Goal: Task Accomplishment & Management: Manage account settings

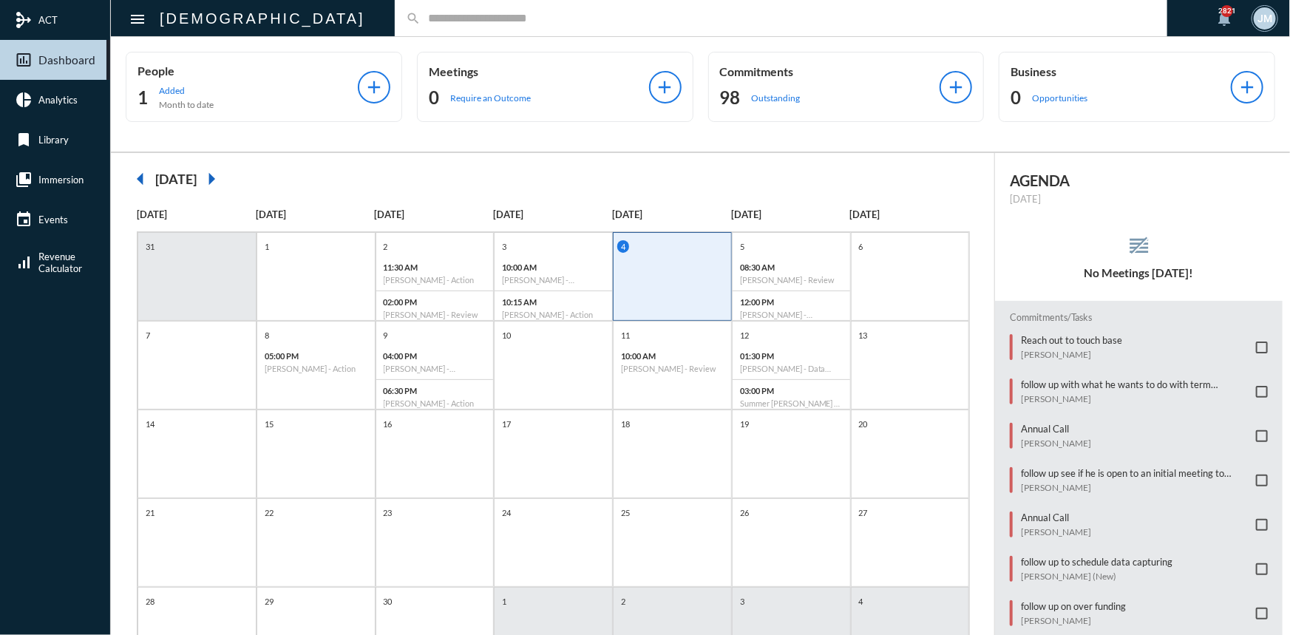
drag, startPoint x: 426, startPoint y: 0, endPoint x: 986, endPoint y: 173, distance: 585.8
click at [986, 173] on div "arrow_left [DATE] arrow_right [DATE] [DATE] [DATE] [DATE] [DATE] [DATE] [DATE] …" at bounding box center [553, 433] width 884 height 560
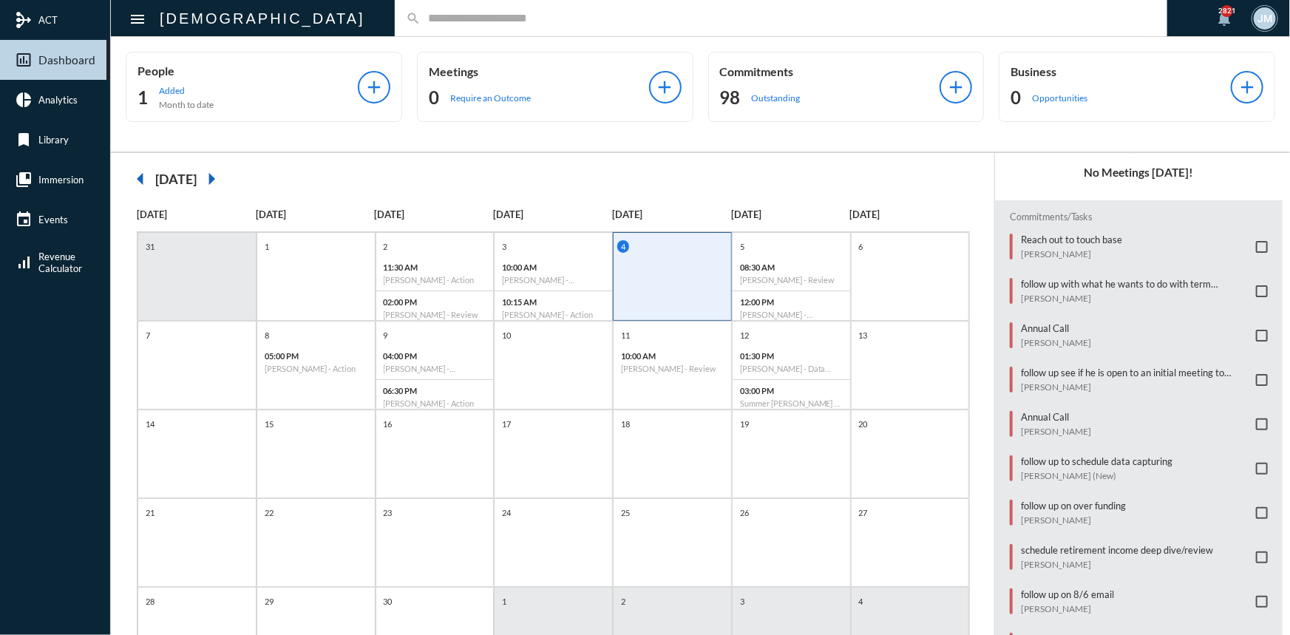
scroll to position [67, 0]
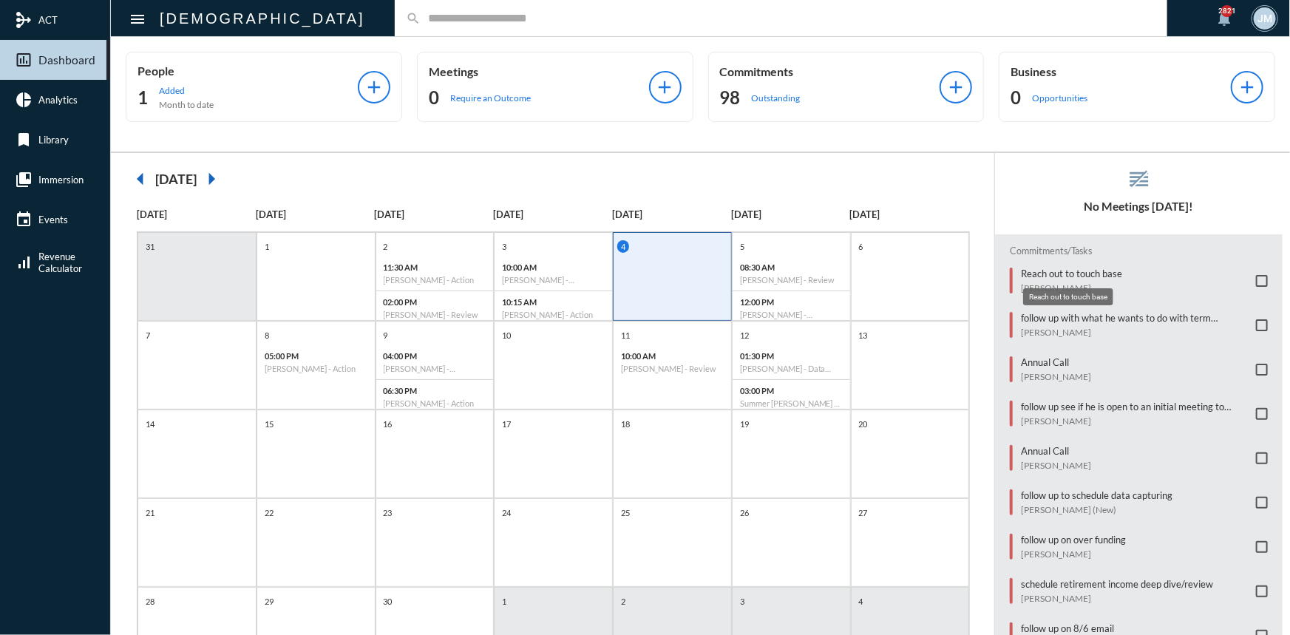
click at [1045, 269] on p "Reach out to touch base" at bounding box center [1071, 274] width 101 height 12
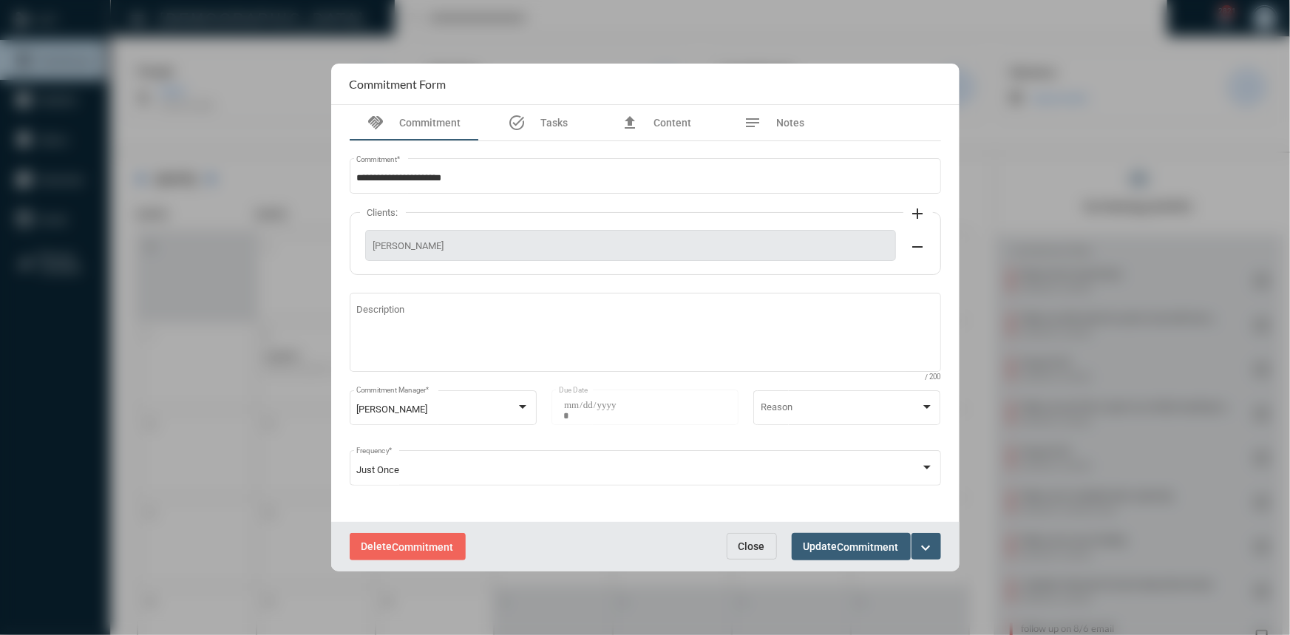
click at [930, 542] on mat-icon "expand_more" at bounding box center [927, 548] width 18 height 18
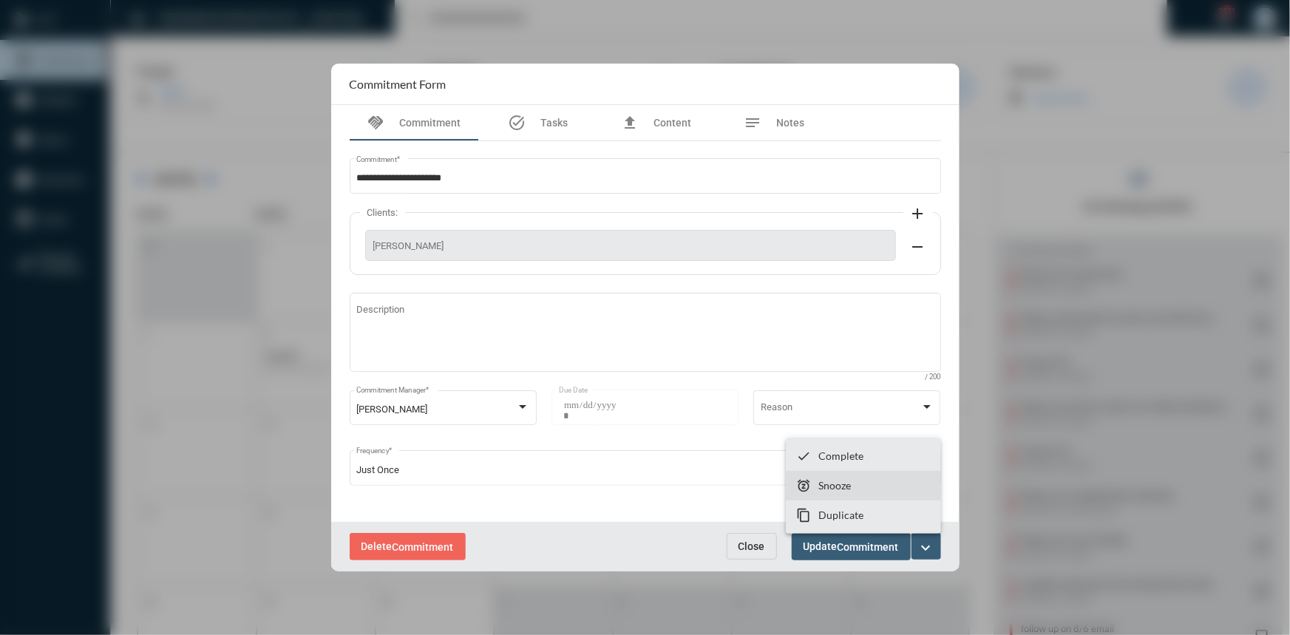
click at [838, 481] on p "Snooze" at bounding box center [834, 485] width 33 height 13
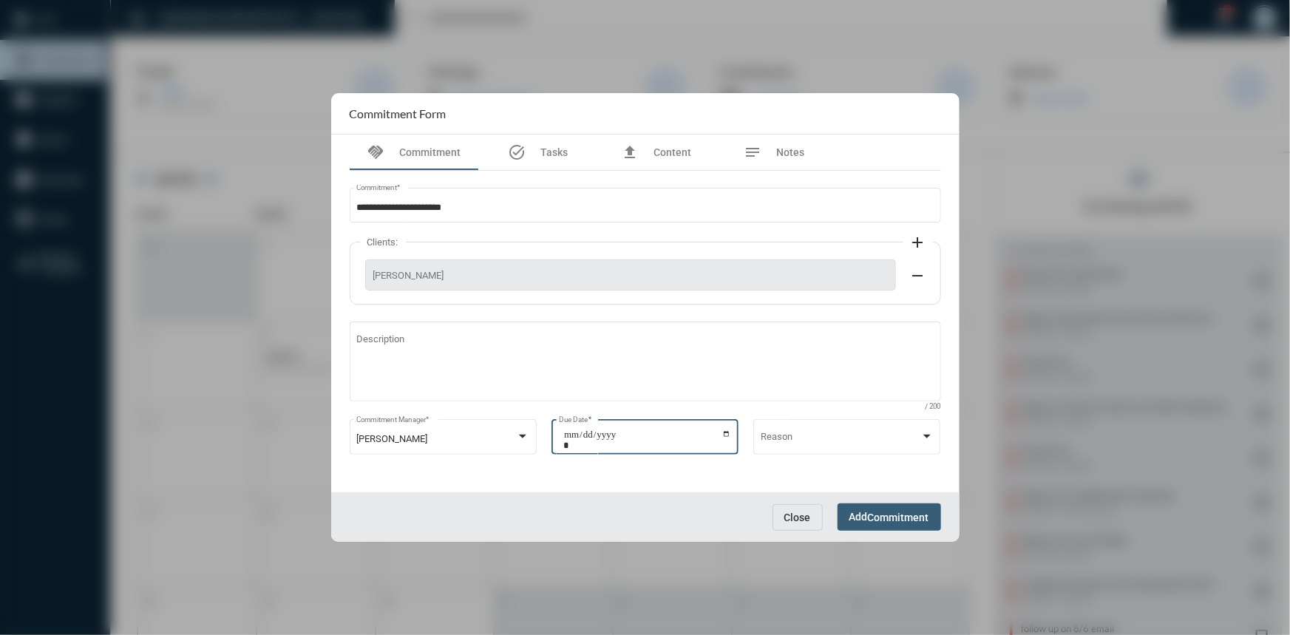
click at [725, 435] on input "**********" at bounding box center [647, 440] width 168 height 21
type input "**********"
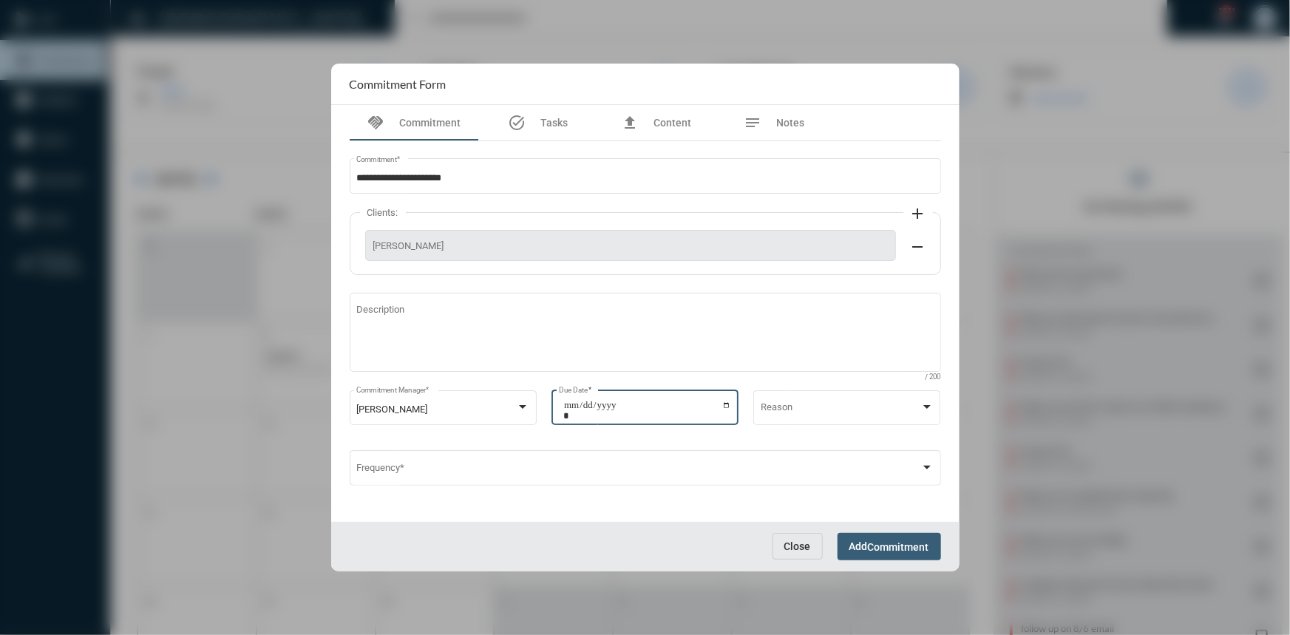
click at [903, 541] on span "Commitment" at bounding box center [898, 547] width 61 height 12
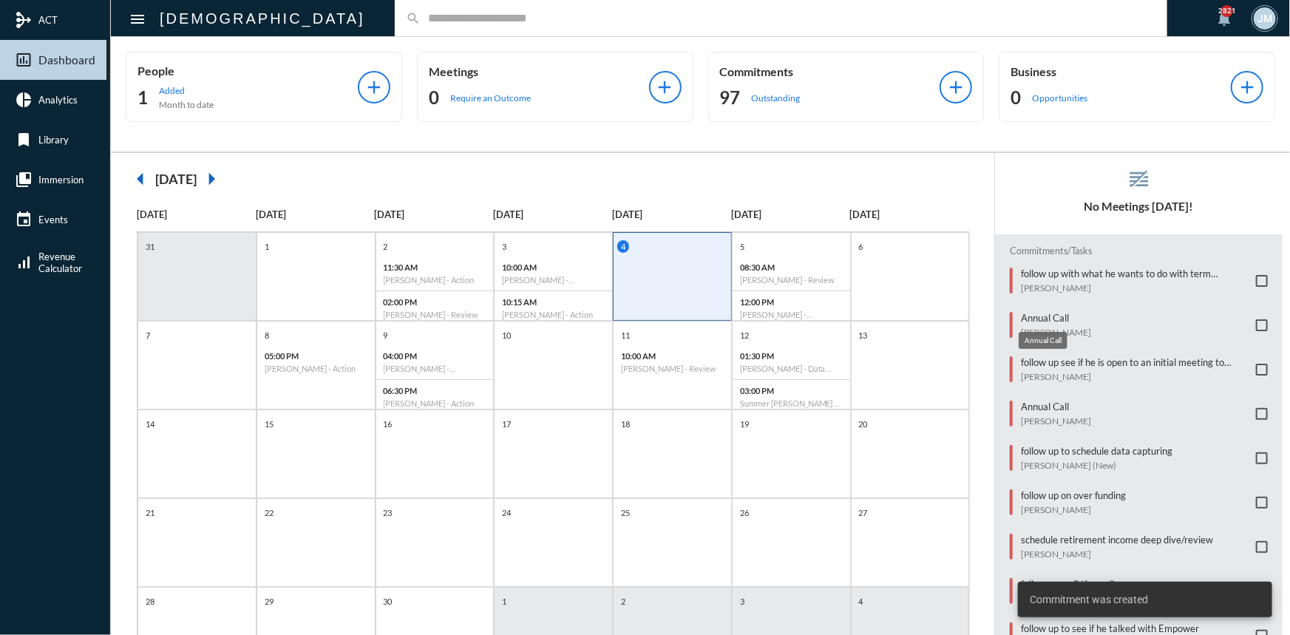
click at [1031, 317] on p "Annual Call" at bounding box center [1056, 318] width 70 height 12
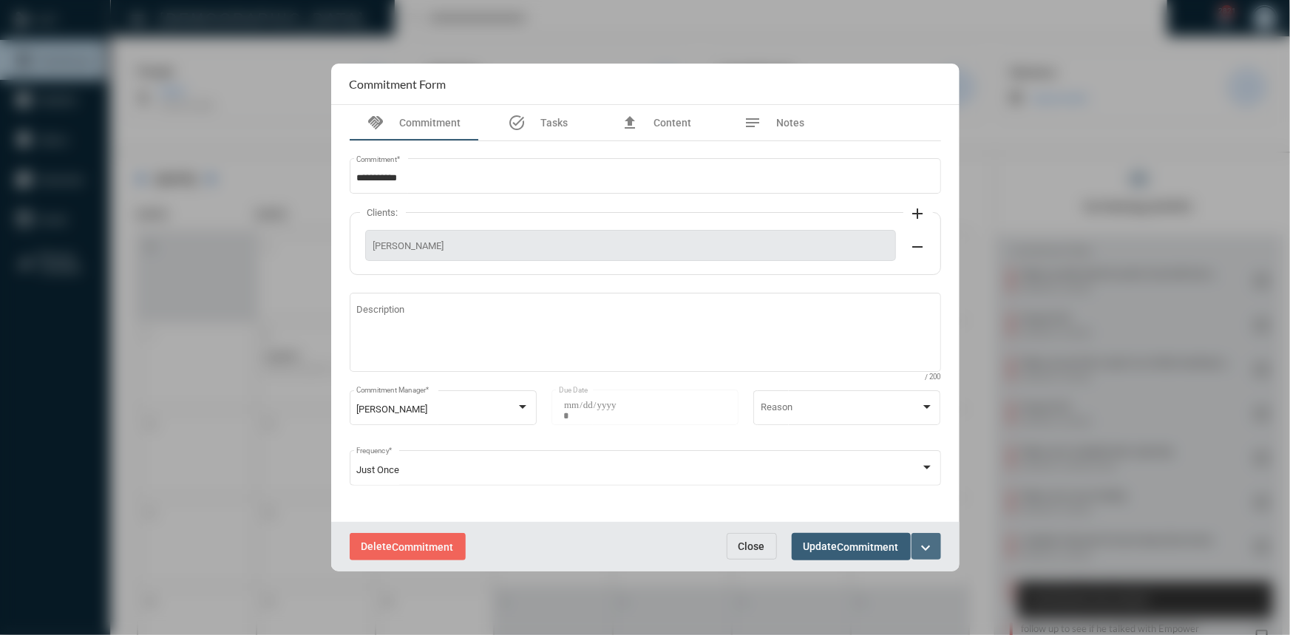
click at [918, 541] on mat-icon "expand_more" at bounding box center [927, 548] width 18 height 18
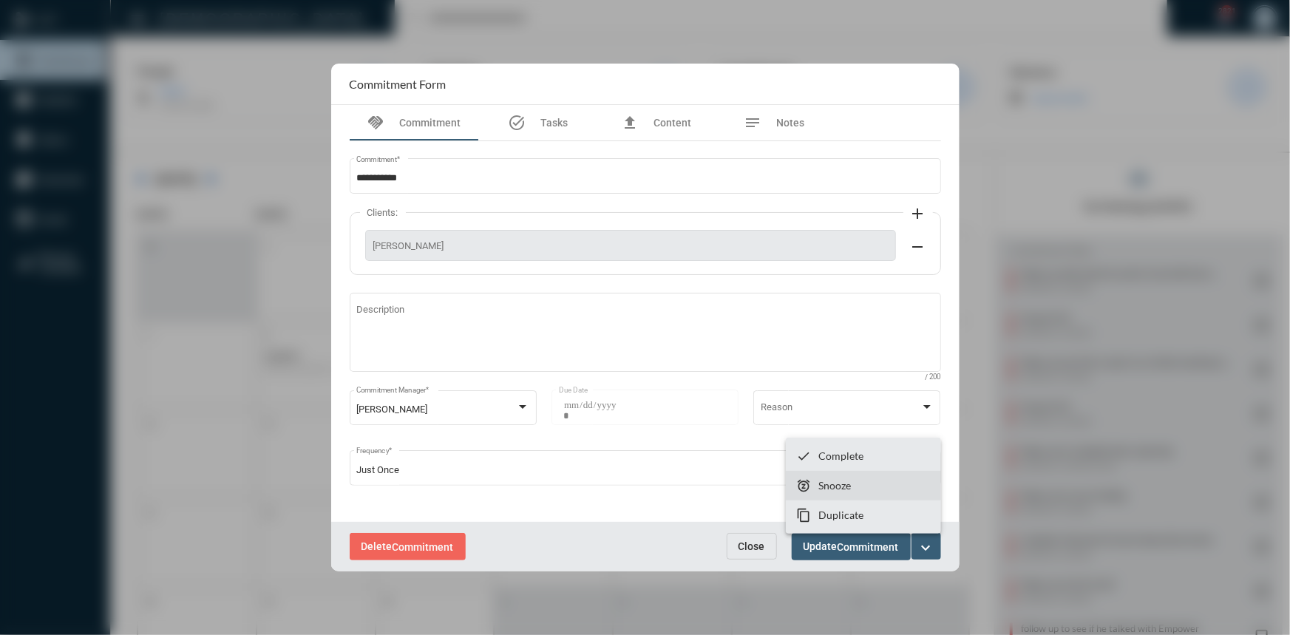
click at [852, 482] on section "snooze Snooze" at bounding box center [863, 486] width 155 height 30
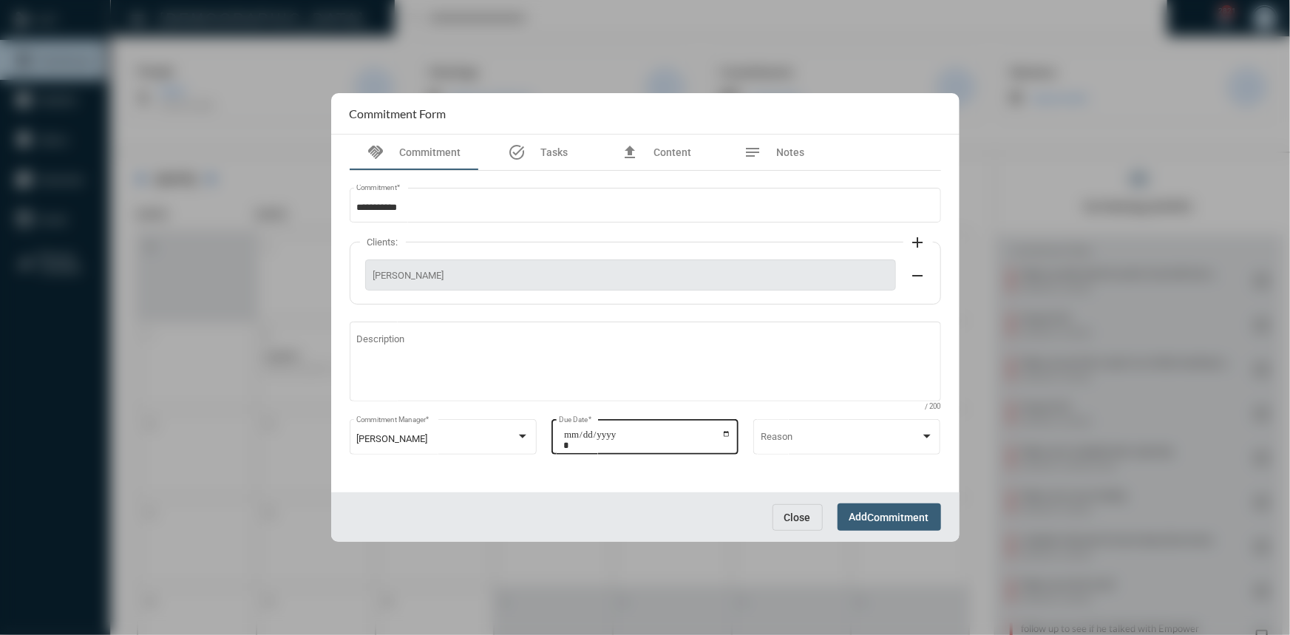
click at [726, 435] on input "**********" at bounding box center [647, 440] width 168 height 21
type input "**********"
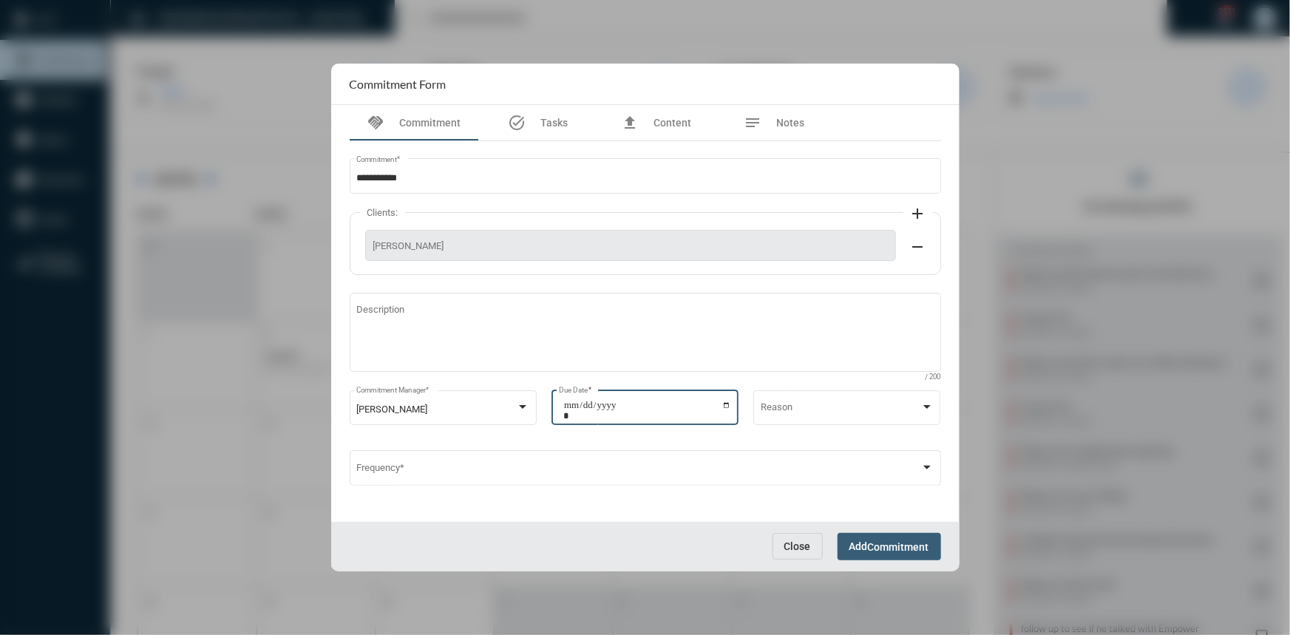
click at [875, 541] on span "Commitment" at bounding box center [898, 547] width 61 height 12
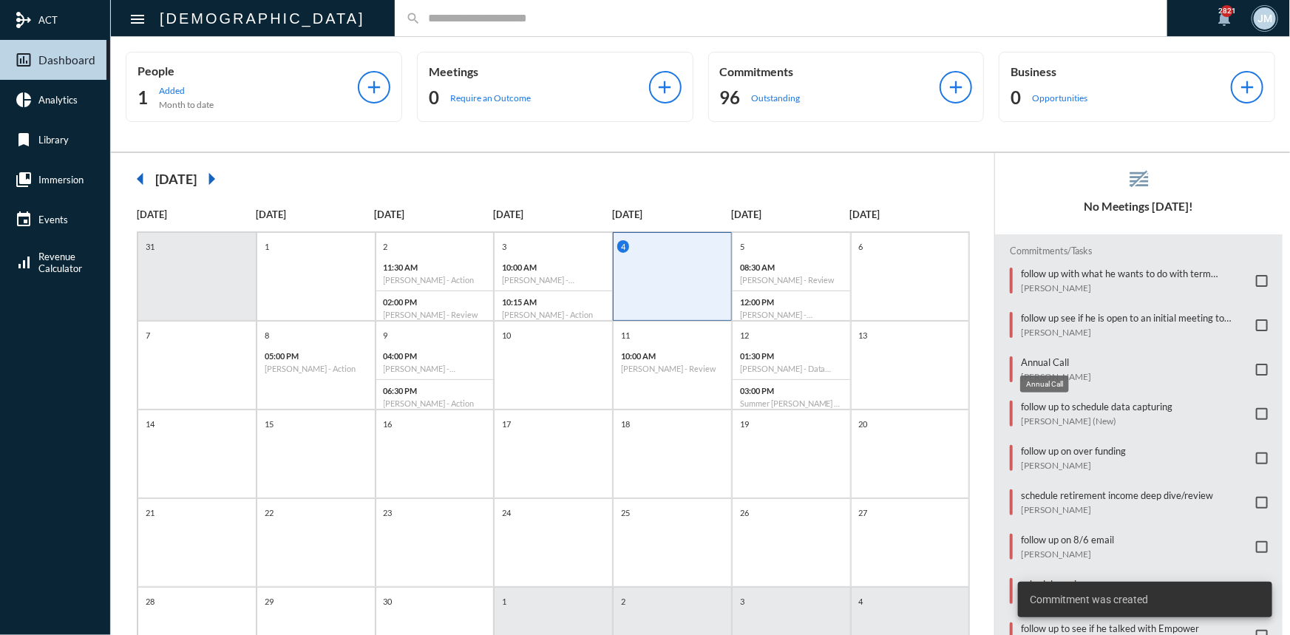
click at [1042, 356] on p "Annual Call" at bounding box center [1056, 362] width 70 height 12
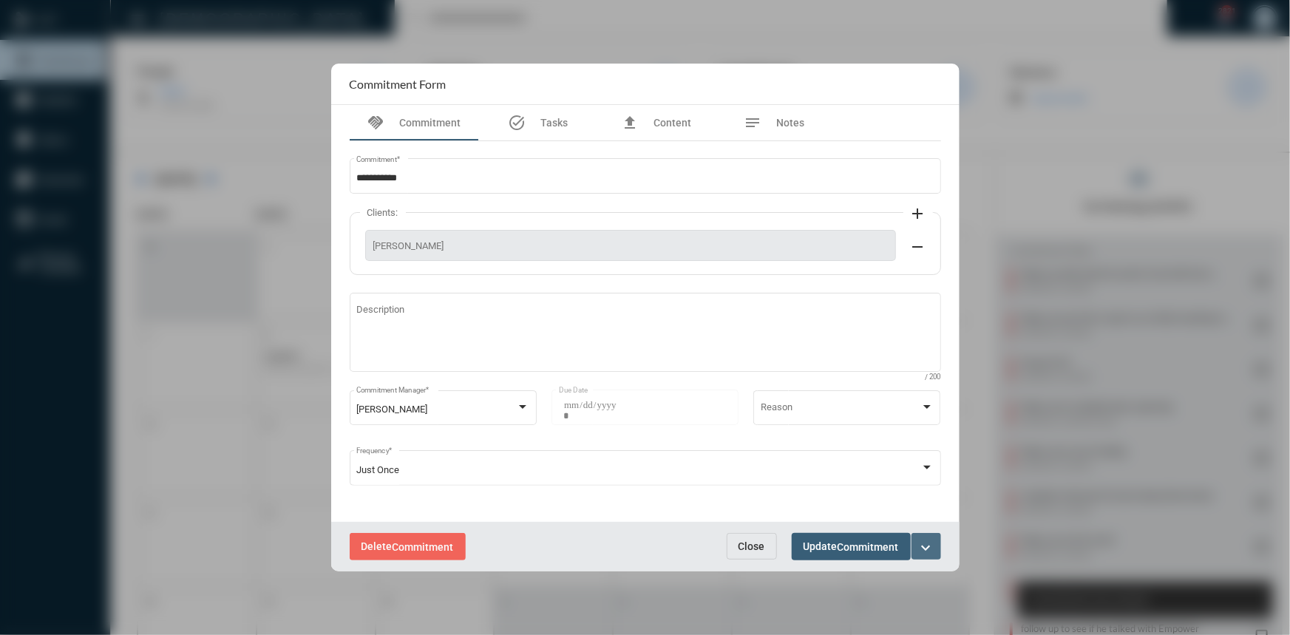
click at [920, 541] on mat-icon "expand_more" at bounding box center [927, 548] width 18 height 18
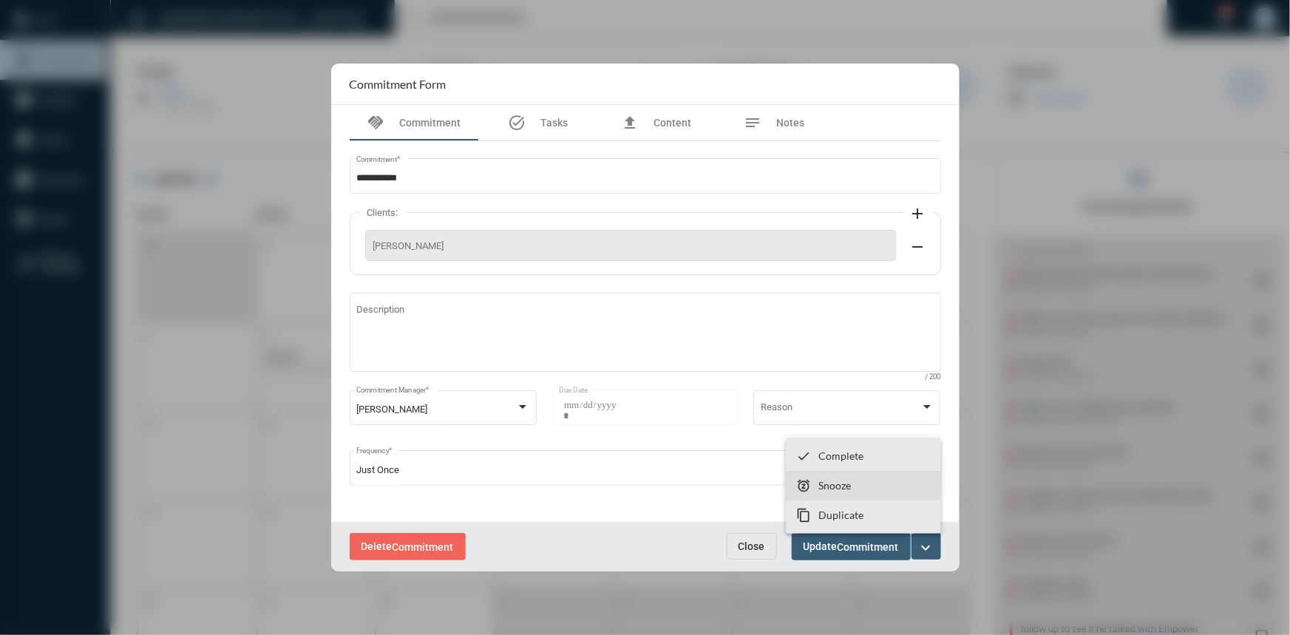
click at [826, 486] on p "Snooze" at bounding box center [834, 485] width 33 height 13
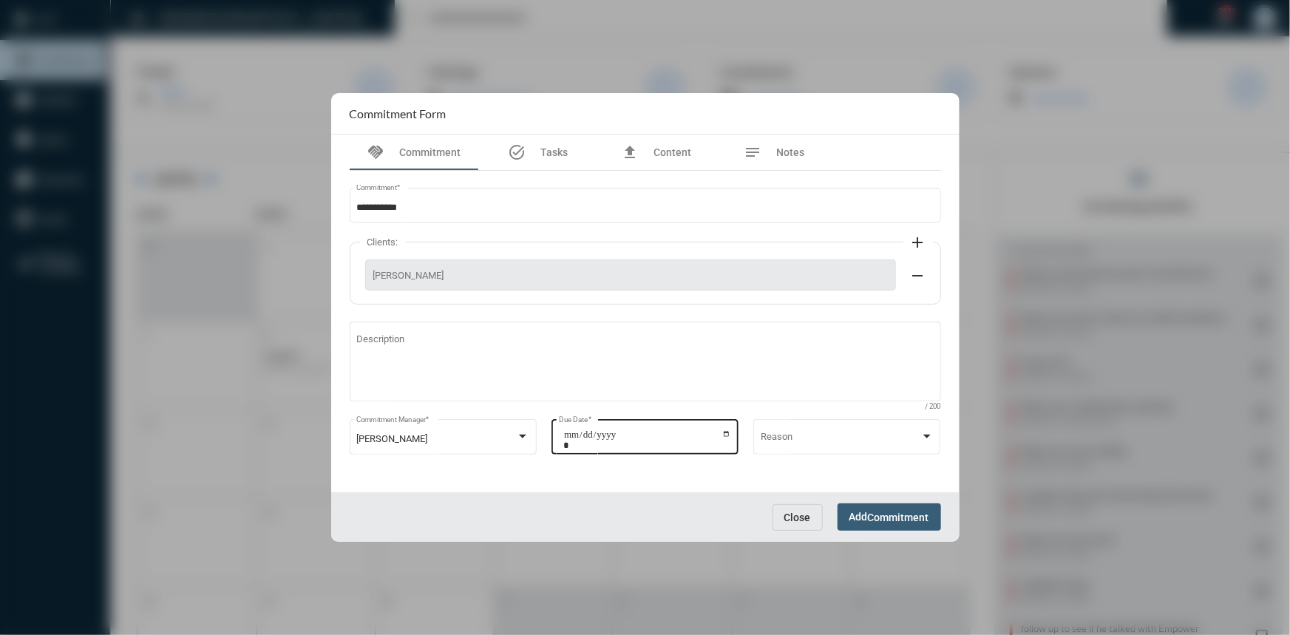
click at [725, 435] on input "**********" at bounding box center [647, 440] width 168 height 21
type input "**********"
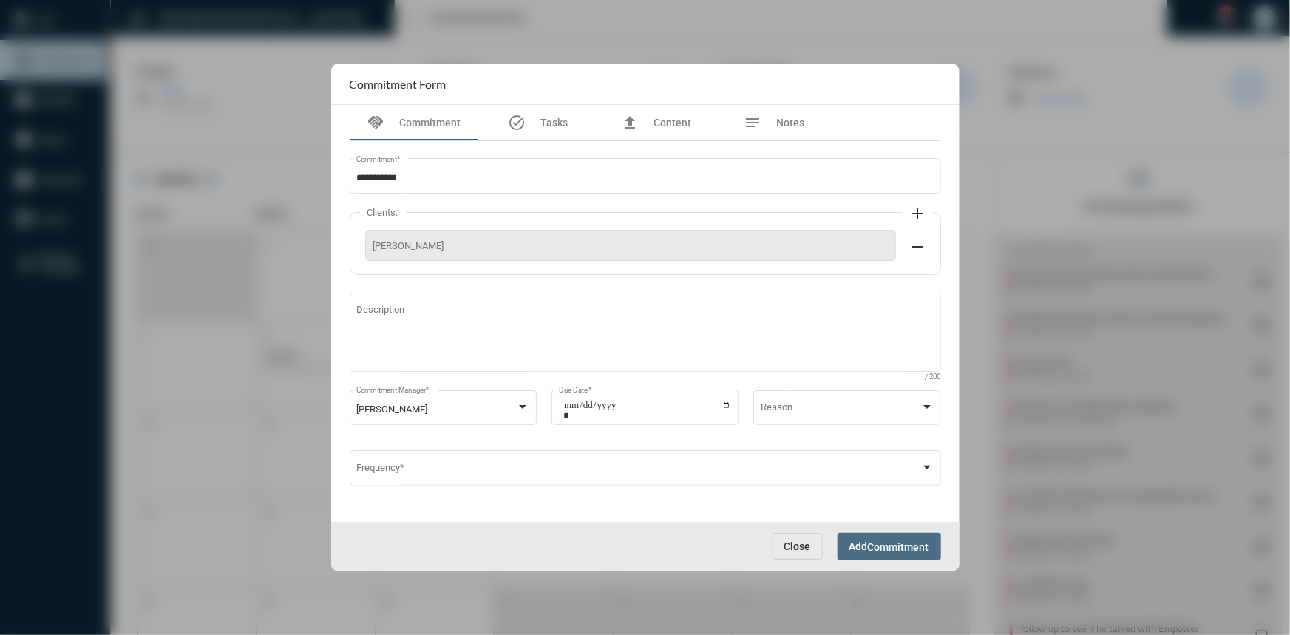
click at [864, 540] on span "Add Commitment" at bounding box center [889, 546] width 80 height 12
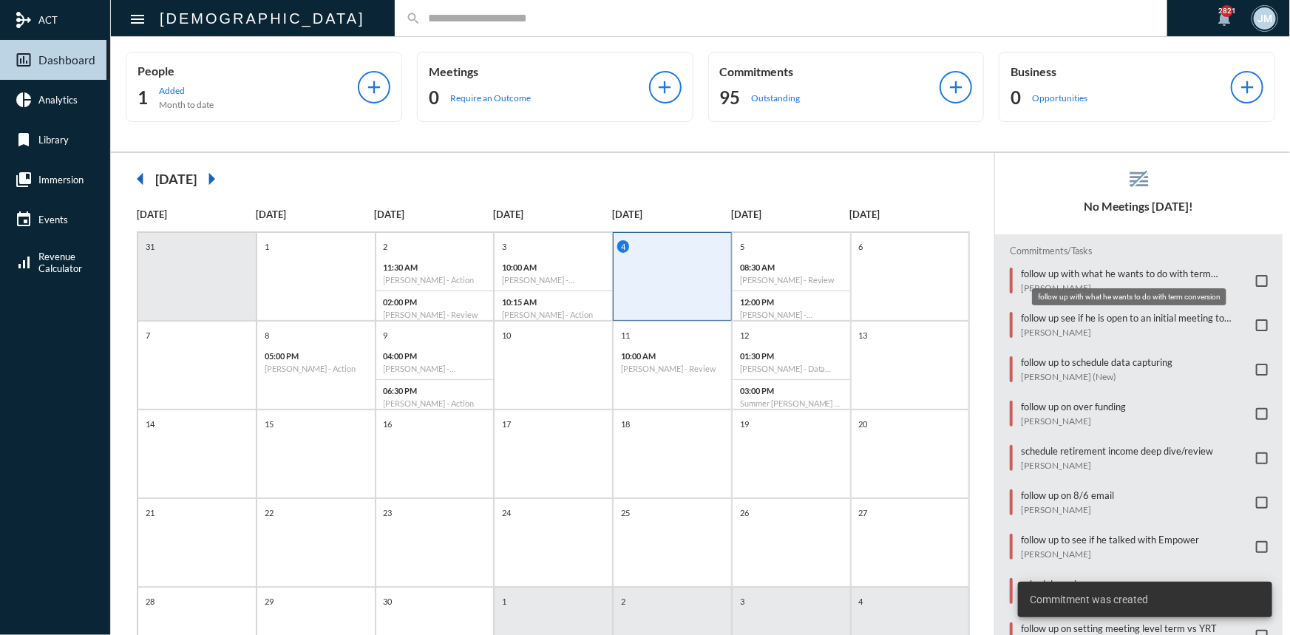
click at [1058, 274] on p "follow up with what he wants to do with term conversion" at bounding box center [1135, 274] width 228 height 12
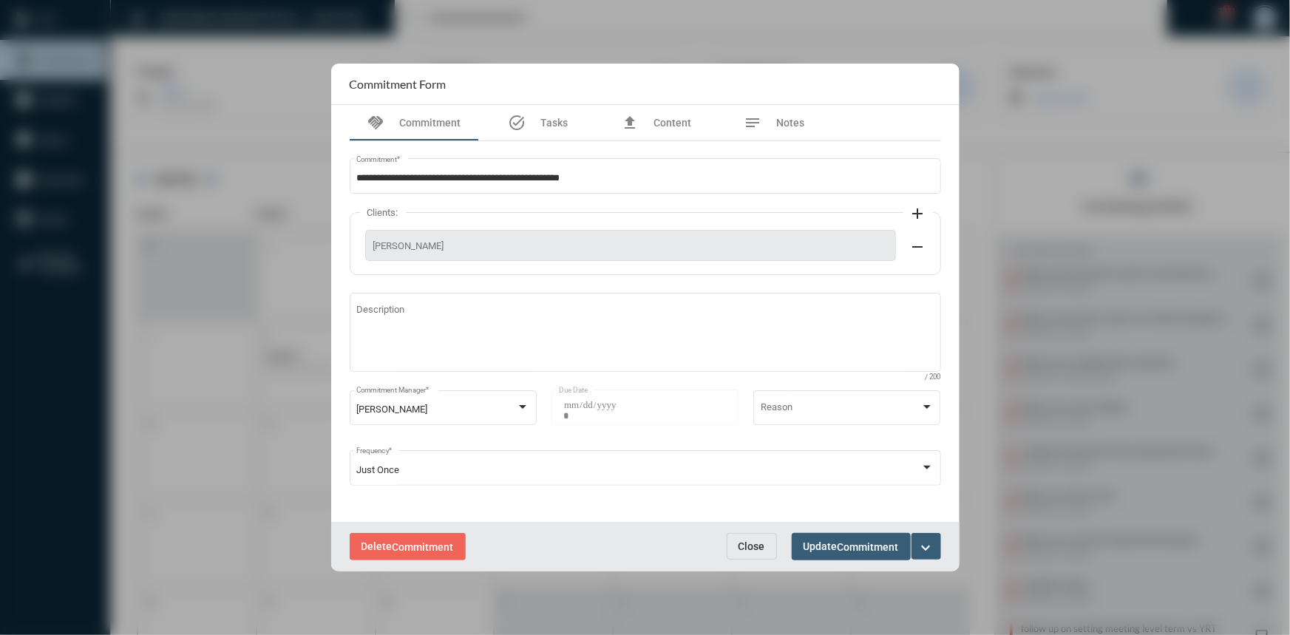
click at [764, 544] on span "Close" at bounding box center [752, 546] width 27 height 12
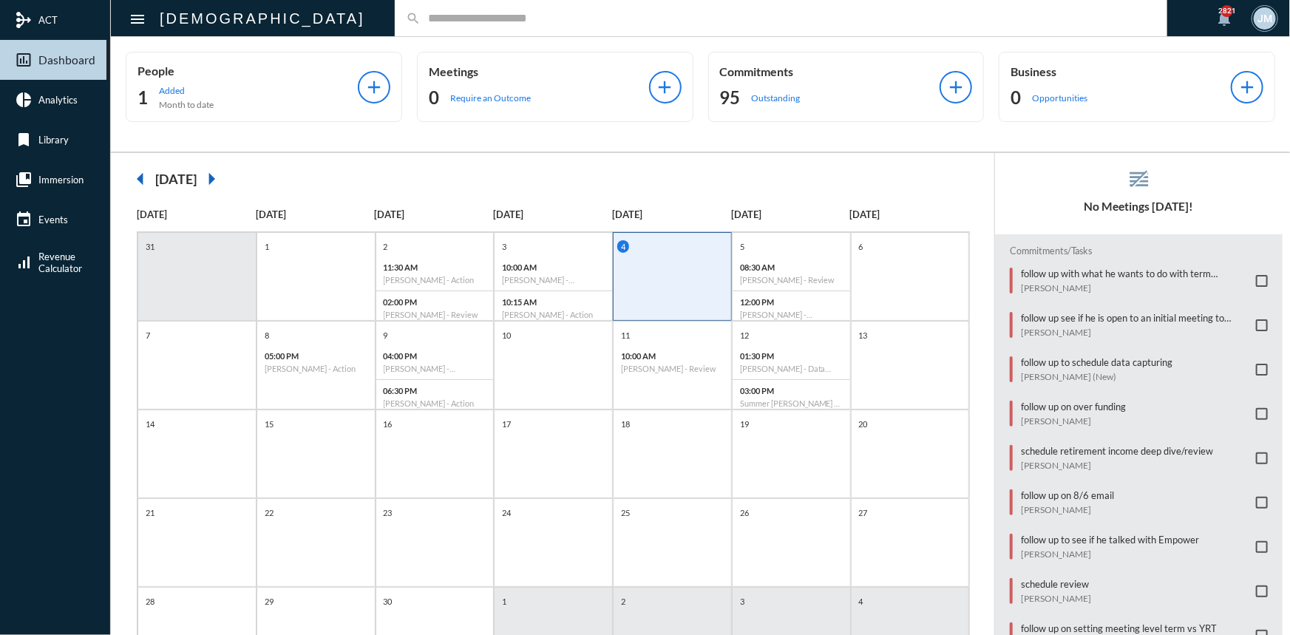
click at [421, 21] on input "text" at bounding box center [789, 18] width 736 height 13
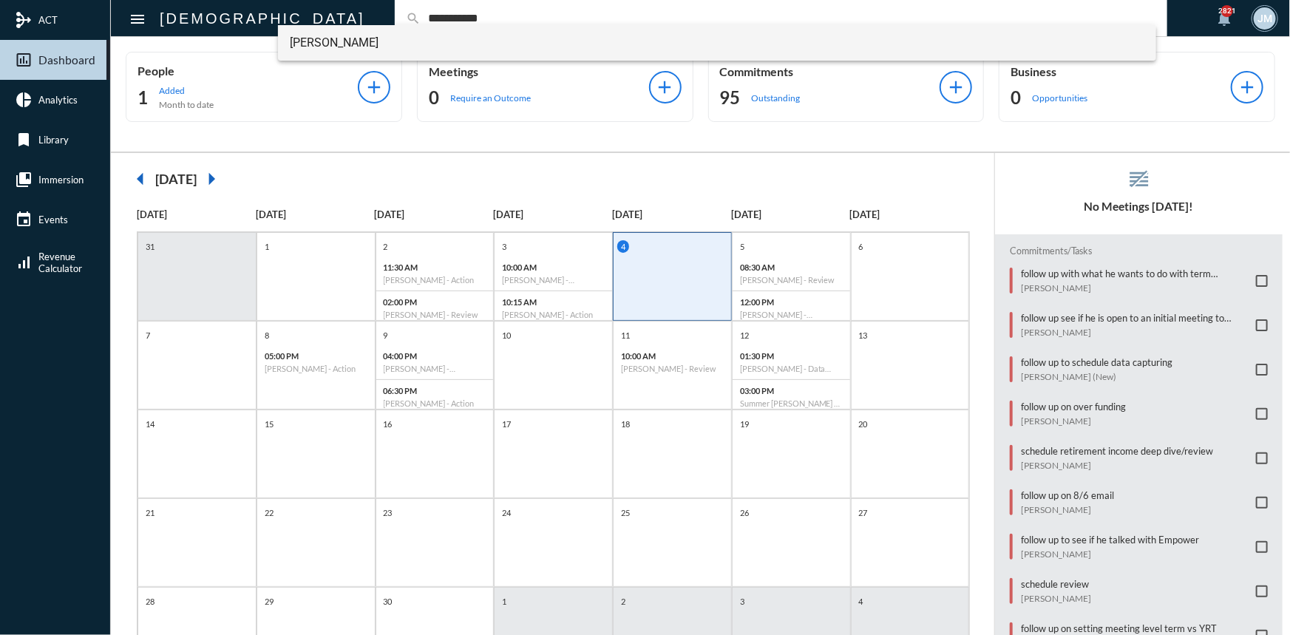
type input "**********"
click at [339, 43] on span "[PERSON_NAME]" at bounding box center [717, 42] width 855 height 35
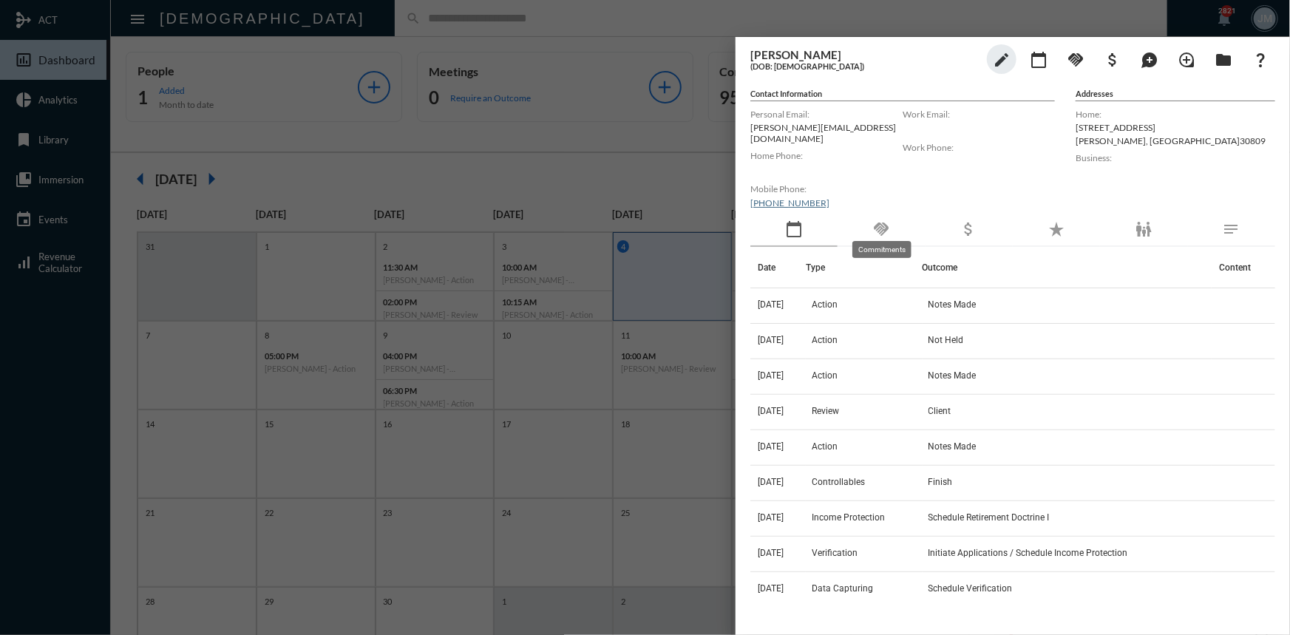
click at [886, 220] on mat-icon "handshake" at bounding box center [881, 229] width 18 height 18
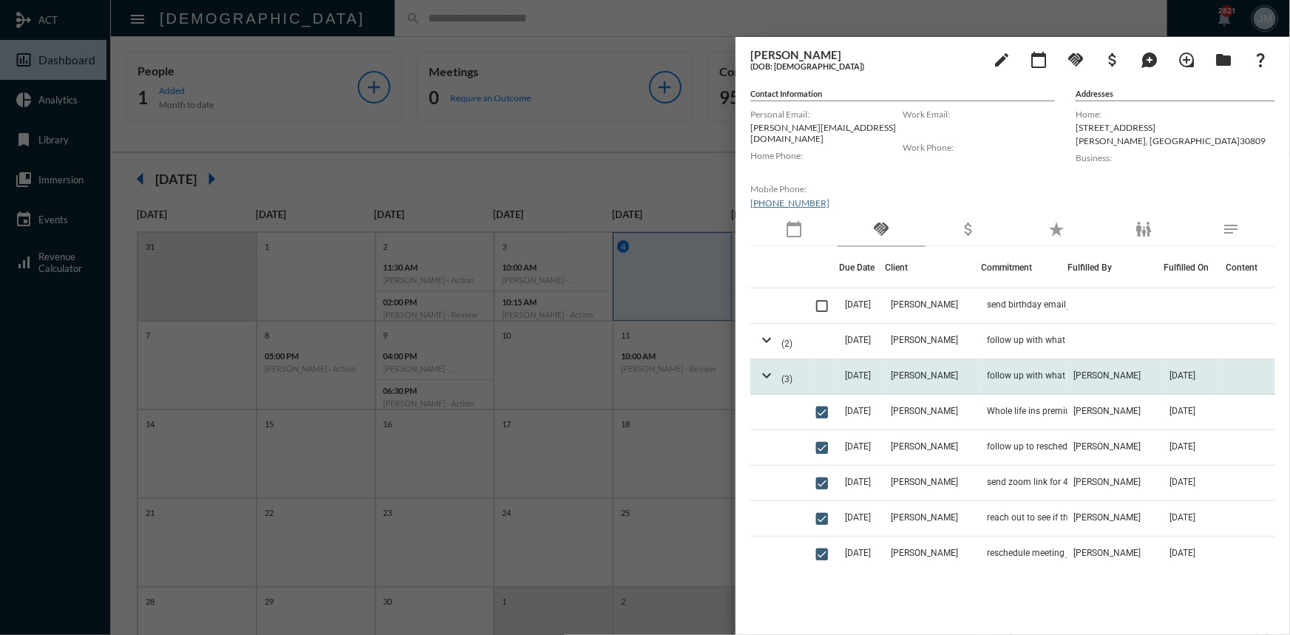
click at [978, 367] on td "[PERSON_NAME]" at bounding box center [933, 376] width 96 height 35
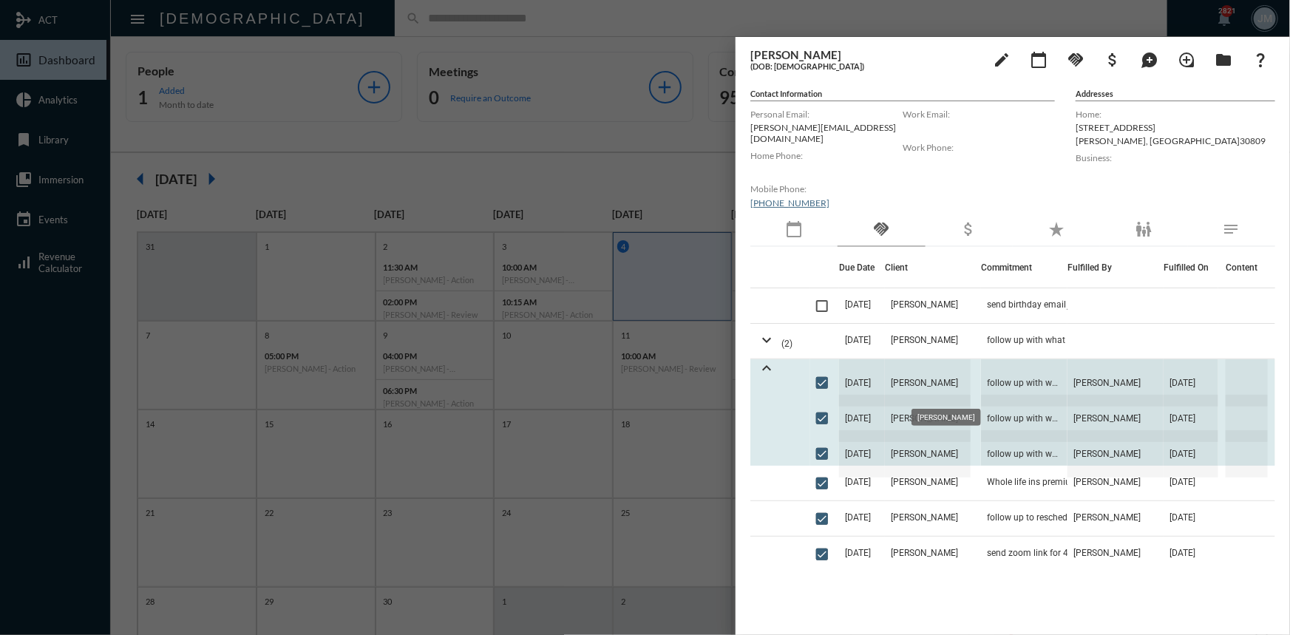
click at [923, 373] on span "[PERSON_NAME]" at bounding box center [928, 382] width 86 height 47
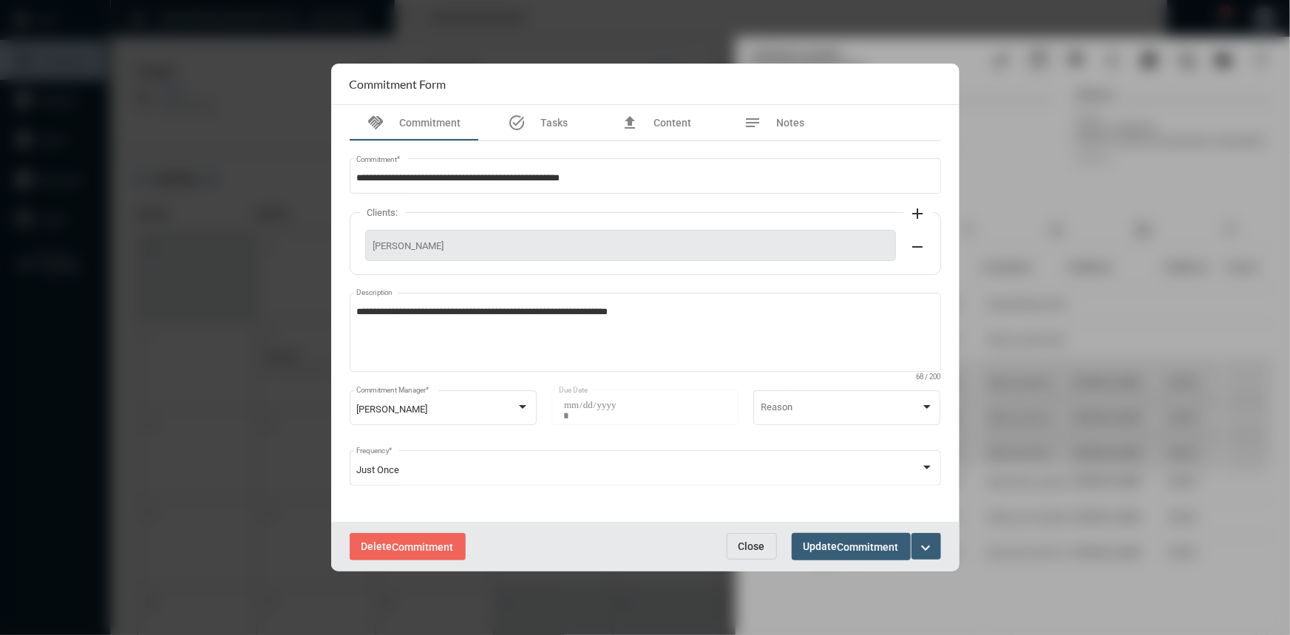
click at [771, 550] on button "Close" at bounding box center [752, 546] width 50 height 27
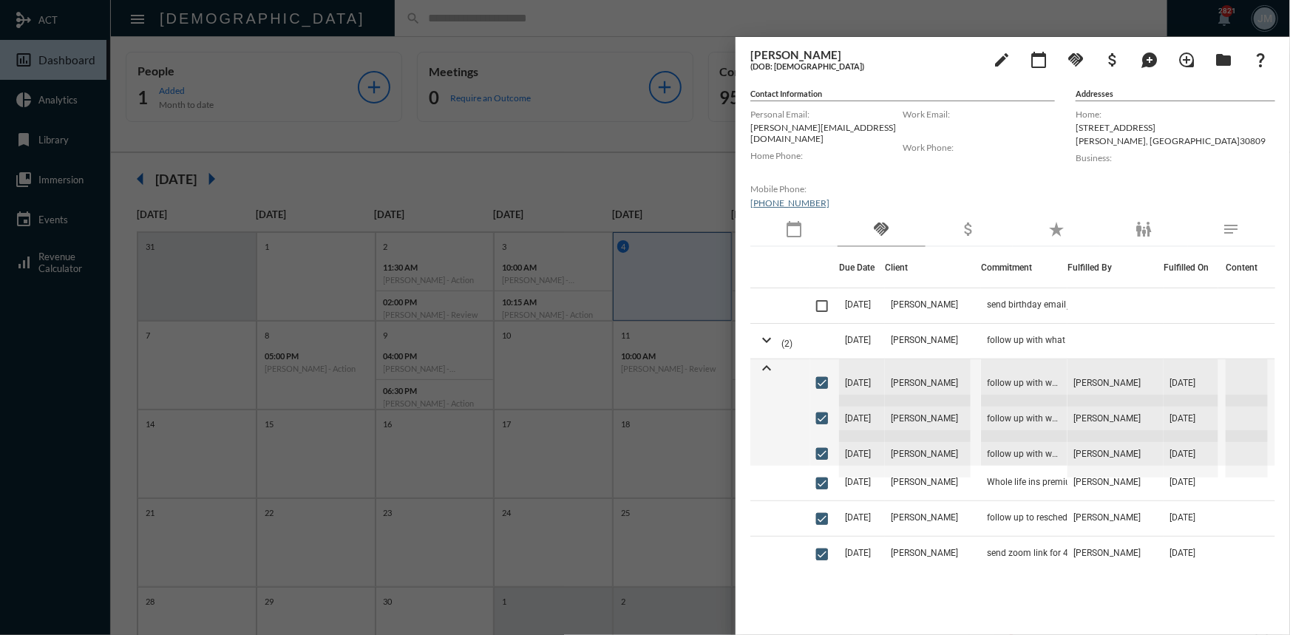
click at [684, 145] on div at bounding box center [645, 317] width 1290 height 635
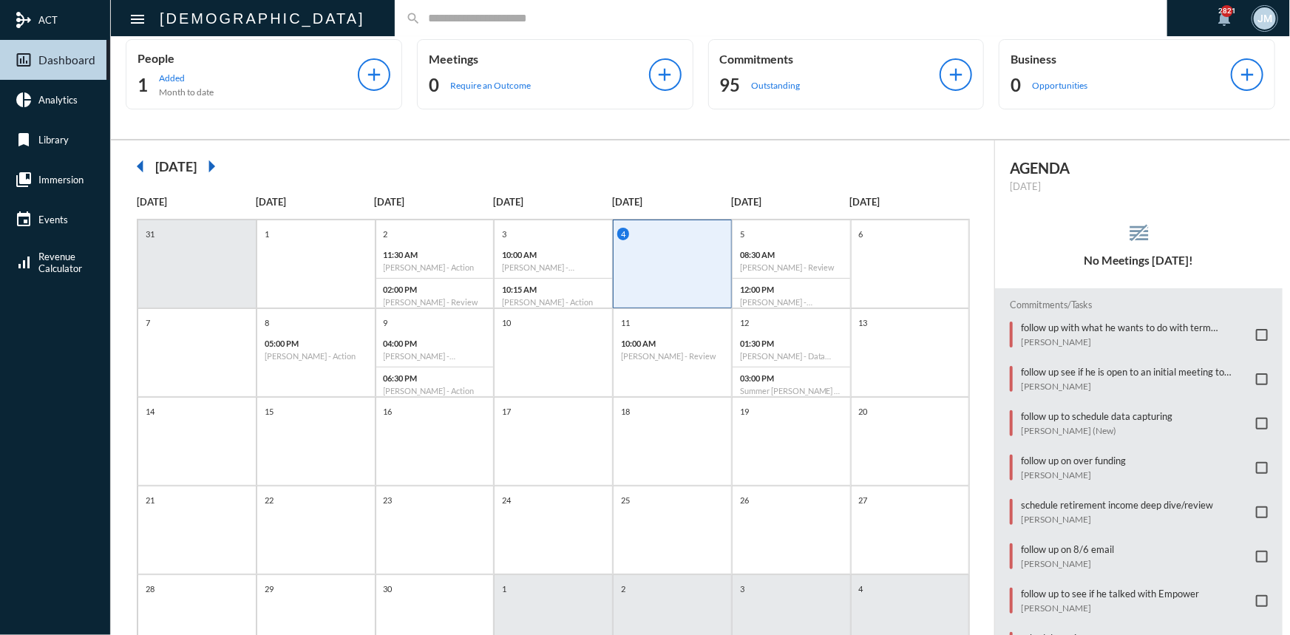
scroll to position [0, 0]
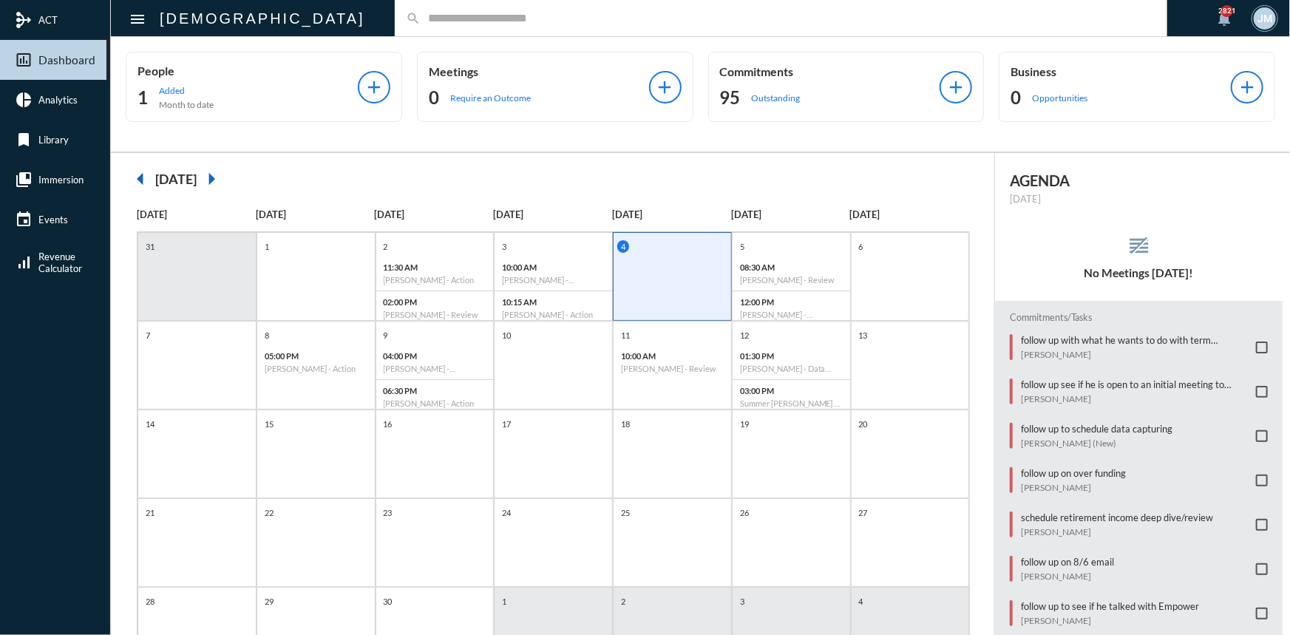
click at [421, 19] on input "text" at bounding box center [789, 18] width 736 height 13
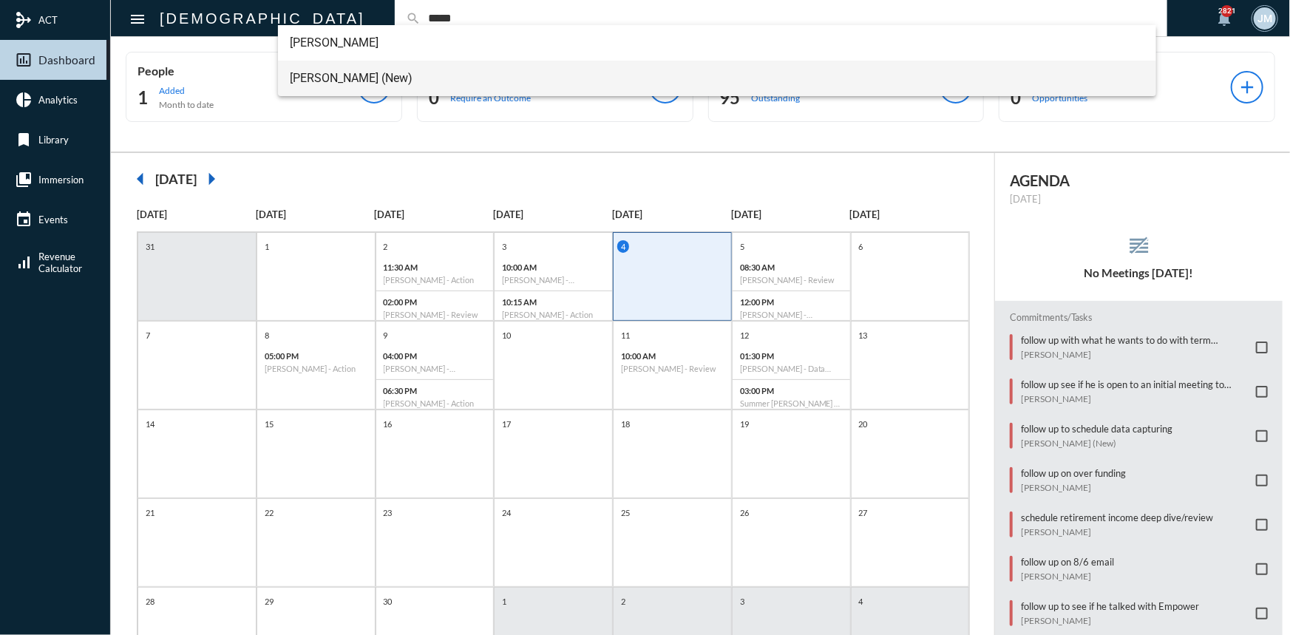
type input "*****"
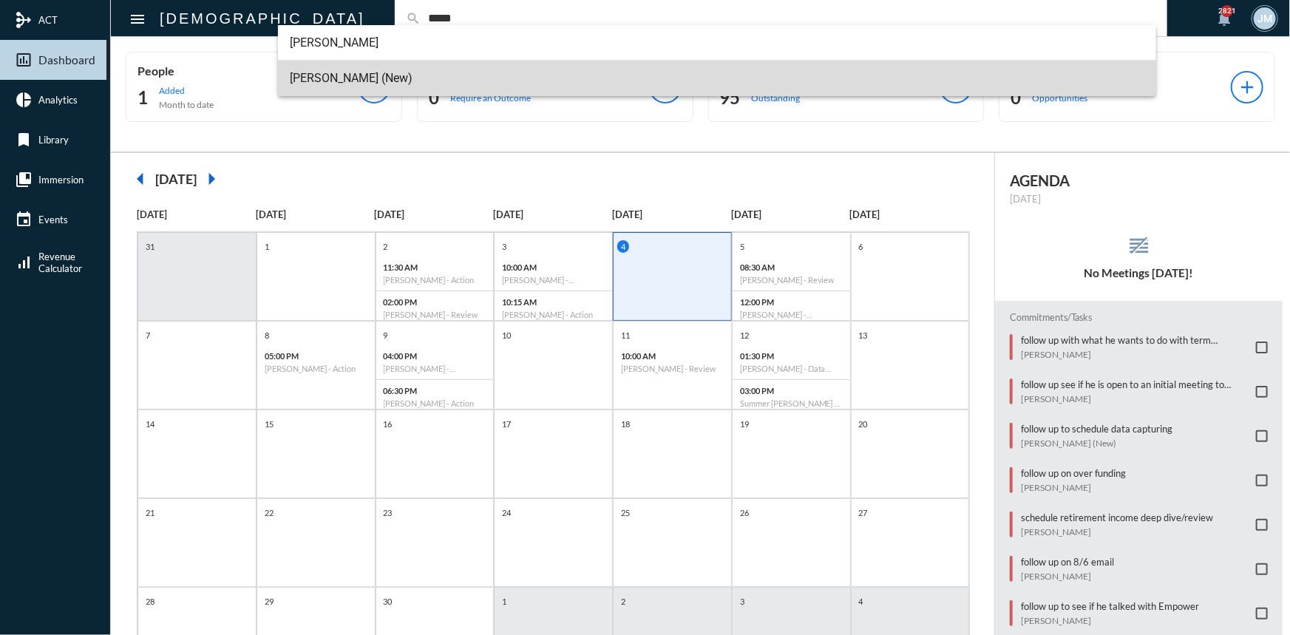
click at [339, 84] on span "[PERSON_NAME] (New)" at bounding box center [717, 78] width 855 height 35
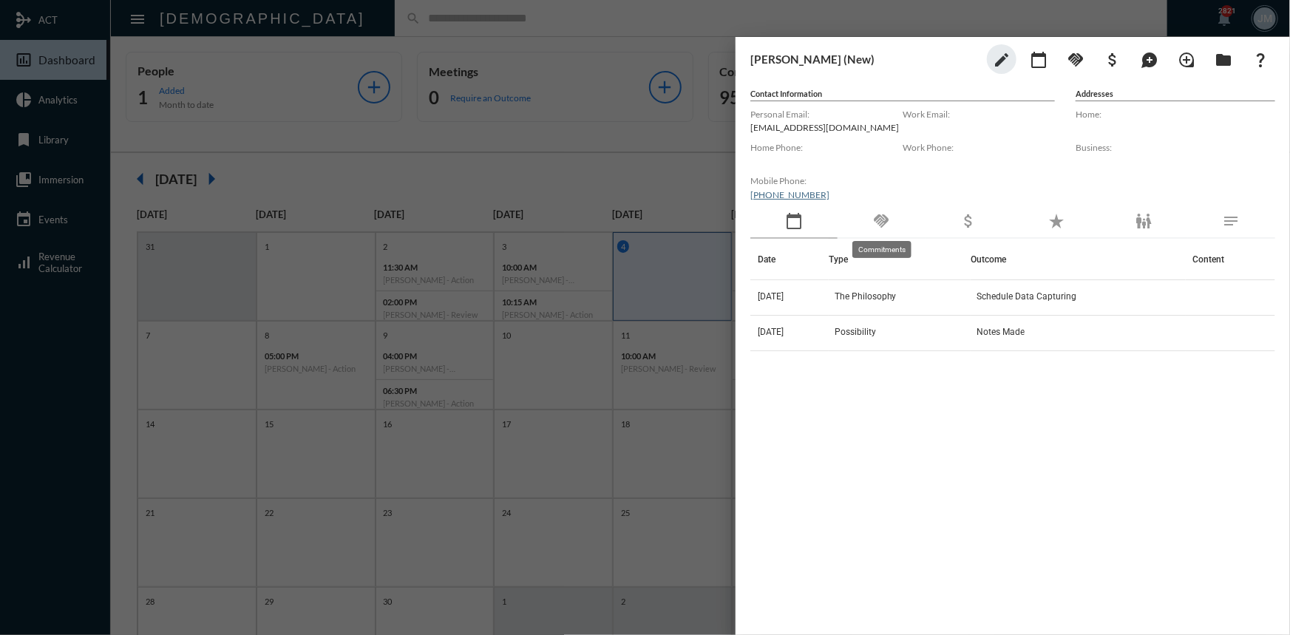
click at [878, 221] on mat-icon "handshake" at bounding box center [881, 221] width 18 height 18
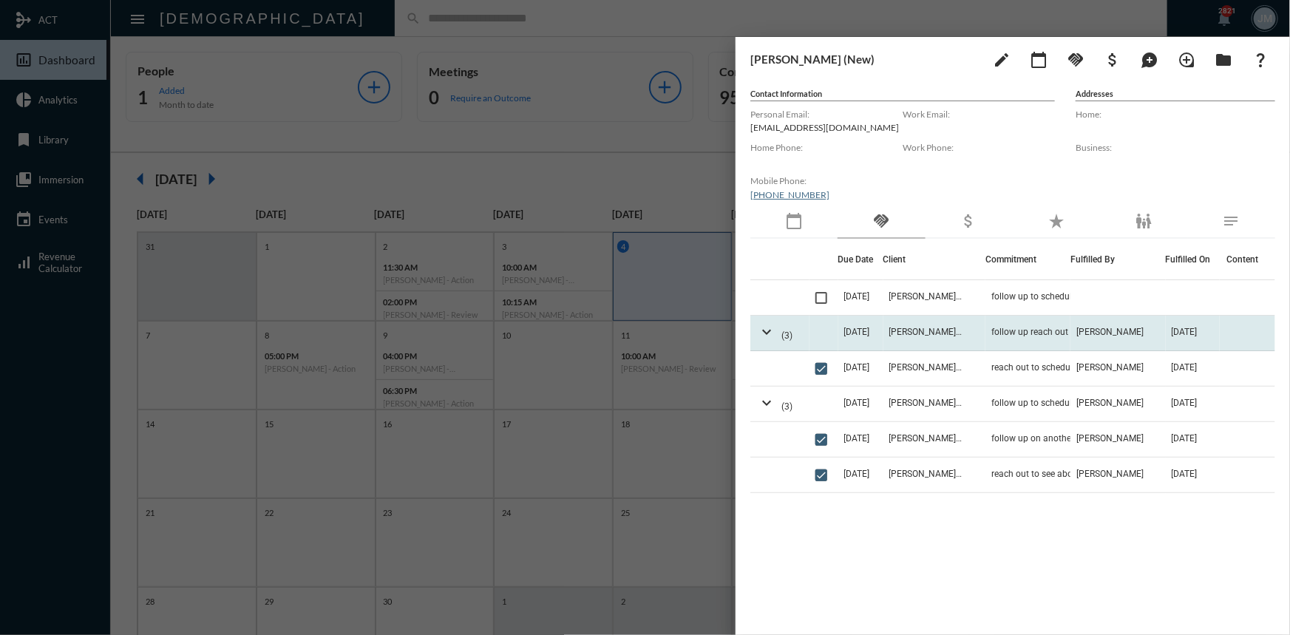
click at [862, 333] on span "[DATE]" at bounding box center [857, 332] width 26 height 10
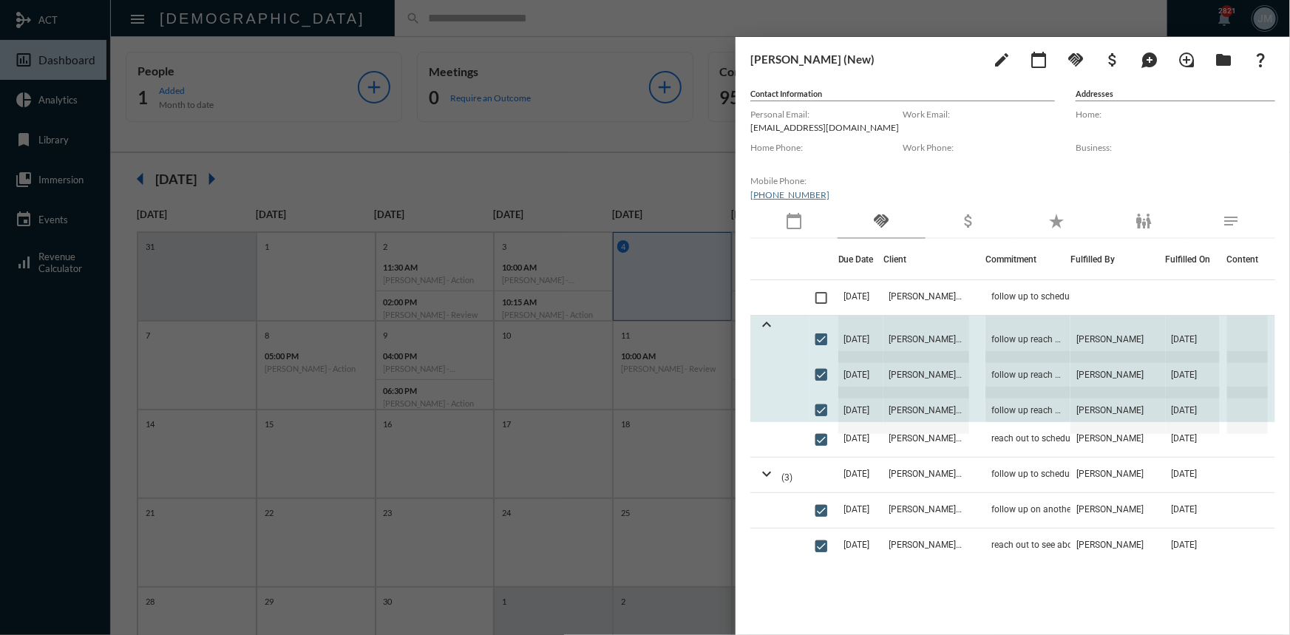
click at [854, 374] on span "[DATE]" at bounding box center [860, 374] width 45 height 47
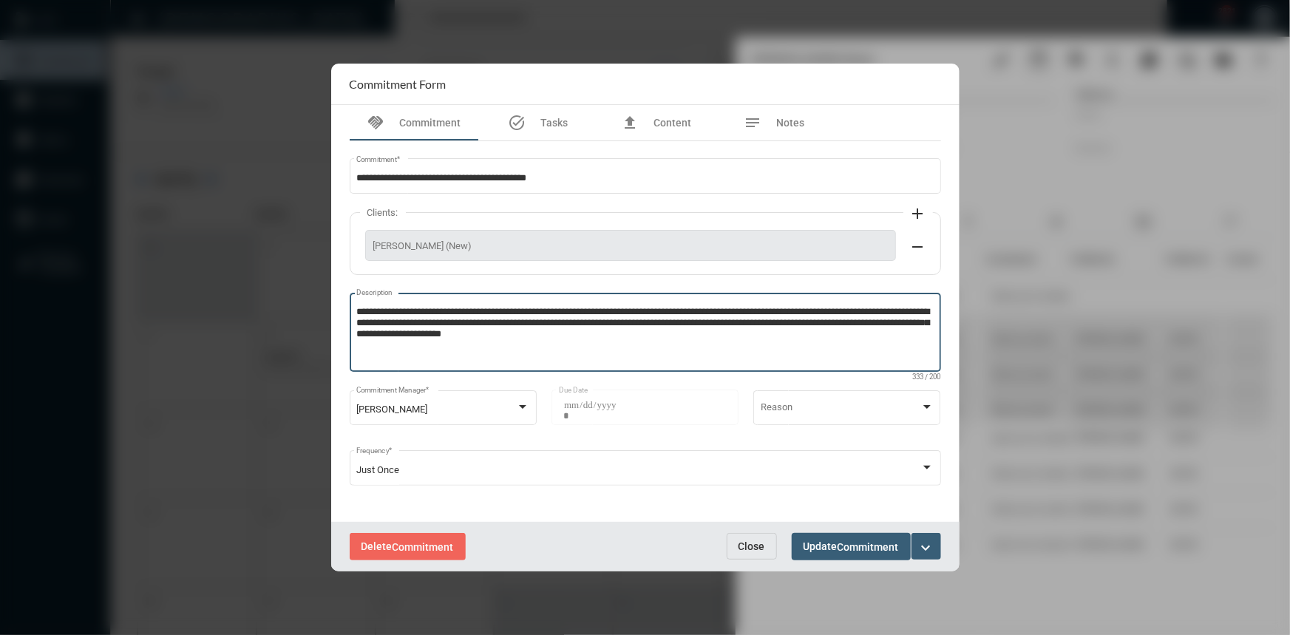
click at [587, 335] on textarea "**********" at bounding box center [644, 334] width 577 height 58
type textarea "**********"
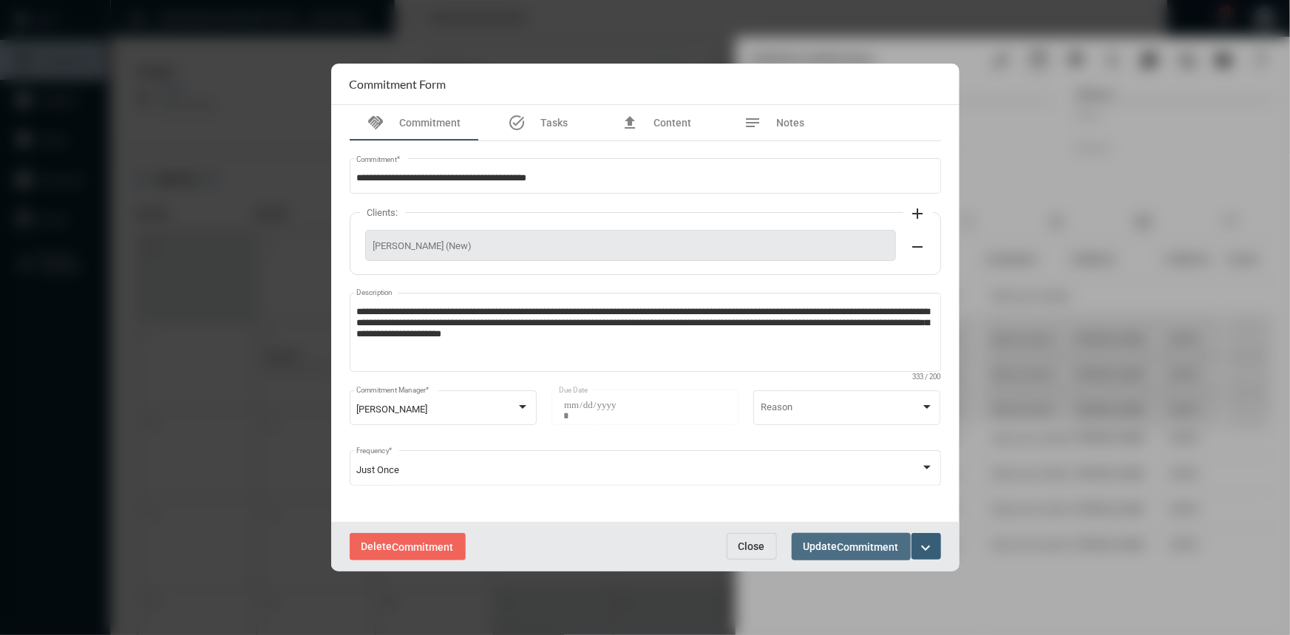
click at [857, 553] on button "Update Commitment" at bounding box center [851, 546] width 119 height 27
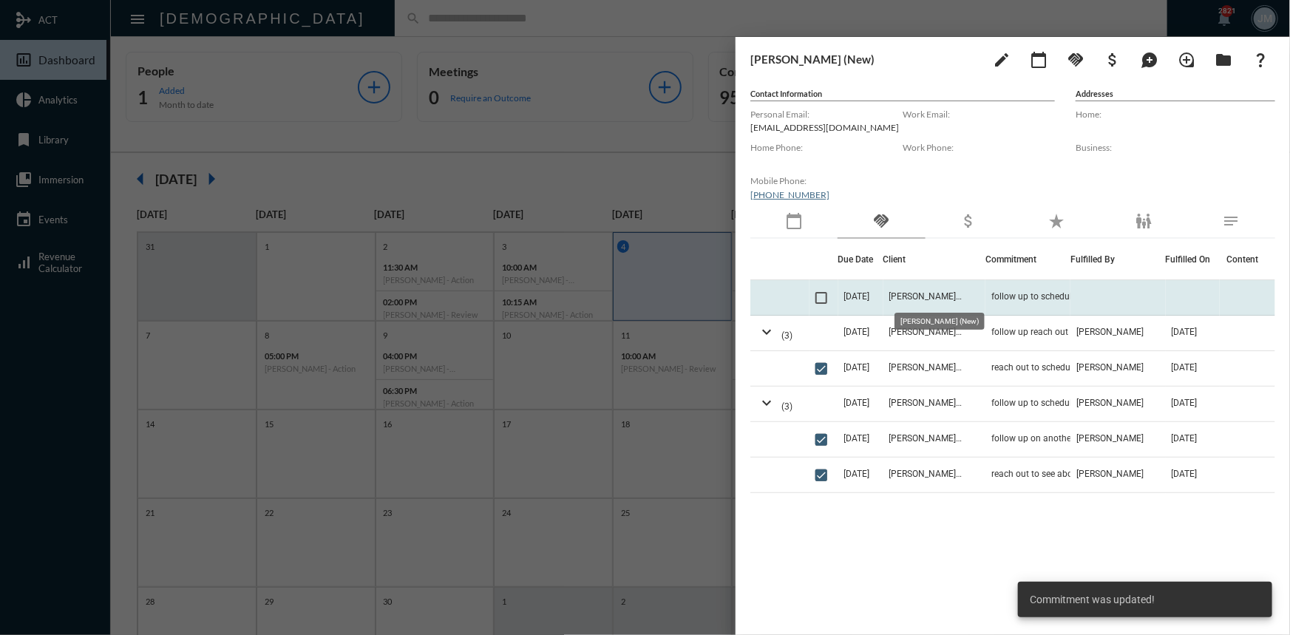
click at [901, 295] on span "[PERSON_NAME] (New)" at bounding box center [926, 296] width 74 height 10
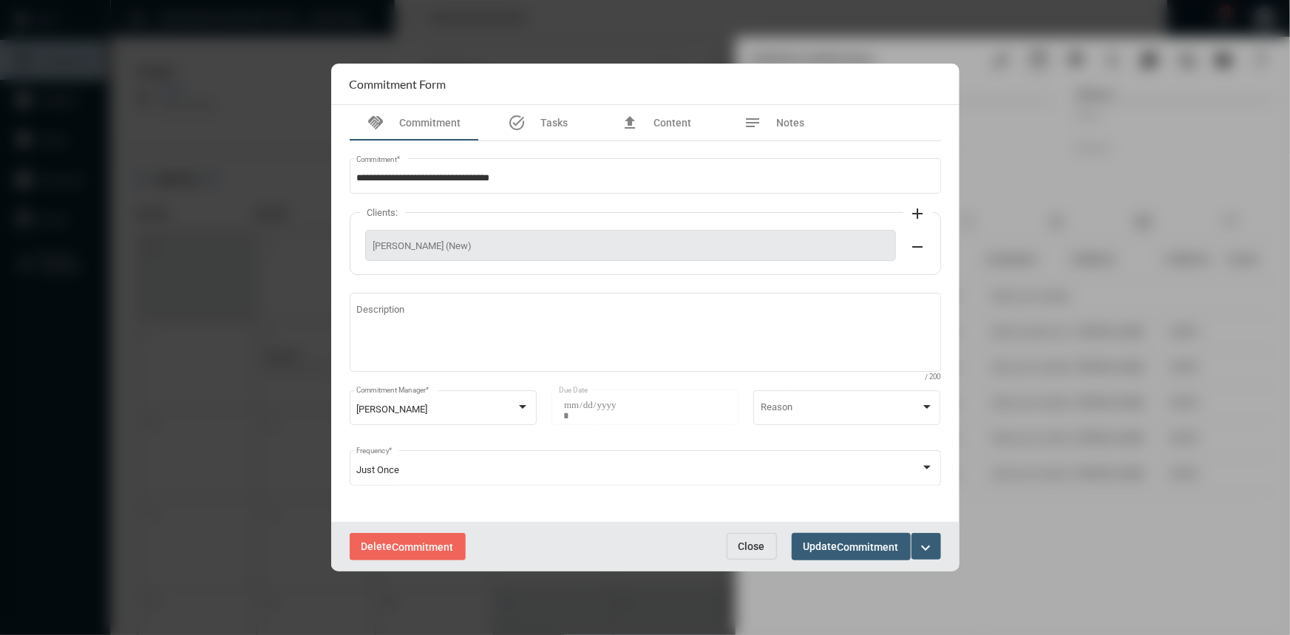
click at [920, 541] on mat-icon "expand_more" at bounding box center [927, 548] width 18 height 18
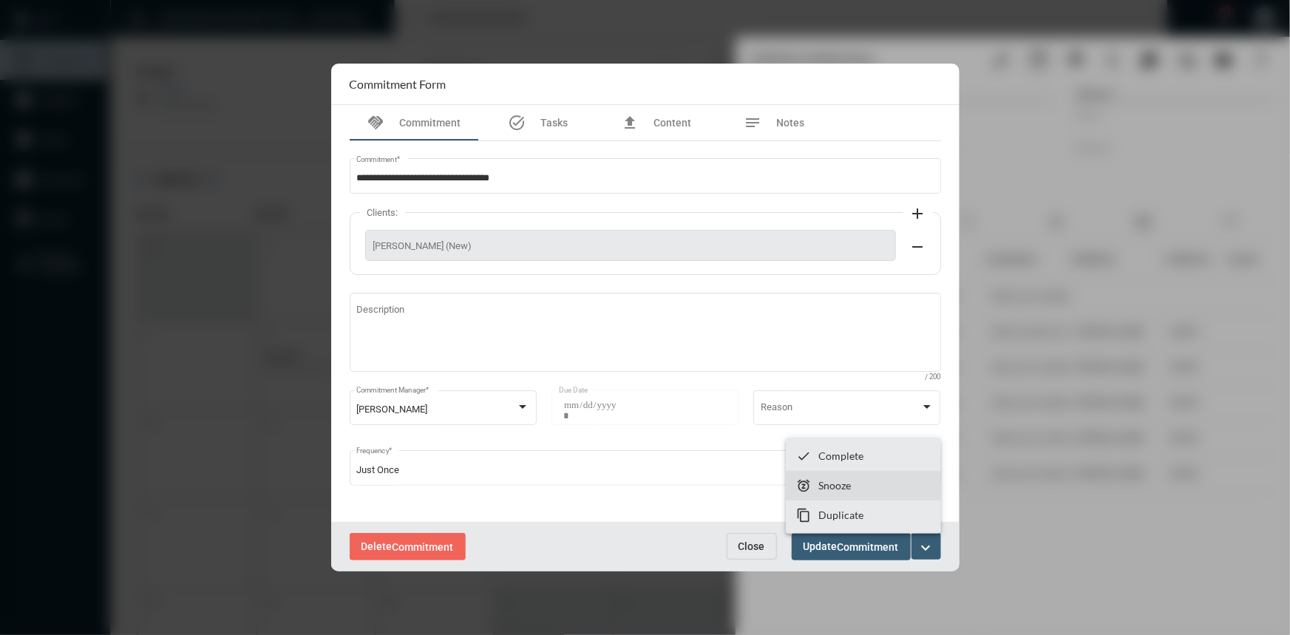
click at [820, 488] on p "Snooze" at bounding box center [834, 485] width 33 height 13
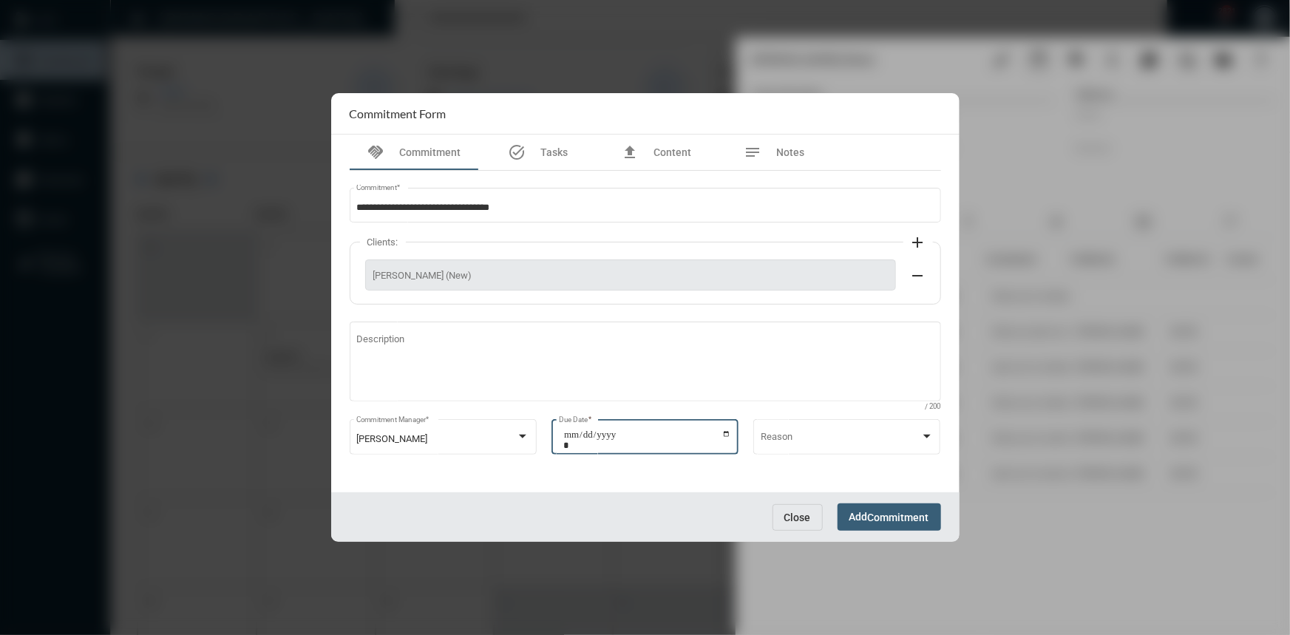
click at [730, 435] on input "**********" at bounding box center [647, 440] width 168 height 21
type input "**********"
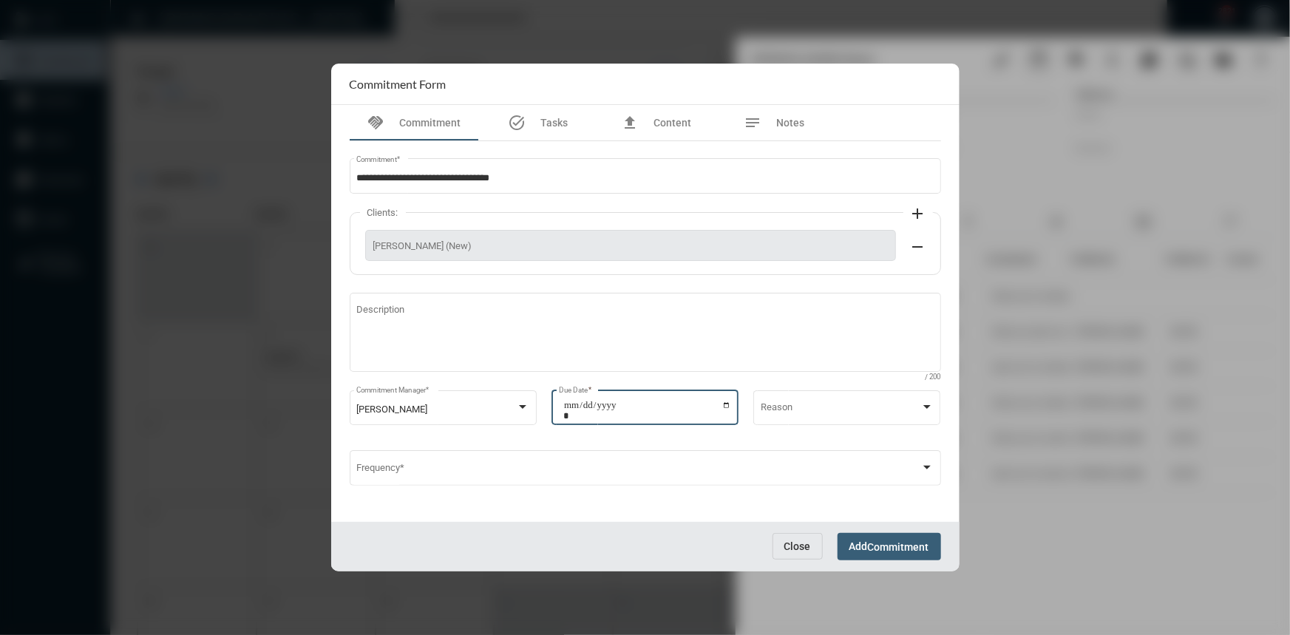
click at [872, 547] on span "Commitment" at bounding box center [898, 547] width 61 height 12
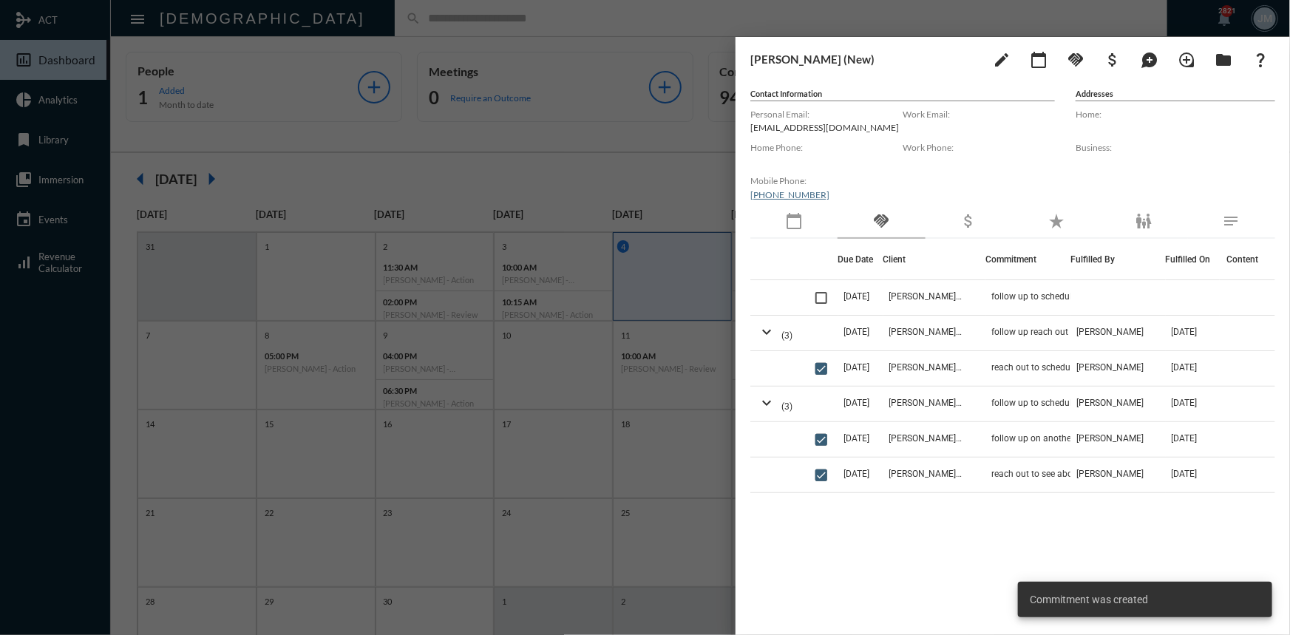
click at [637, 198] on div at bounding box center [645, 317] width 1290 height 635
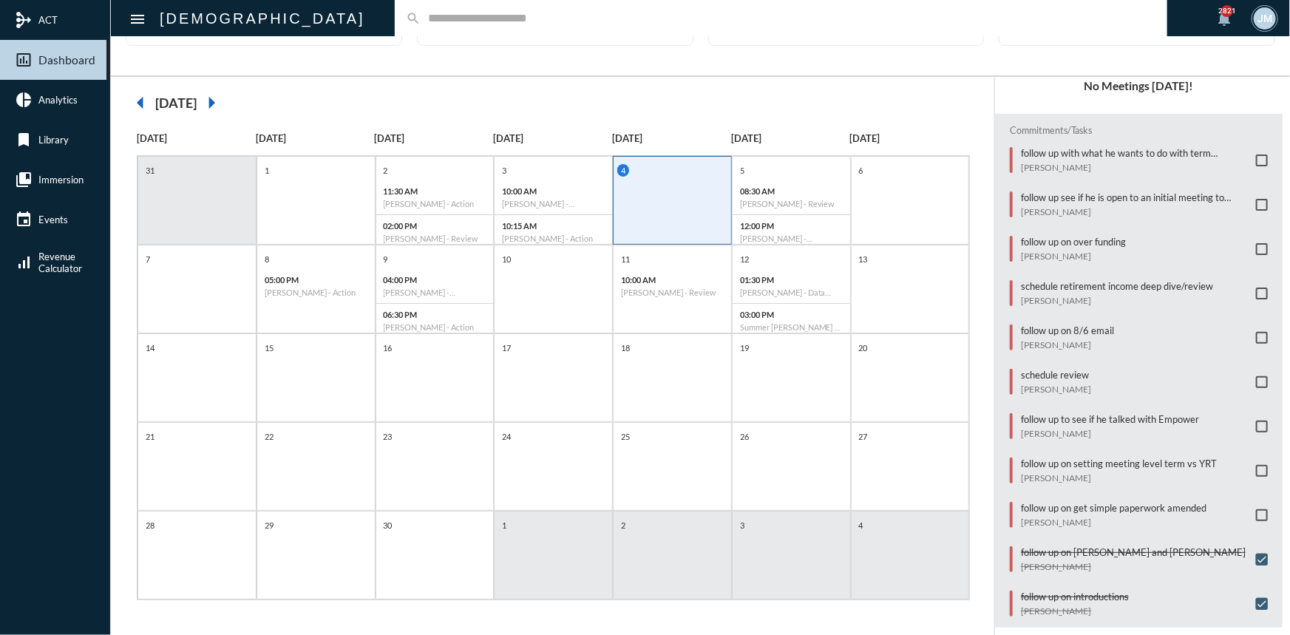
scroll to position [119, 0]
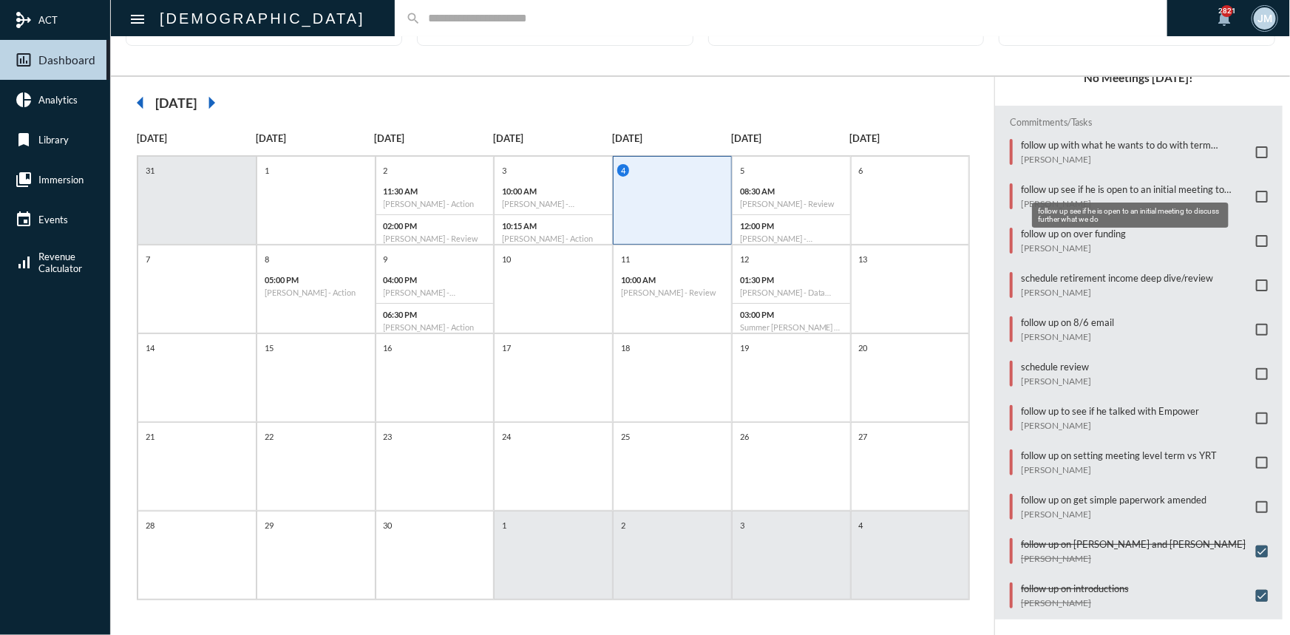
click at [1063, 189] on p "follow up see if he is open to an initial meeting to discuss further what we do" at bounding box center [1135, 189] width 228 height 12
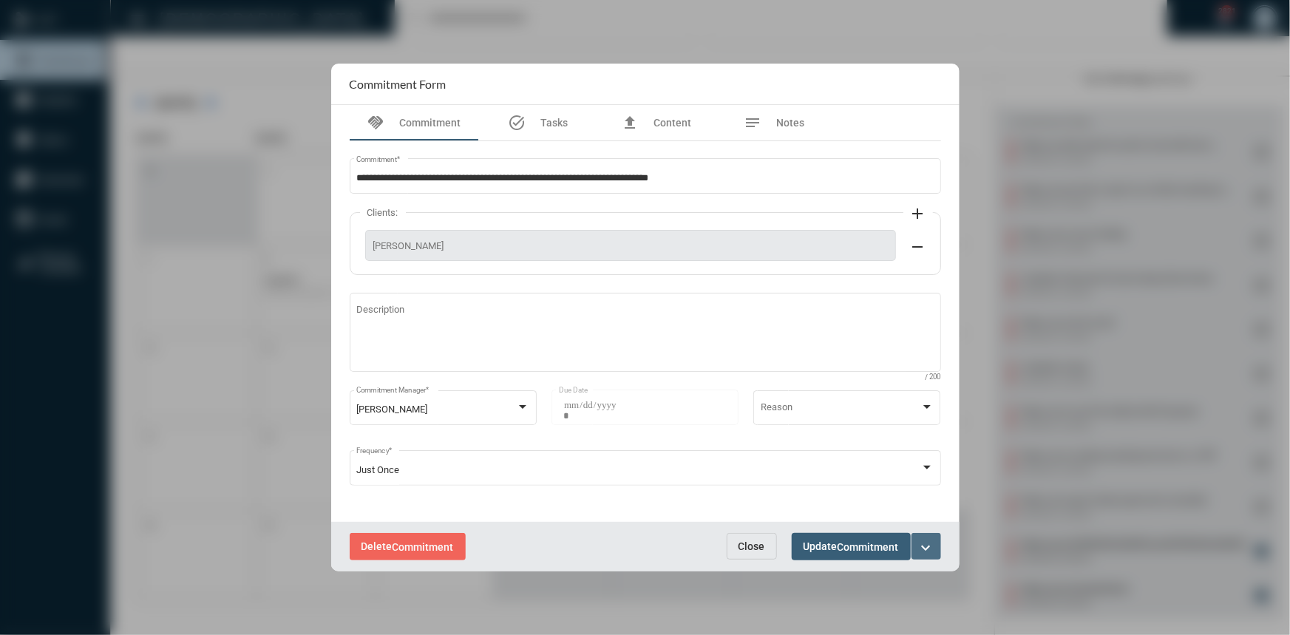
click at [926, 540] on mat-icon "expand_more" at bounding box center [927, 548] width 18 height 18
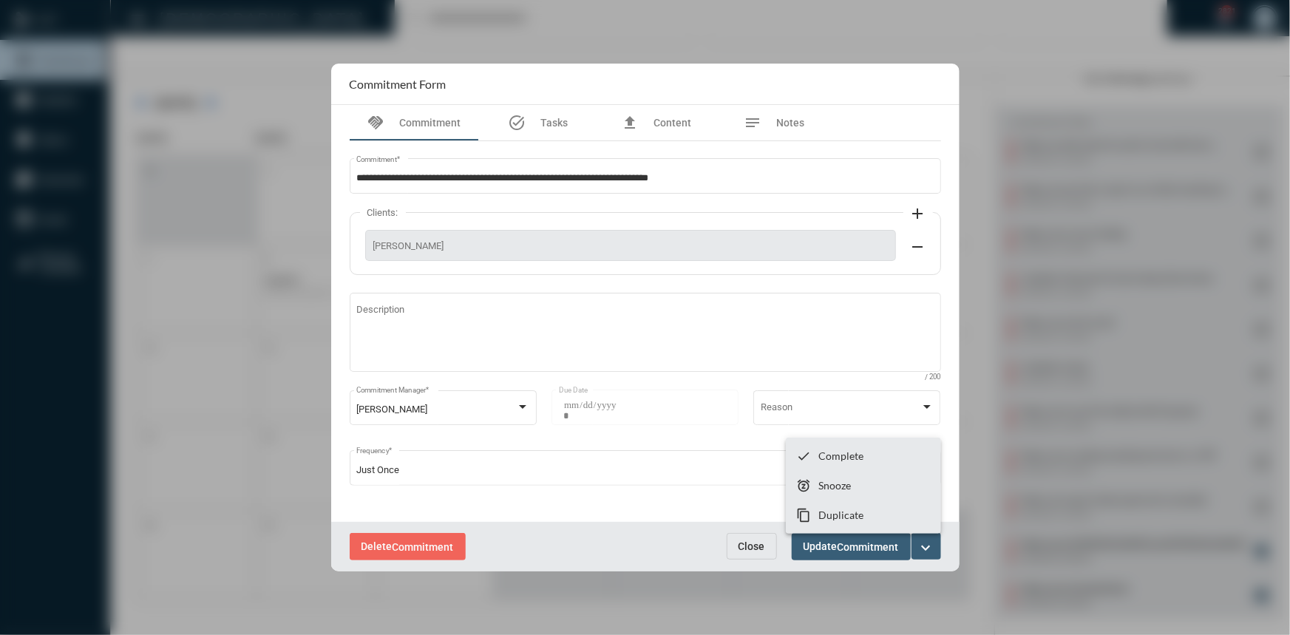
click at [710, 468] on div at bounding box center [645, 317] width 1290 height 635
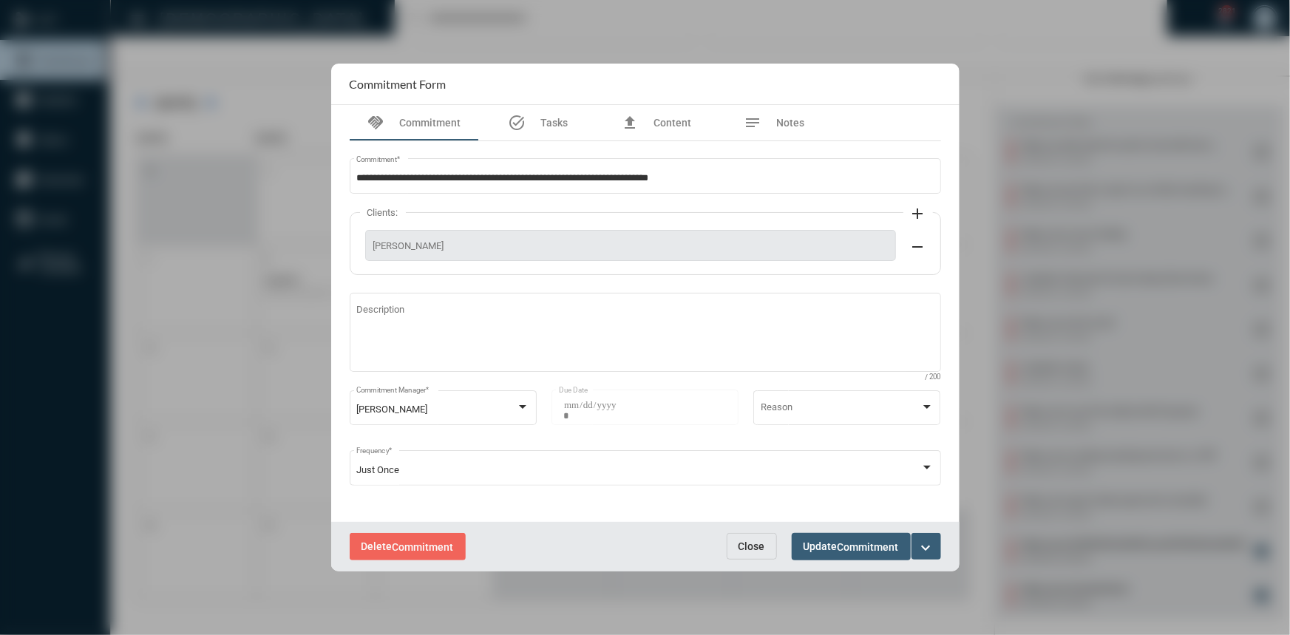
click at [750, 536] on button "Close" at bounding box center [752, 546] width 50 height 27
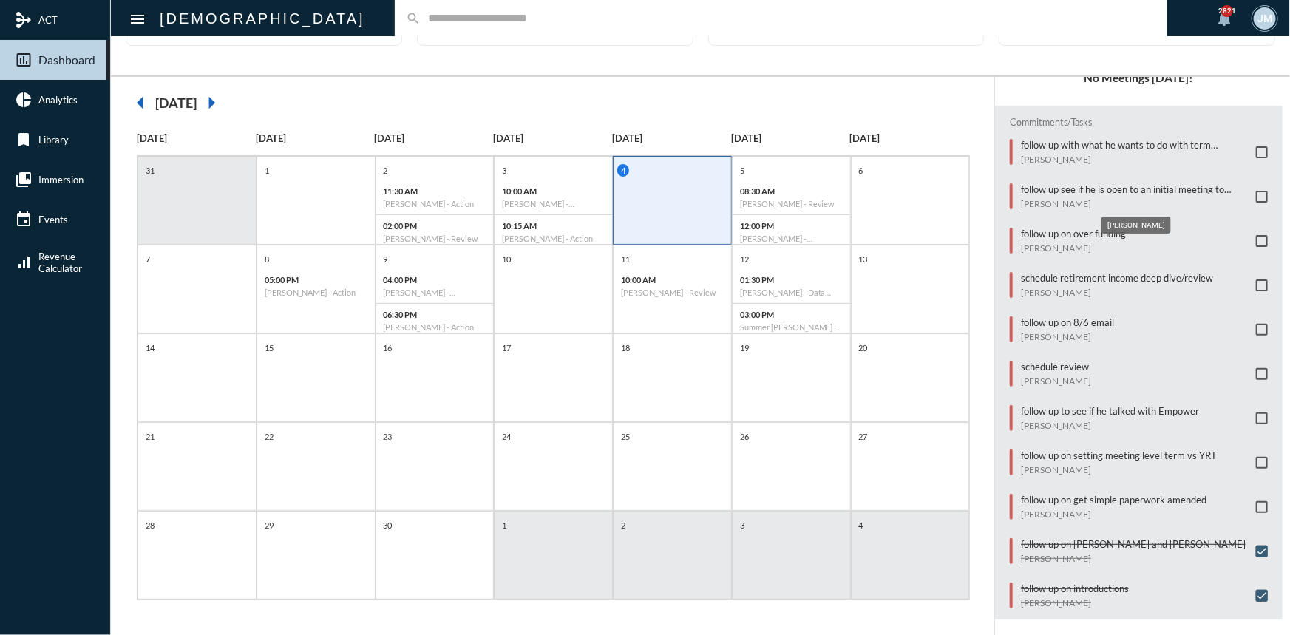
click at [1023, 200] on p "[PERSON_NAME]" at bounding box center [1135, 203] width 228 height 11
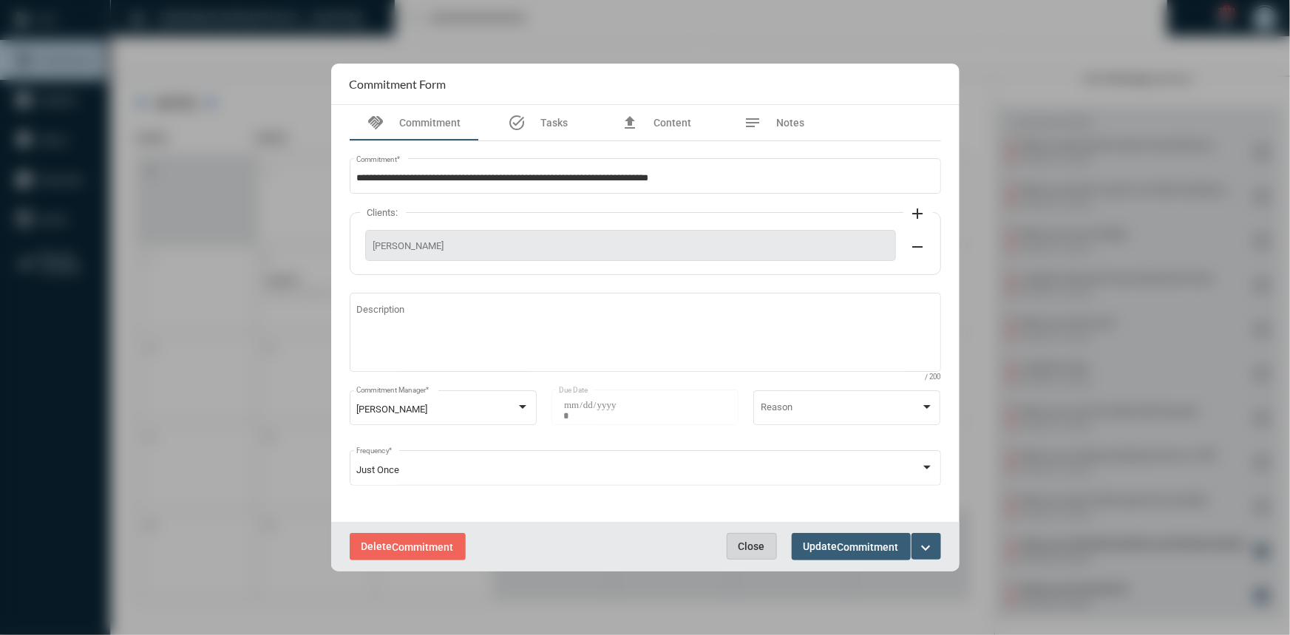
click at [745, 549] on span "Close" at bounding box center [752, 546] width 27 height 12
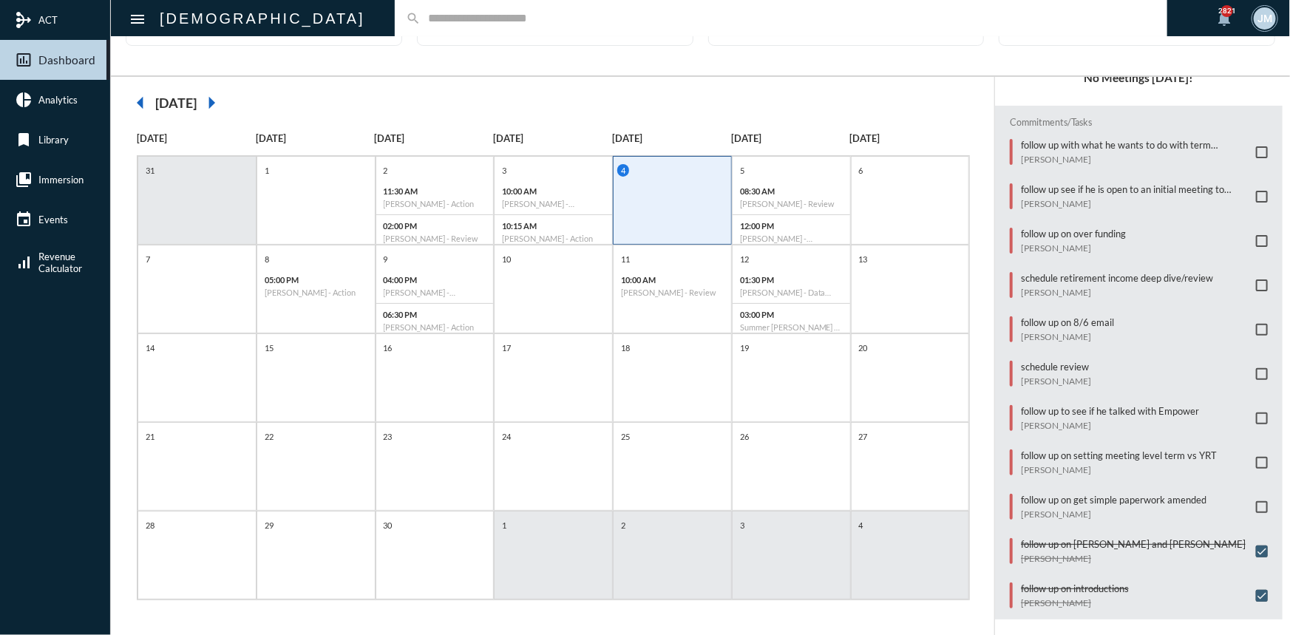
click at [421, 15] on input "text" at bounding box center [789, 18] width 736 height 13
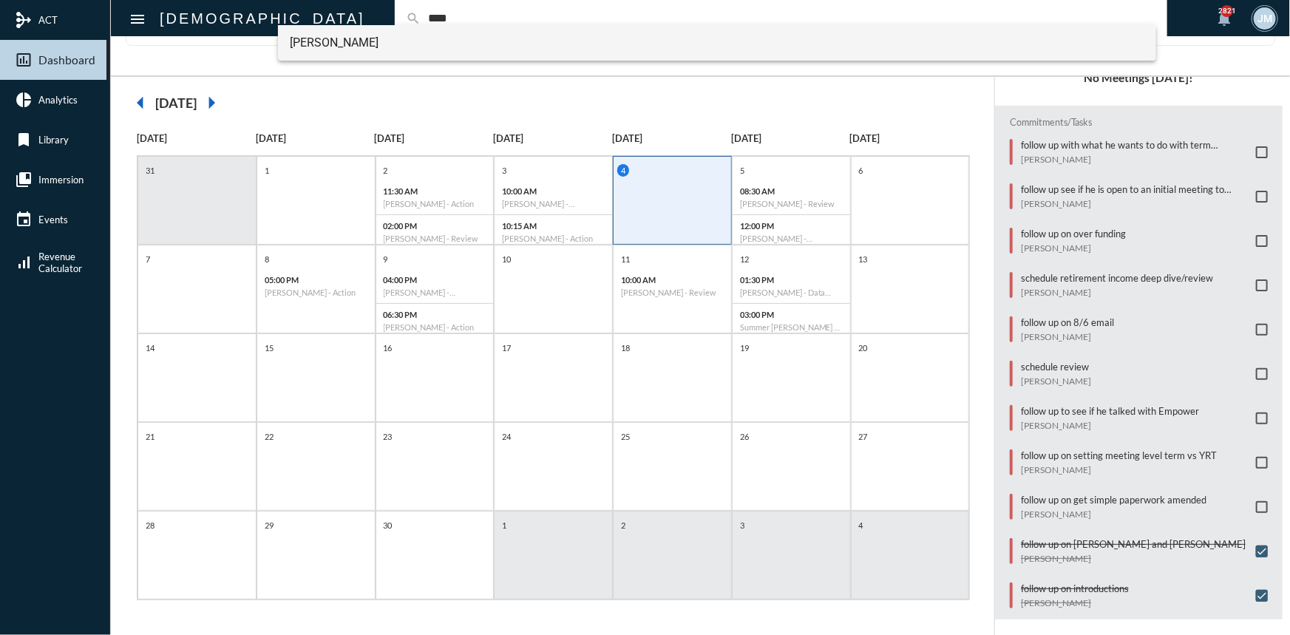
type input "****"
click at [333, 37] on span "[PERSON_NAME]" at bounding box center [717, 42] width 855 height 35
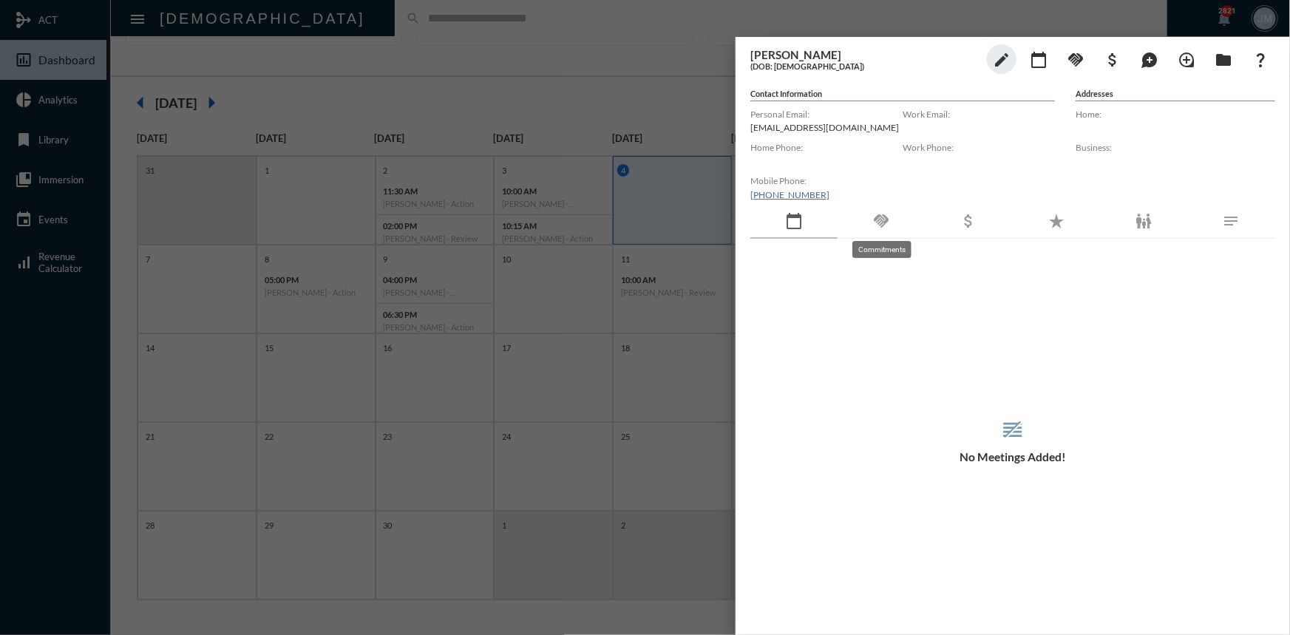
click at [888, 223] on mat-icon "handshake" at bounding box center [881, 221] width 18 height 18
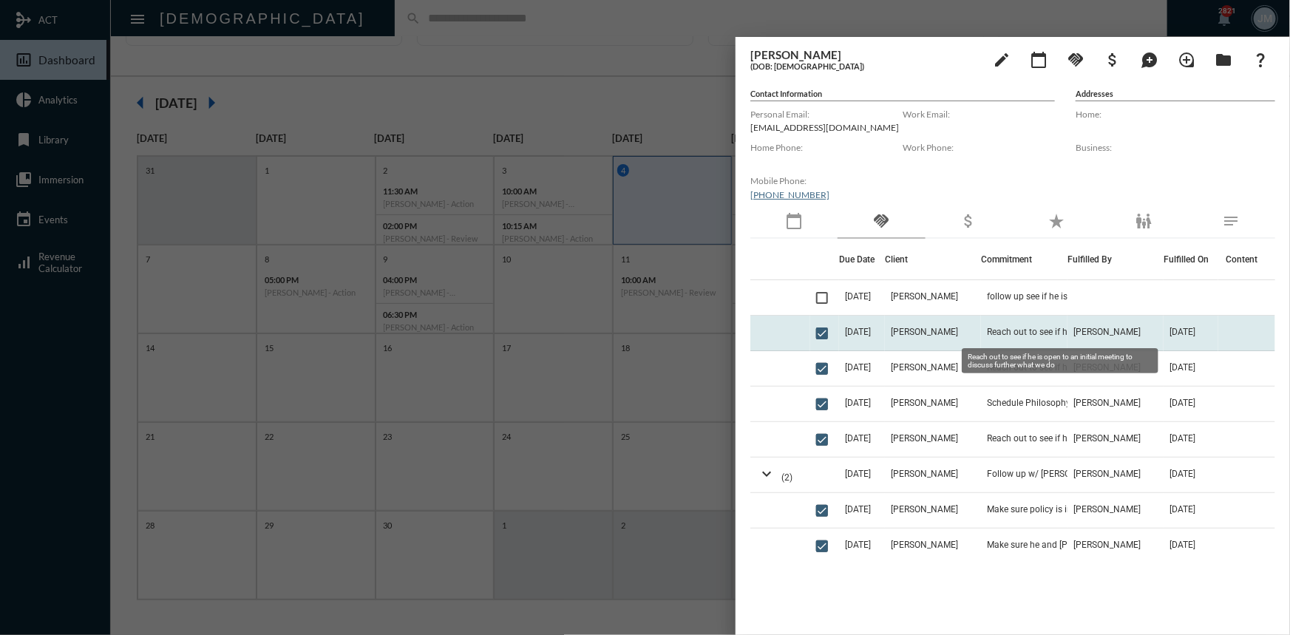
click at [1013, 334] on span "Reach out to see if he is open to an initial meeting to discuss further what we…" at bounding box center [1061, 332] width 148 height 10
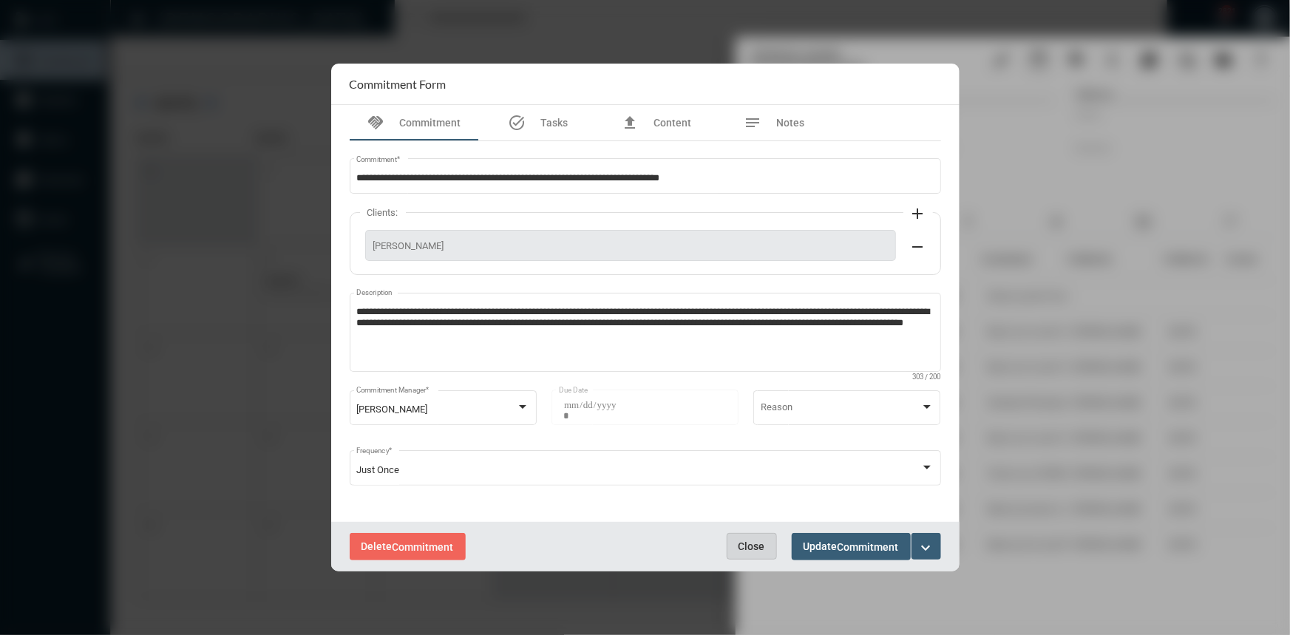
click at [759, 546] on span "Close" at bounding box center [752, 546] width 27 height 12
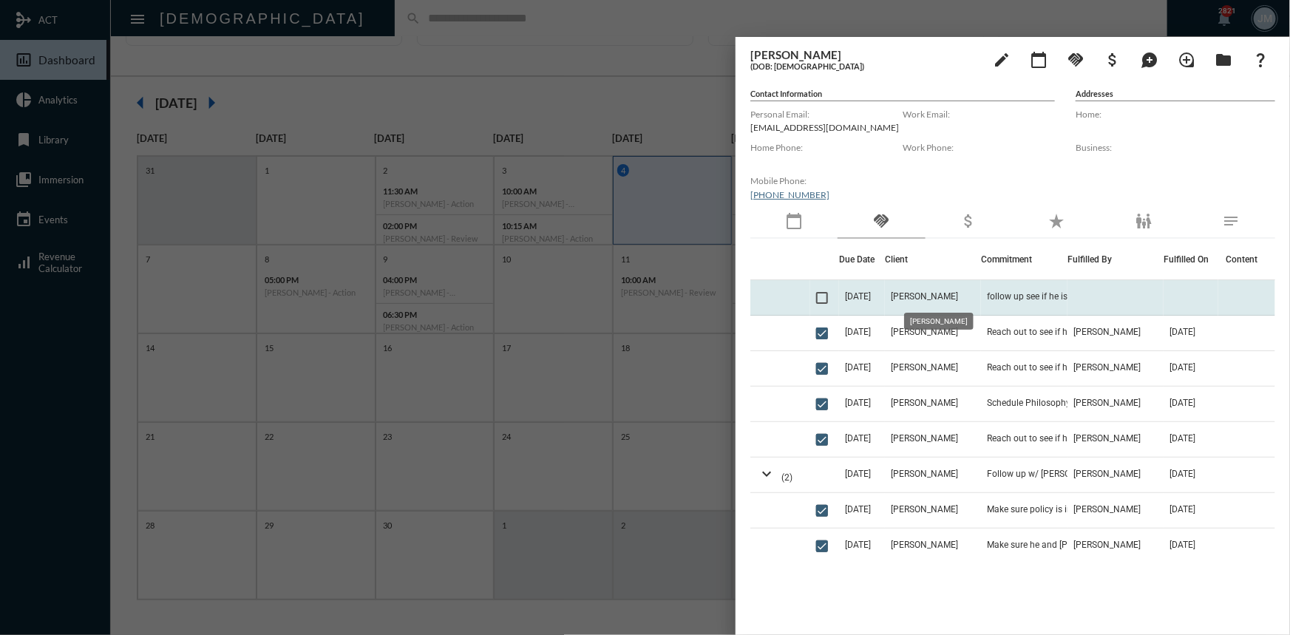
click at [924, 295] on span "[PERSON_NAME]" at bounding box center [924, 296] width 67 height 10
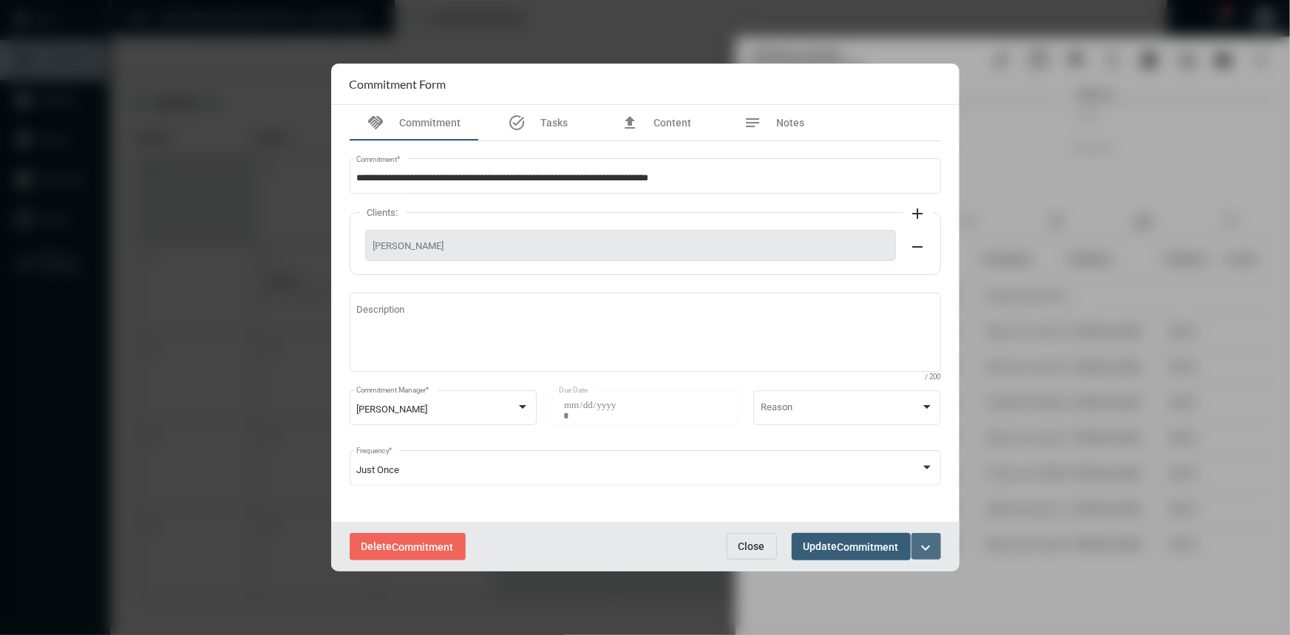
click at [920, 540] on mat-icon "expand_more" at bounding box center [927, 548] width 18 height 18
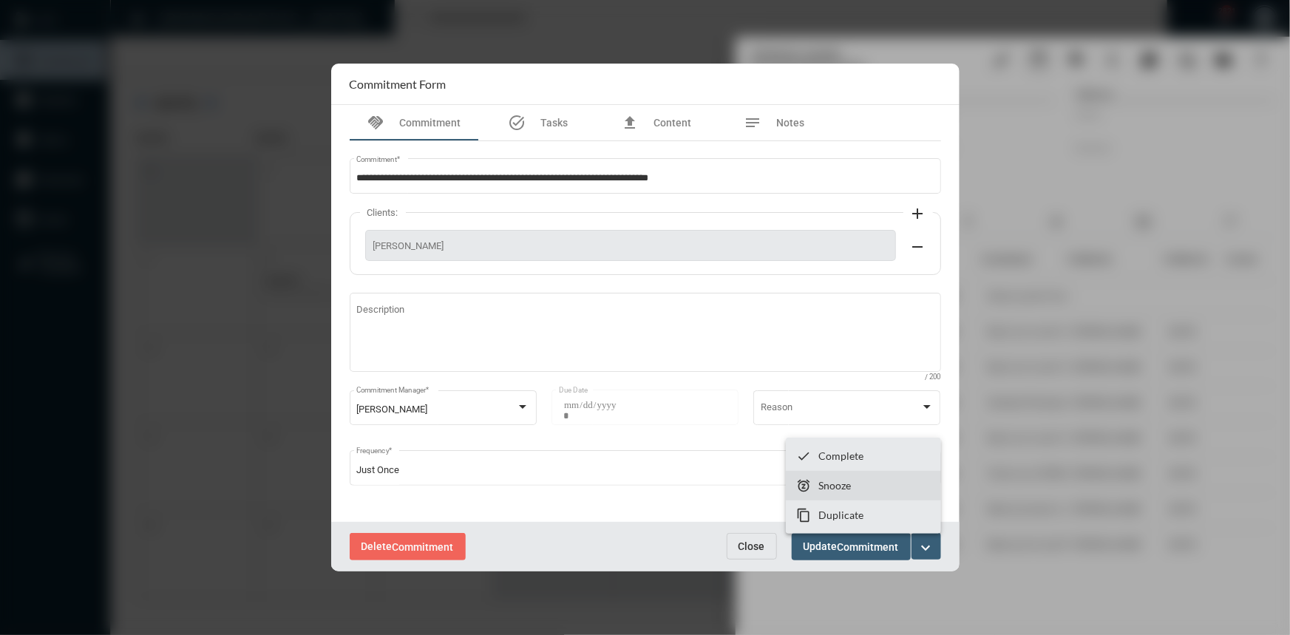
click at [843, 486] on p "Snooze" at bounding box center [834, 485] width 33 height 13
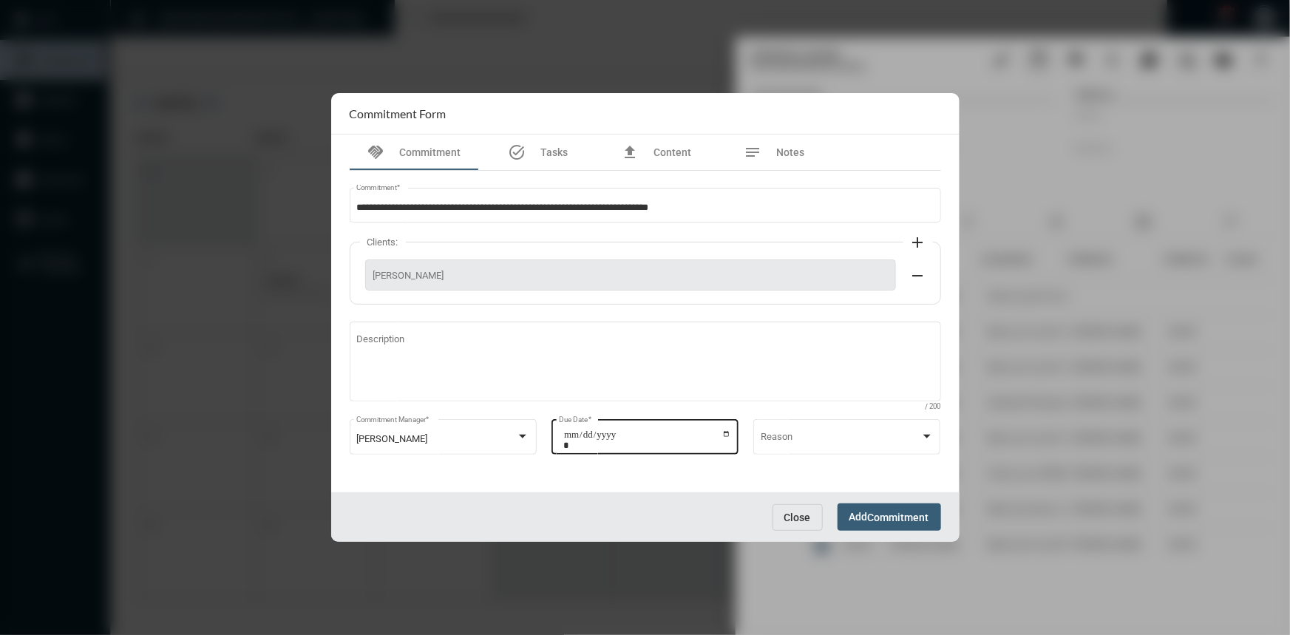
click at [725, 433] on input "**********" at bounding box center [647, 440] width 168 height 21
type input "**********"
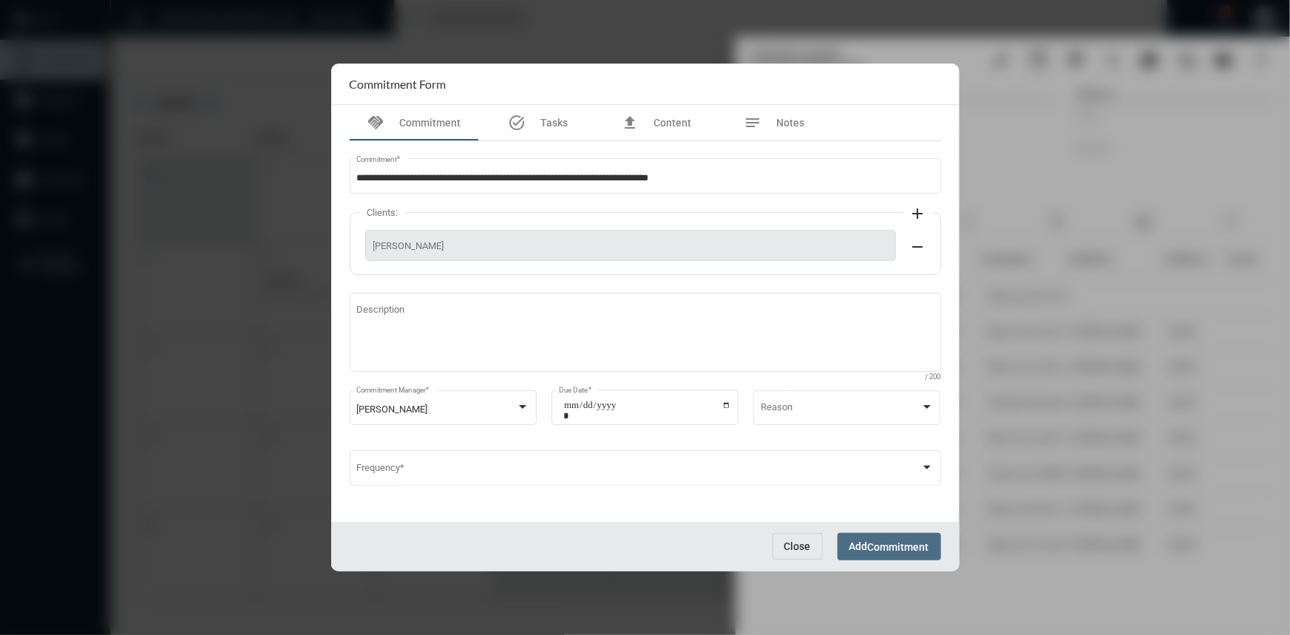
click at [851, 547] on span "Add Commitment" at bounding box center [889, 546] width 80 height 12
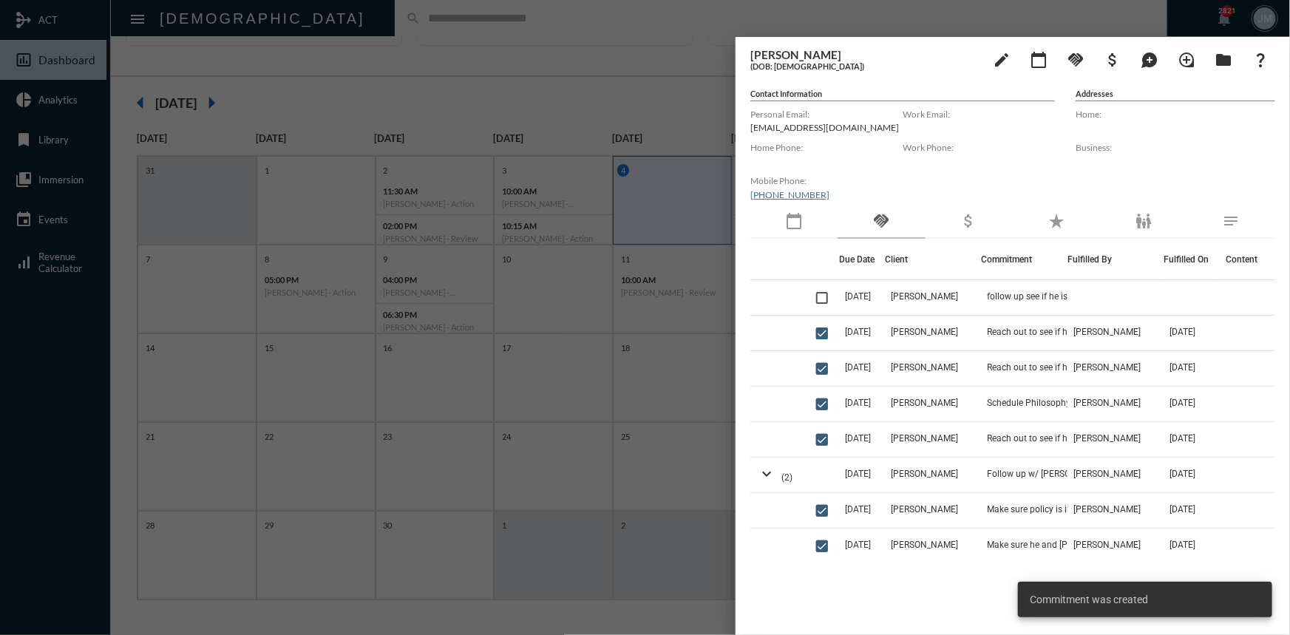
scroll to position [75, 0]
click at [701, 123] on div at bounding box center [645, 317] width 1290 height 635
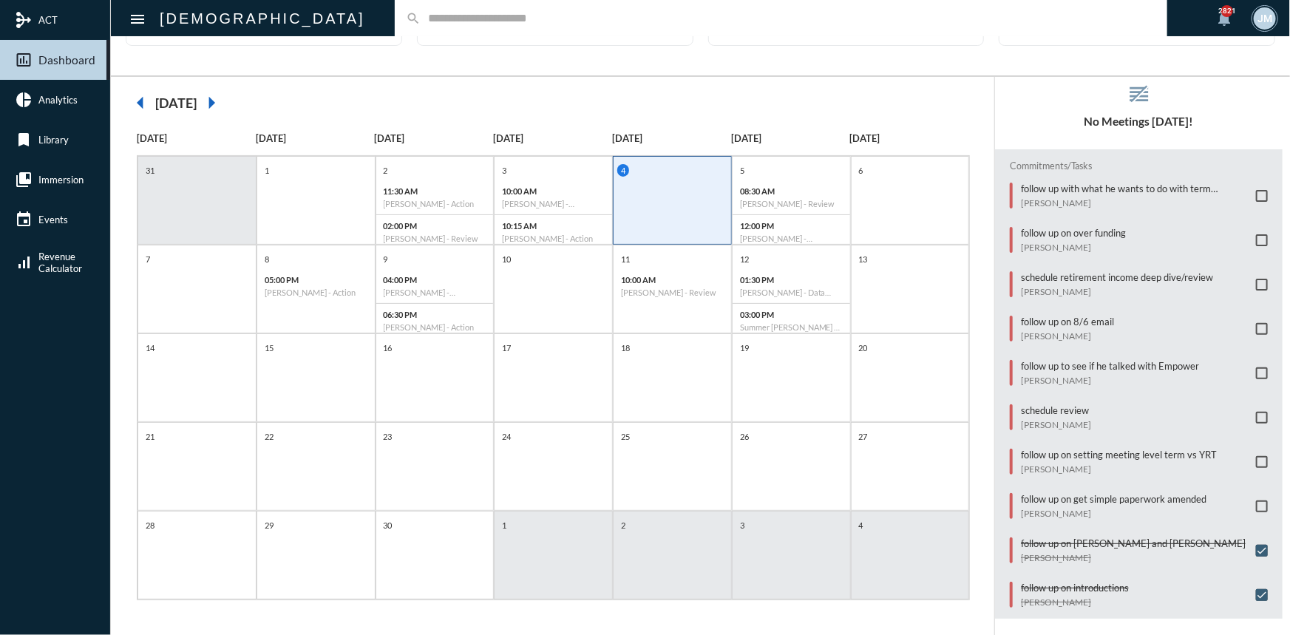
scroll to position [0, 0]
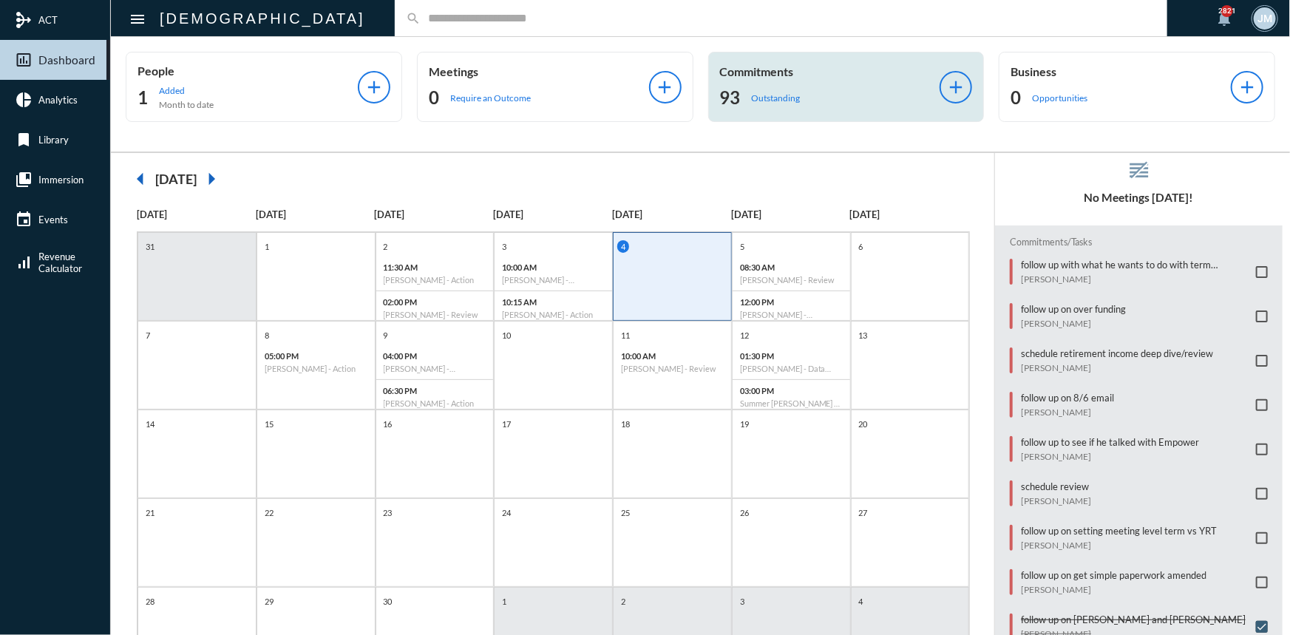
click at [737, 75] on p "Commitments" at bounding box center [830, 71] width 220 height 14
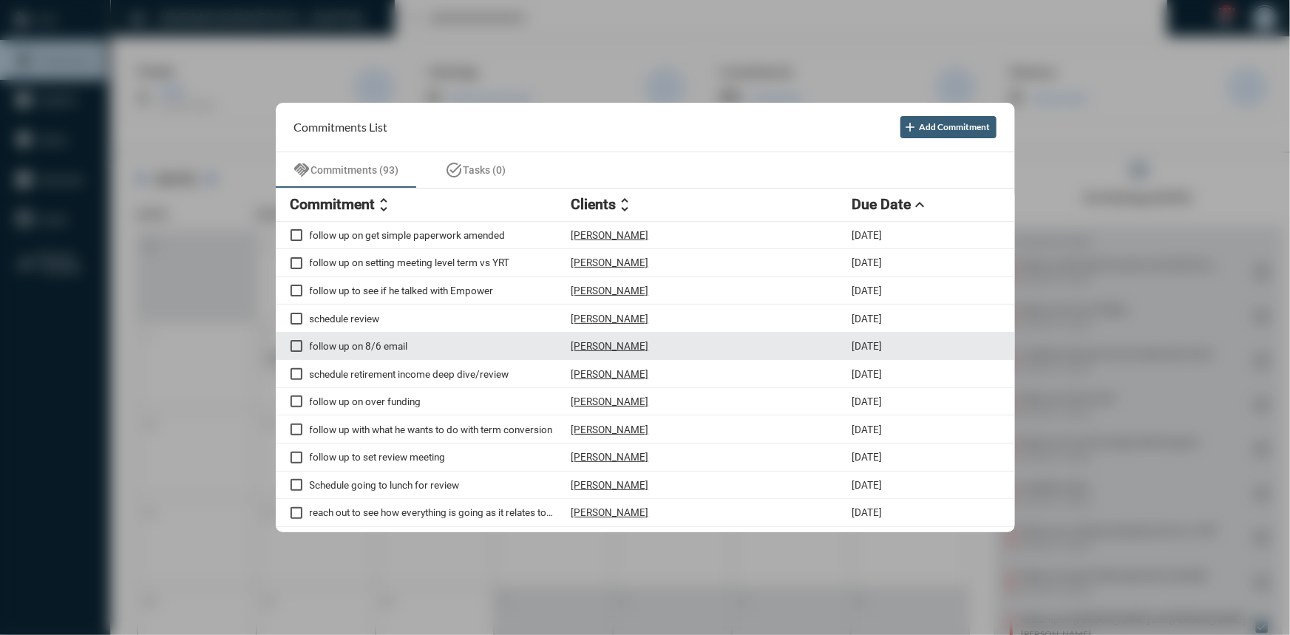
click at [389, 345] on p "follow up on 8/6 email" at bounding box center [441, 346] width 262 height 12
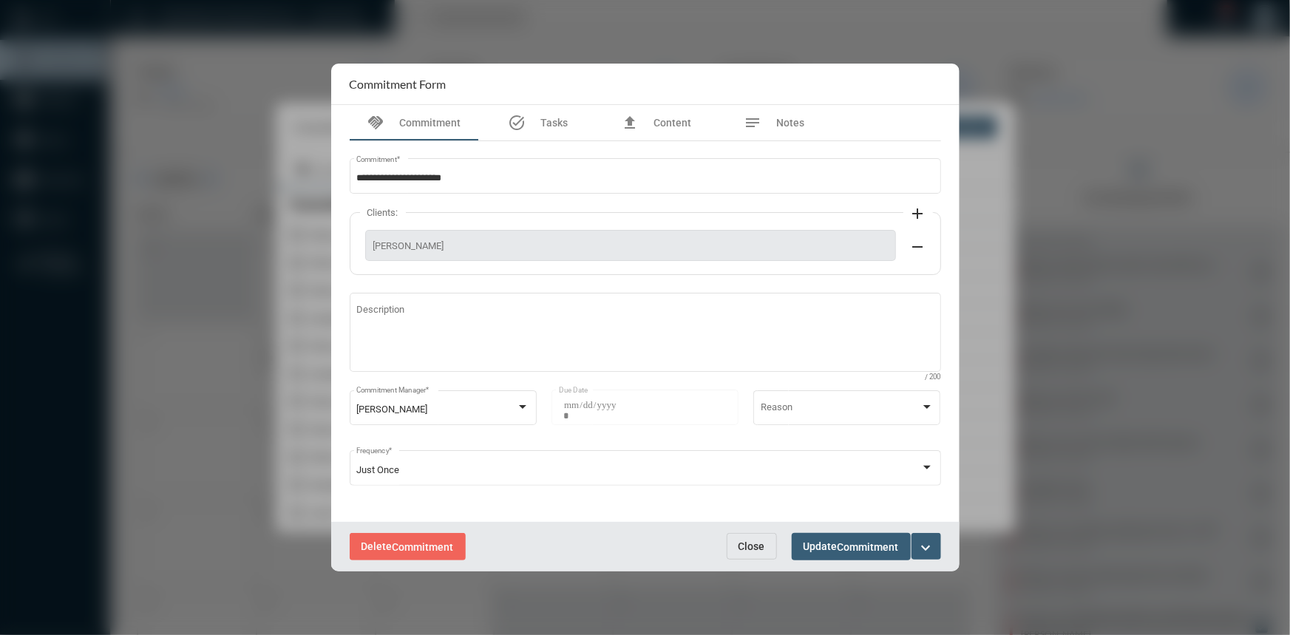
click at [931, 549] on mat-icon "expand_more" at bounding box center [927, 548] width 18 height 18
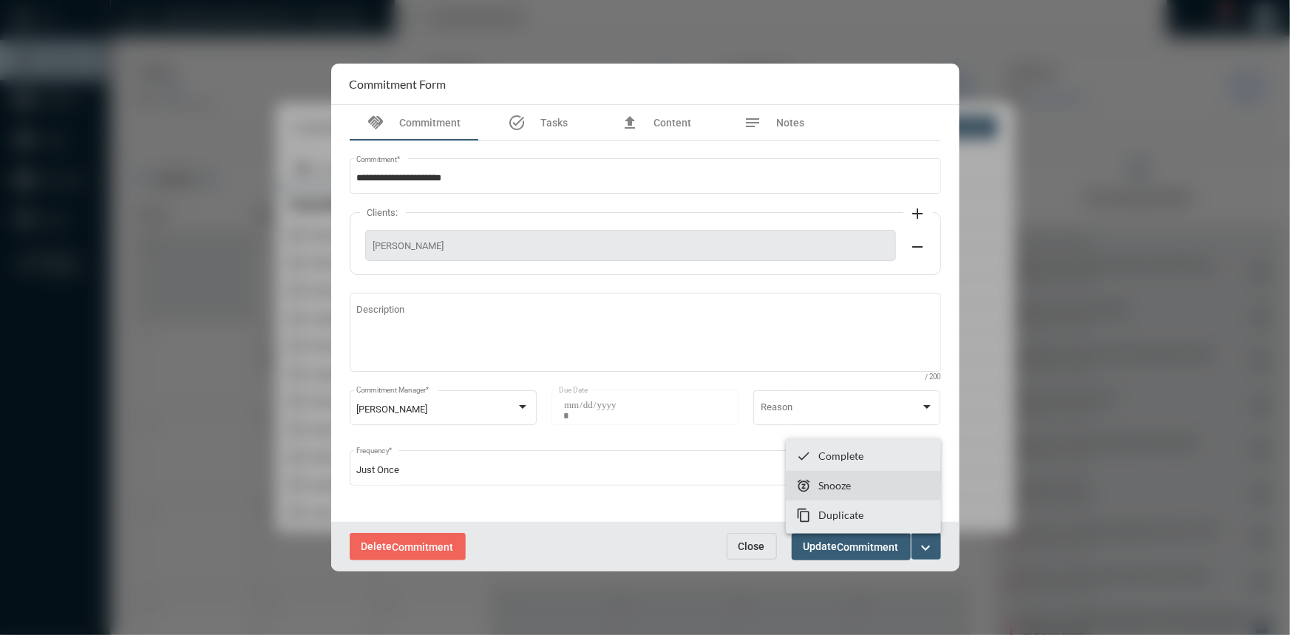
click at [869, 482] on section "snooze Snooze" at bounding box center [863, 486] width 155 height 30
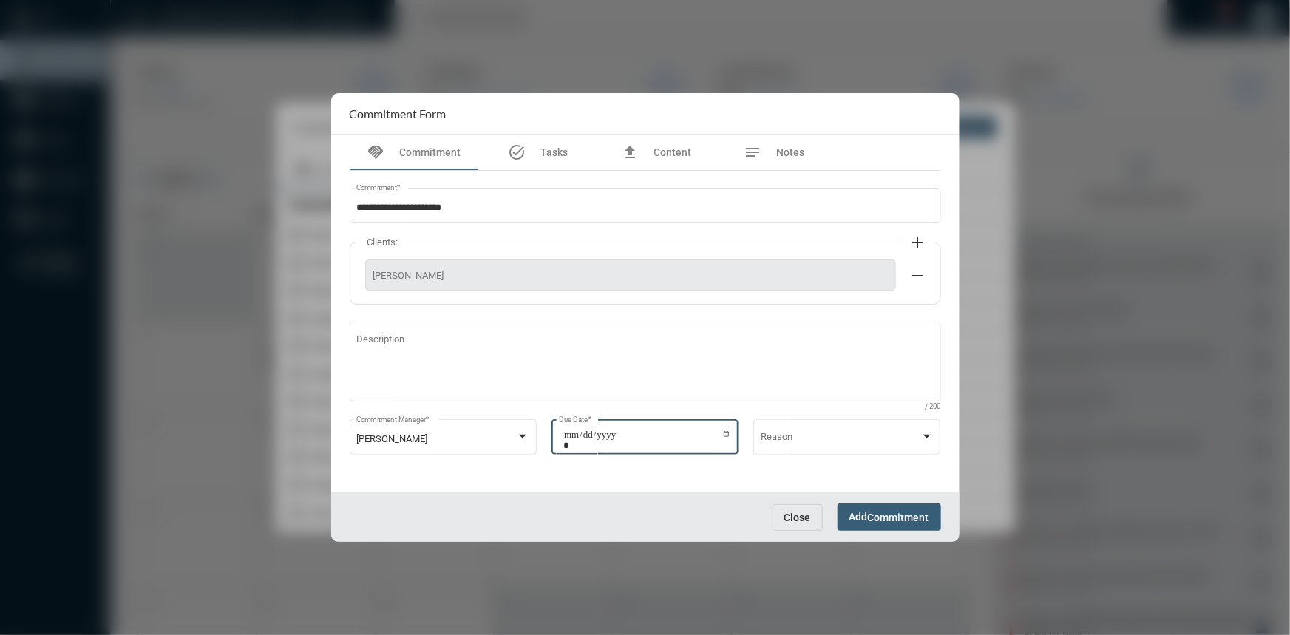
click at [723, 434] on input "**********" at bounding box center [647, 440] width 168 height 21
type input "**********"
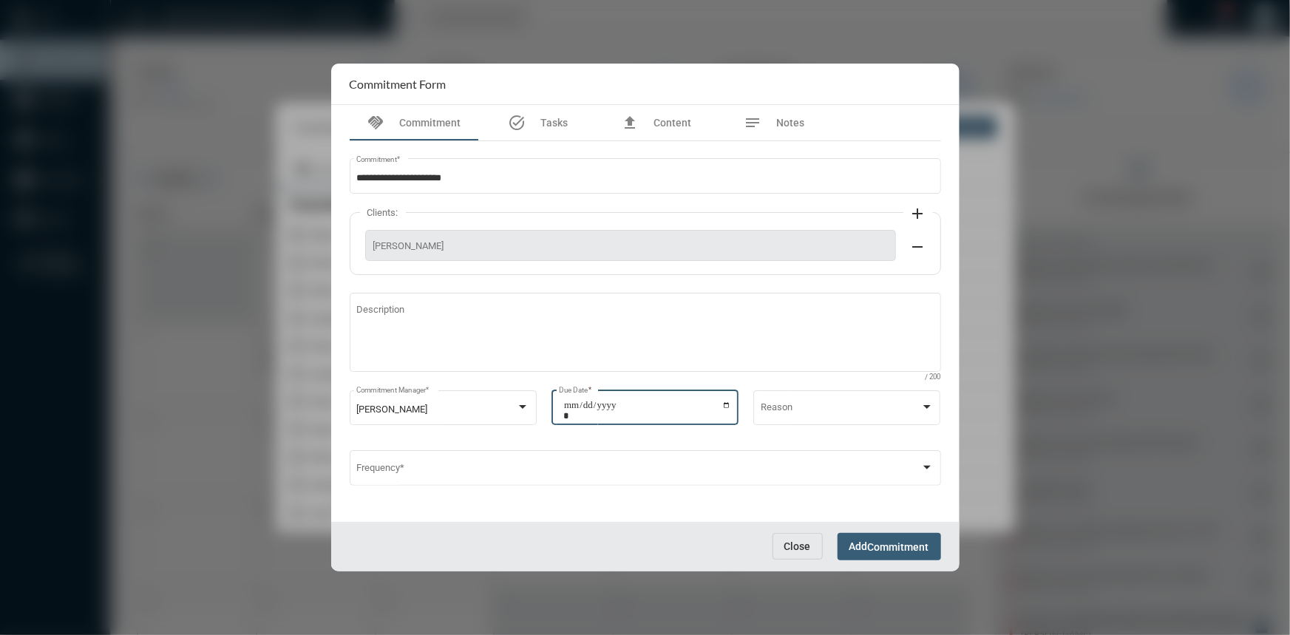
click at [861, 549] on span "Add Commitment" at bounding box center [889, 546] width 80 height 12
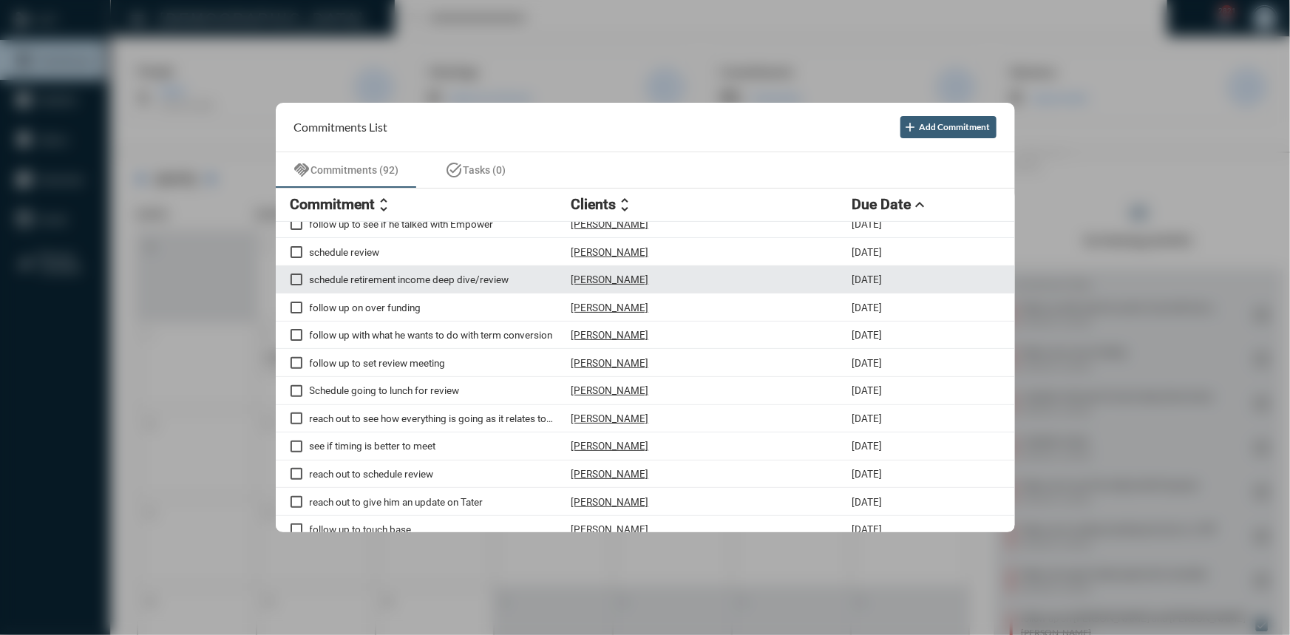
scroll to position [134, 0]
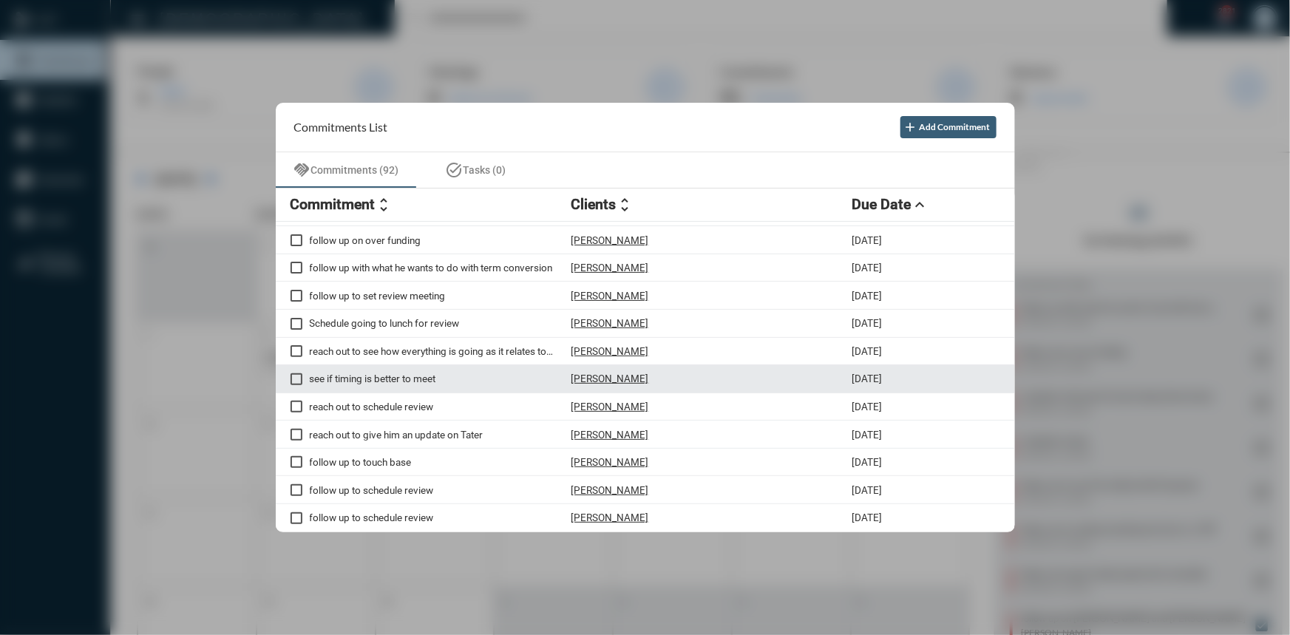
click at [354, 384] on p "see if timing is better to meet" at bounding box center [441, 379] width 262 height 12
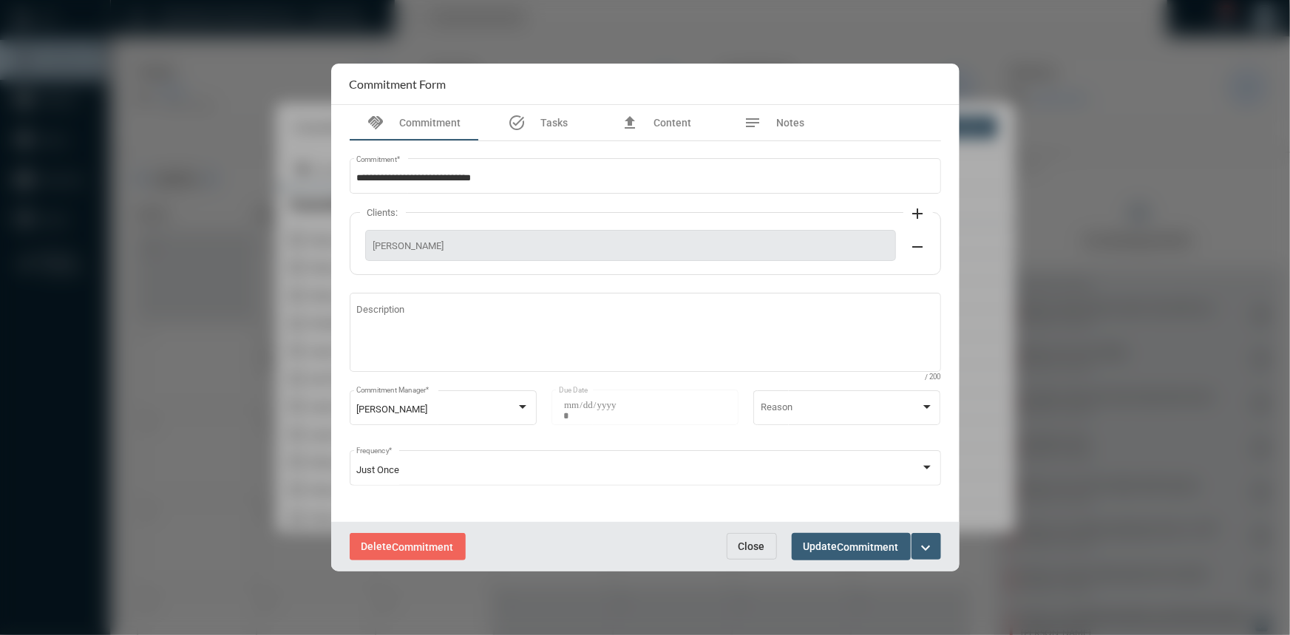
click at [926, 543] on mat-icon "expand_more" at bounding box center [927, 548] width 18 height 18
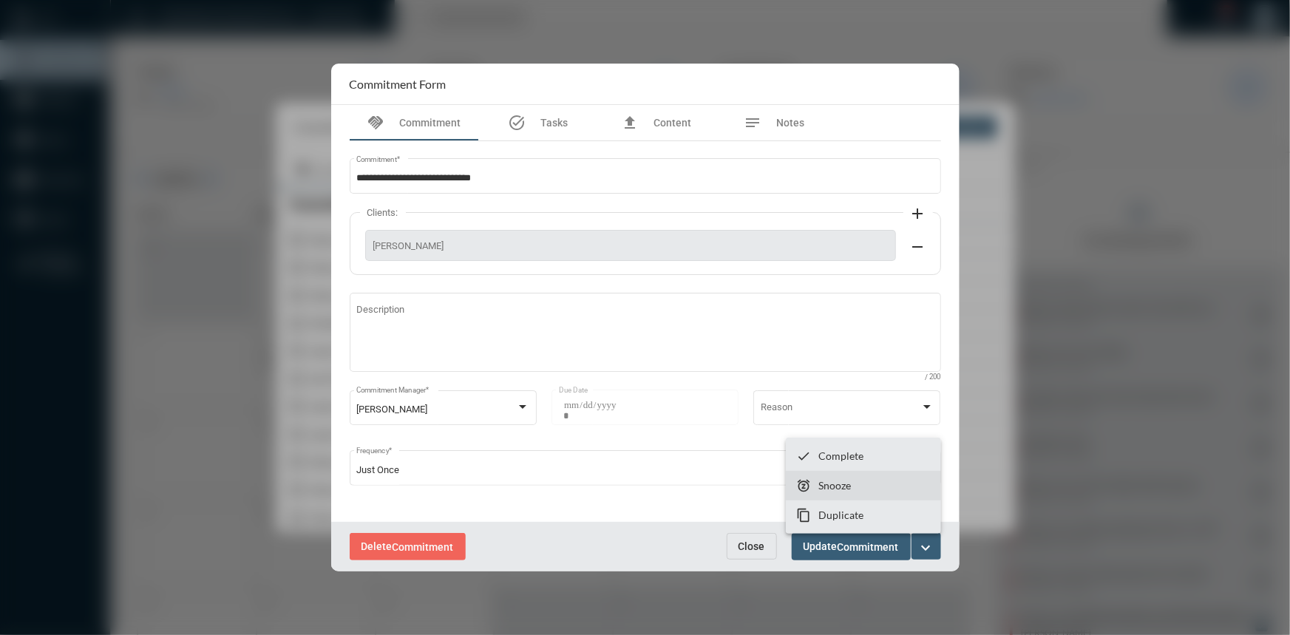
click at [880, 488] on section "snooze Snooze" at bounding box center [863, 486] width 155 height 30
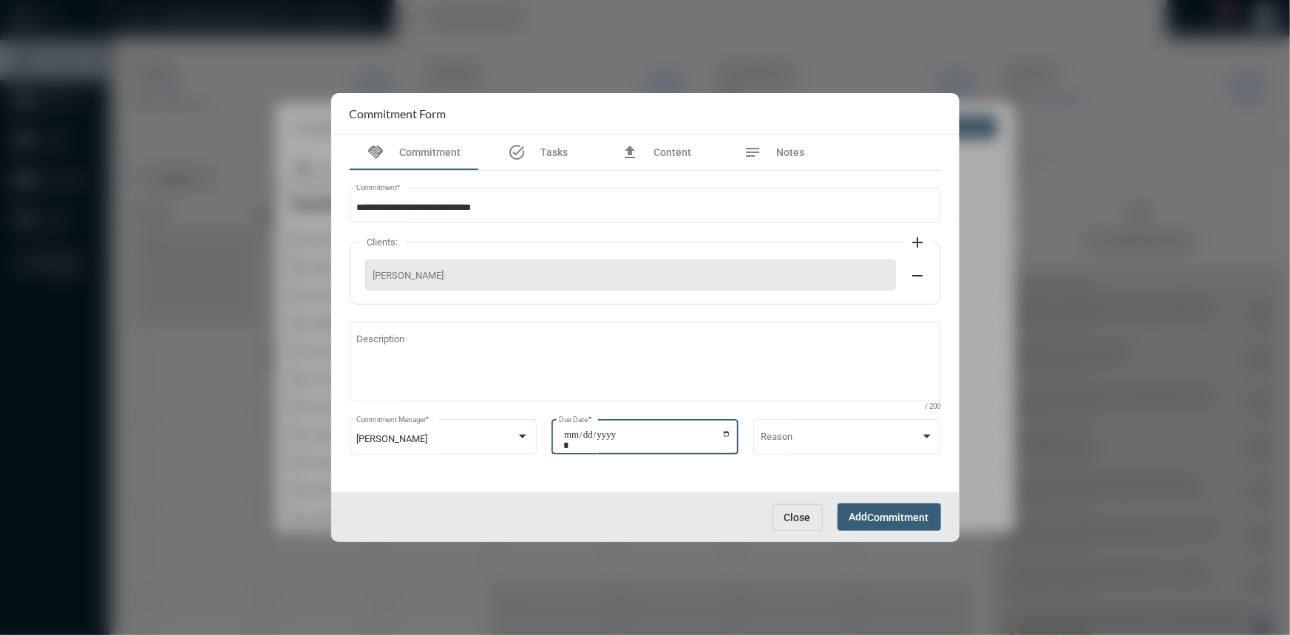
click at [725, 433] on input "**********" at bounding box center [647, 440] width 168 height 21
type input "**********"
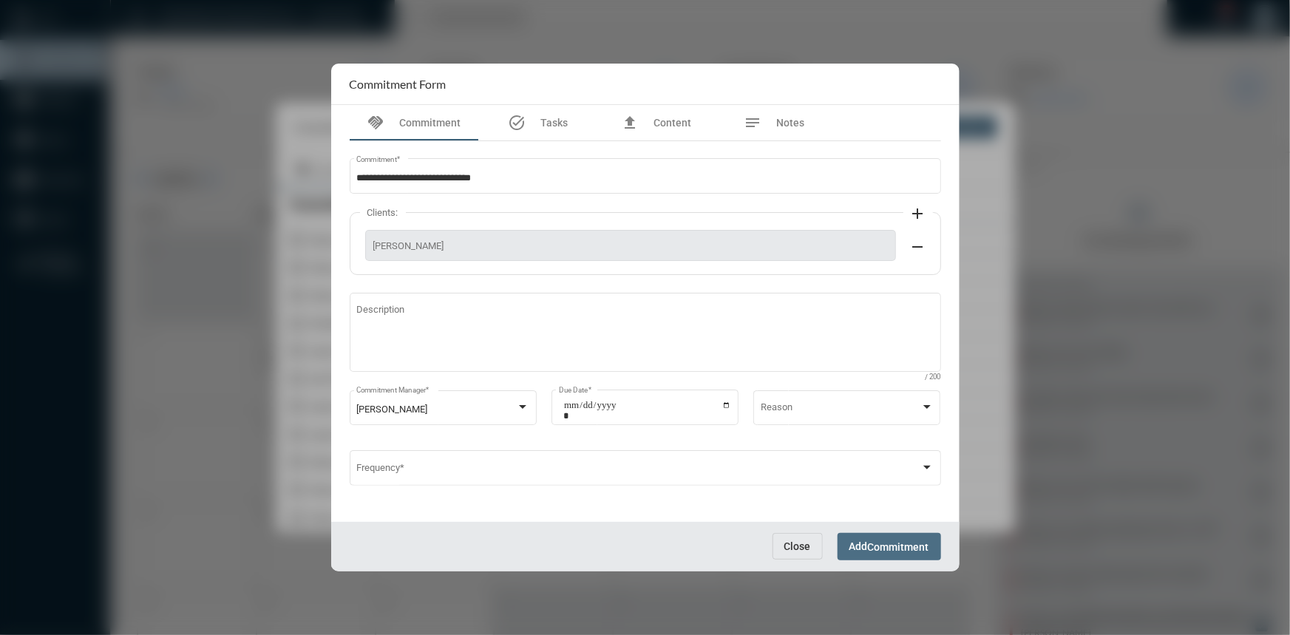
click at [855, 540] on span "Add Commitment" at bounding box center [889, 546] width 80 height 12
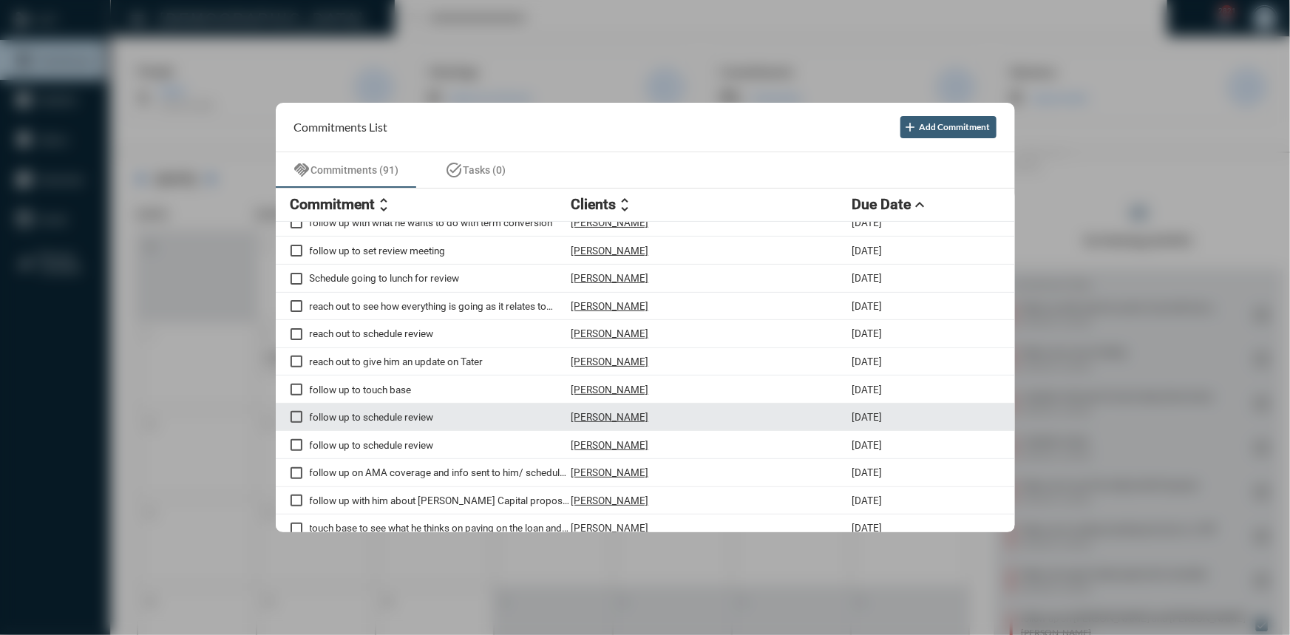
scroll to position [201, 0]
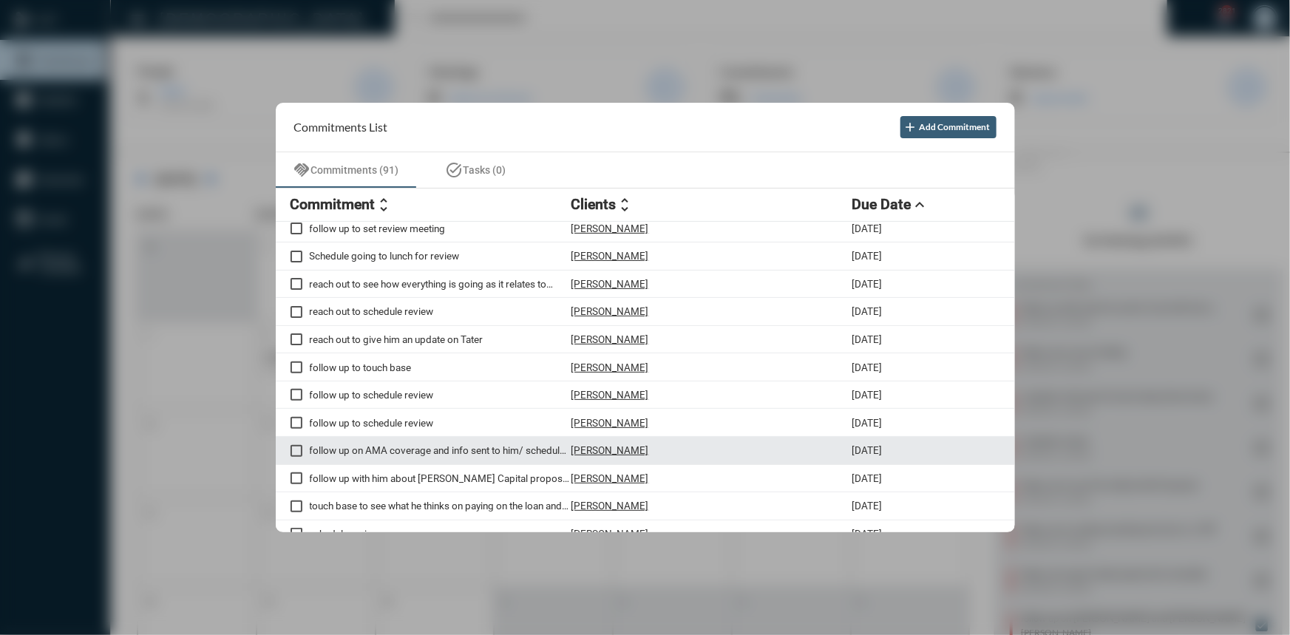
click at [420, 456] on p "follow up on AMA coverage and info sent to him/ schedule review" at bounding box center [441, 450] width 262 height 12
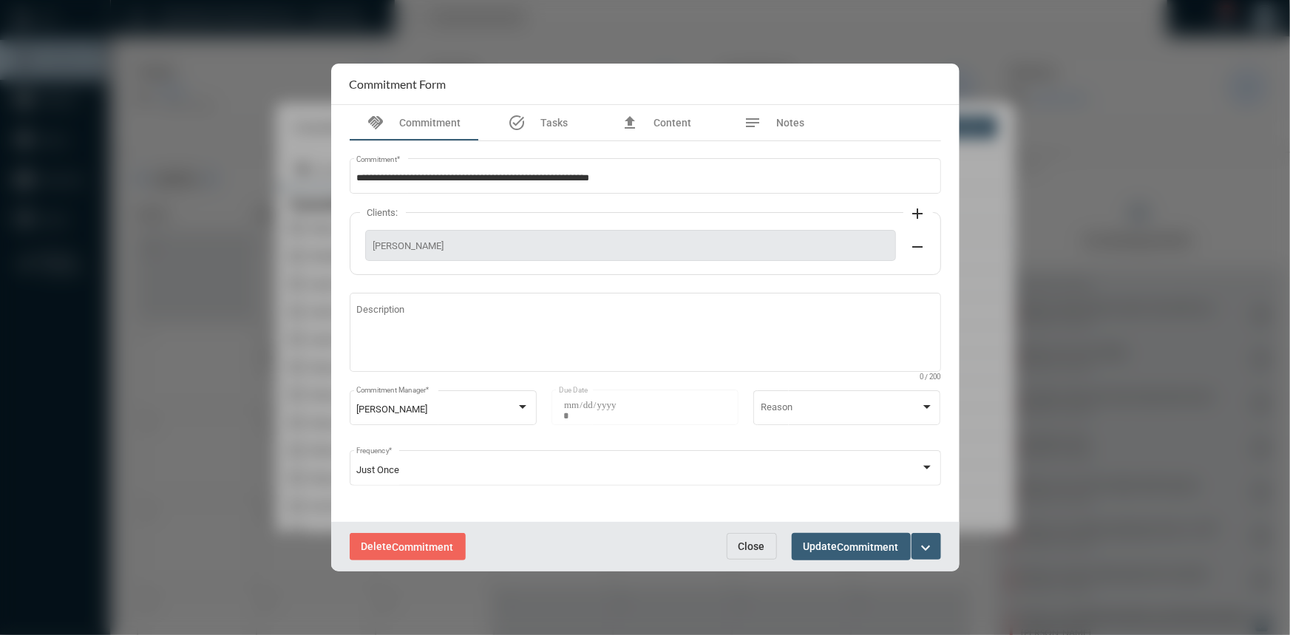
click at [753, 539] on button "Close" at bounding box center [752, 546] width 50 height 27
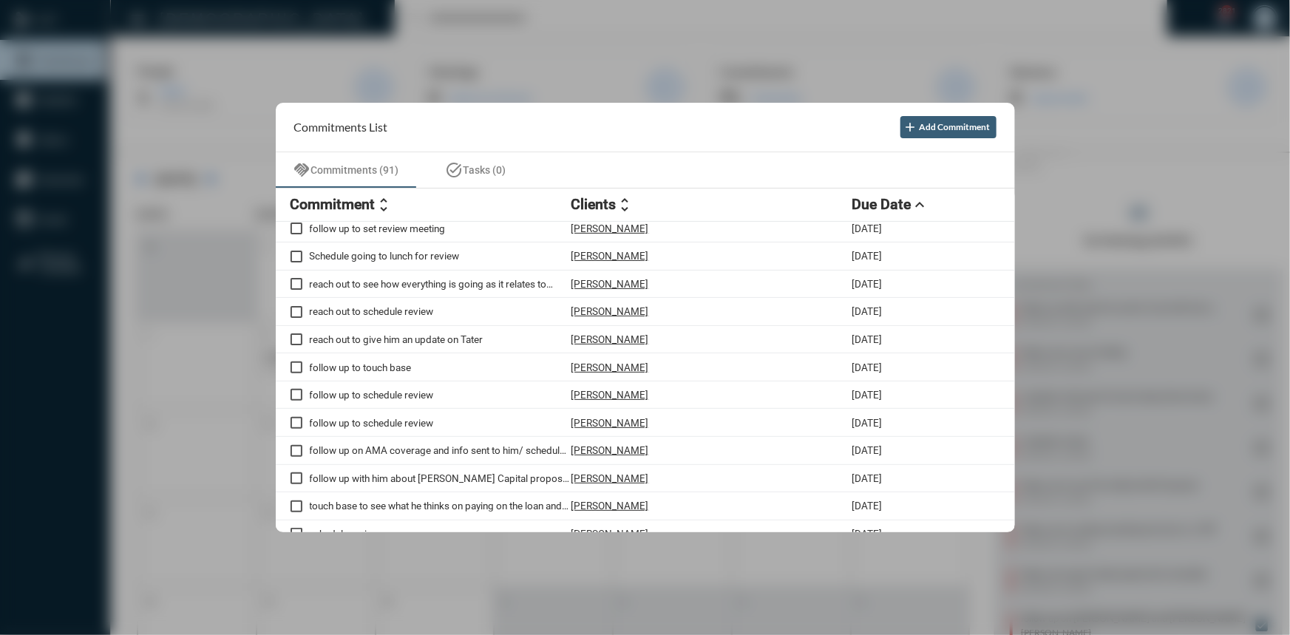
click at [502, 96] on div at bounding box center [645, 317] width 1290 height 635
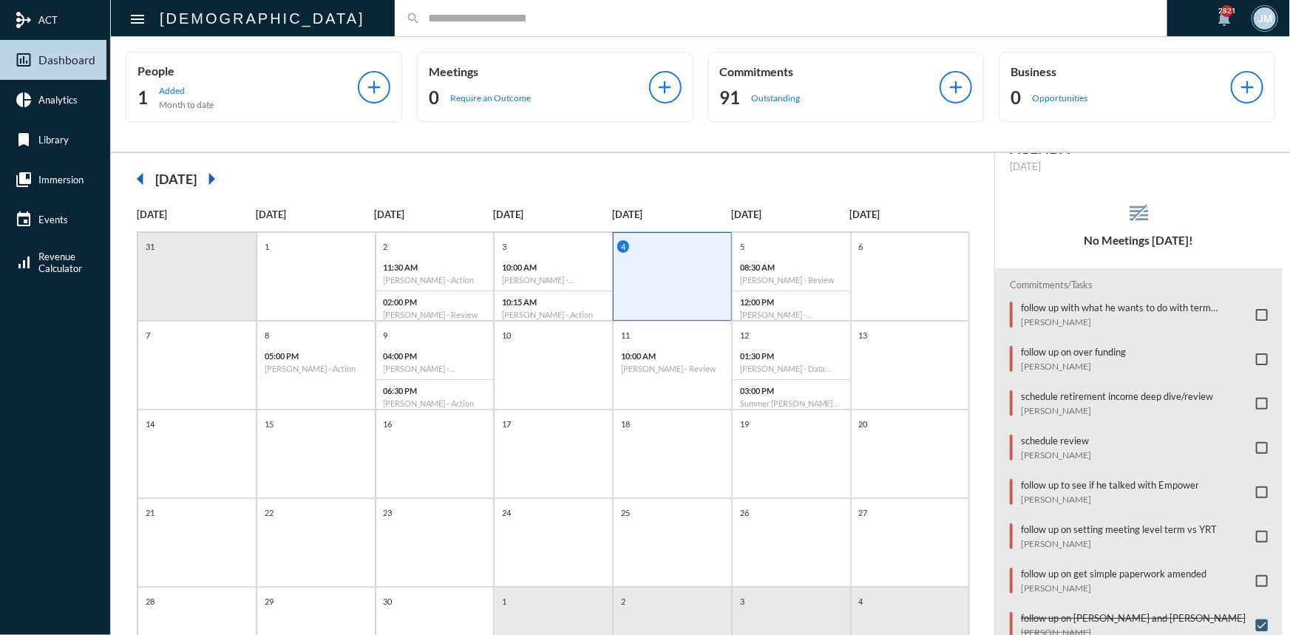
click at [421, 17] on input "text" at bounding box center [789, 18] width 736 height 13
type input "*****"
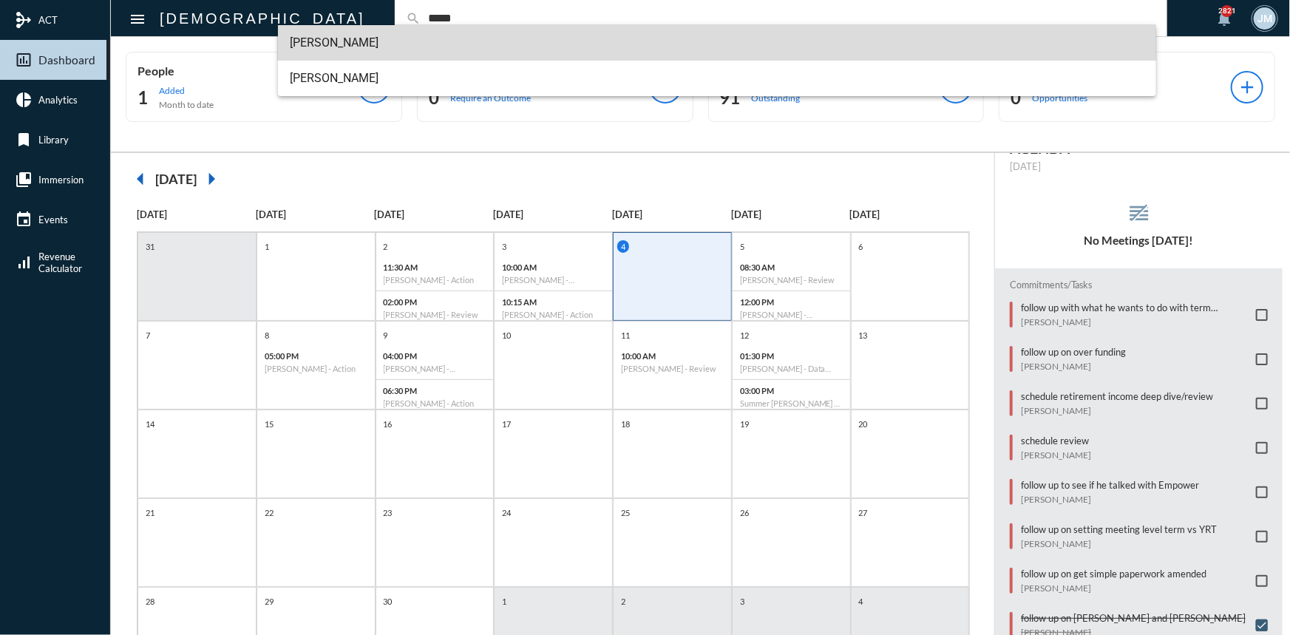
click at [316, 38] on span "[PERSON_NAME]" at bounding box center [717, 42] width 855 height 35
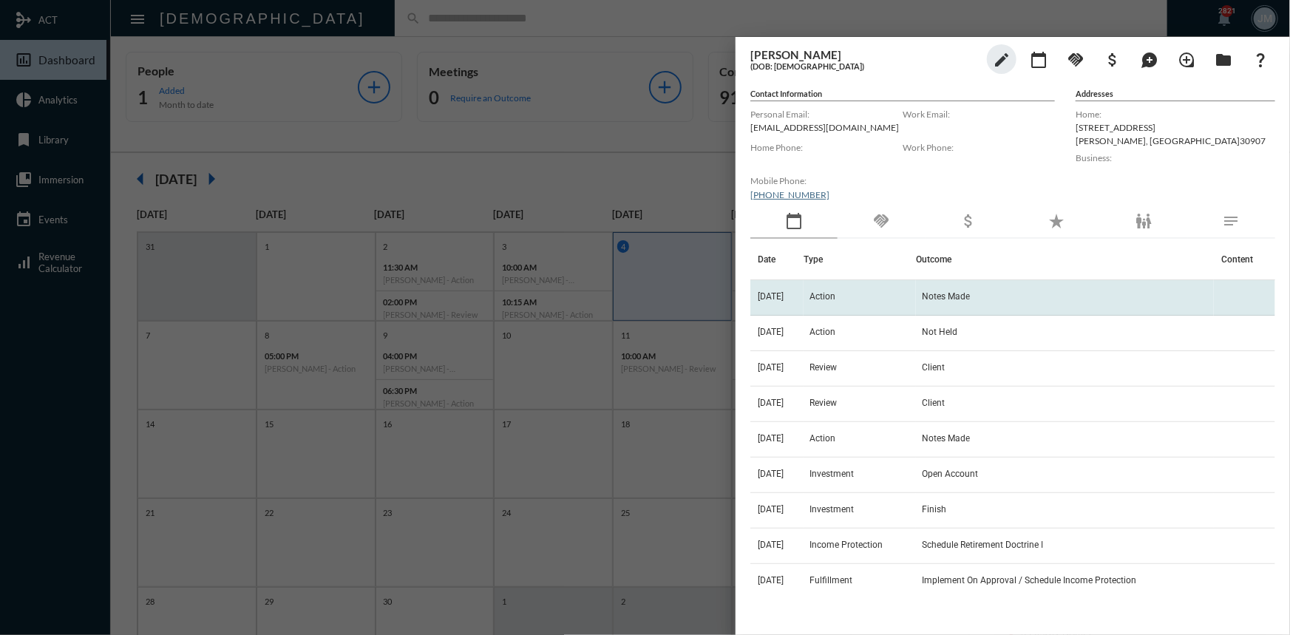
click at [828, 287] on td "Action" at bounding box center [860, 297] width 112 height 35
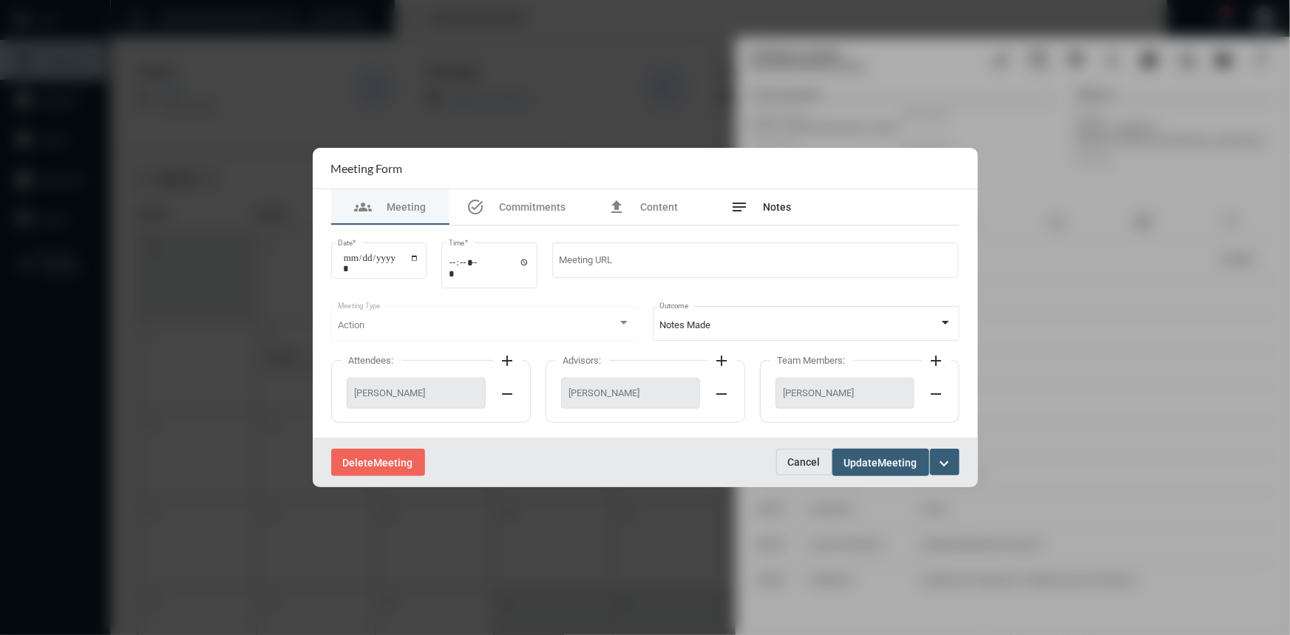
click at [784, 214] on div "notes Notes" at bounding box center [761, 207] width 61 height 18
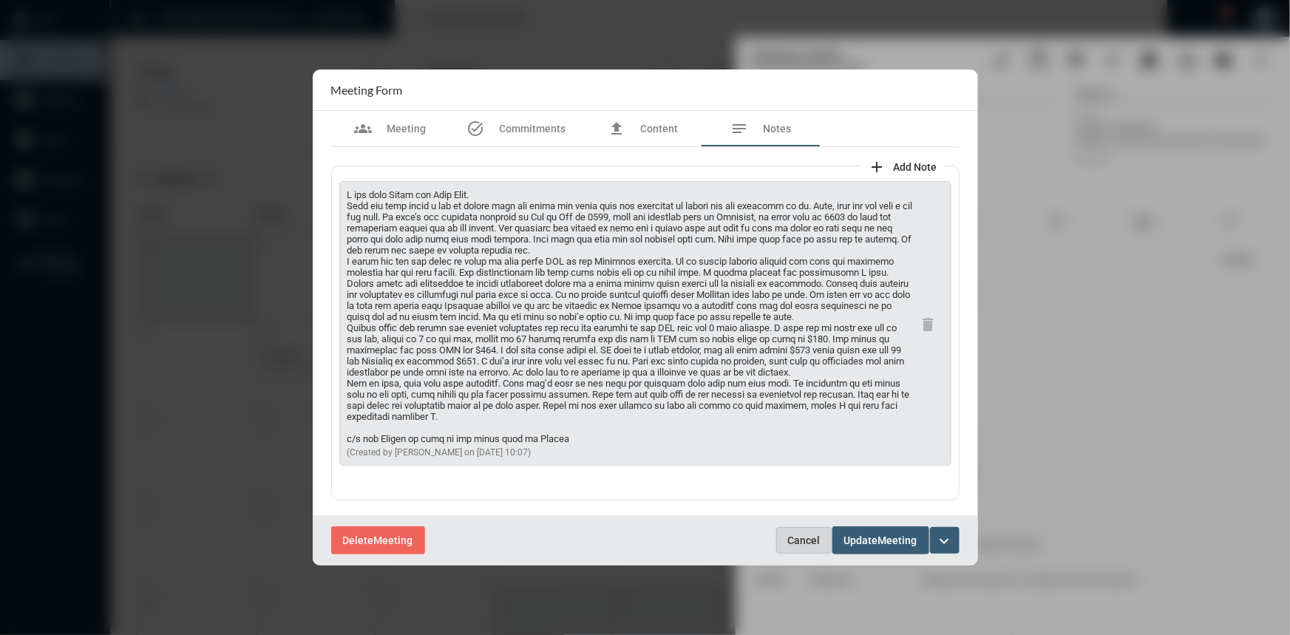
click at [796, 540] on span "Cancel" at bounding box center [804, 541] width 33 height 12
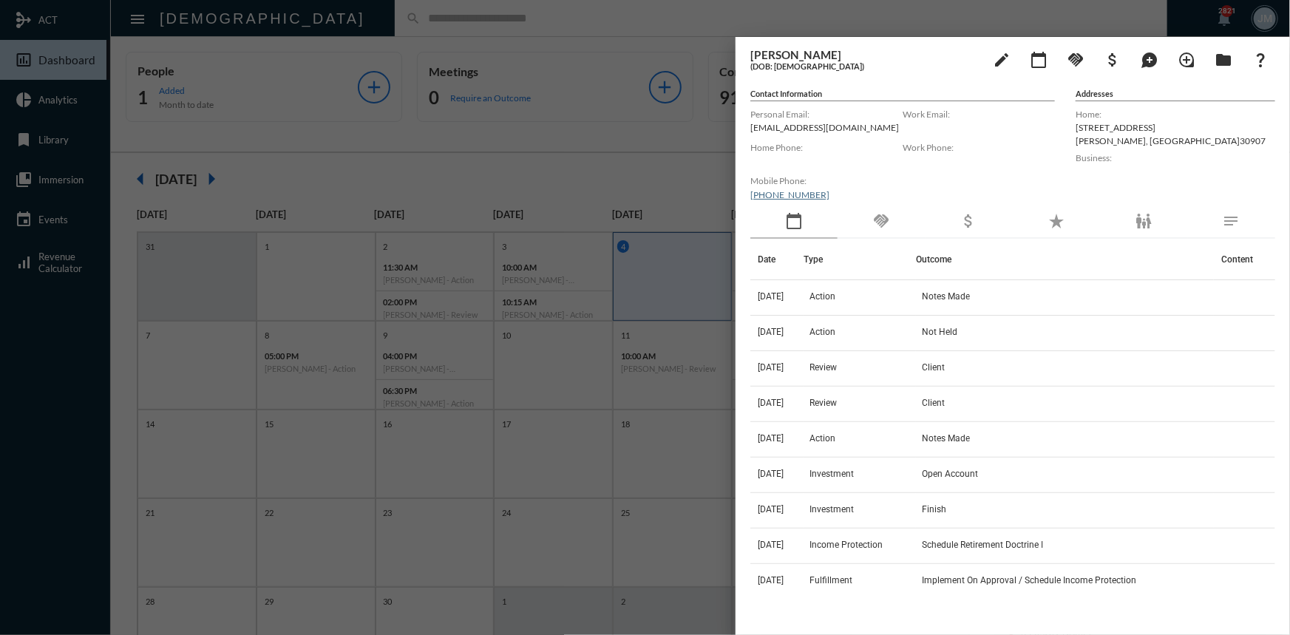
click at [672, 173] on div at bounding box center [645, 317] width 1290 height 635
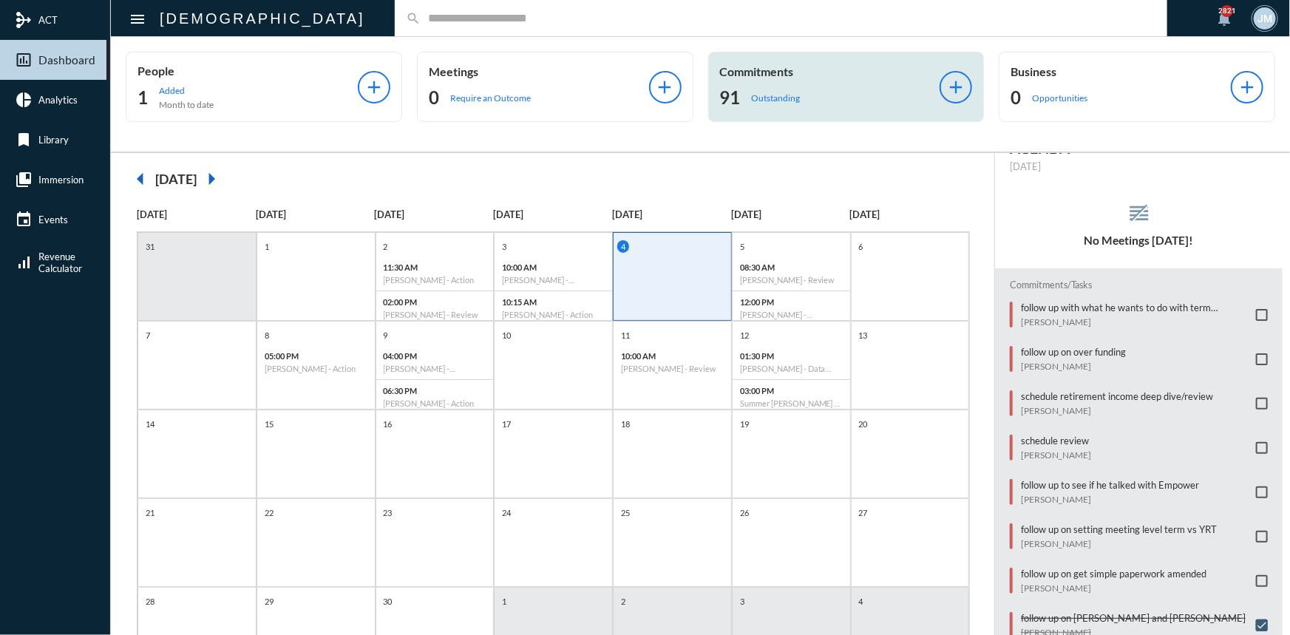
click at [767, 65] on p "Commitments" at bounding box center [830, 71] width 220 height 14
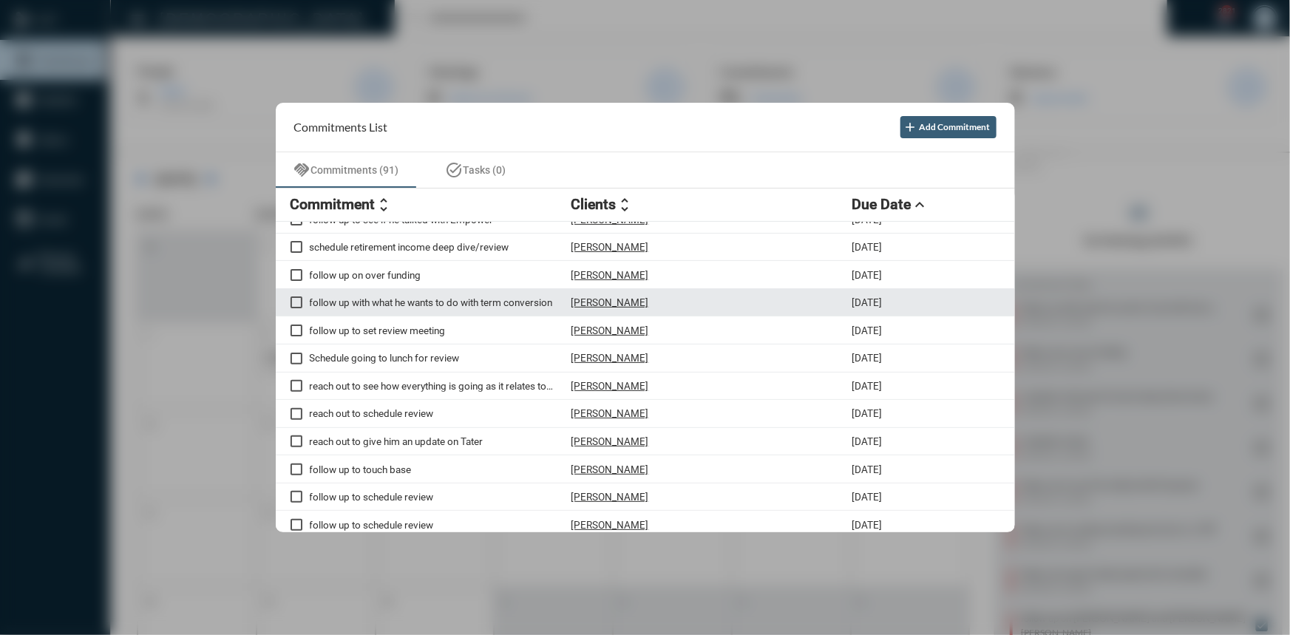
scroll to position [0, 0]
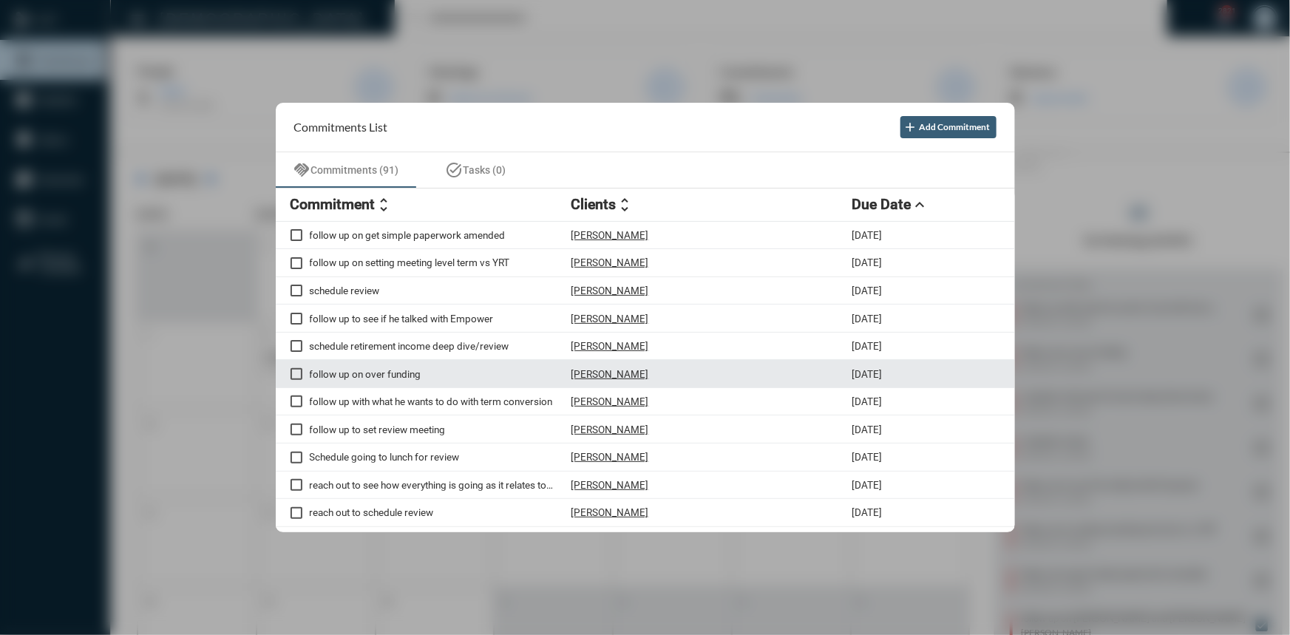
click at [597, 377] on p "[PERSON_NAME]" at bounding box center [611, 374] width 78 height 12
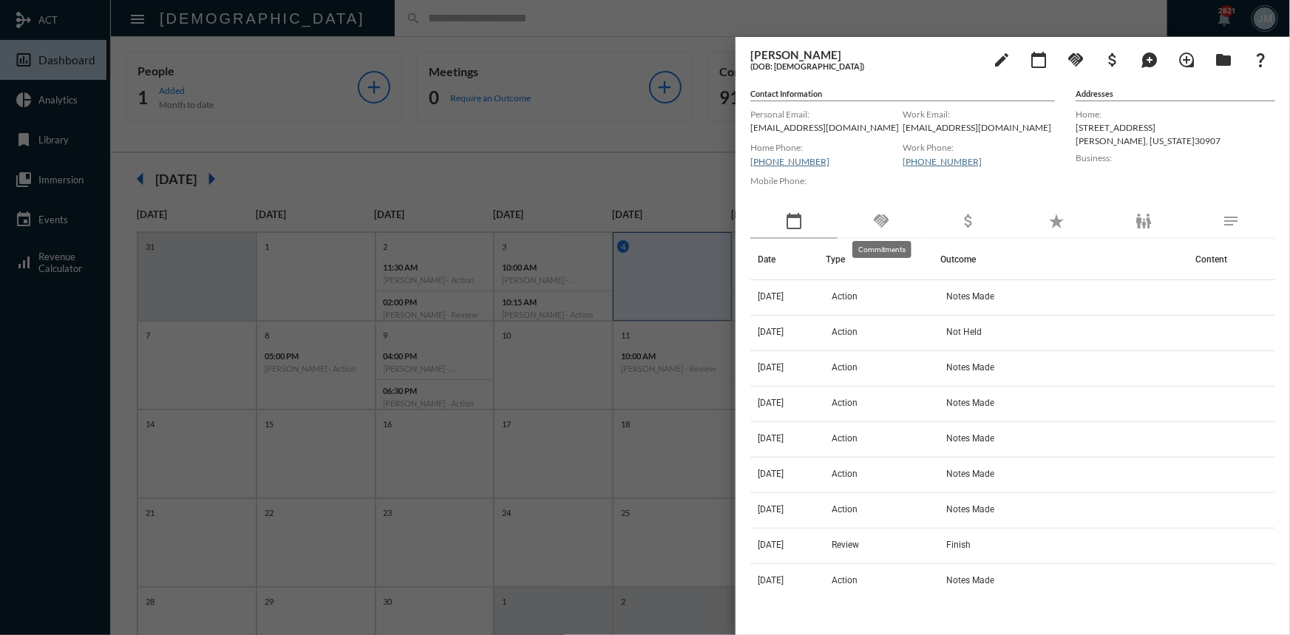
click at [883, 214] on mat-icon "handshake" at bounding box center [881, 221] width 18 height 18
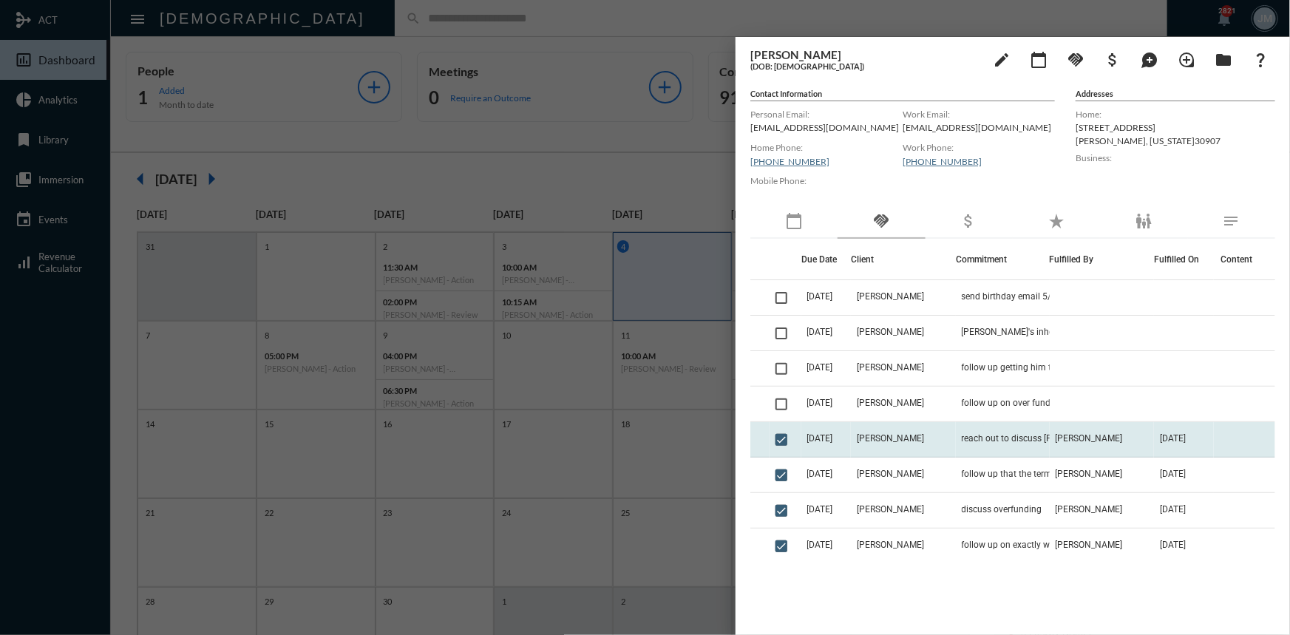
click at [988, 430] on td "reach out to discuss [PERSON_NAME] option on Simple IRA" at bounding box center [1003, 439] width 94 height 35
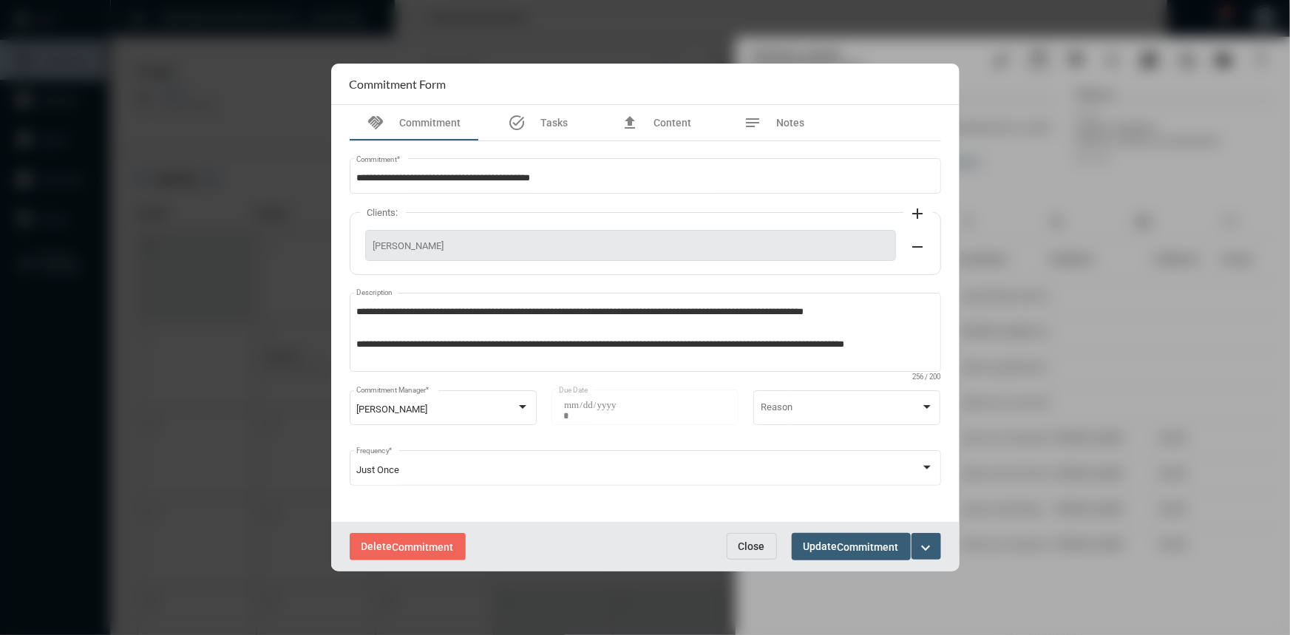
click at [746, 547] on span "Close" at bounding box center [752, 546] width 27 height 12
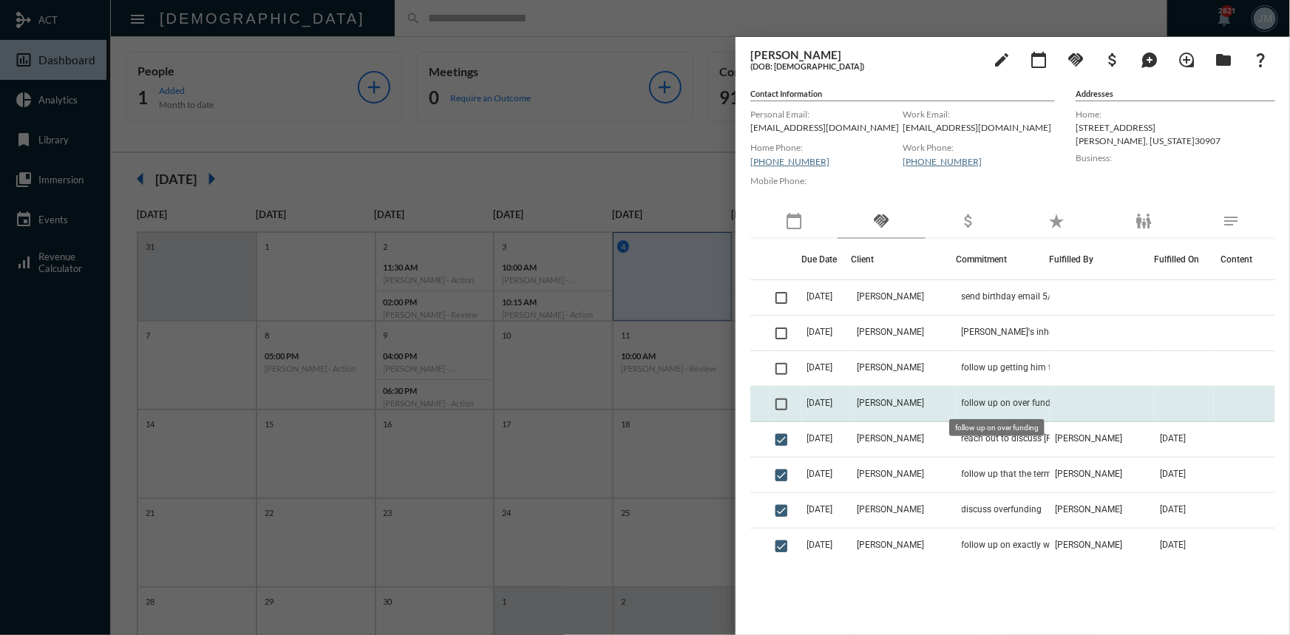
click at [962, 403] on span "follow up on over funding" at bounding box center [1013, 403] width 102 height 10
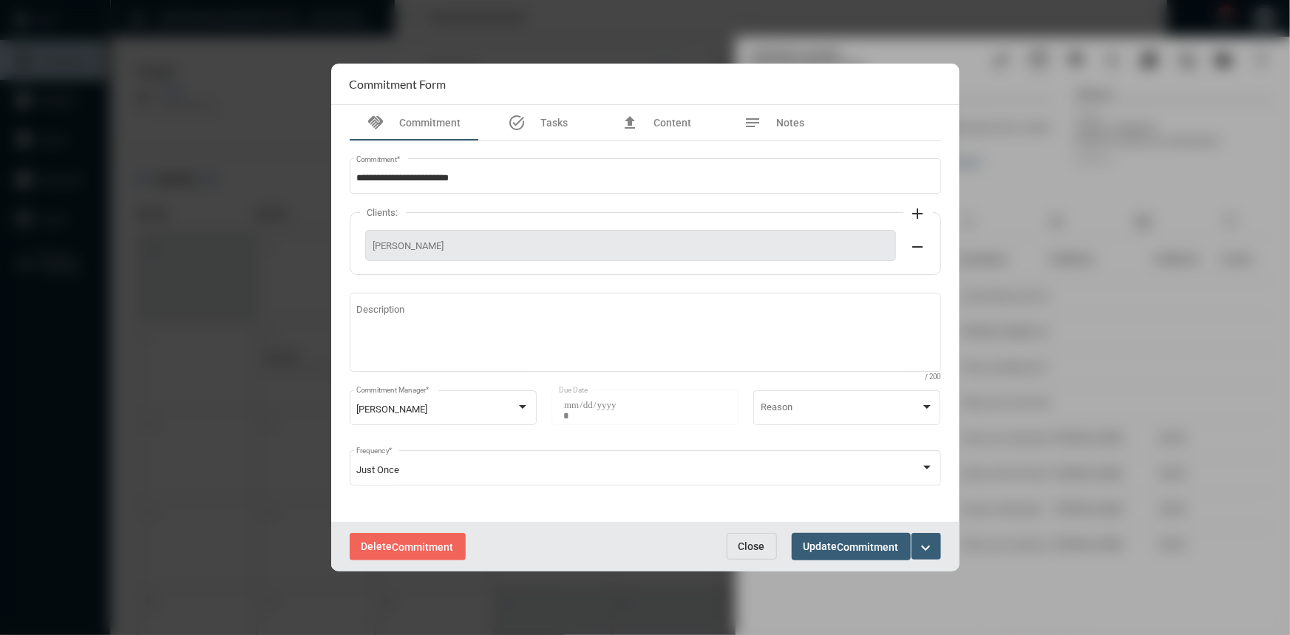
click at [734, 544] on button "Close" at bounding box center [752, 546] width 50 height 27
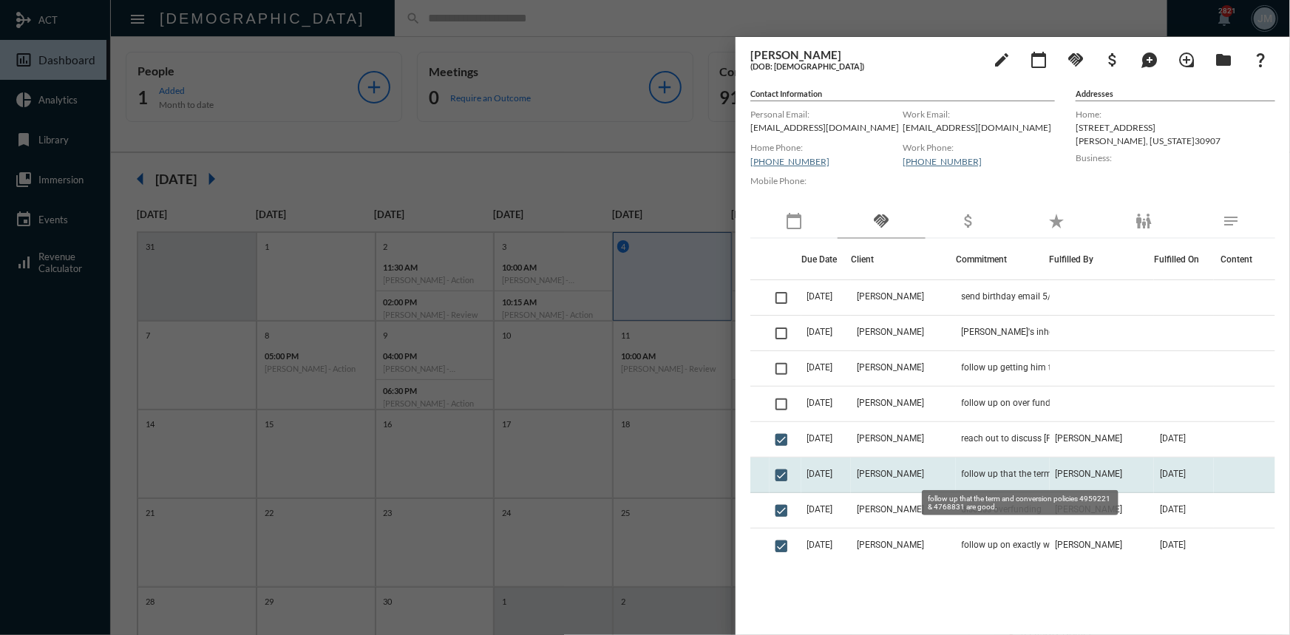
click at [962, 474] on span "follow up that the term and conversion policies 4959221 & 4768831 are good." at bounding box center [1036, 474] width 148 height 10
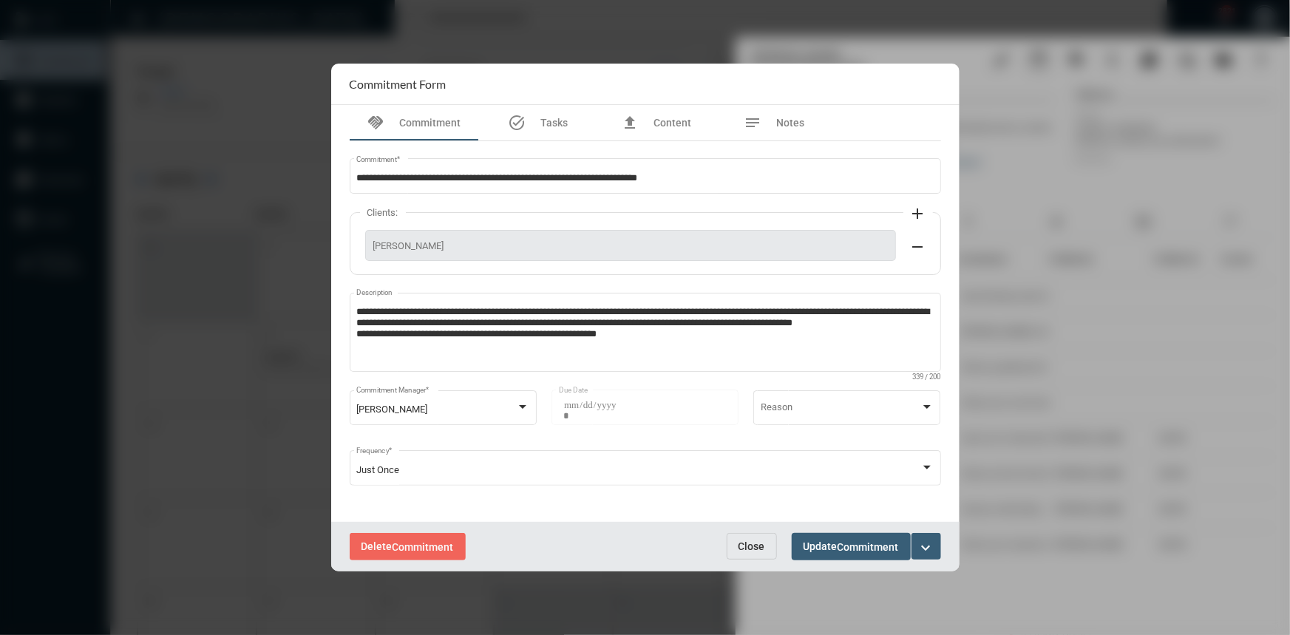
drag, startPoint x: 766, startPoint y: 547, endPoint x: 788, endPoint y: 538, distance: 23.9
click at [770, 543] on button "Close" at bounding box center [752, 546] width 50 height 27
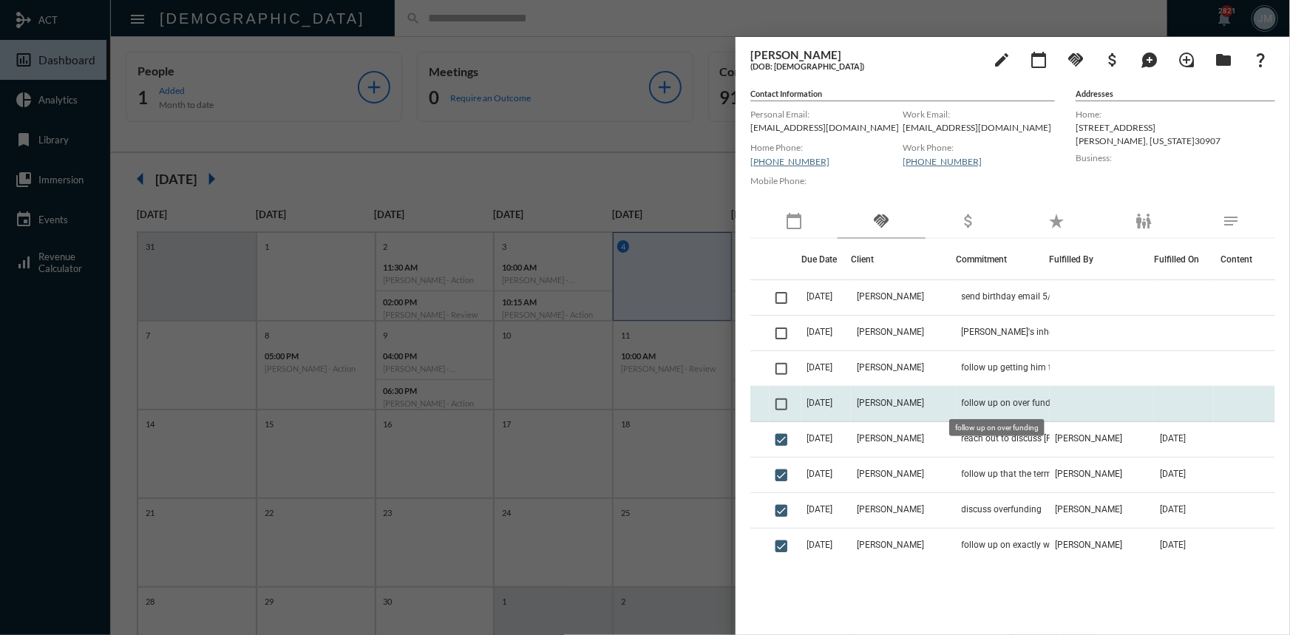
click at [962, 399] on span "follow up on over funding" at bounding box center [1013, 403] width 102 height 10
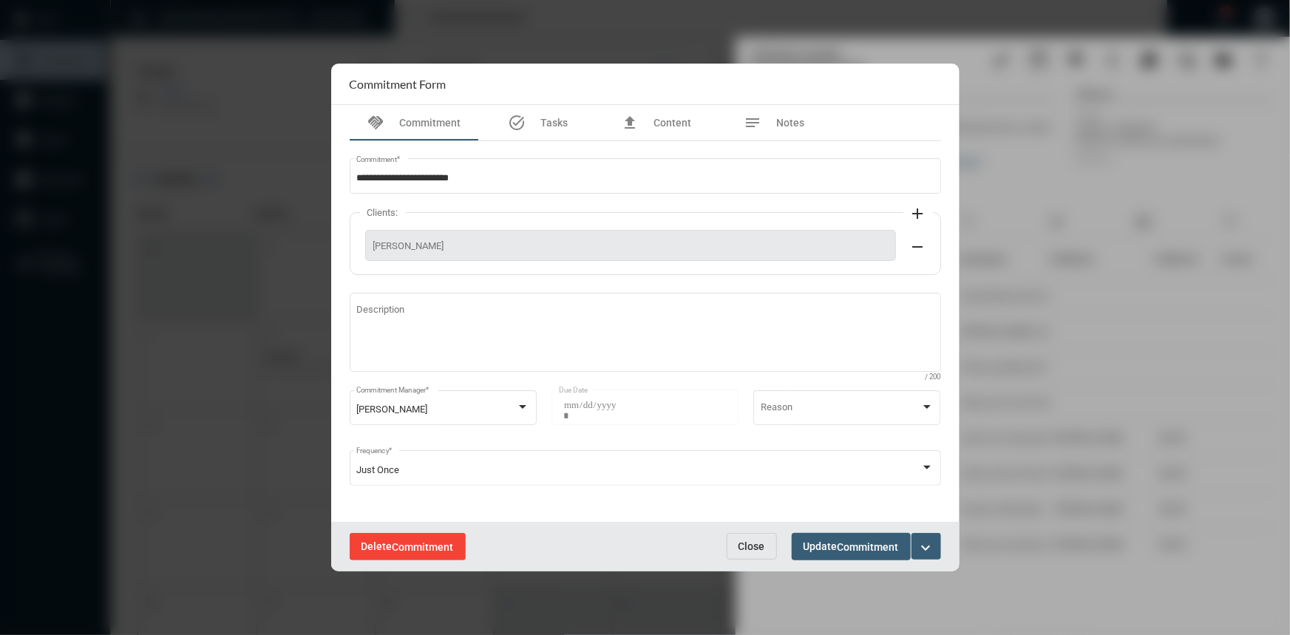
click at [423, 546] on span "Commitment" at bounding box center [423, 547] width 61 height 12
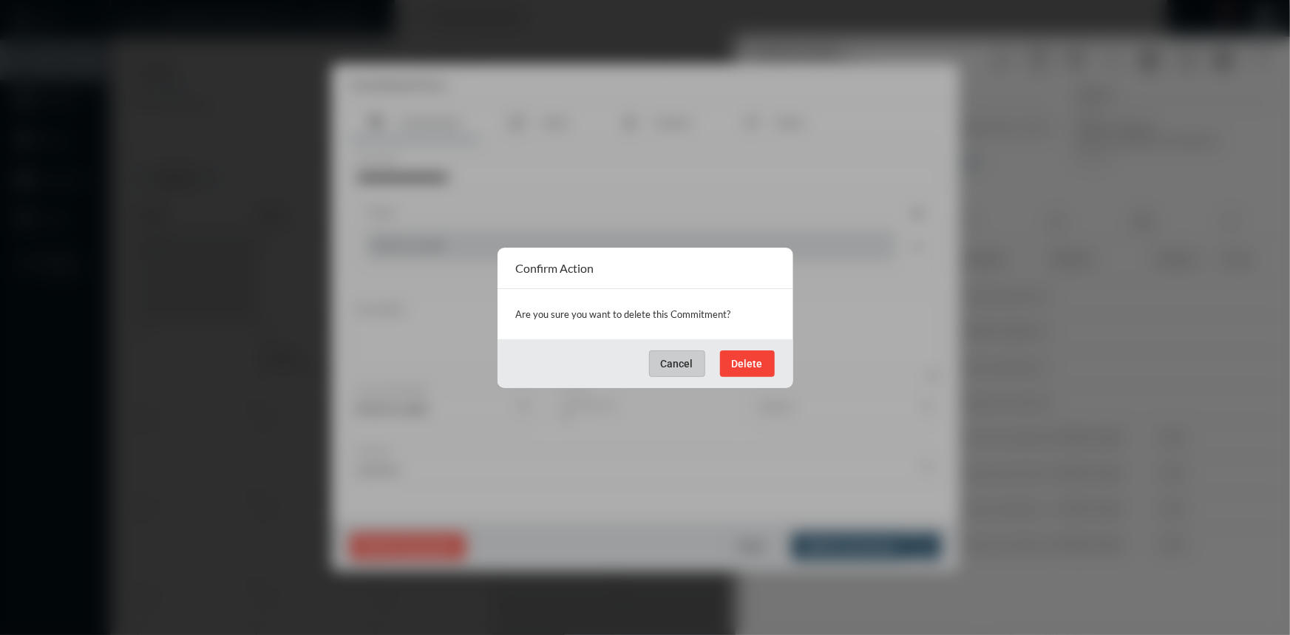
click at [750, 350] on button "Delete" at bounding box center [747, 363] width 55 height 27
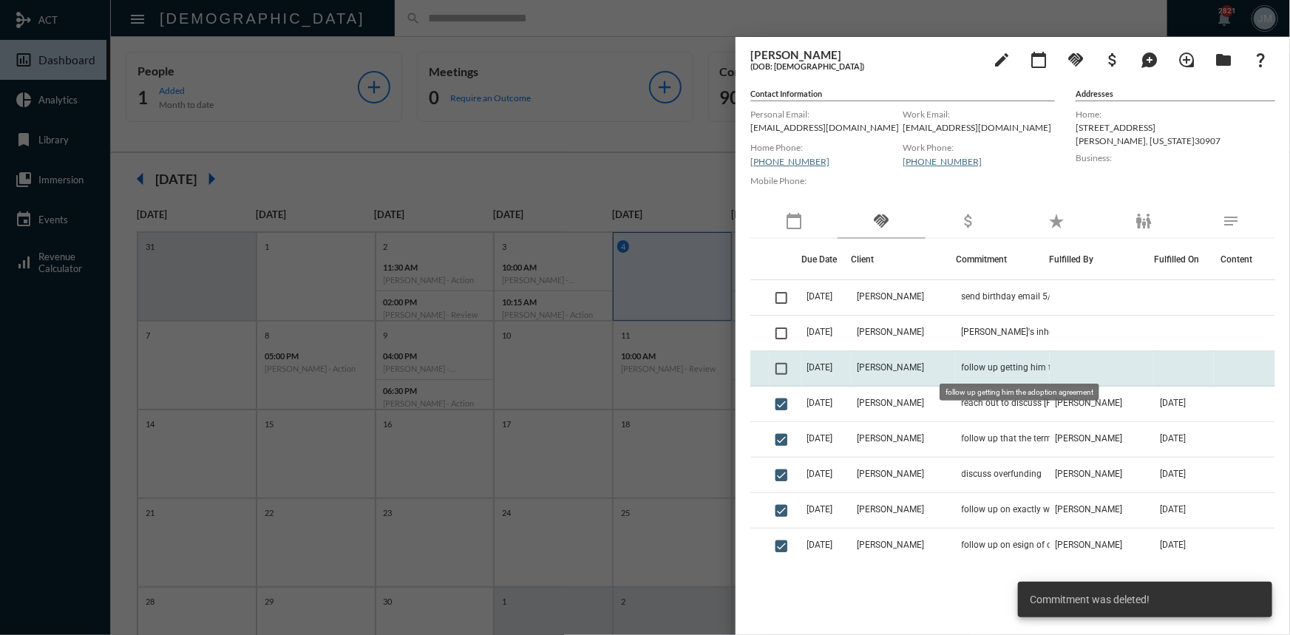
click at [966, 364] on span "follow up getting him the adoption agreement" at bounding box center [1036, 367] width 148 height 10
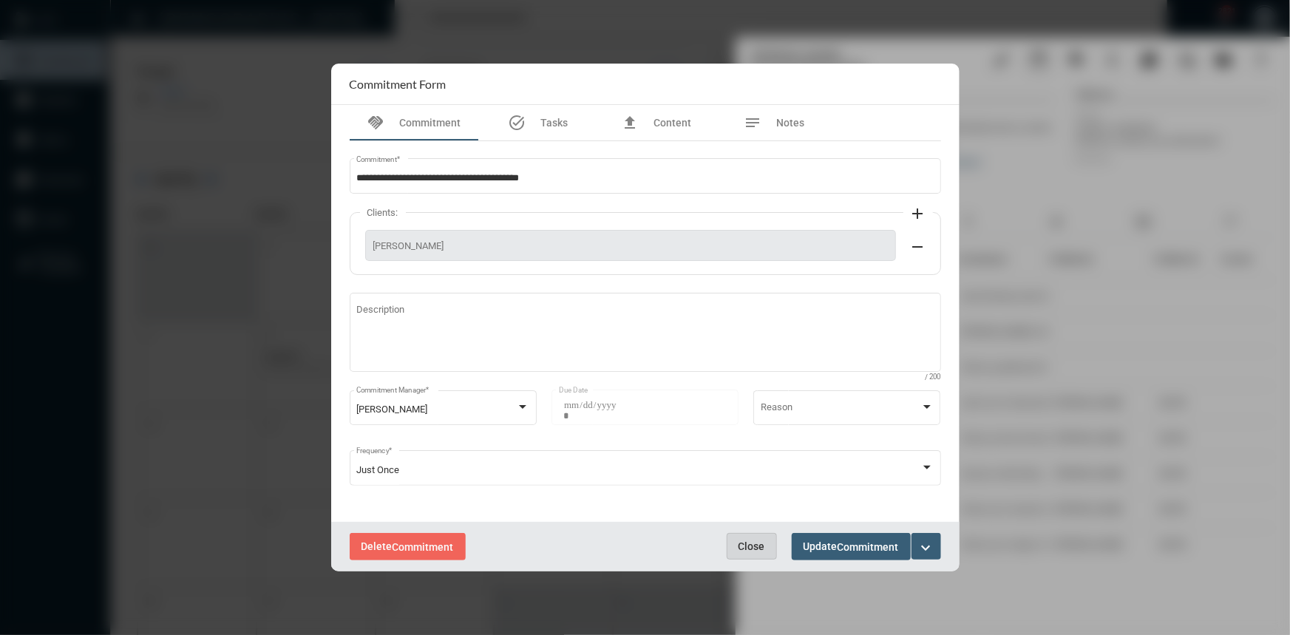
click at [750, 544] on span "Close" at bounding box center [752, 546] width 27 height 12
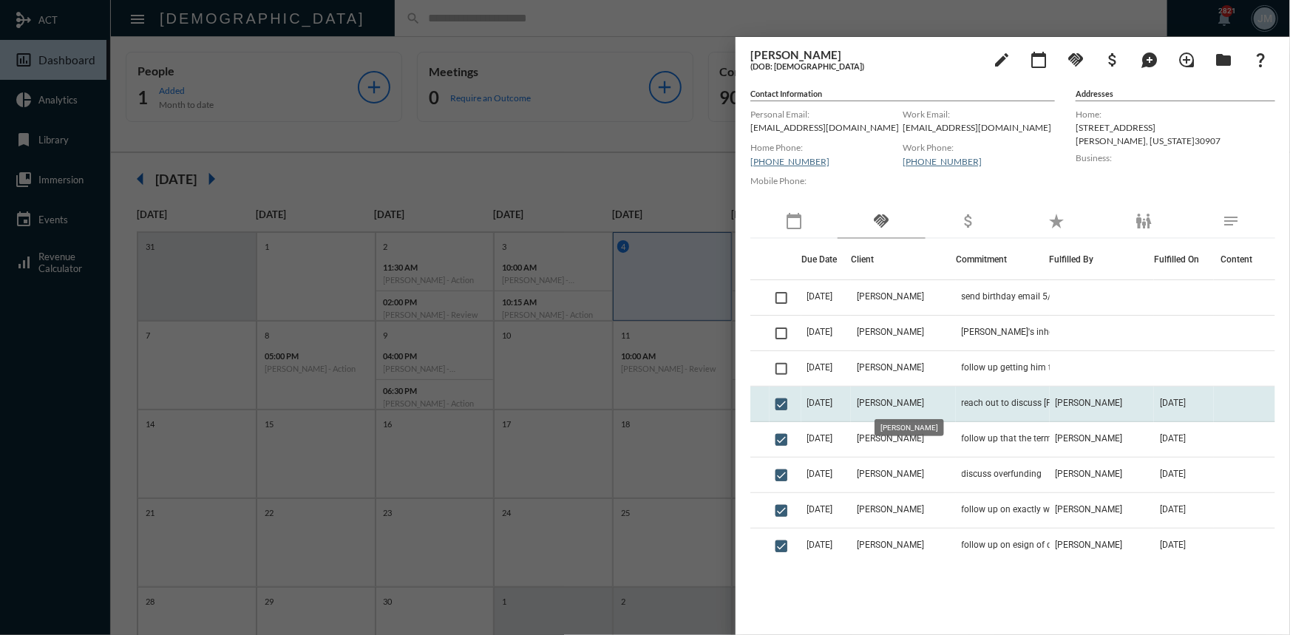
click at [907, 399] on span "[PERSON_NAME]" at bounding box center [890, 403] width 67 height 10
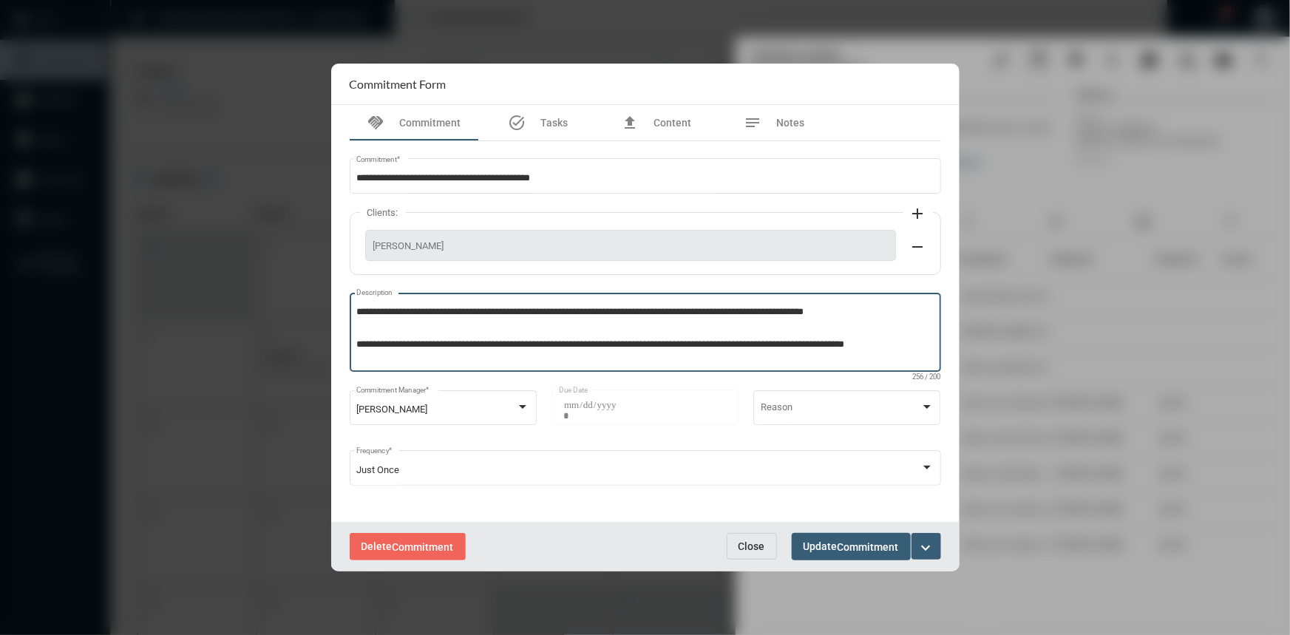
click at [888, 316] on textarea "**********" at bounding box center [644, 334] width 577 height 58
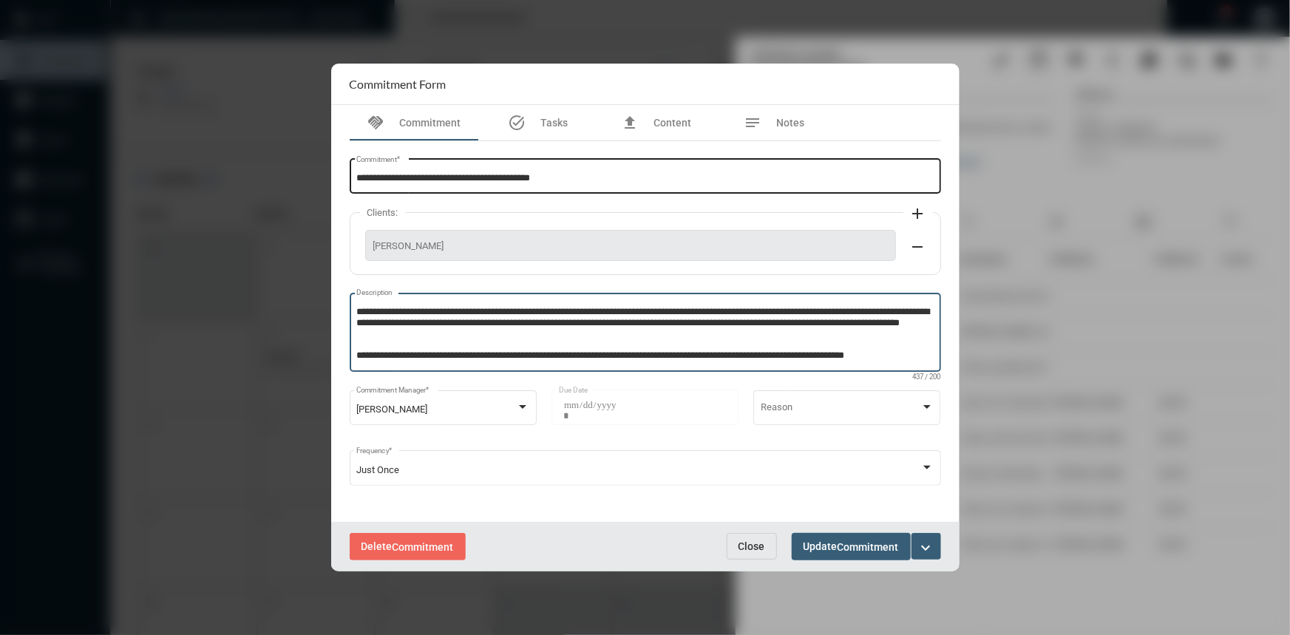
type textarea "**********"
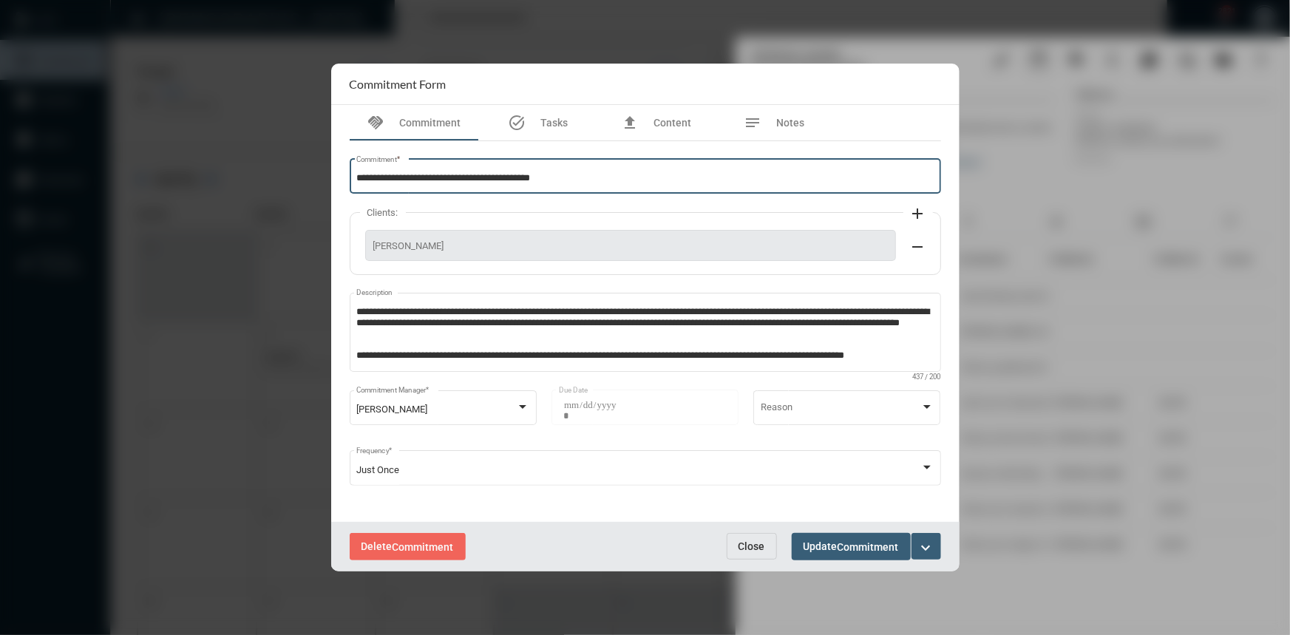
click at [574, 176] on input "**********" at bounding box center [644, 178] width 577 height 11
type input "**********"
click at [827, 540] on span "Update Commitment" at bounding box center [851, 546] width 95 height 12
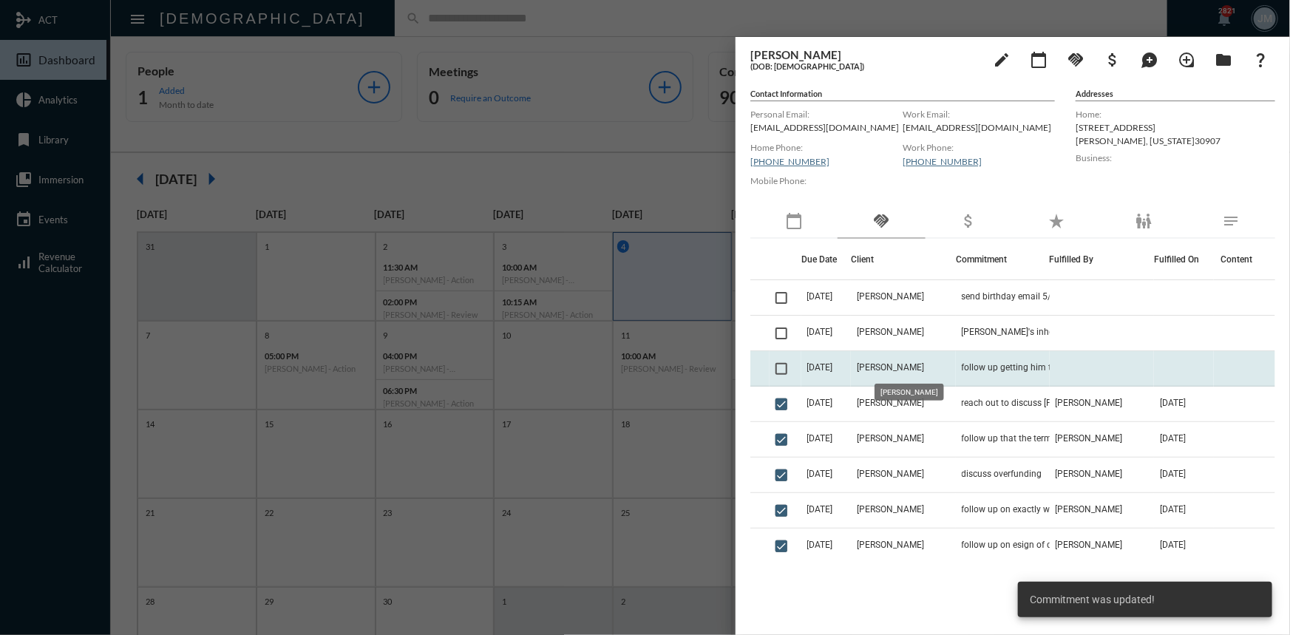
click at [894, 367] on span "[PERSON_NAME]" at bounding box center [890, 367] width 67 height 10
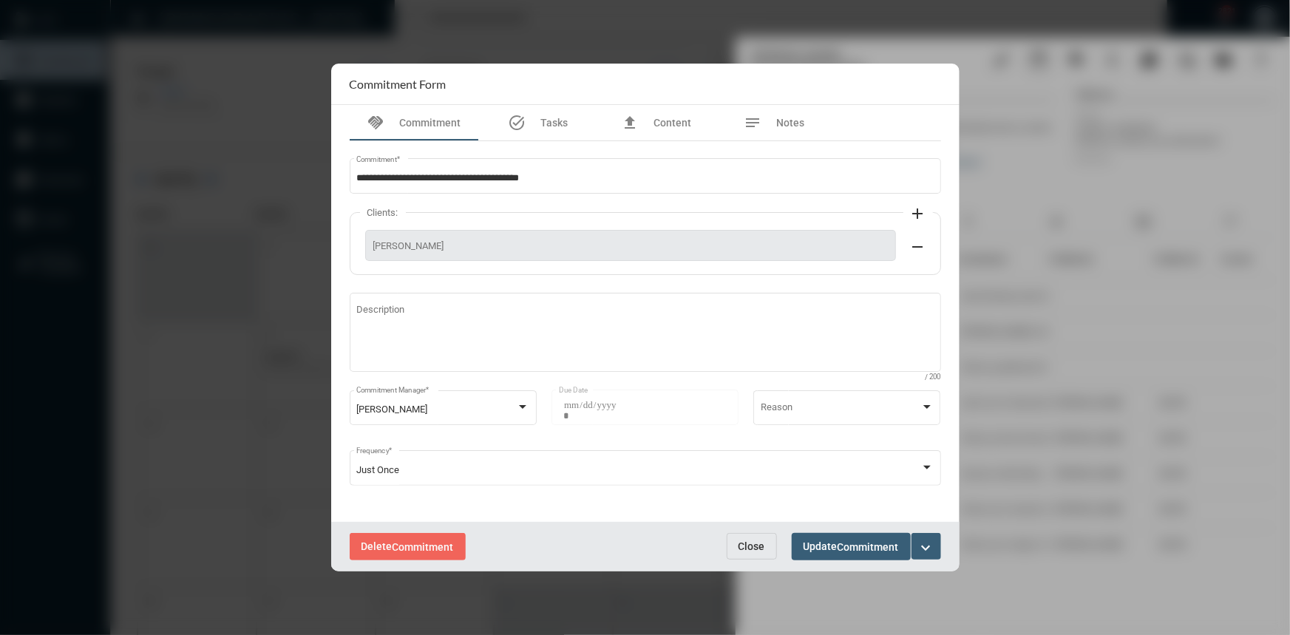
click at [764, 544] on span "Close" at bounding box center [752, 546] width 27 height 12
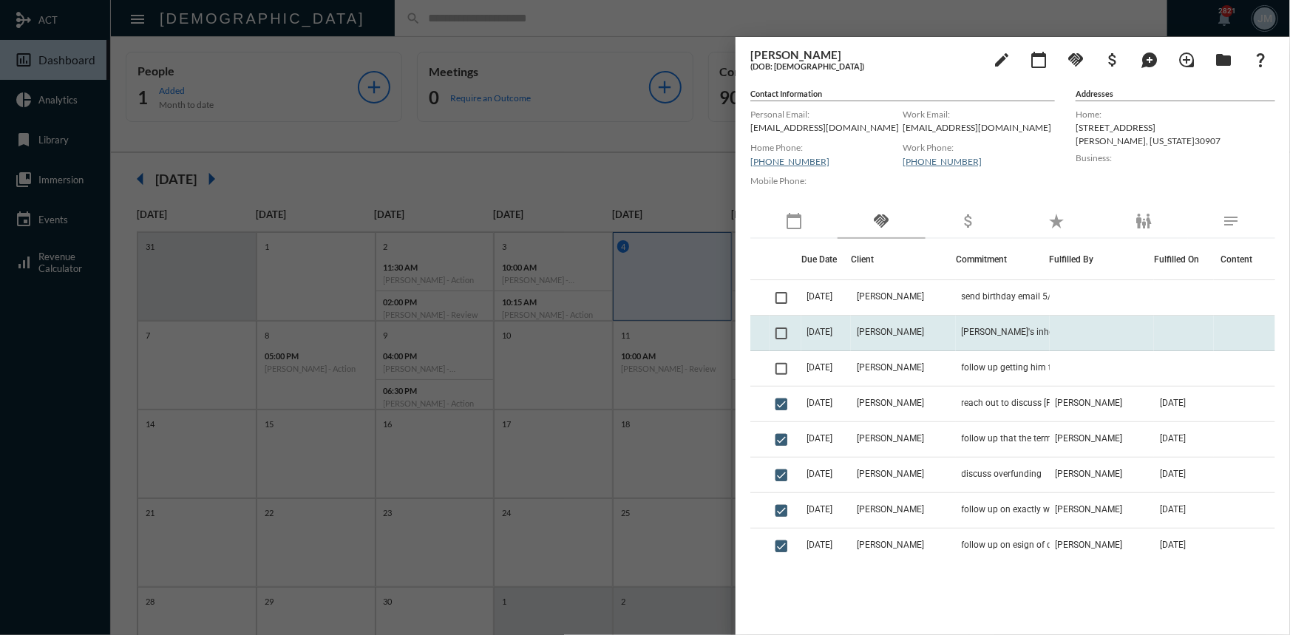
click at [833, 332] on span "[DATE]" at bounding box center [820, 332] width 26 height 10
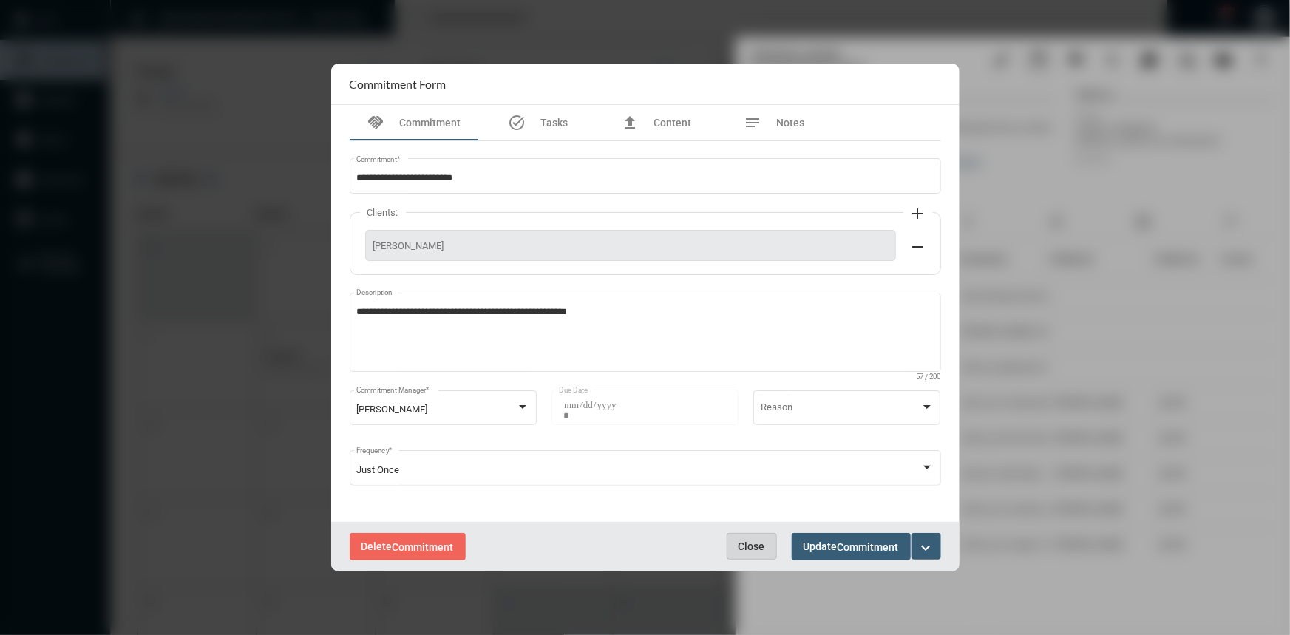
click at [747, 549] on span "Close" at bounding box center [752, 546] width 27 height 12
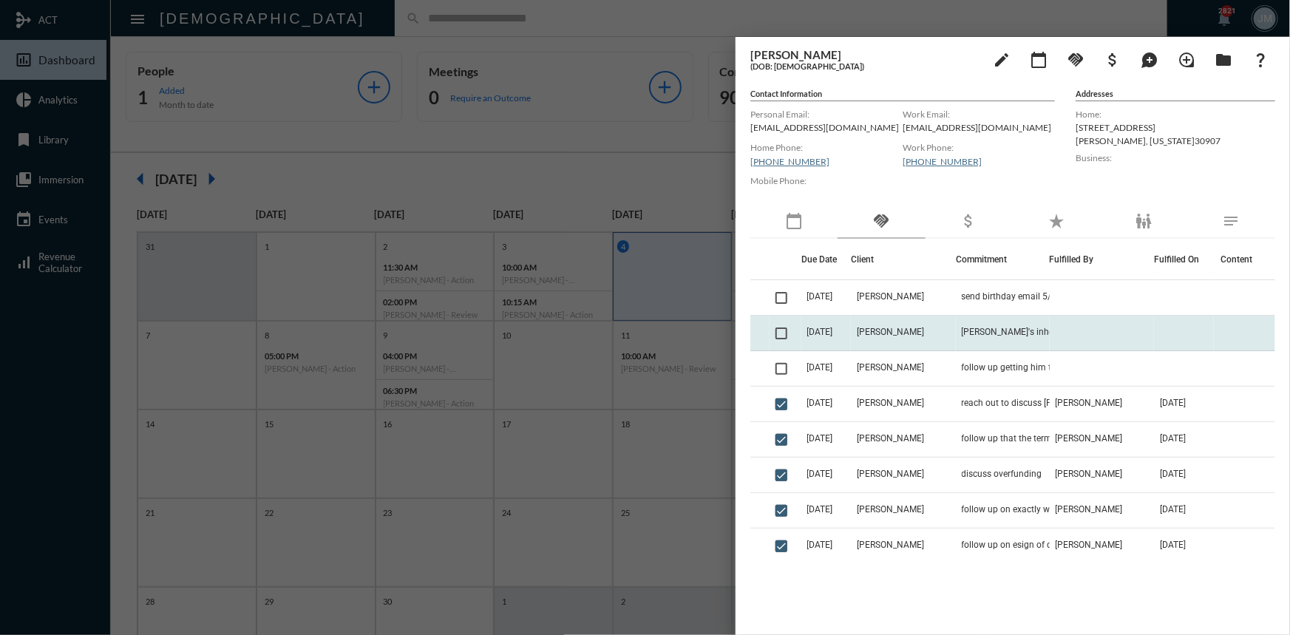
click at [831, 330] on span "[DATE]" at bounding box center [820, 332] width 26 height 10
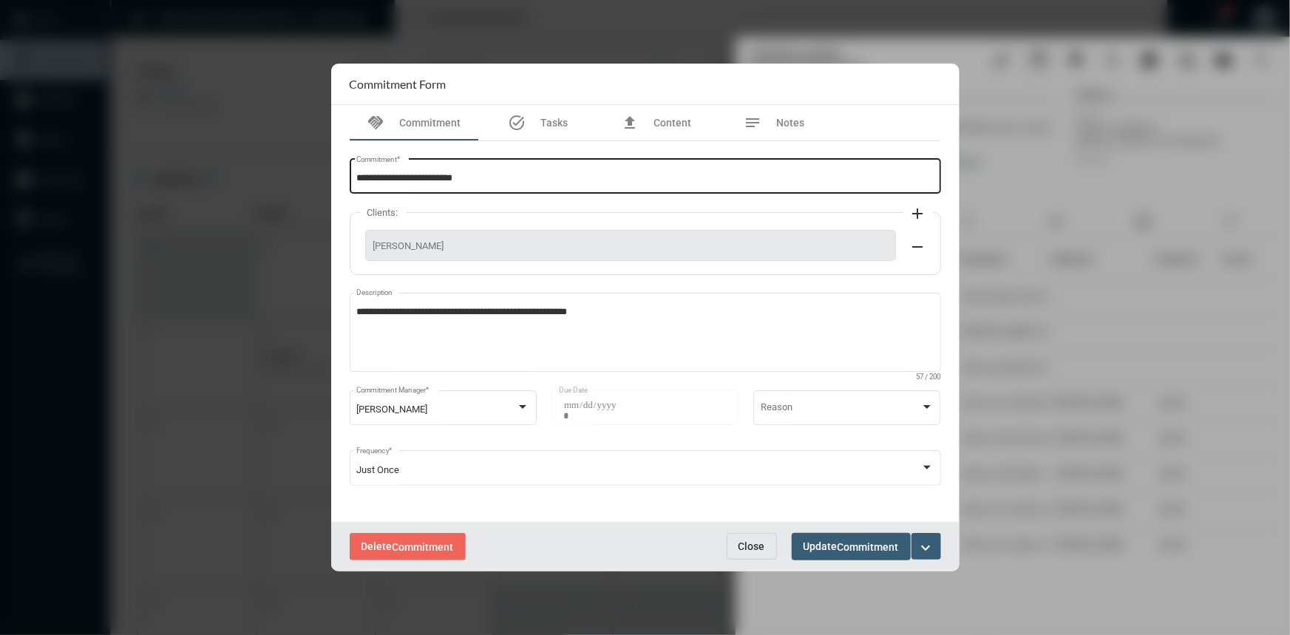
click at [498, 177] on input "**********" at bounding box center [644, 178] width 577 height 11
type input "*"
click at [669, 184] on input "**********" at bounding box center [644, 178] width 577 height 11
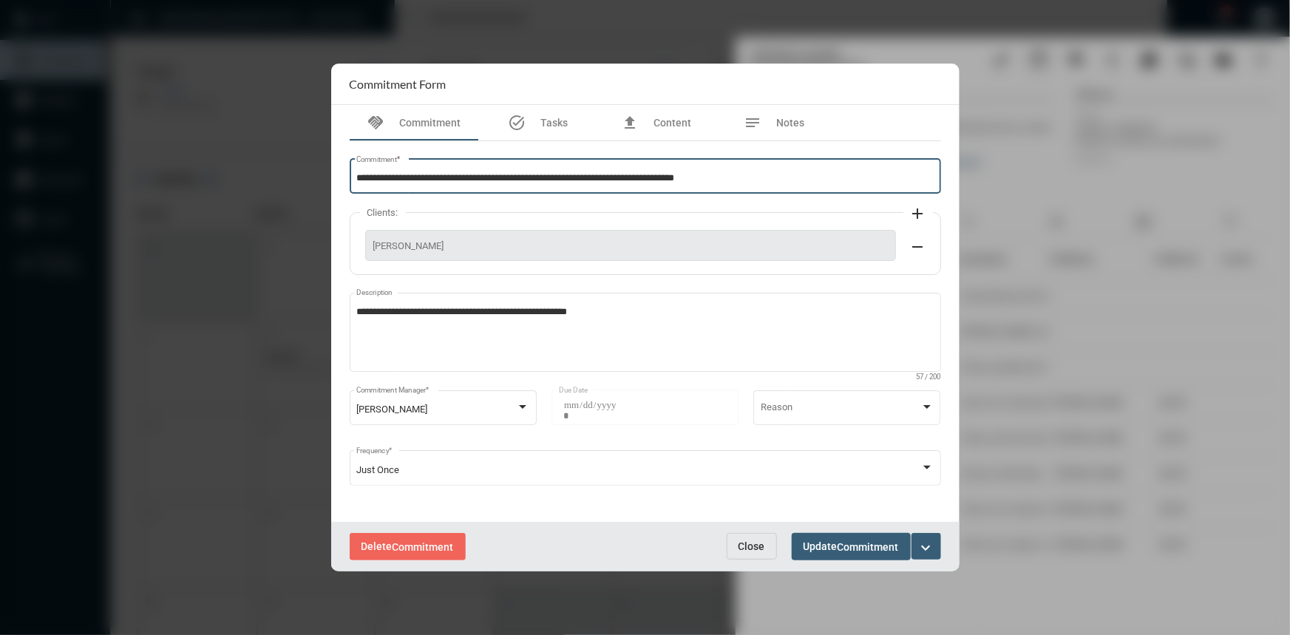
type input "**********"
click at [926, 546] on mat-icon "expand_more" at bounding box center [927, 548] width 18 height 18
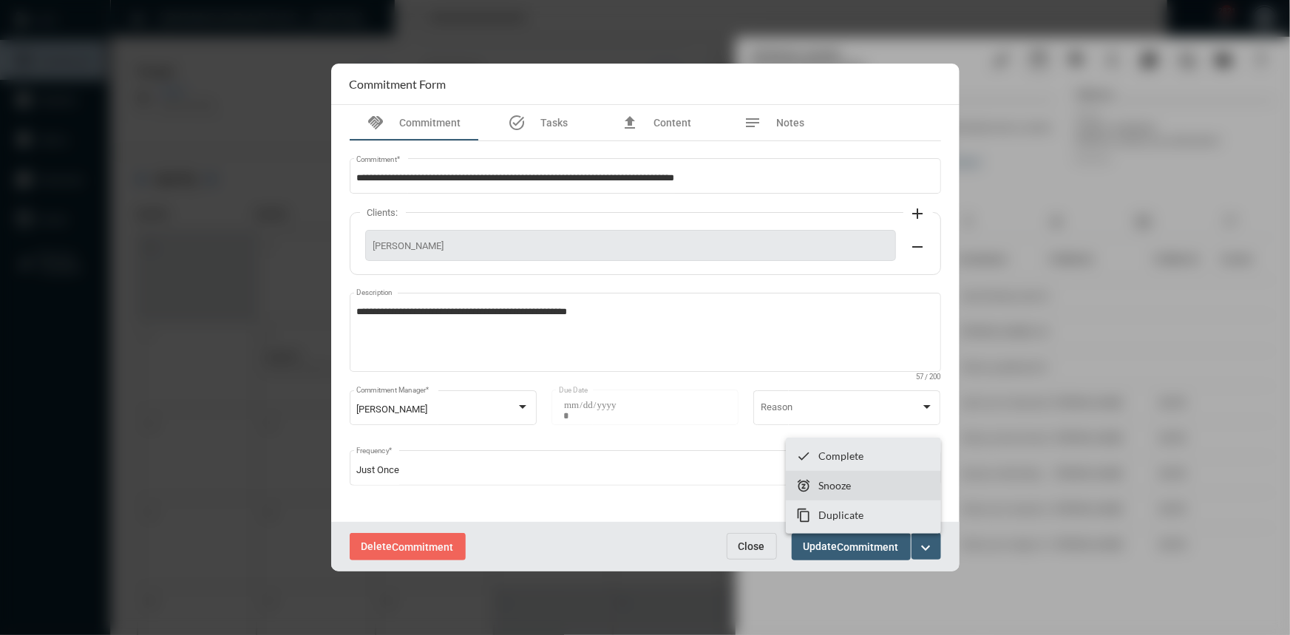
click at [851, 488] on p "Snooze" at bounding box center [834, 485] width 33 height 13
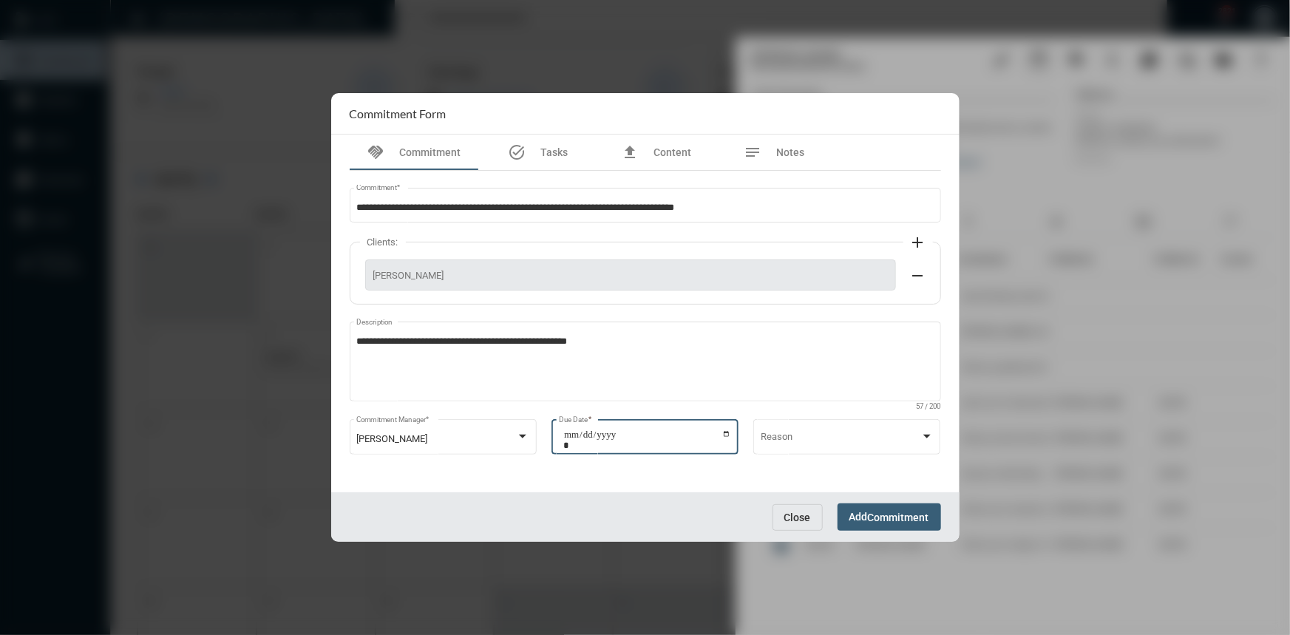
click at [728, 433] on input "**********" at bounding box center [647, 440] width 168 height 21
type input "**********"
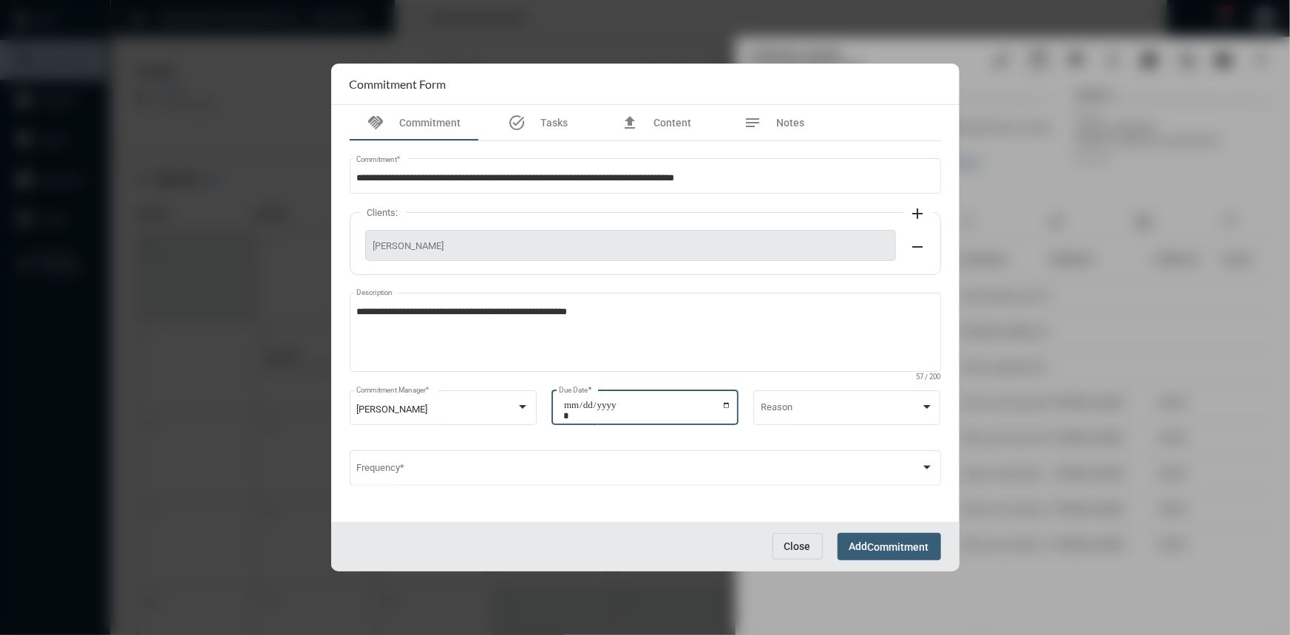
click at [886, 546] on span "Commitment" at bounding box center [898, 547] width 61 height 12
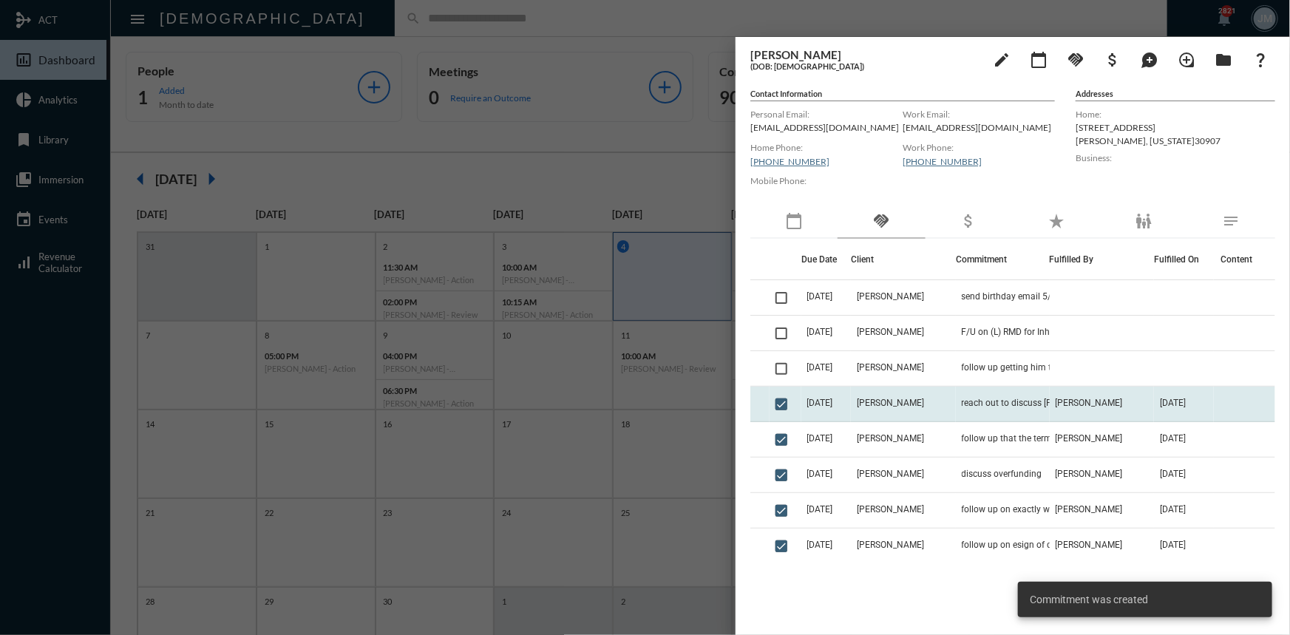
click at [973, 410] on td "reach out to discuss [PERSON_NAME] option on Simple IRA and Overfunding" at bounding box center [1003, 404] width 94 height 35
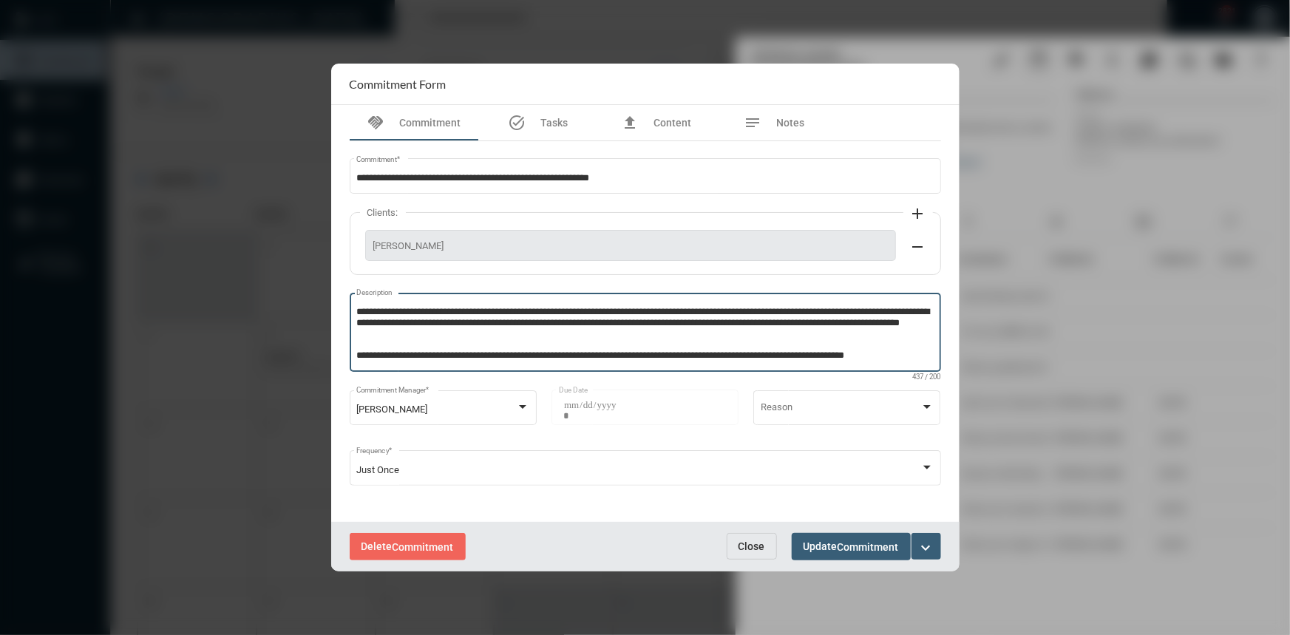
click at [562, 338] on textarea "**********" at bounding box center [644, 334] width 577 height 58
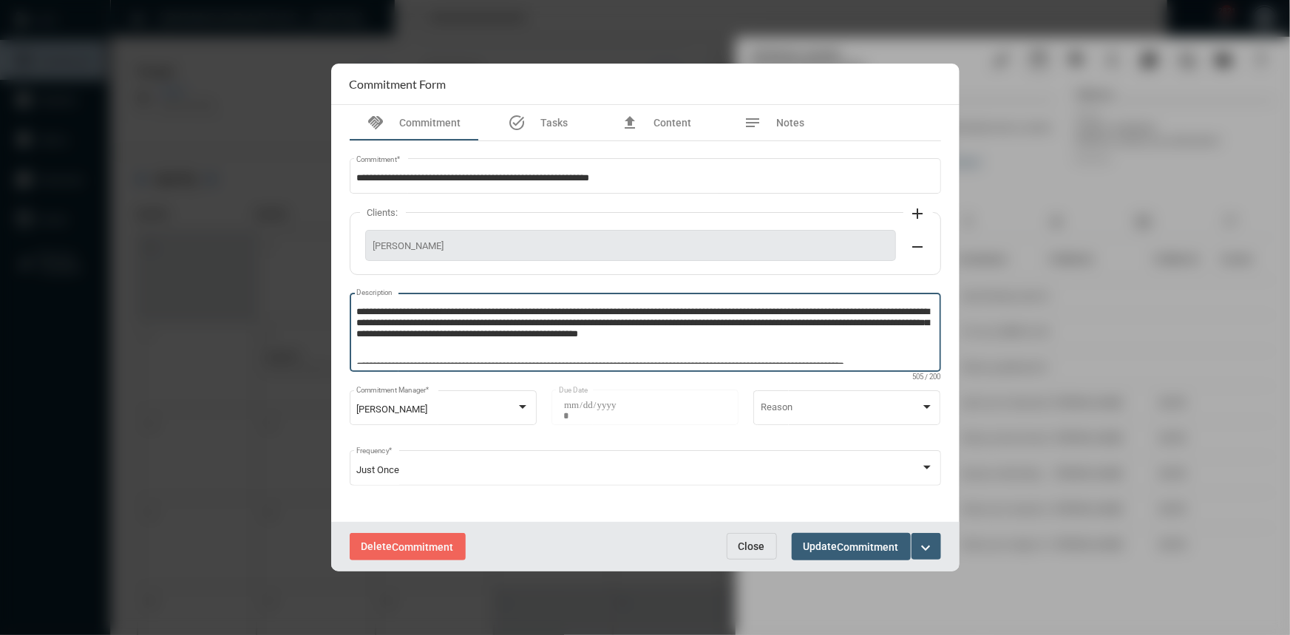
type textarea "**********"
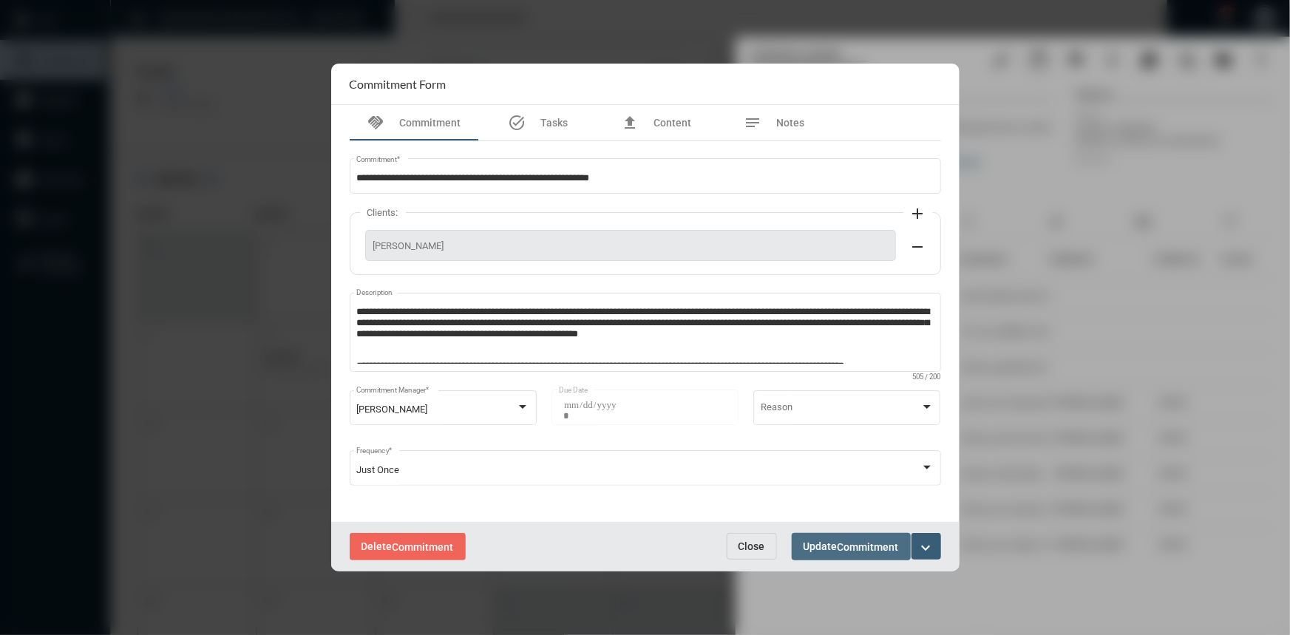
click at [824, 549] on span "Update Commitment" at bounding box center [851, 546] width 95 height 12
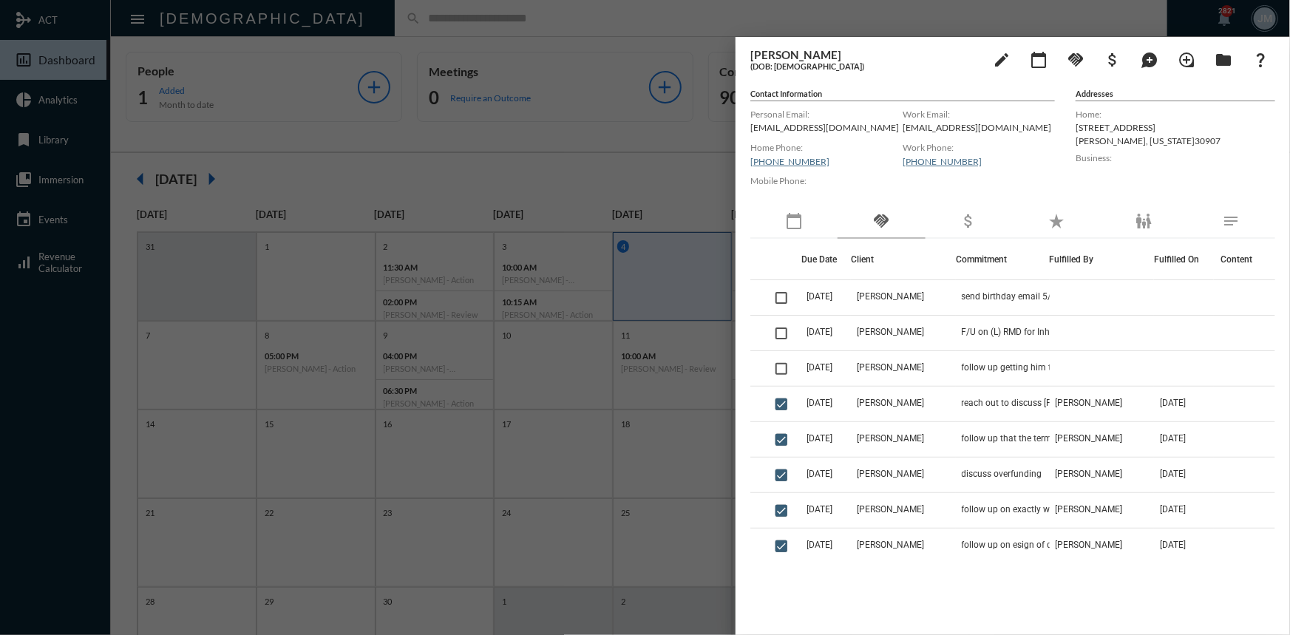
click at [949, 11] on div at bounding box center [645, 317] width 1290 height 635
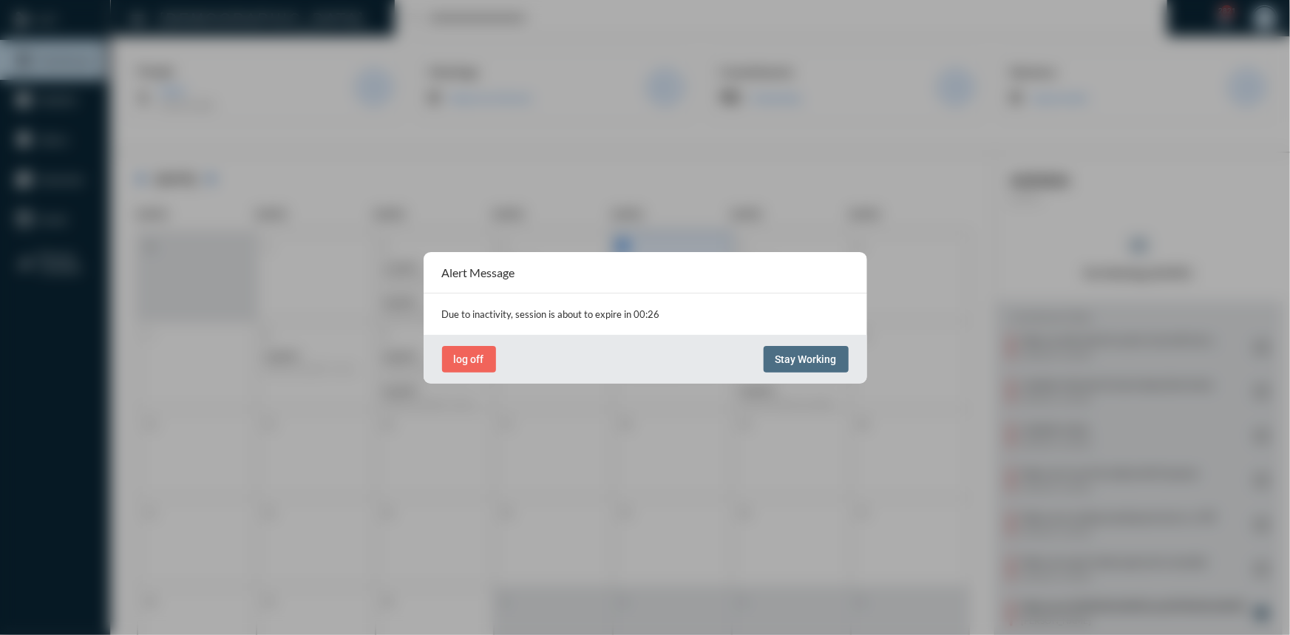
click at [819, 358] on span "Stay Working" at bounding box center [806, 359] width 61 height 12
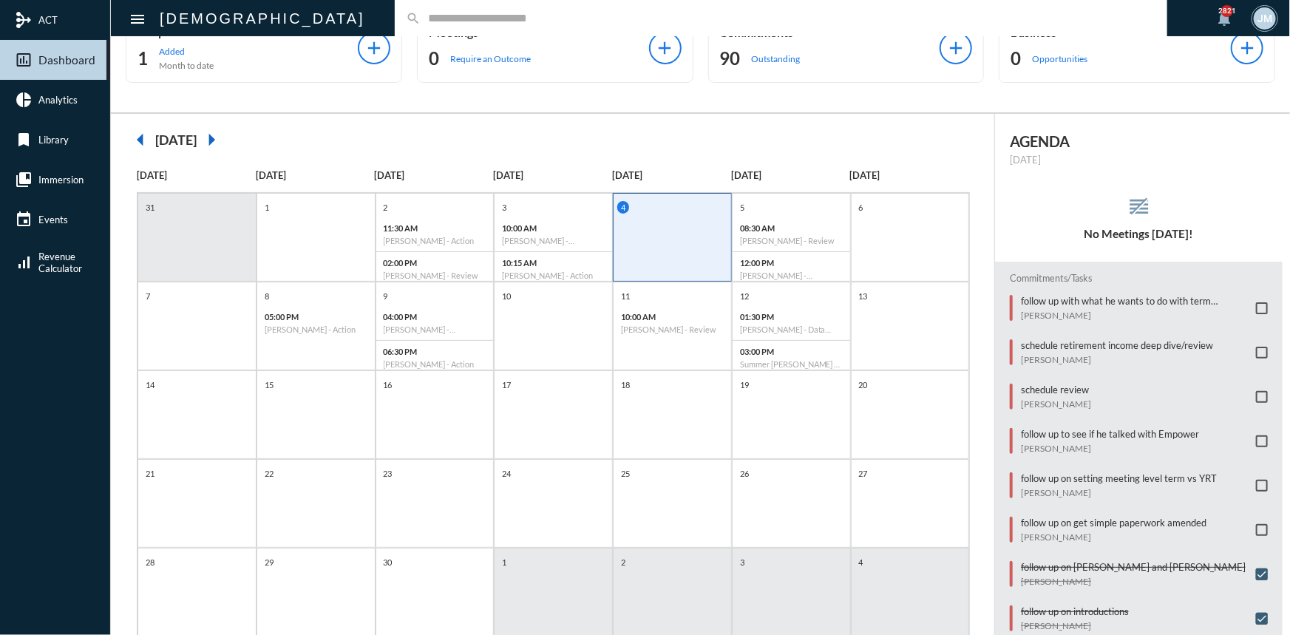
scroll to position [76, 0]
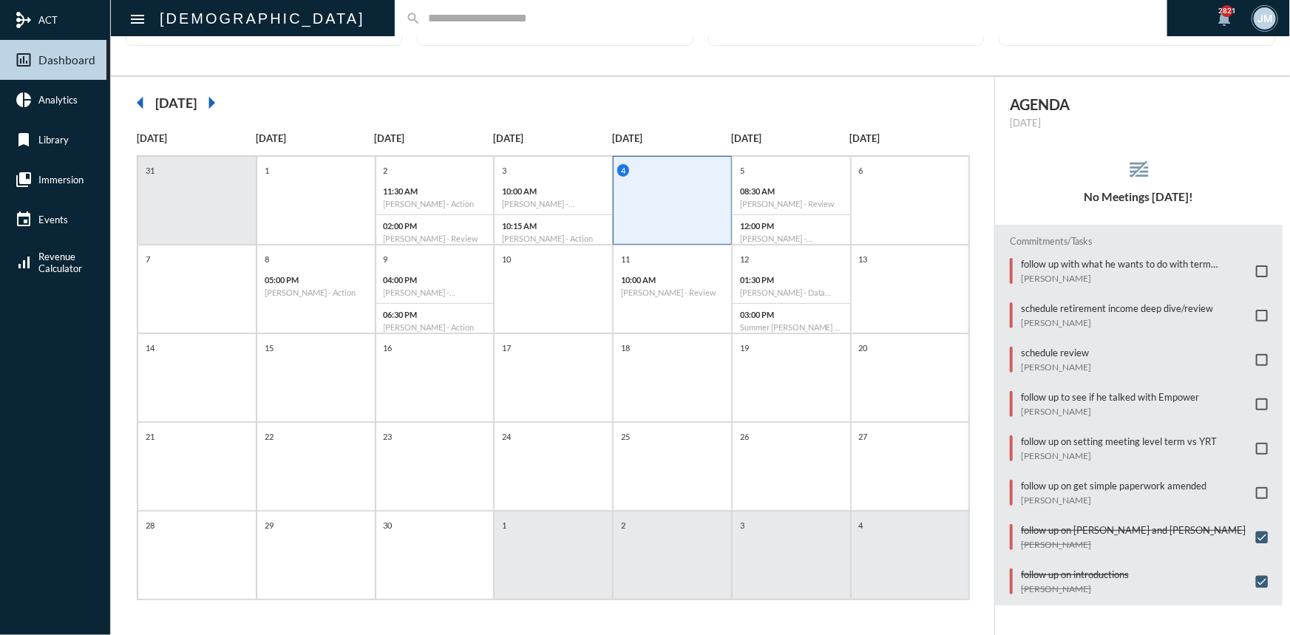
click at [501, 20] on input "text" at bounding box center [789, 18] width 736 height 13
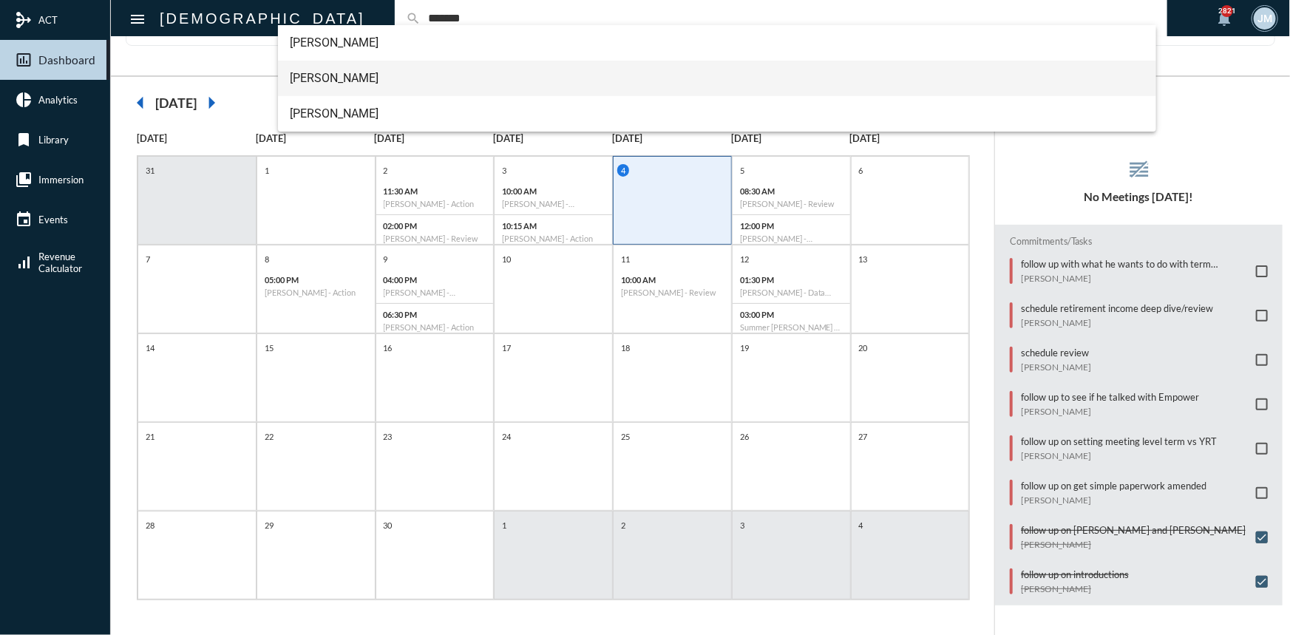
type input "*******"
click at [318, 77] on span "[PERSON_NAME]" at bounding box center [717, 78] width 855 height 35
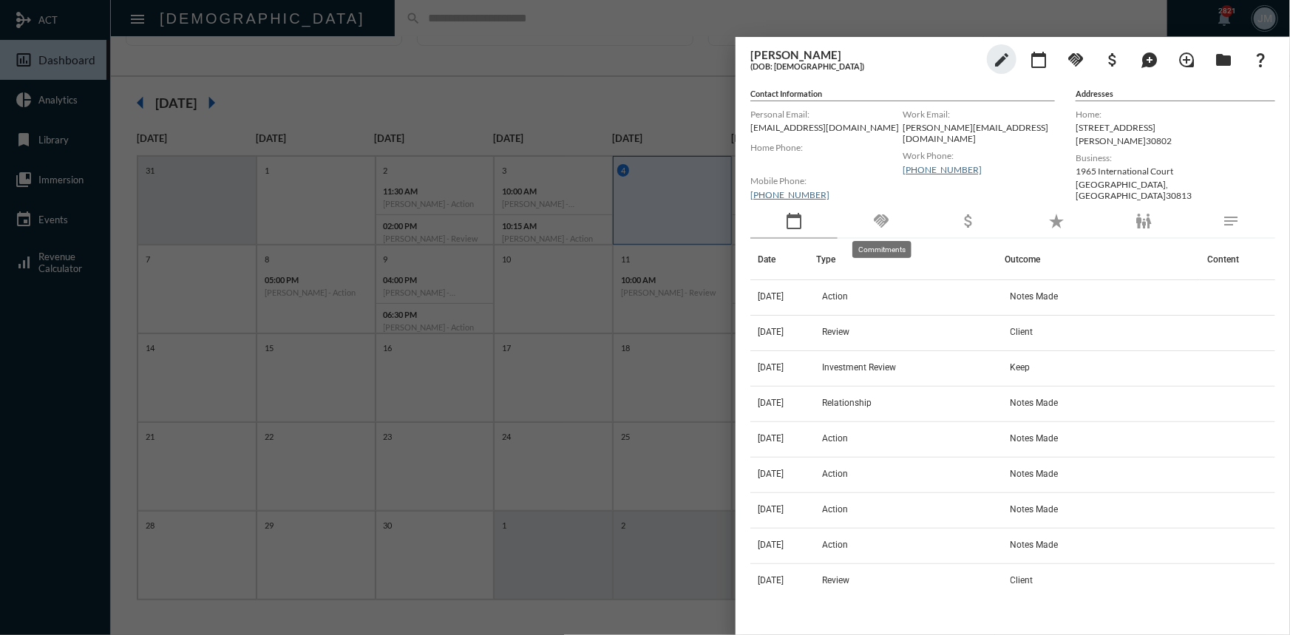
click at [878, 213] on mat-icon "handshake" at bounding box center [881, 221] width 18 height 18
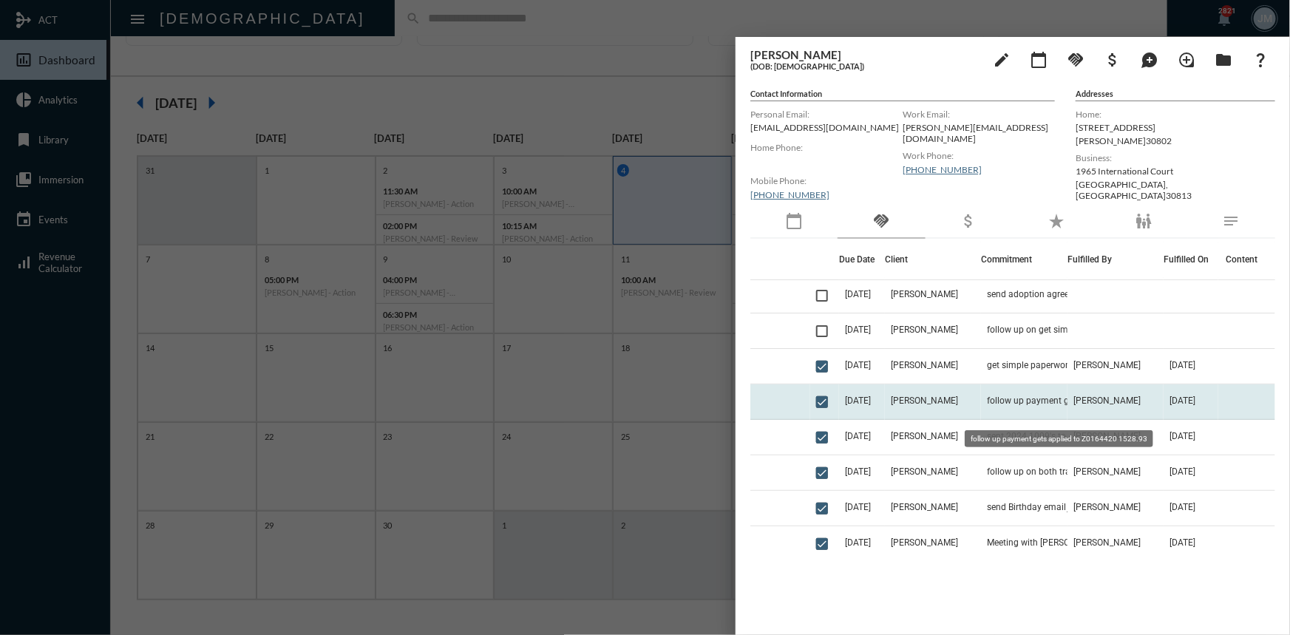
scroll to position [268, 0]
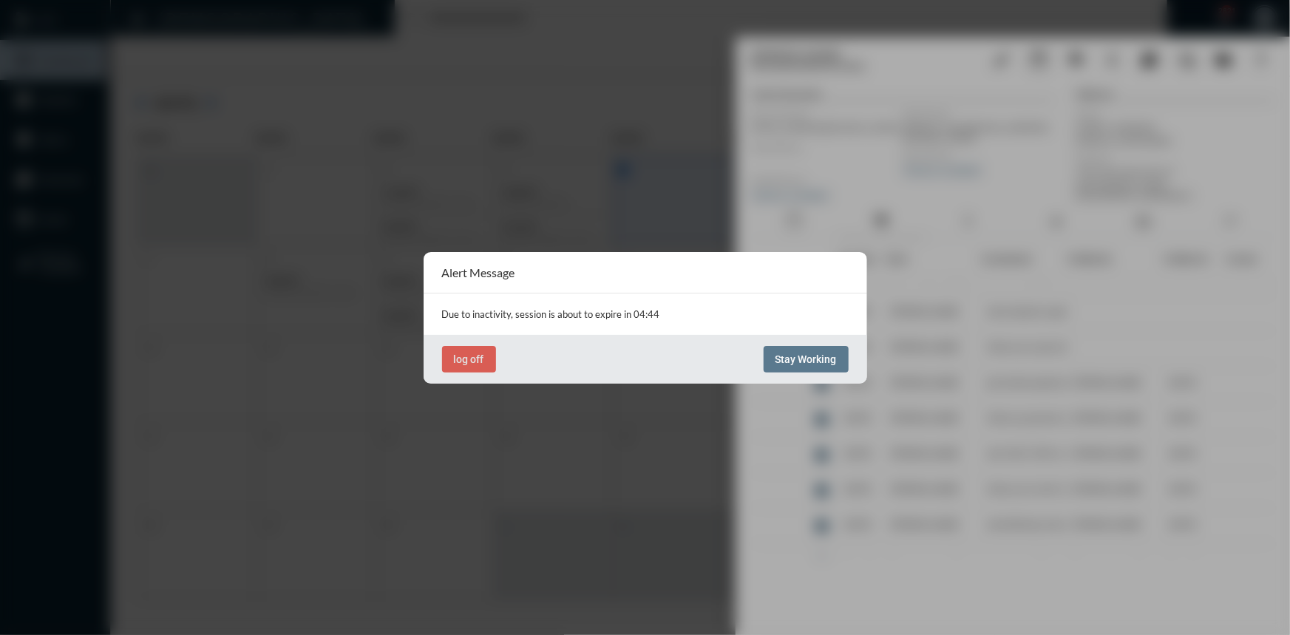
click at [813, 345] on div "log off Stay Working" at bounding box center [646, 359] width 444 height 49
click at [807, 355] on span "Stay Working" at bounding box center [806, 359] width 61 height 12
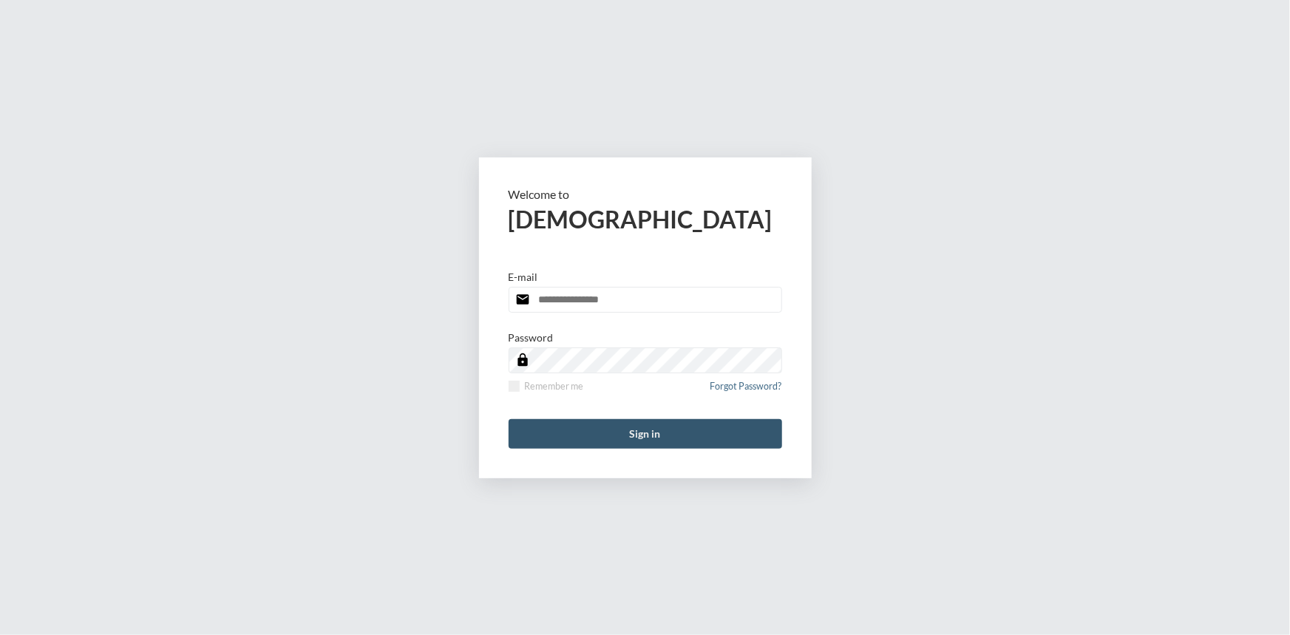
type input "**********"
click at [606, 440] on button "Sign in" at bounding box center [646, 434] width 274 height 30
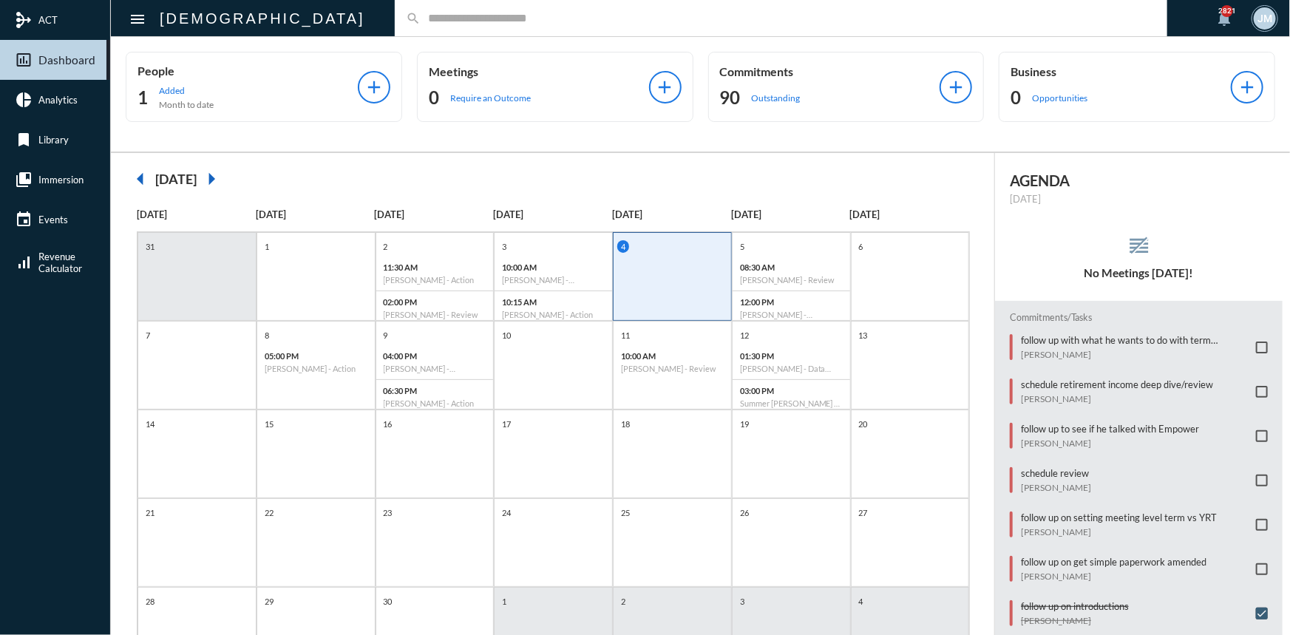
click at [421, 18] on input "text" at bounding box center [789, 18] width 736 height 13
type input "*******"
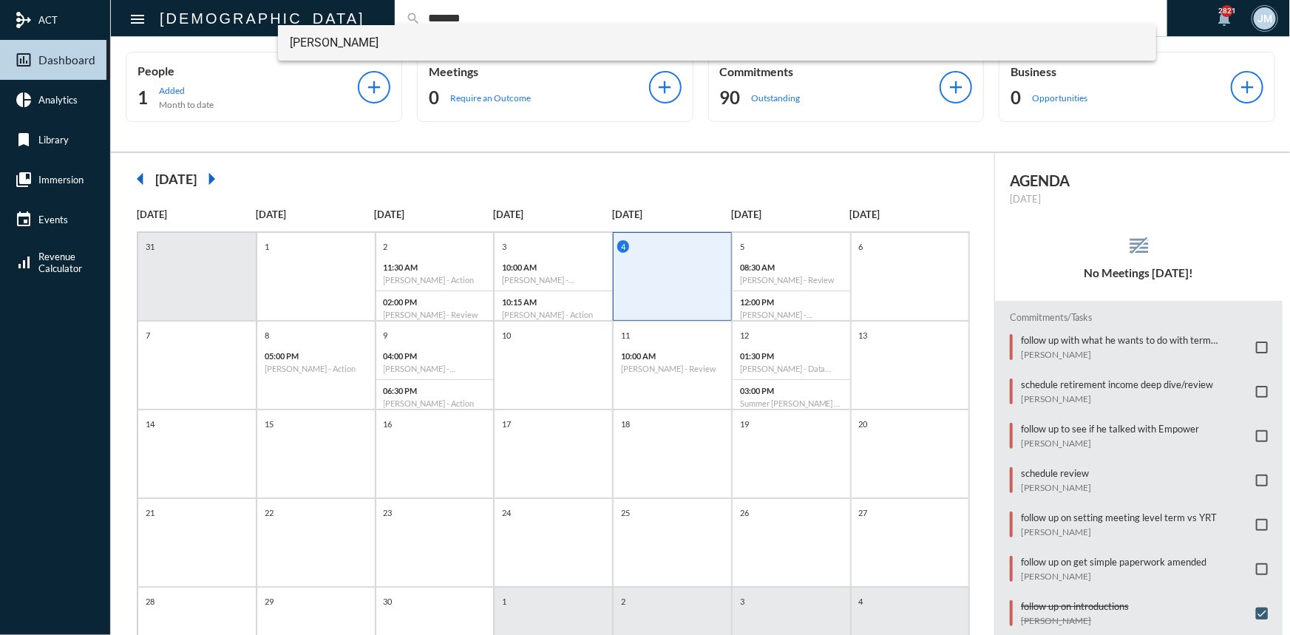
click at [316, 44] on span "Tori Mulford" at bounding box center [717, 42] width 855 height 35
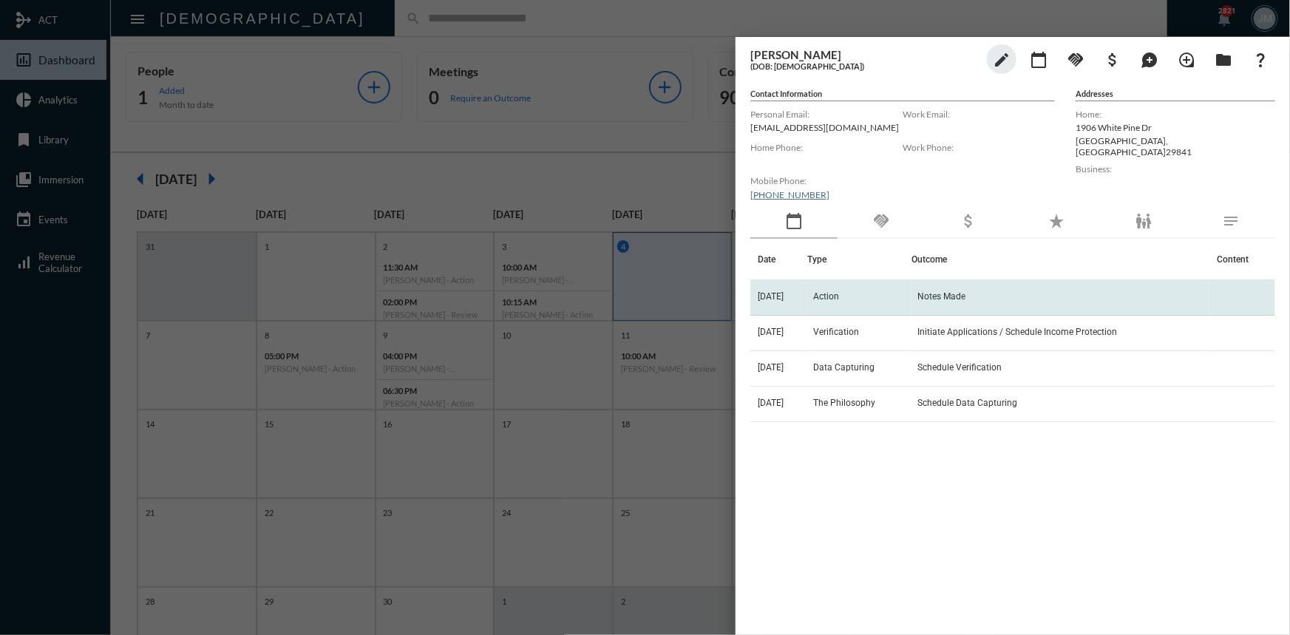
click at [835, 296] on span "Action" at bounding box center [826, 296] width 26 height 10
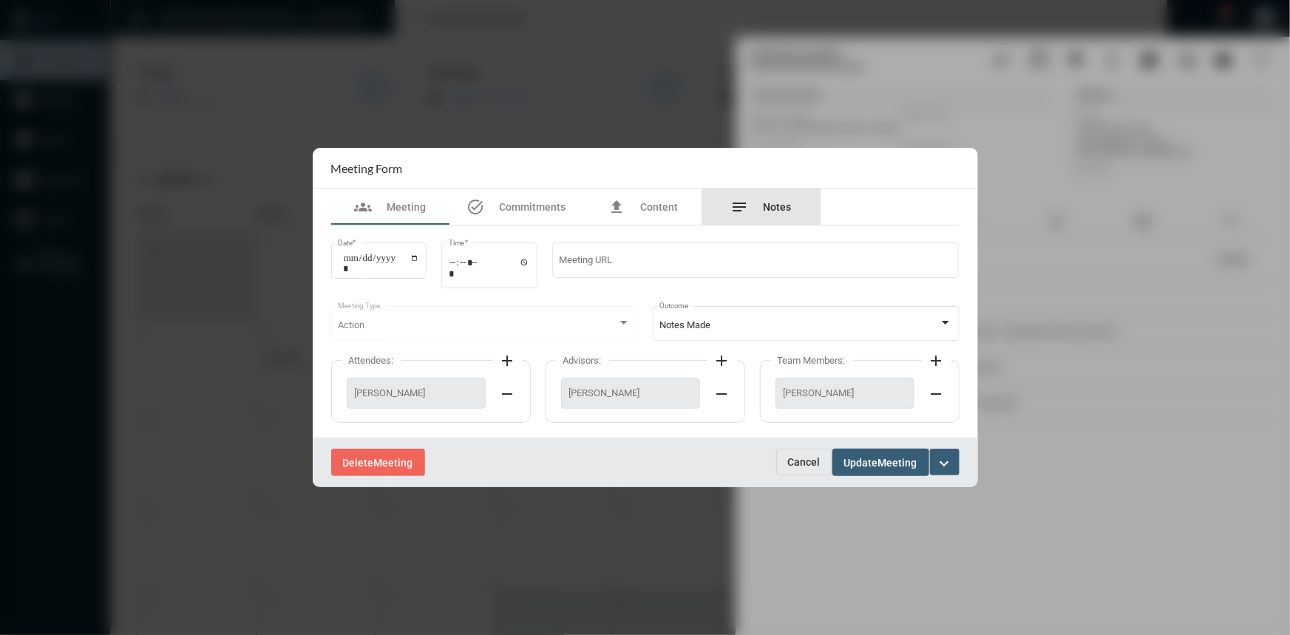
click at [780, 207] on span "Notes" at bounding box center [778, 207] width 28 height 12
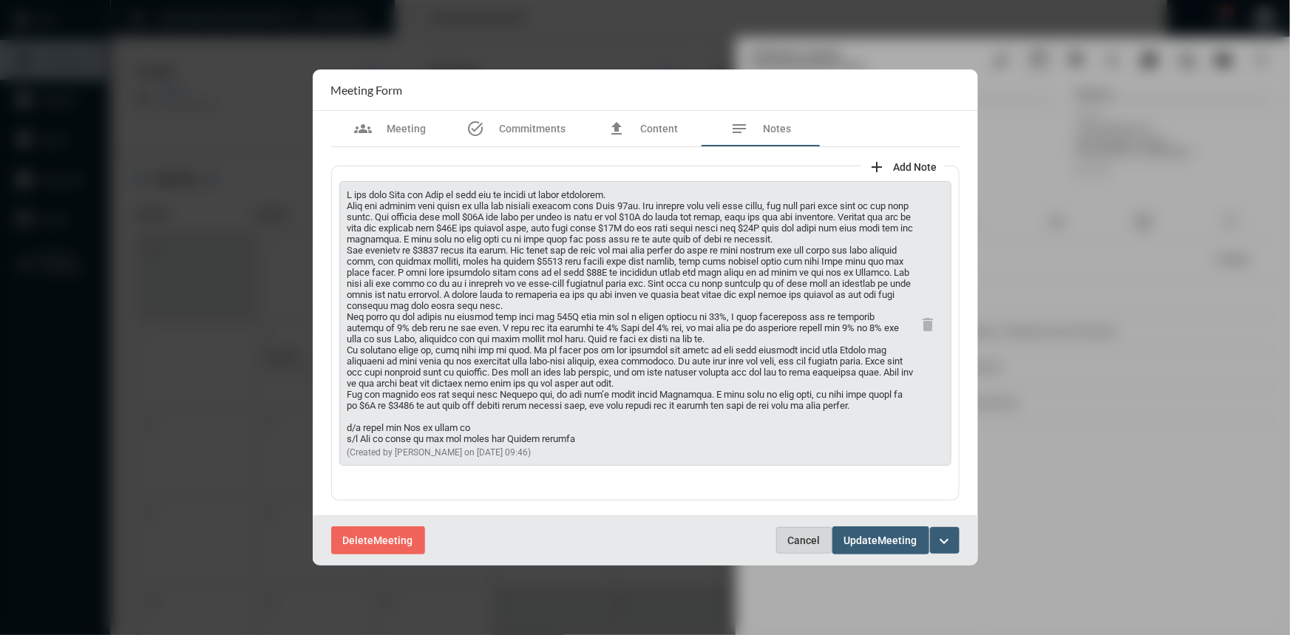
click at [814, 543] on span "Cancel" at bounding box center [804, 541] width 33 height 12
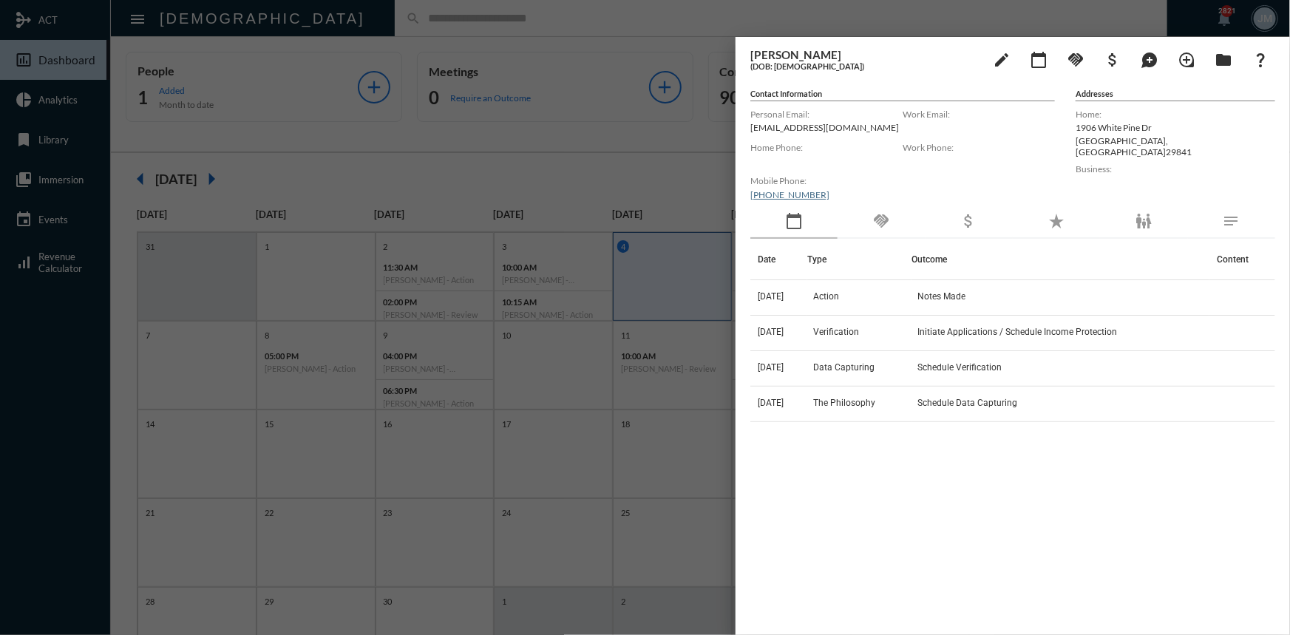
click at [599, 75] on div at bounding box center [645, 317] width 1290 height 635
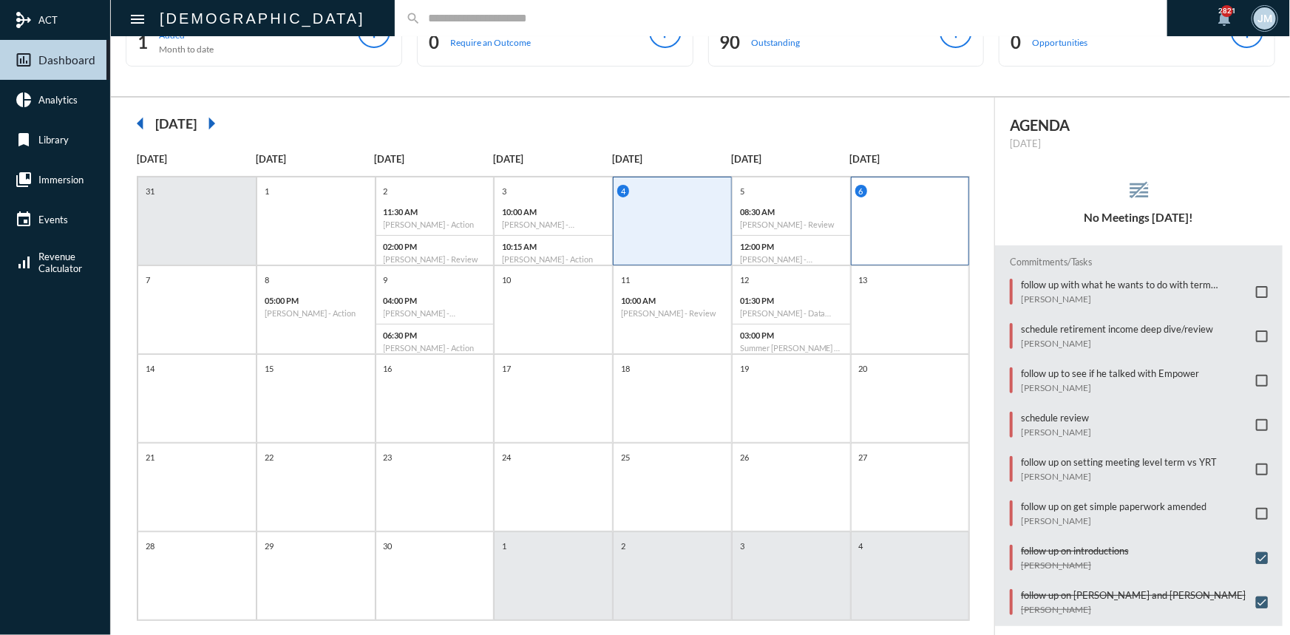
scroll to position [76, 0]
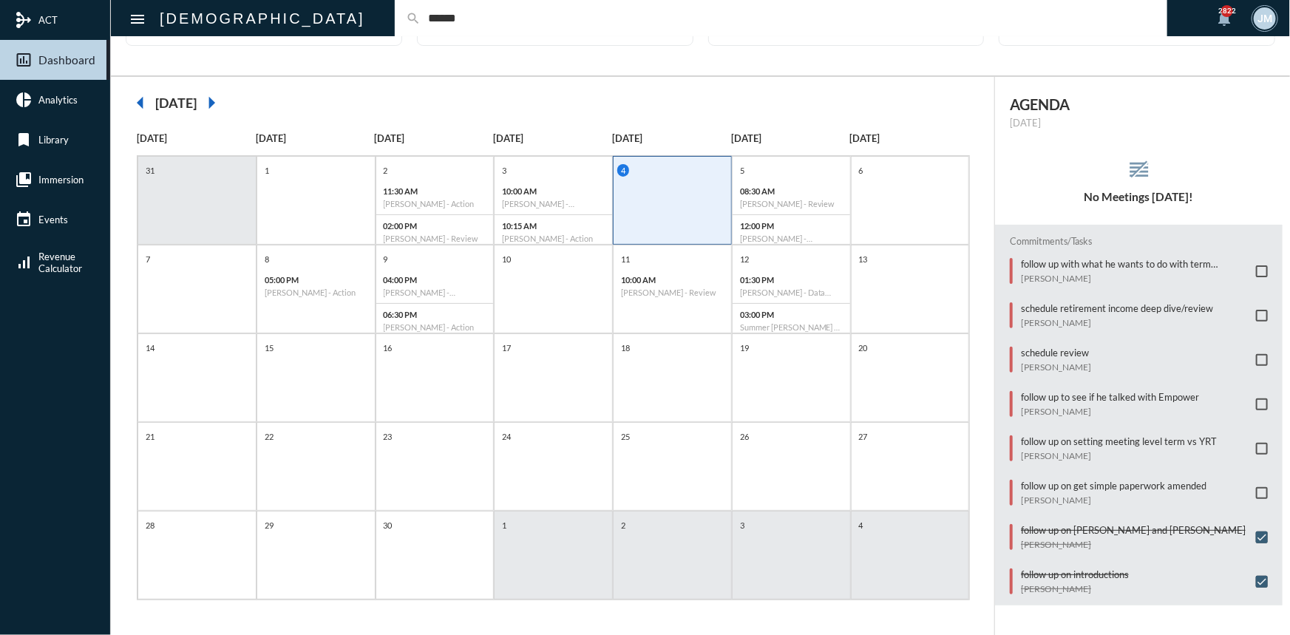
type input "******"
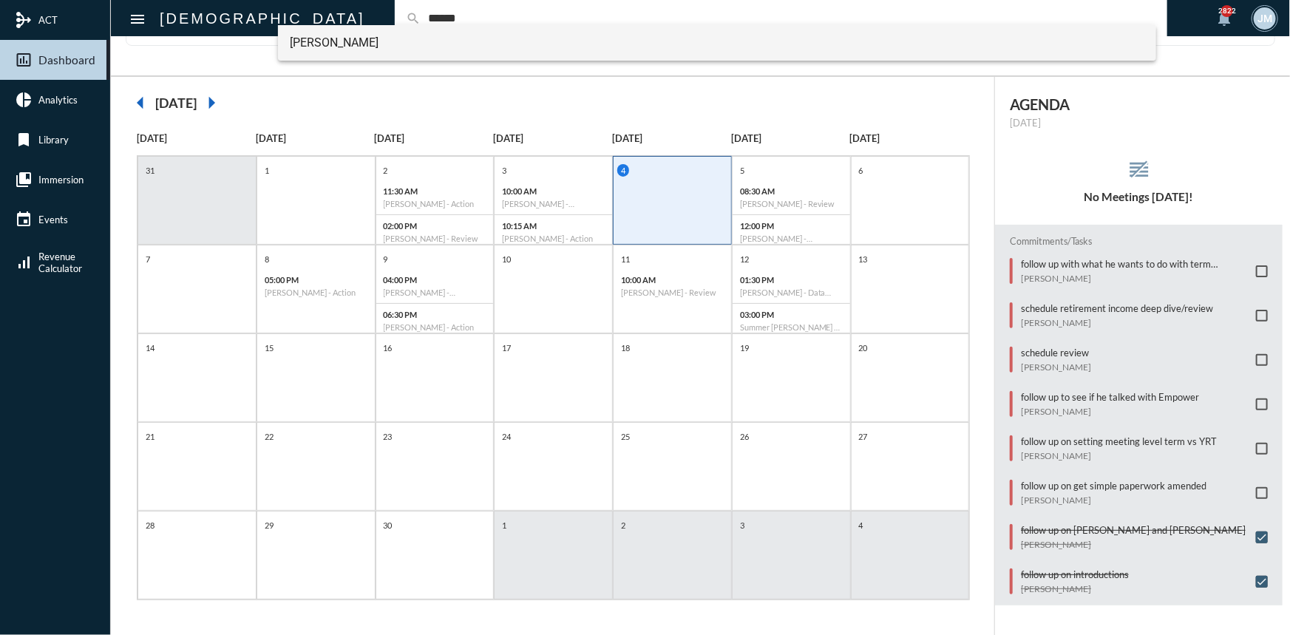
click at [351, 38] on span "Branan Ruffin" at bounding box center [717, 42] width 855 height 35
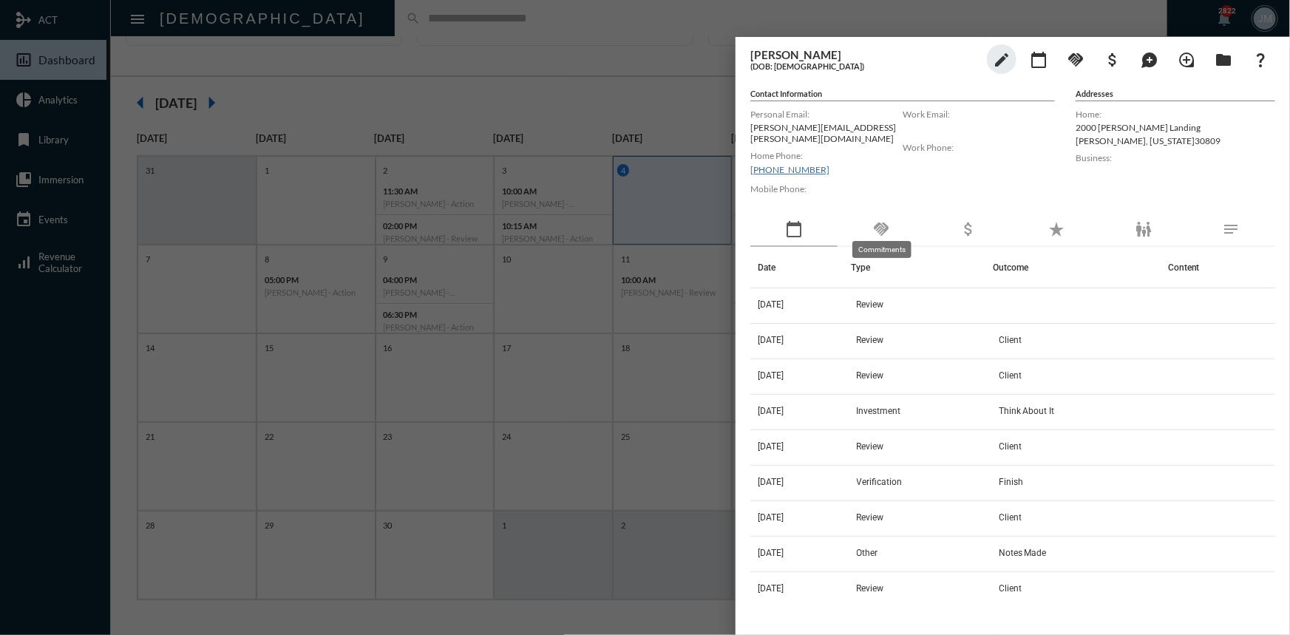
click at [881, 220] on mat-icon "handshake" at bounding box center [881, 229] width 18 height 18
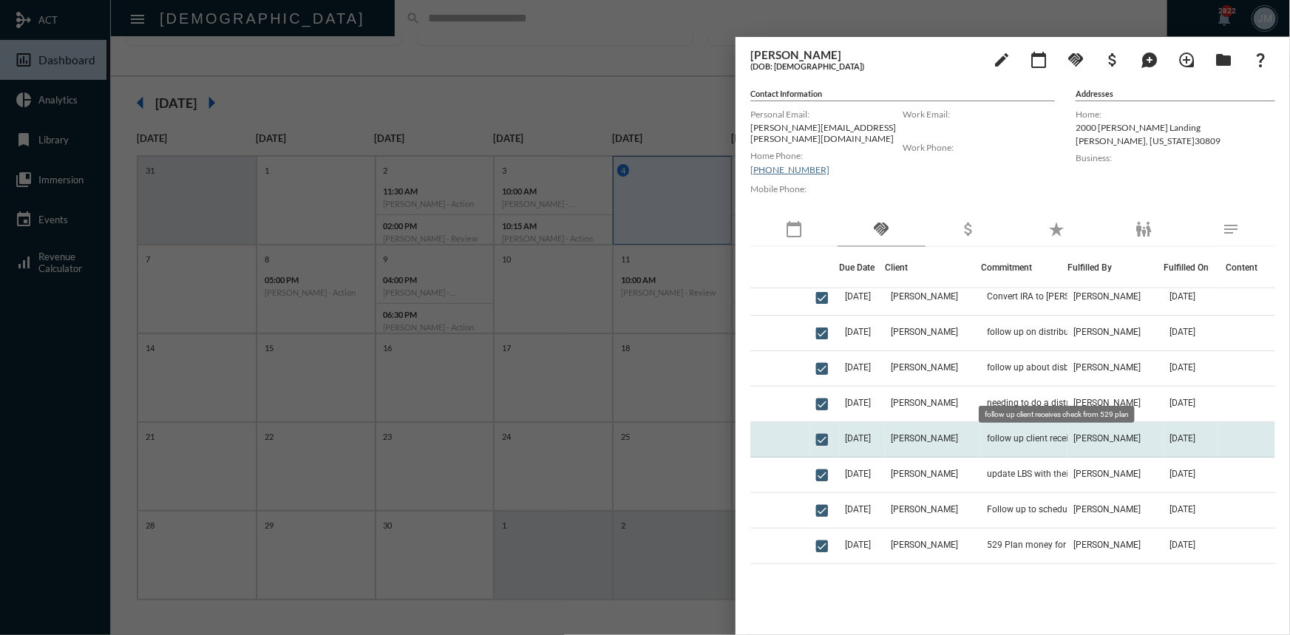
scroll to position [336, 0]
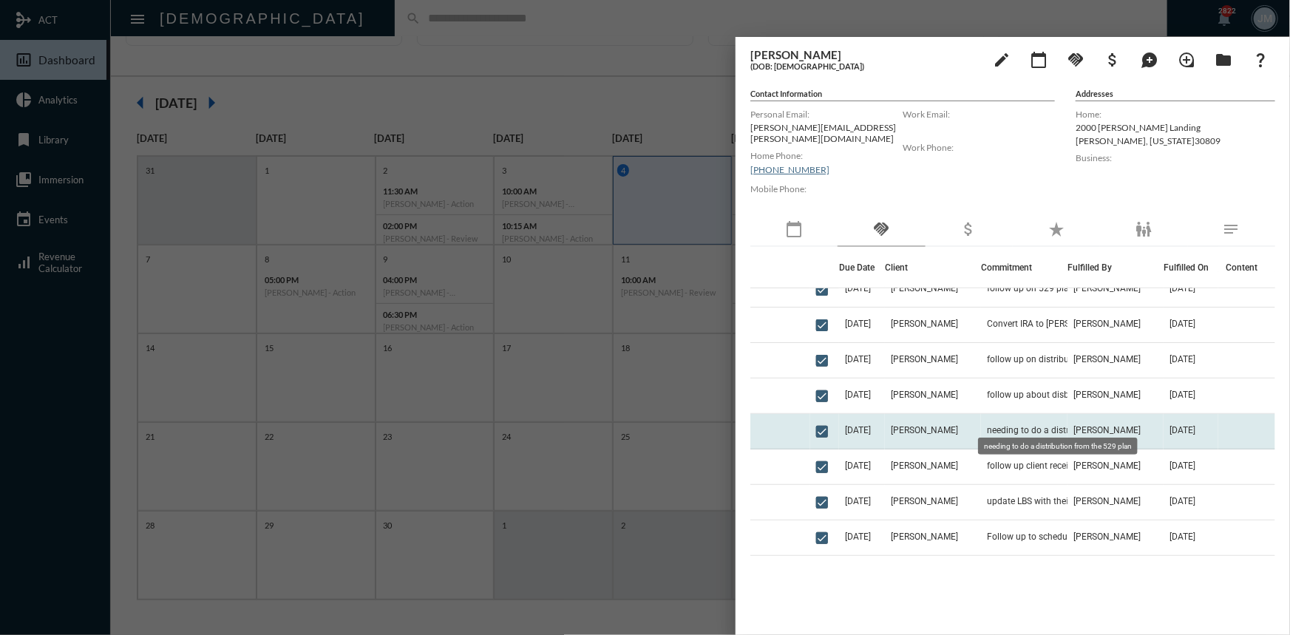
click at [990, 425] on span "needing to do a distribution from the 529 plan" at bounding box center [1061, 430] width 148 height 10
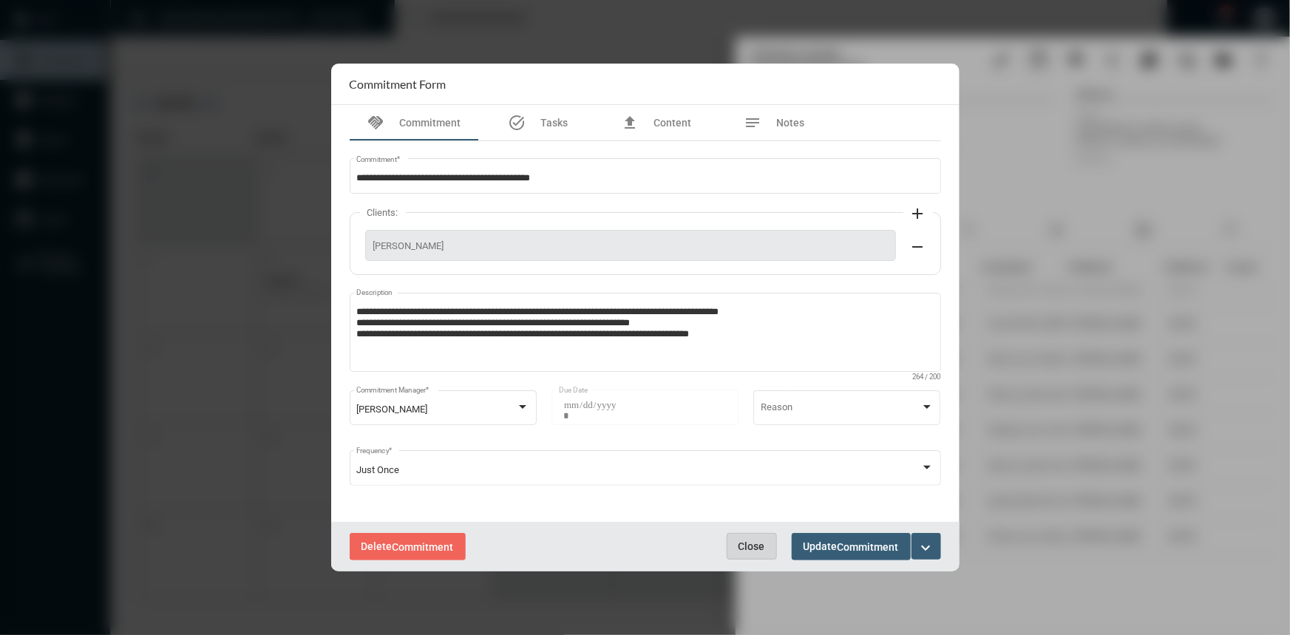
click at [746, 540] on span "Close" at bounding box center [752, 546] width 27 height 12
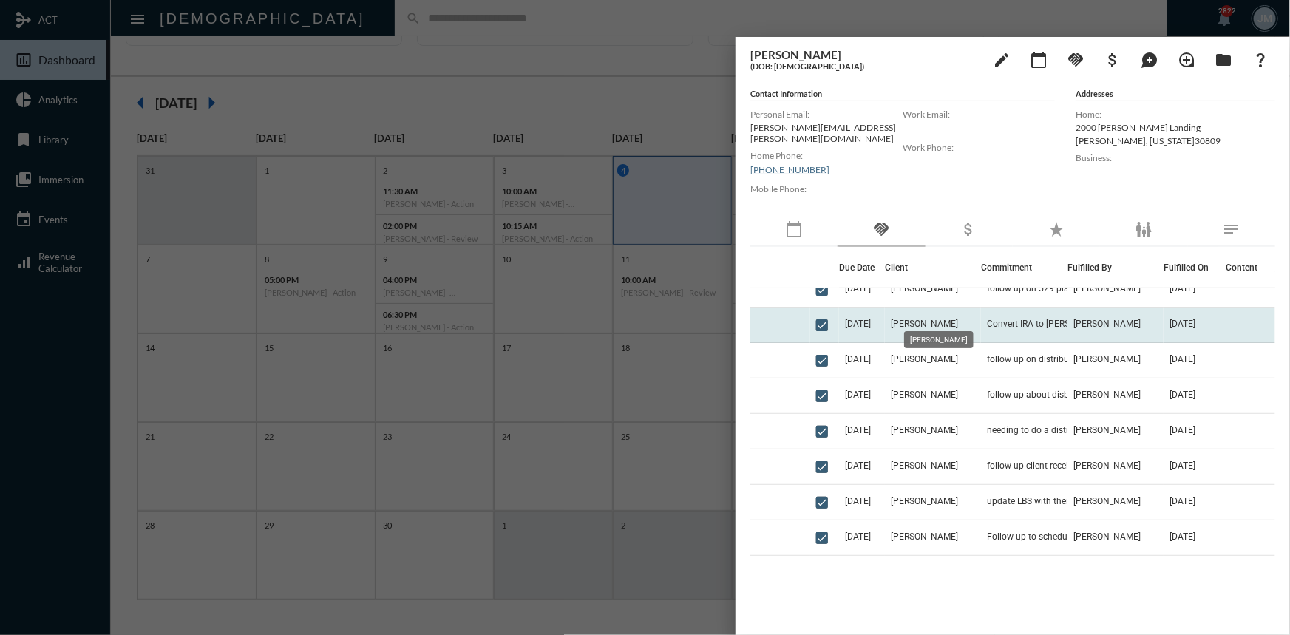
click at [929, 319] on span "Branan Ruffin" at bounding box center [924, 324] width 67 height 10
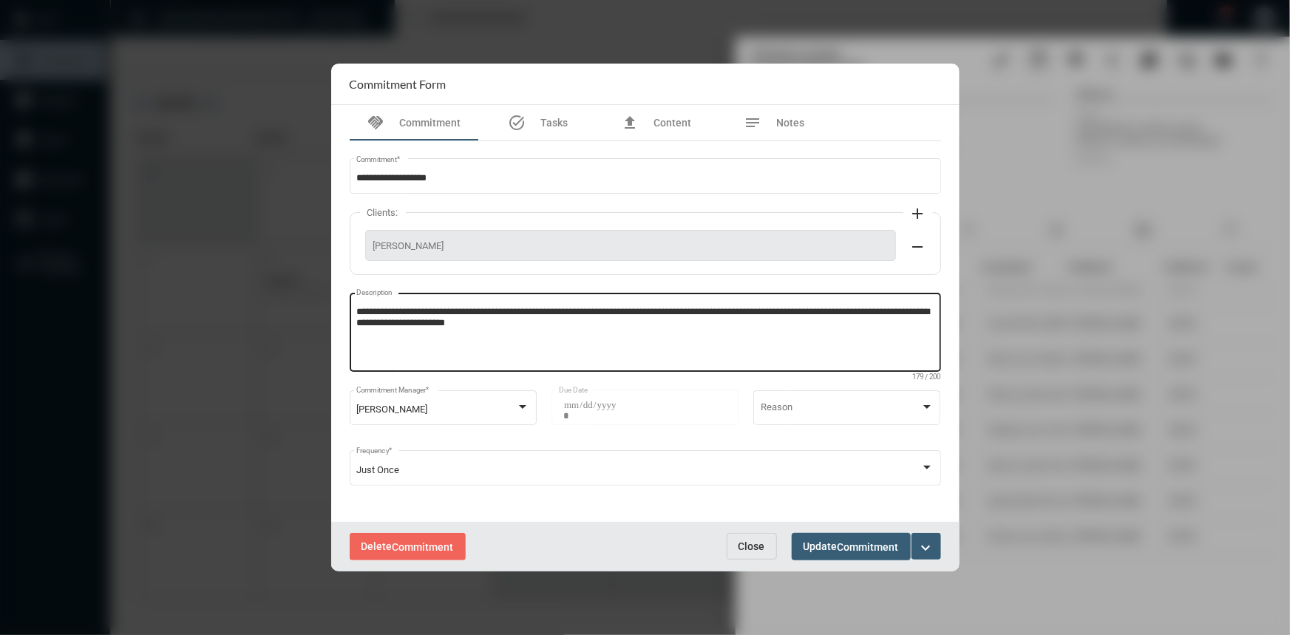
click at [642, 313] on textarea "**********" at bounding box center [644, 334] width 577 height 58
type textarea "**********"
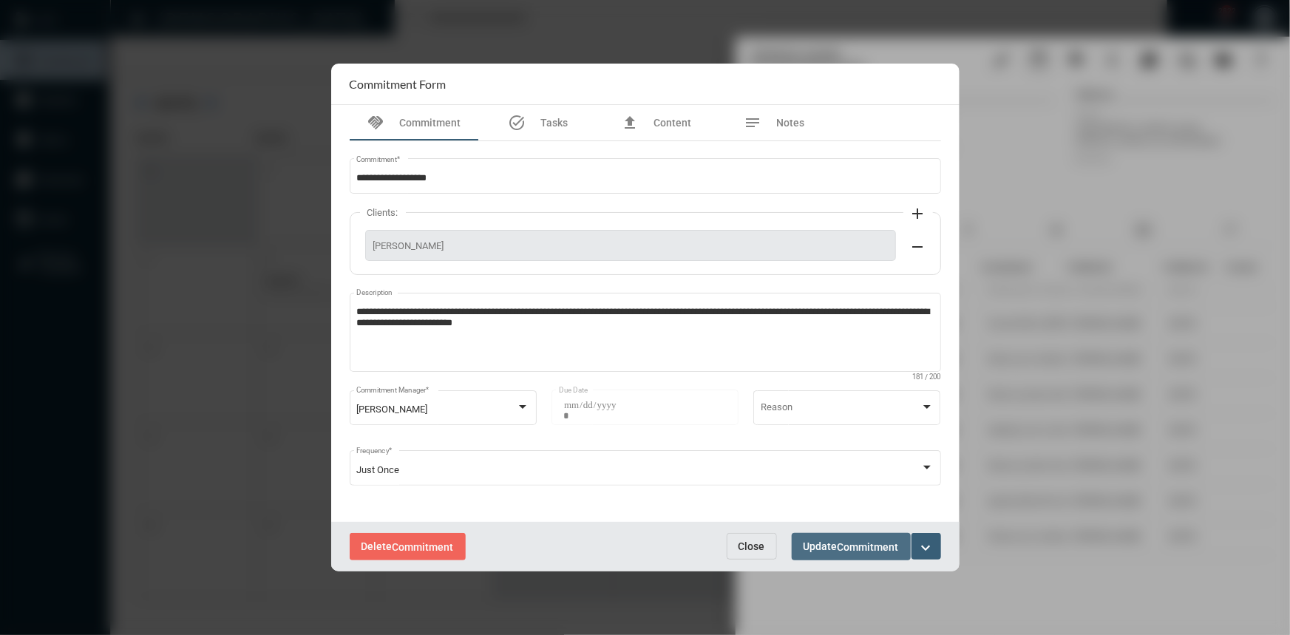
click at [829, 551] on span "Update Commitment" at bounding box center [851, 546] width 95 height 12
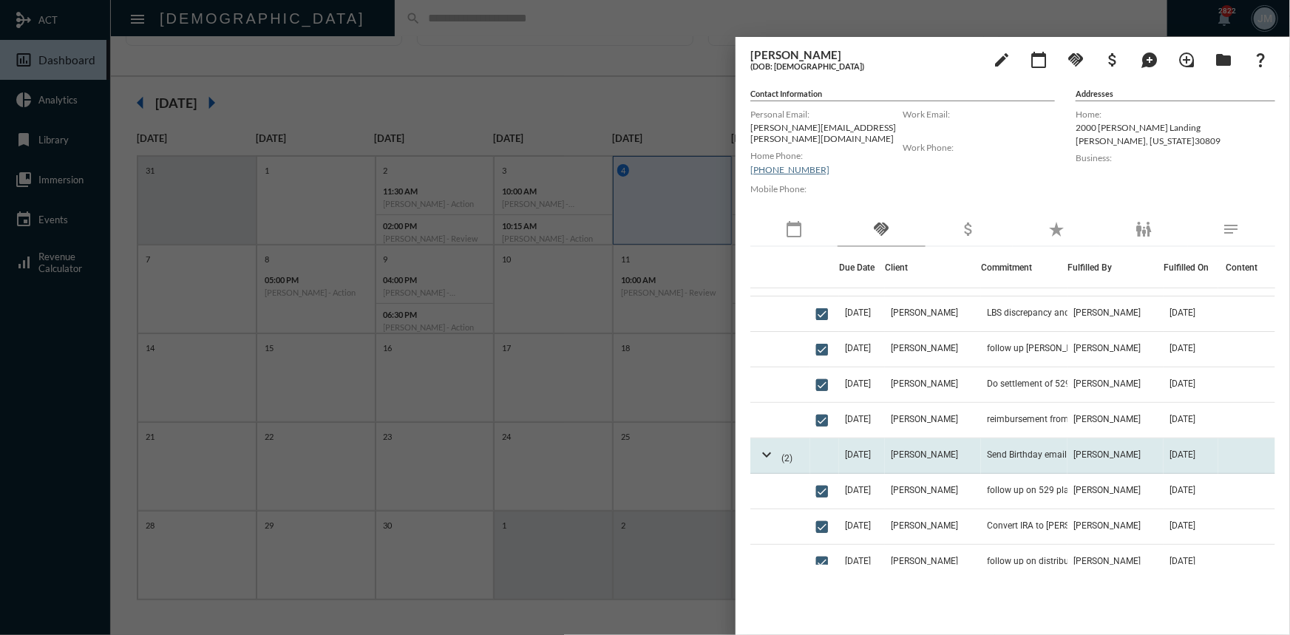
scroll to position [67, 0]
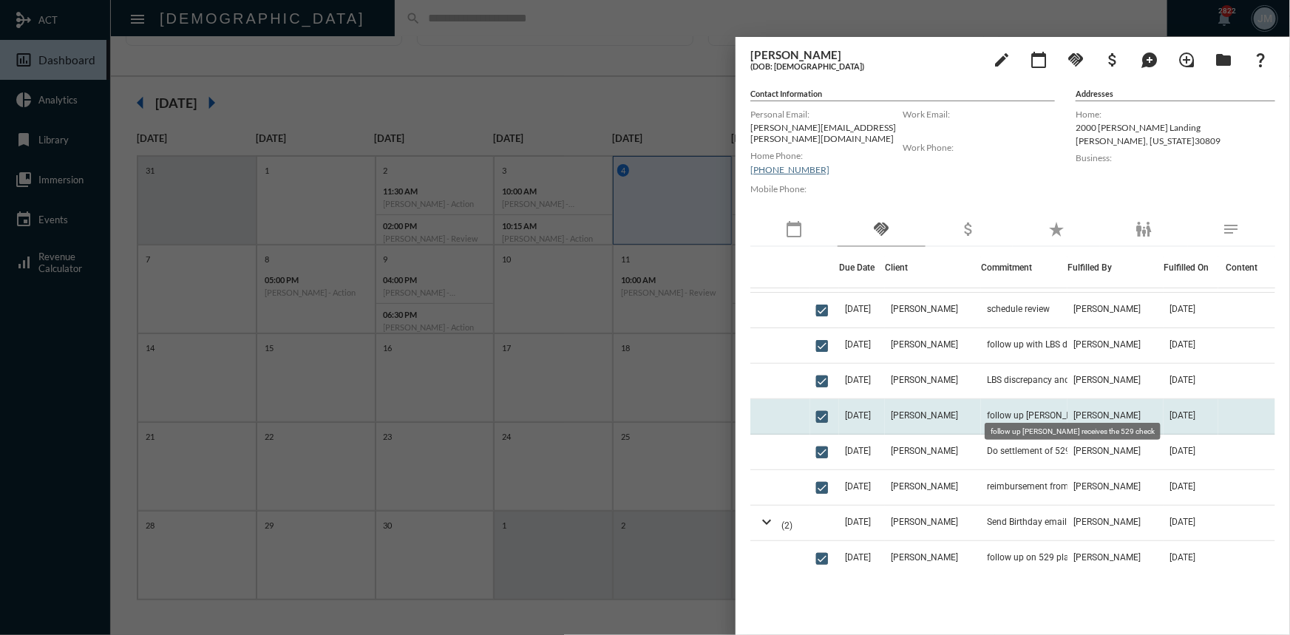
click at [1004, 410] on span "follow up Brannan receives the 529 check" at bounding box center [1061, 415] width 148 height 10
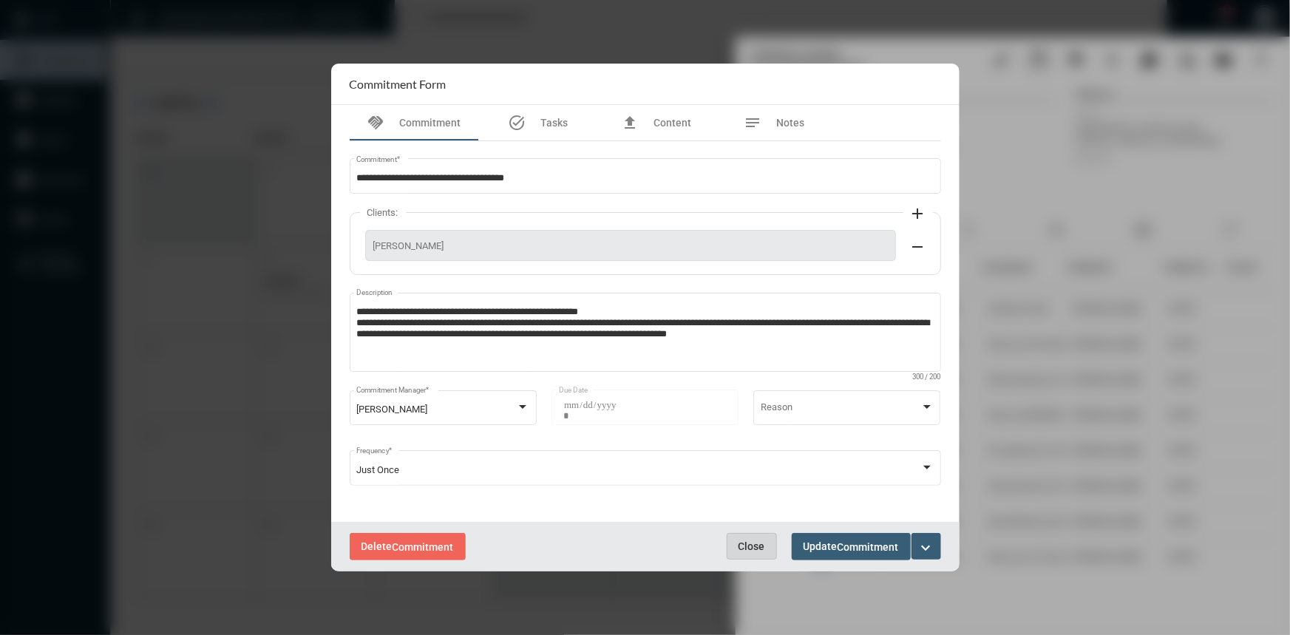
click at [764, 544] on button "Close" at bounding box center [752, 546] width 50 height 27
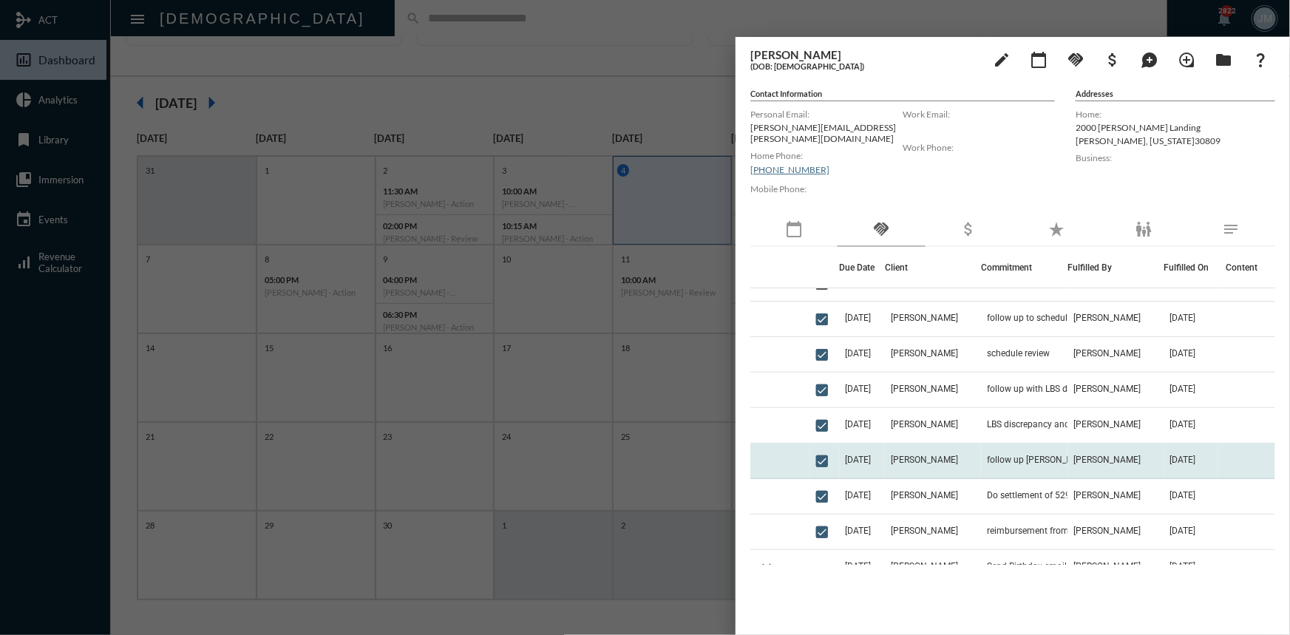
scroll to position [0, 0]
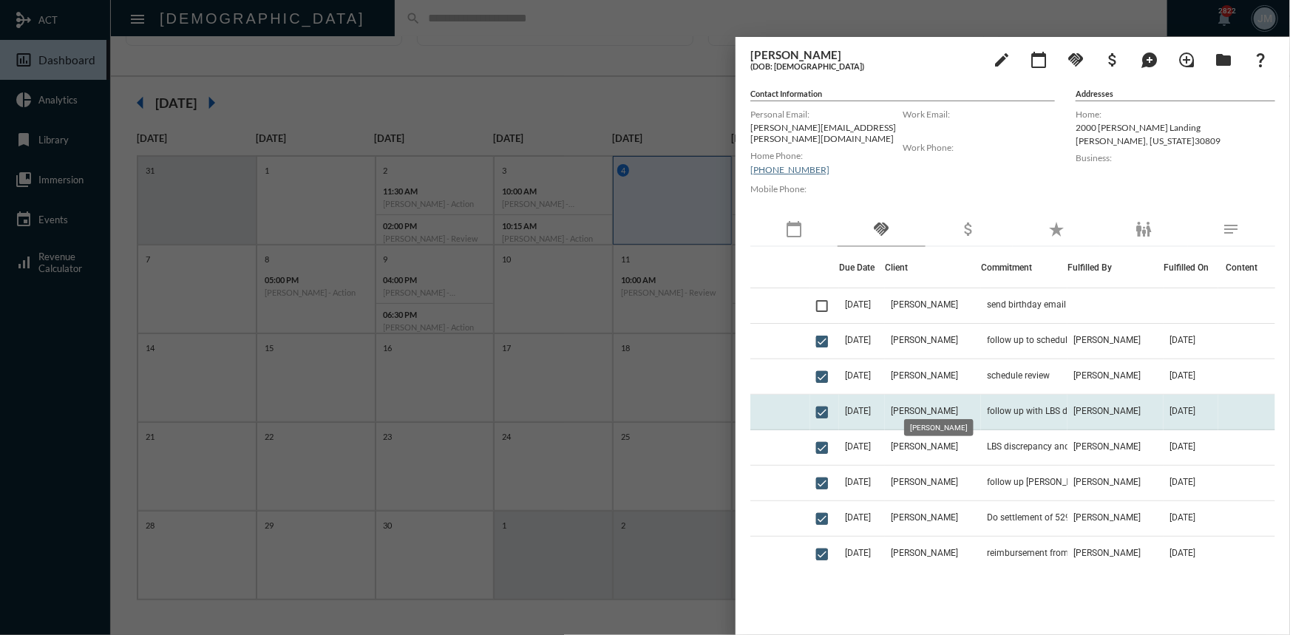
click at [924, 410] on mat-tooltip-component "Branan Ruffin" at bounding box center [939, 428] width 90 height 38
click at [937, 406] on span "Branan Ruffin" at bounding box center [924, 411] width 67 height 10
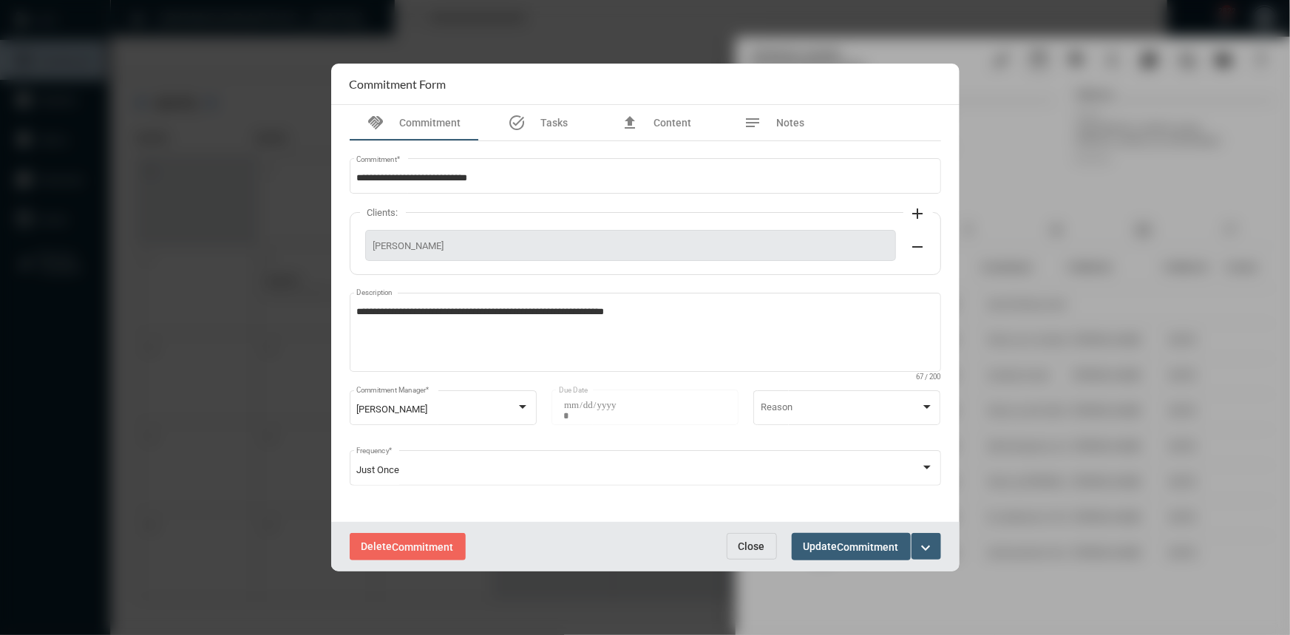
click at [769, 546] on button "Close" at bounding box center [752, 546] width 50 height 27
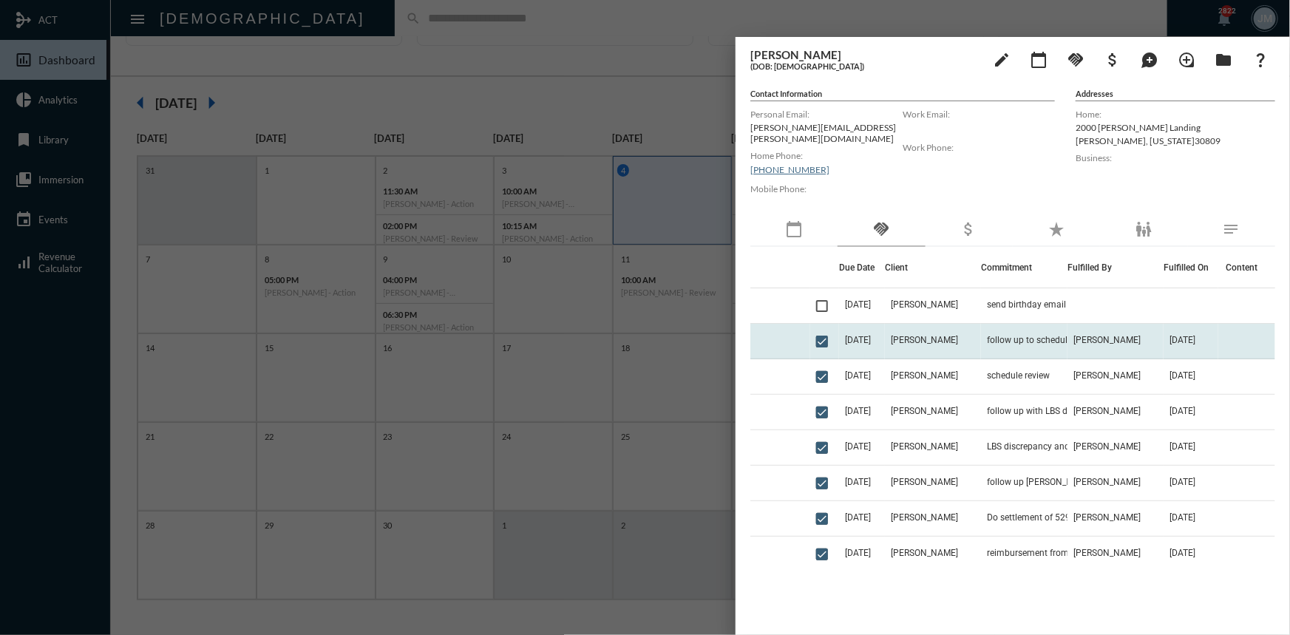
click at [885, 328] on td "[DATE]" at bounding box center [862, 341] width 46 height 35
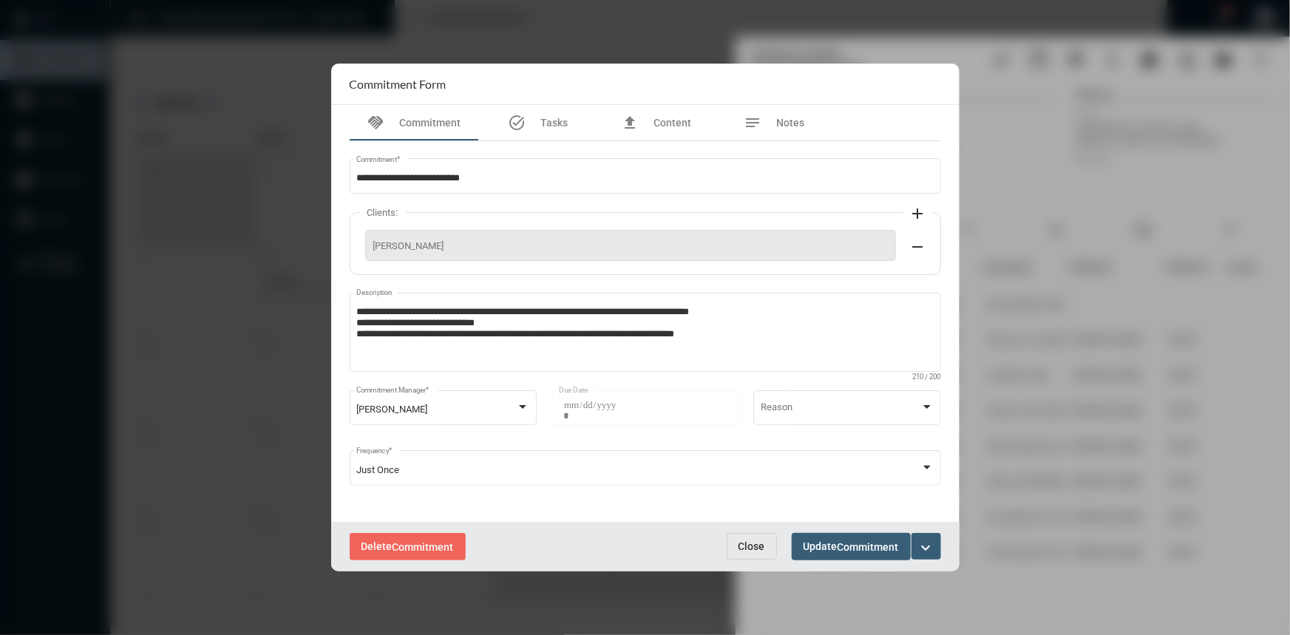
click at [757, 537] on button "Close" at bounding box center [752, 546] width 50 height 27
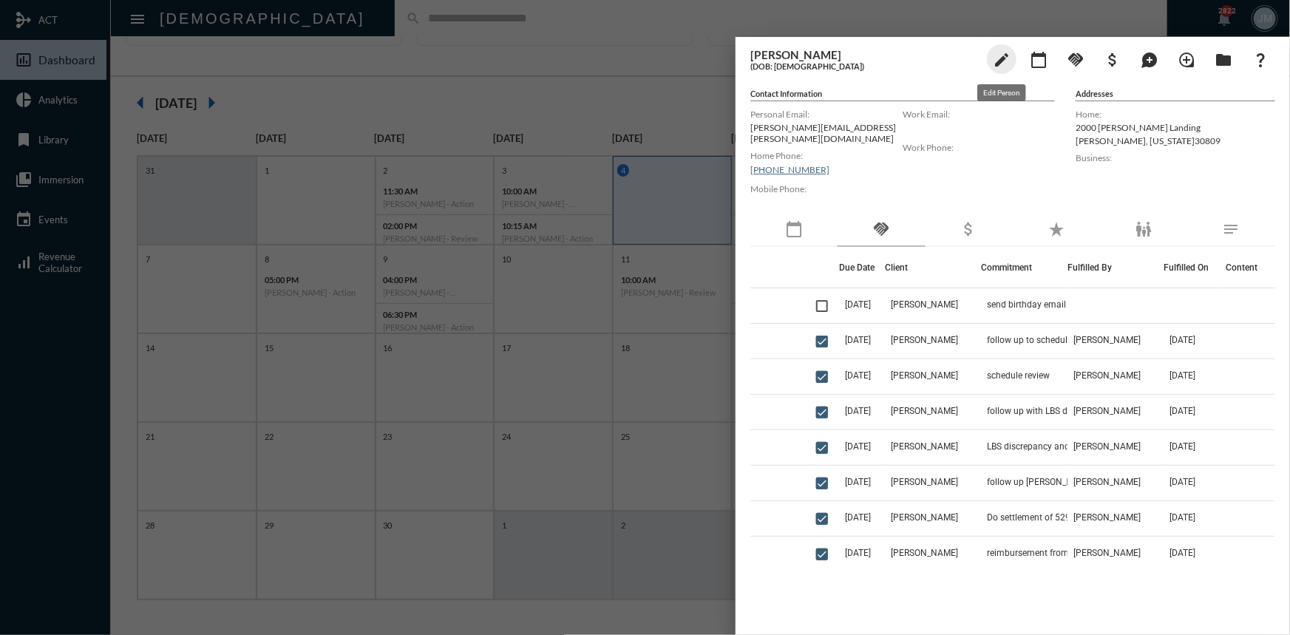
click at [1001, 61] on mat-icon "edit" at bounding box center [1002, 60] width 18 height 18
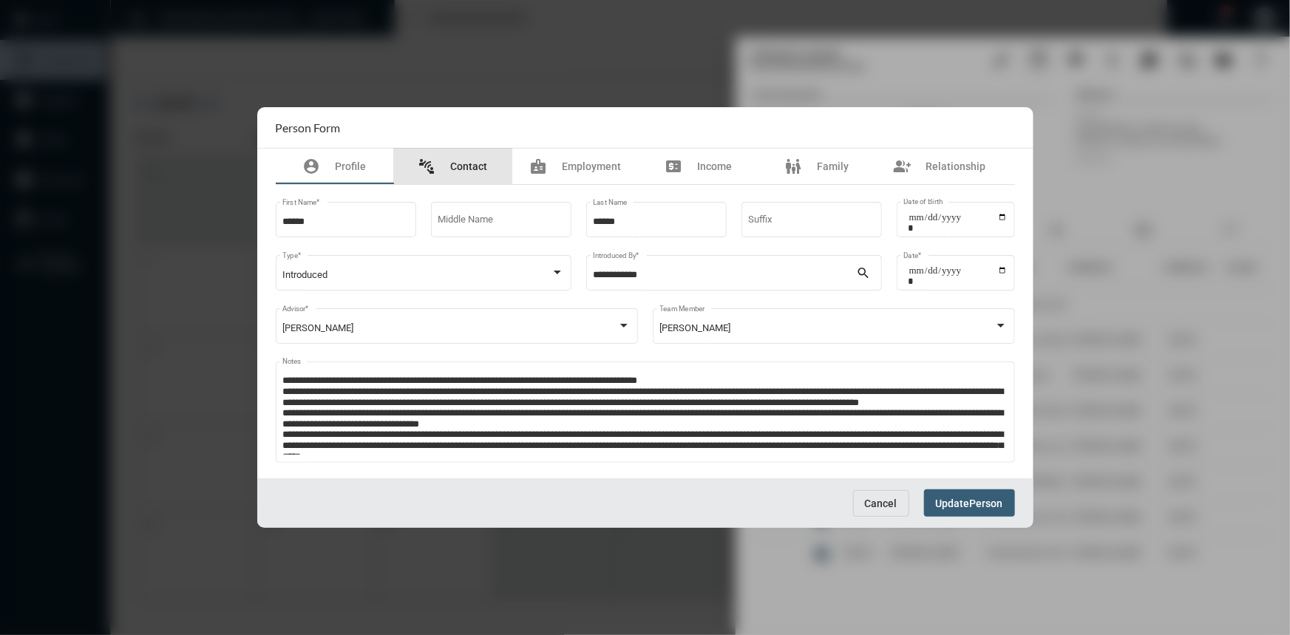
click at [469, 162] on span "Contact" at bounding box center [469, 166] width 37 height 12
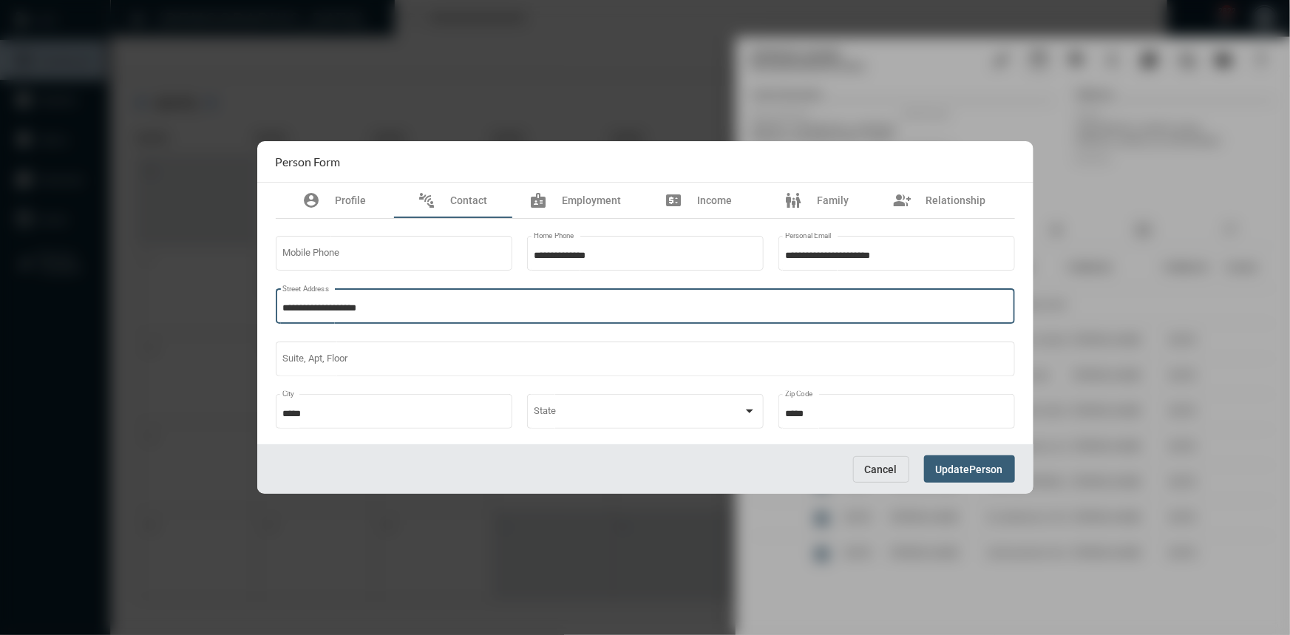
click at [328, 307] on input "**********" at bounding box center [644, 308] width 725 height 11
type input "**********"
click at [980, 470] on span "Person" at bounding box center [986, 470] width 33 height 12
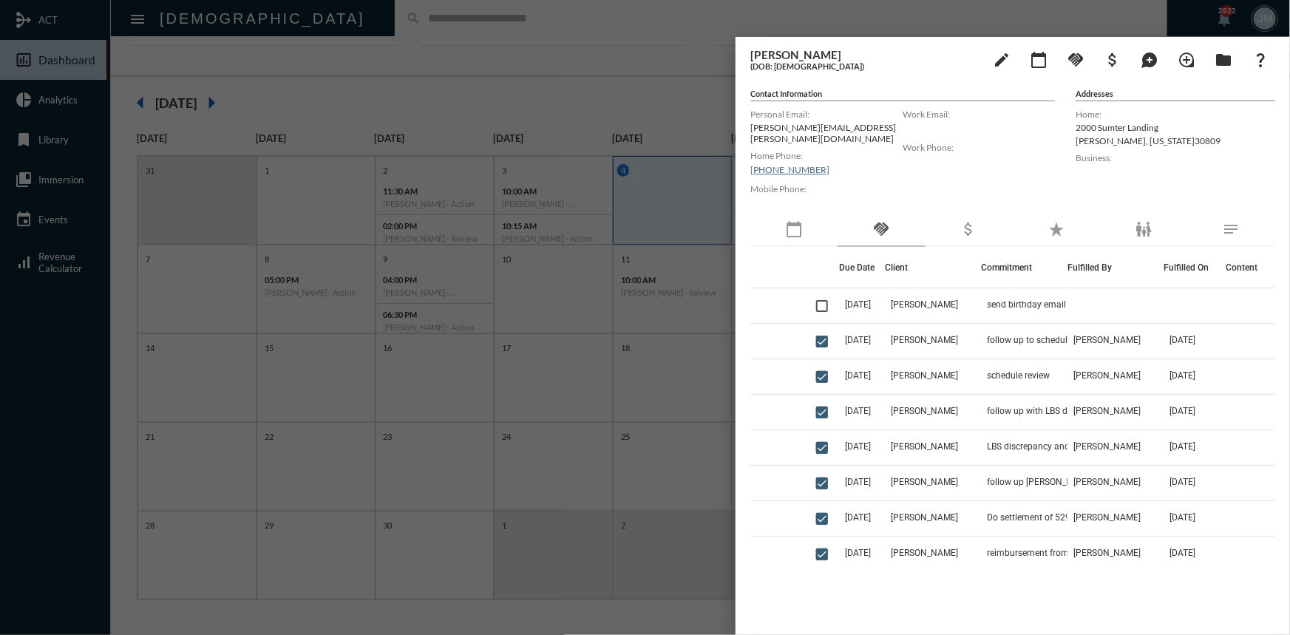
click at [681, 67] on div at bounding box center [645, 317] width 1290 height 635
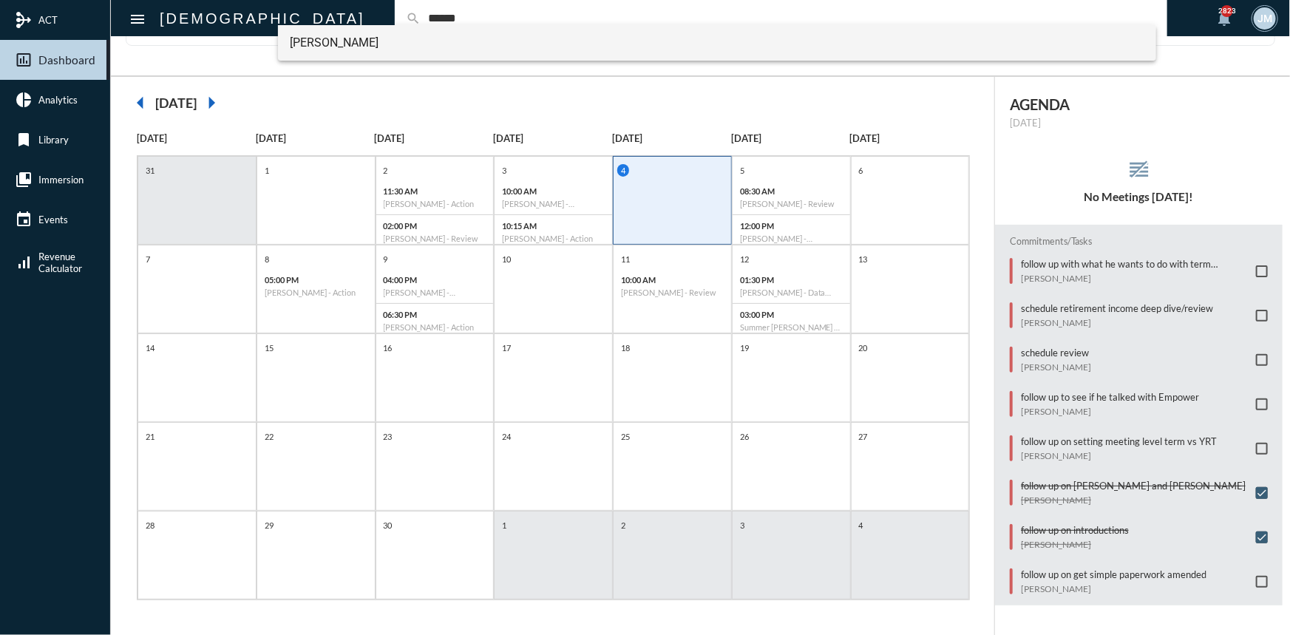
type input "******"
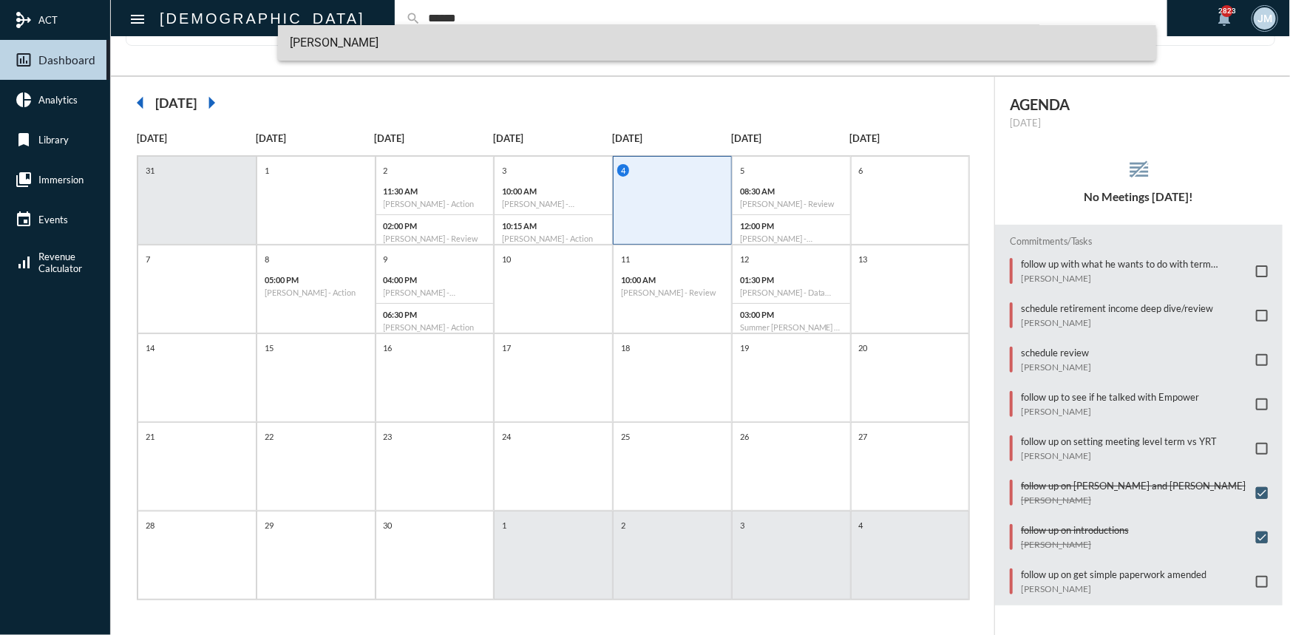
click at [347, 41] on span "Branan Ruffin" at bounding box center [717, 42] width 855 height 35
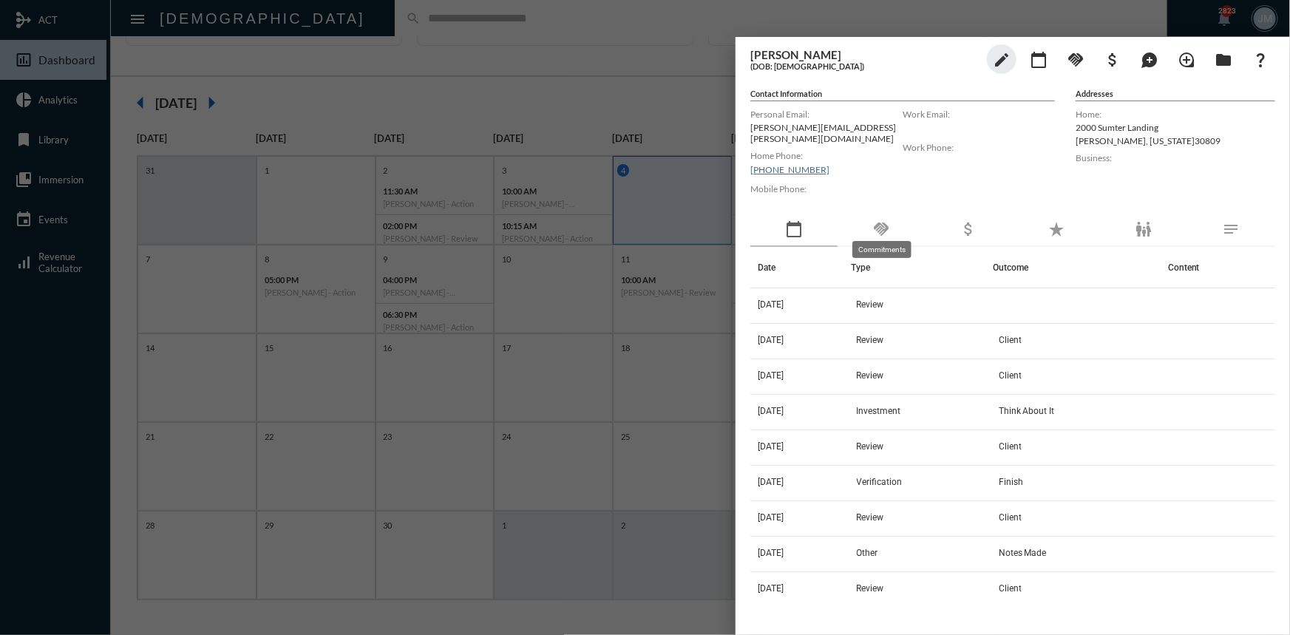
click at [876, 220] on mat-icon "handshake" at bounding box center [881, 229] width 18 height 18
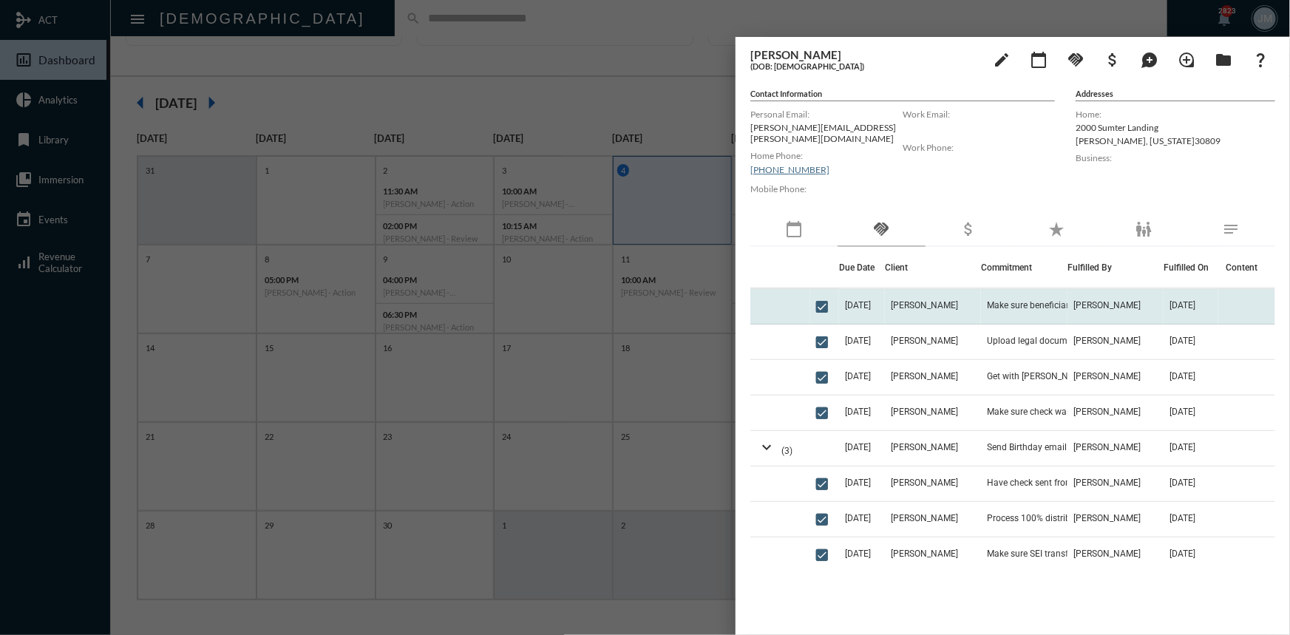
scroll to position [1096, 0]
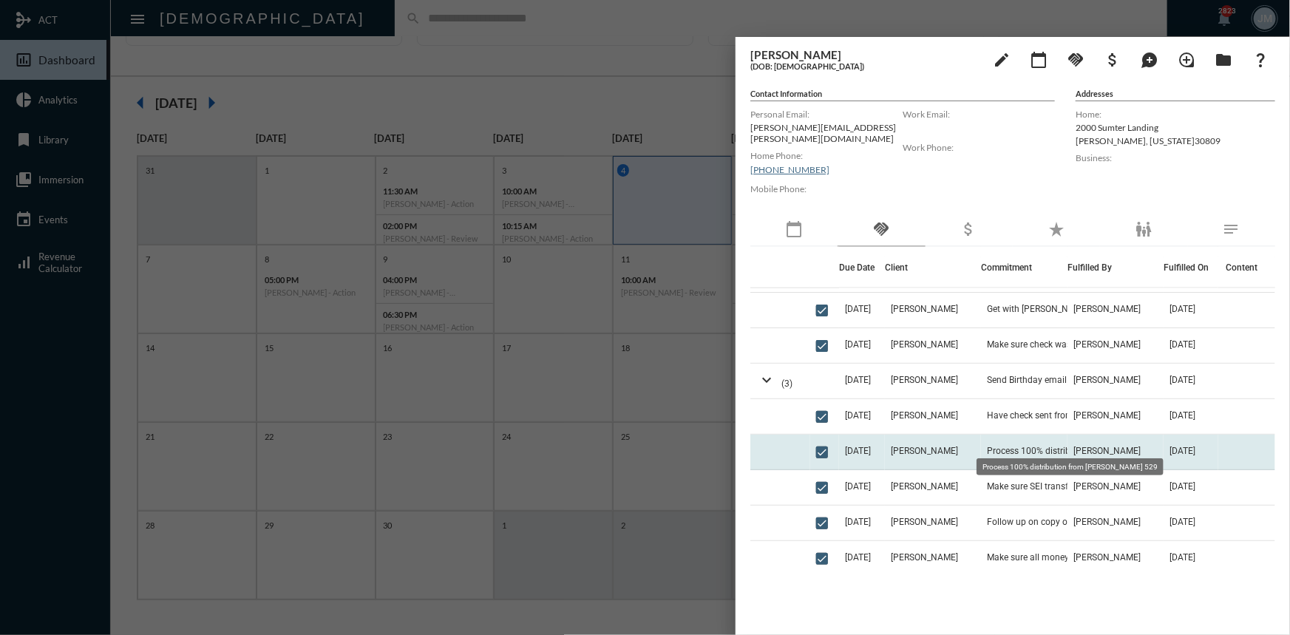
click at [1020, 446] on span "Process 100% distribution from M. Ruffin's 529" at bounding box center [1061, 451] width 148 height 10
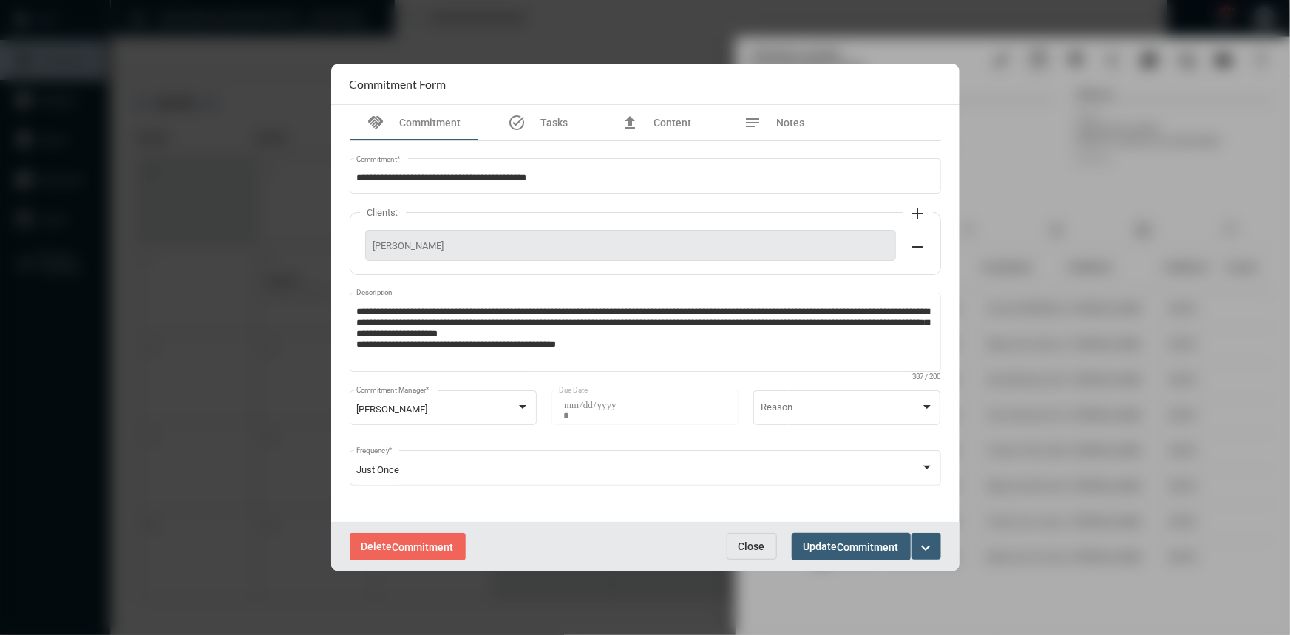
click at [752, 537] on button "Close" at bounding box center [752, 546] width 50 height 27
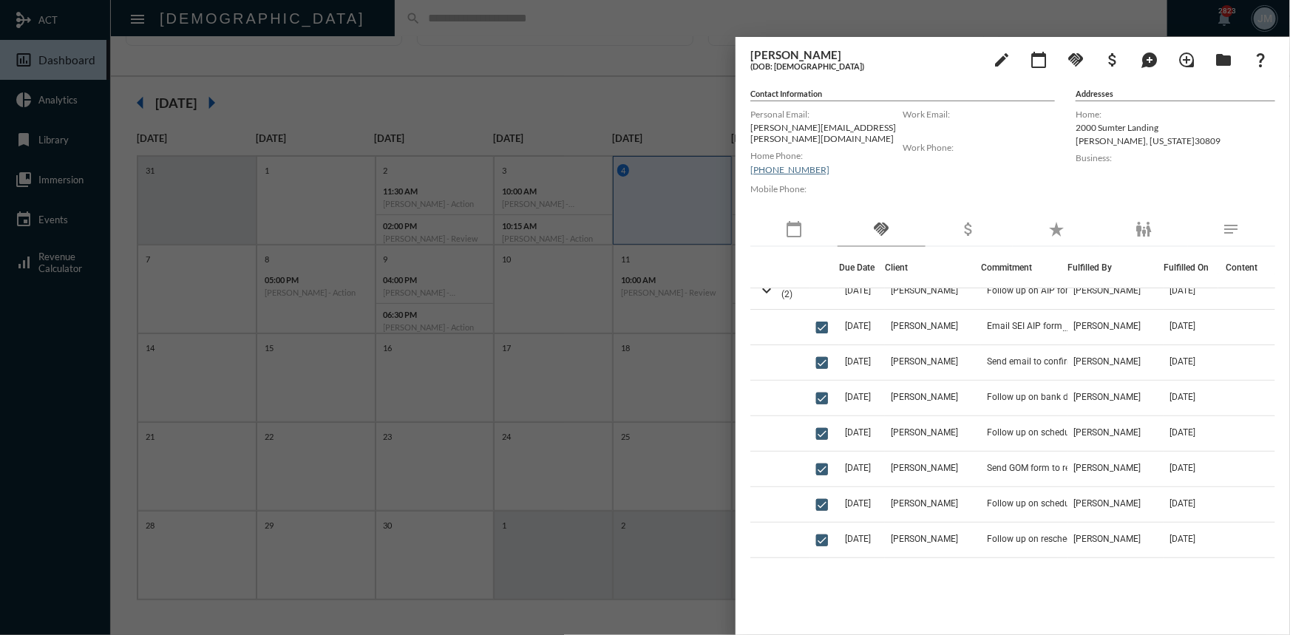
scroll to position [2662, 0]
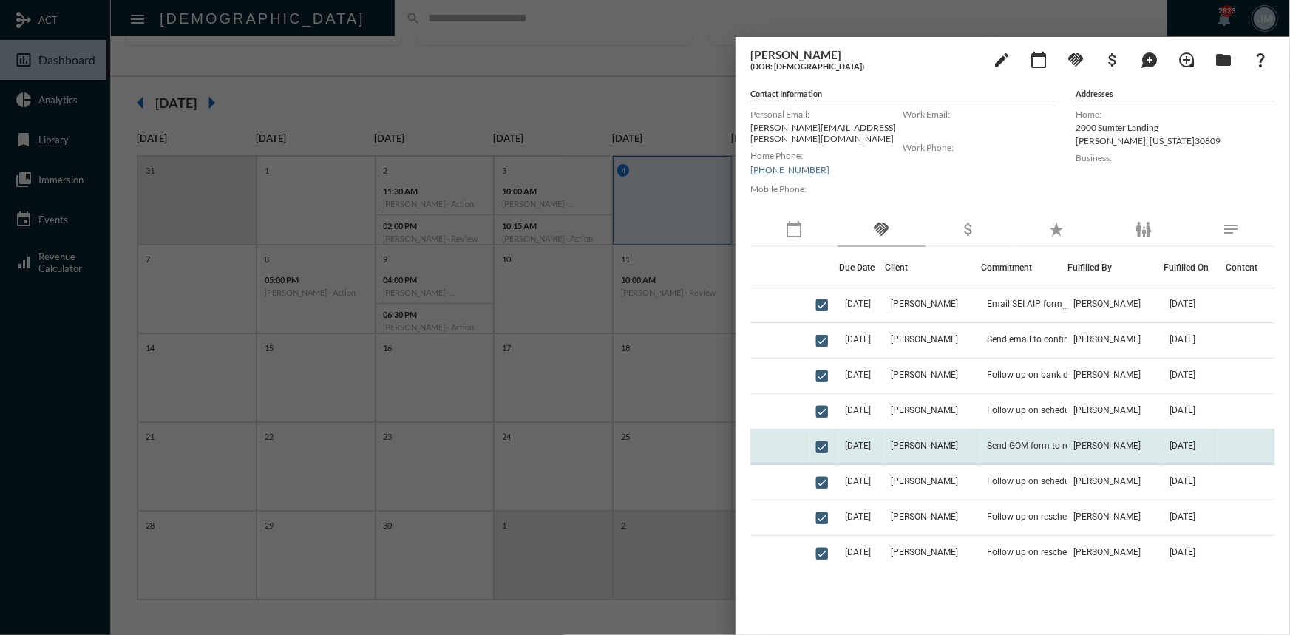
click at [1018, 430] on td "Send GOM form to restart LI premium" at bounding box center [1024, 447] width 87 height 35
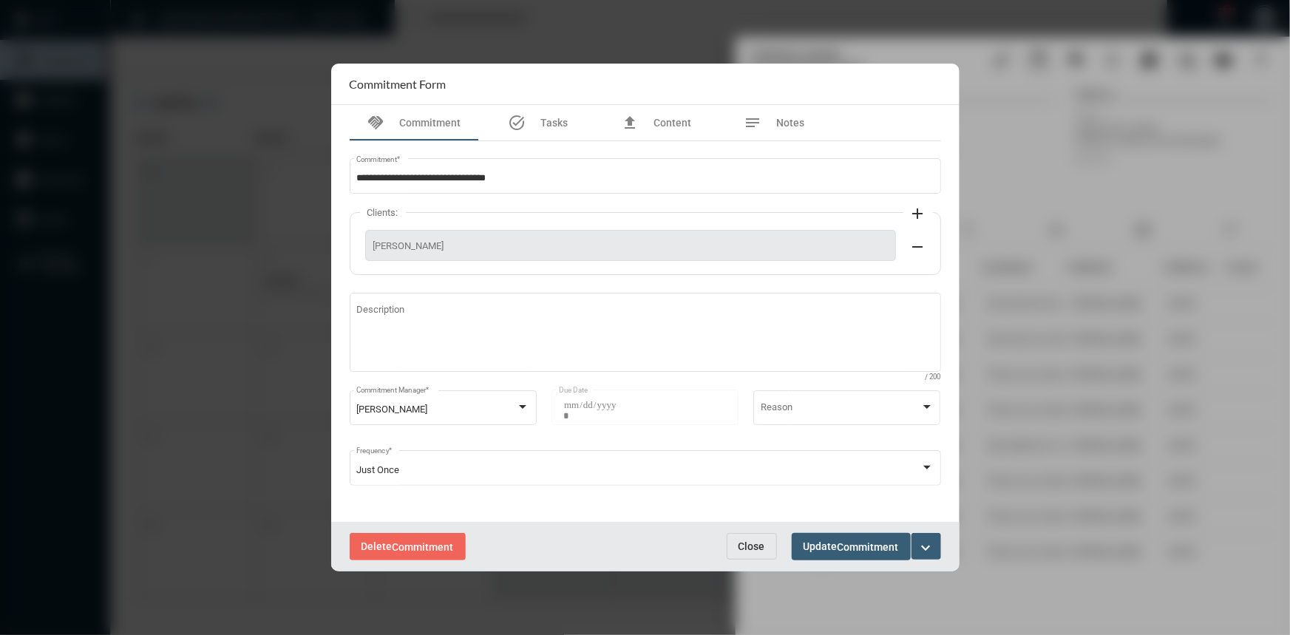
click at [756, 551] on span "Close" at bounding box center [752, 546] width 27 height 12
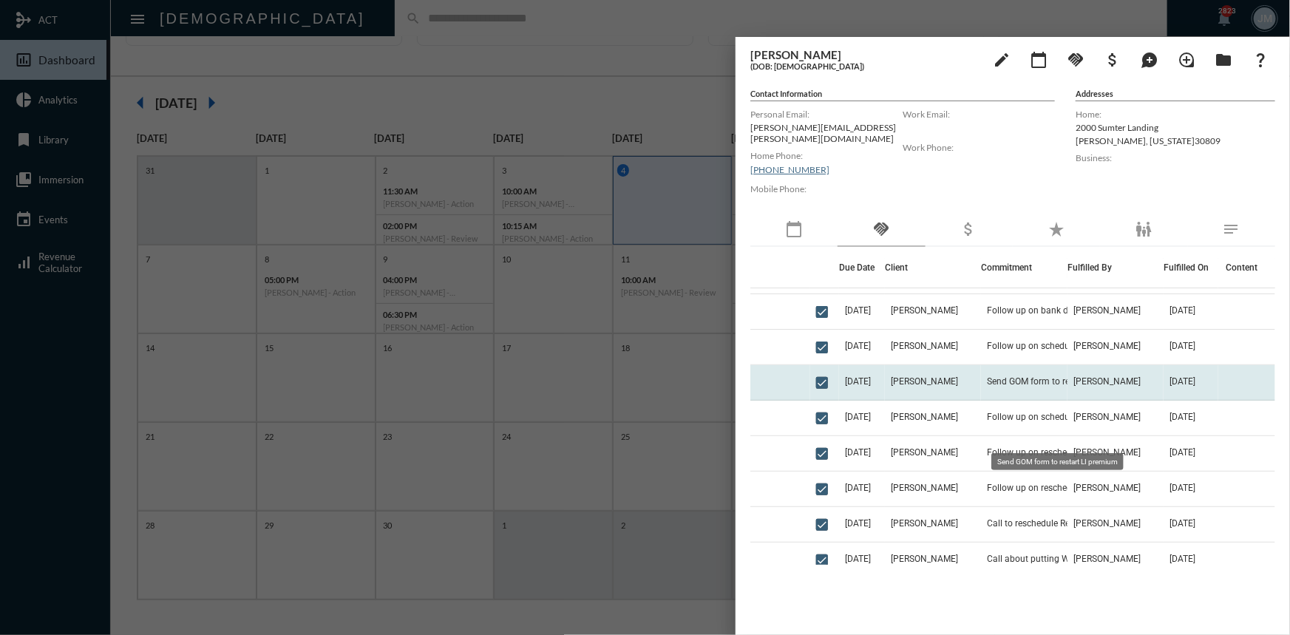
scroll to position [2730, 0]
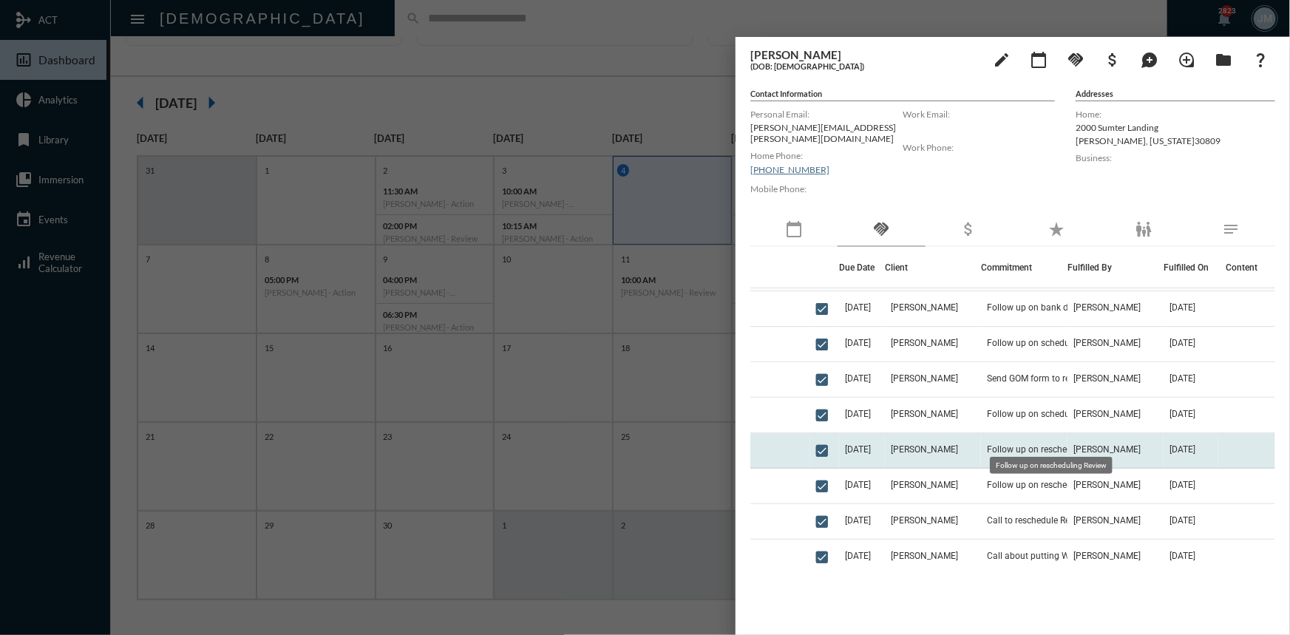
click at [1008, 444] on span "Follow up on rescheduling Review" at bounding box center [1054, 449] width 135 height 10
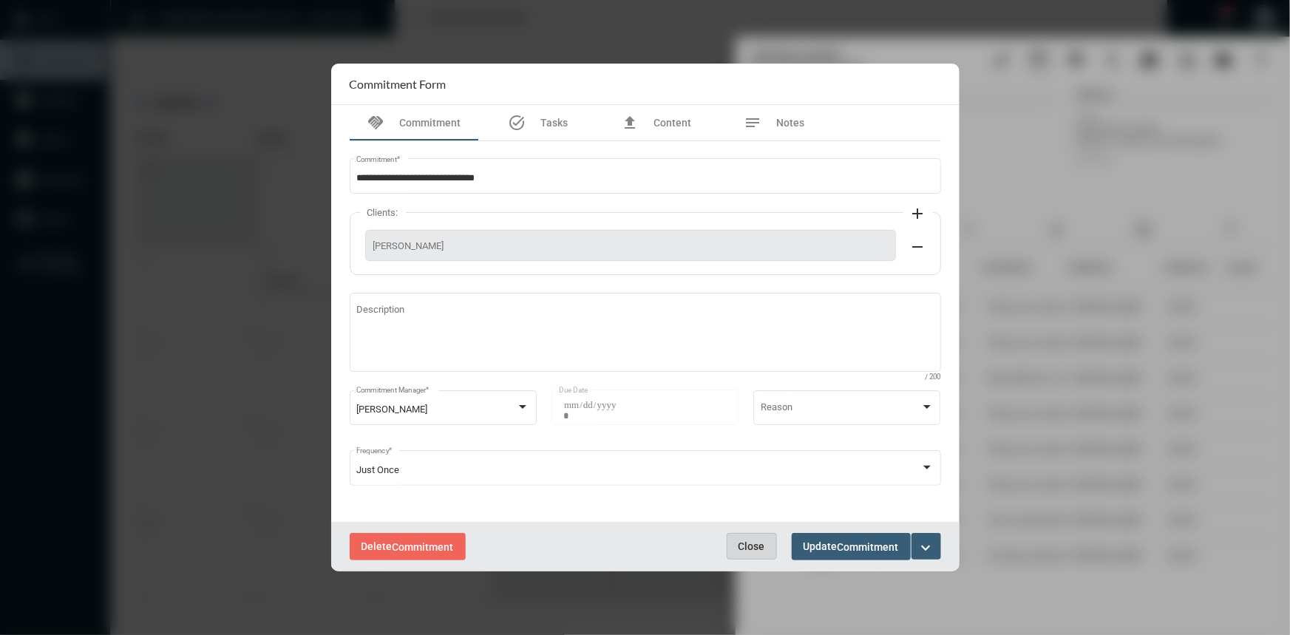
click at [742, 543] on span "Close" at bounding box center [752, 546] width 27 height 12
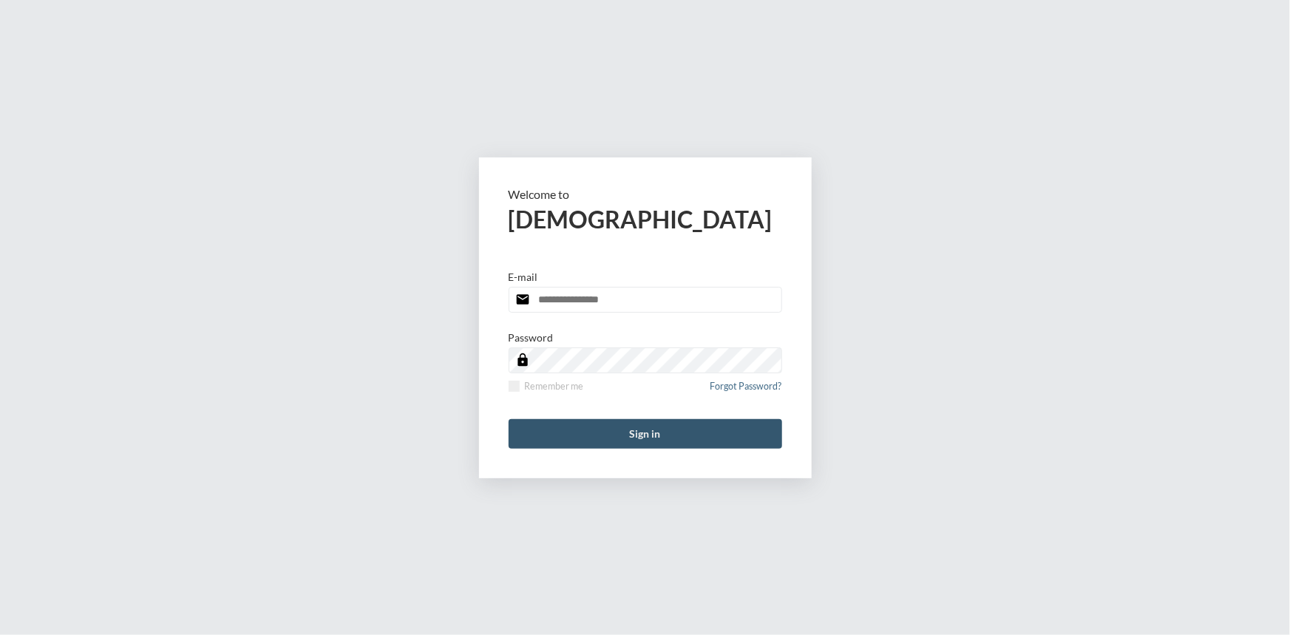
type input "**********"
click at [611, 434] on button "Sign in" at bounding box center [646, 434] width 274 height 30
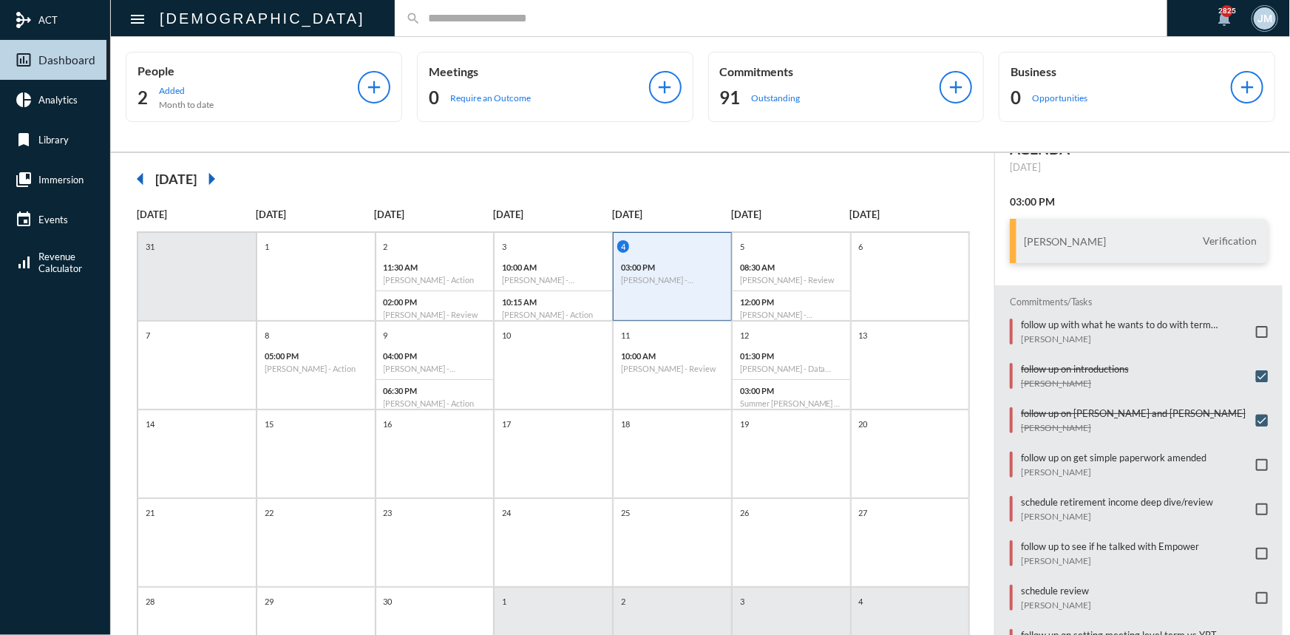
scroll to position [48, 0]
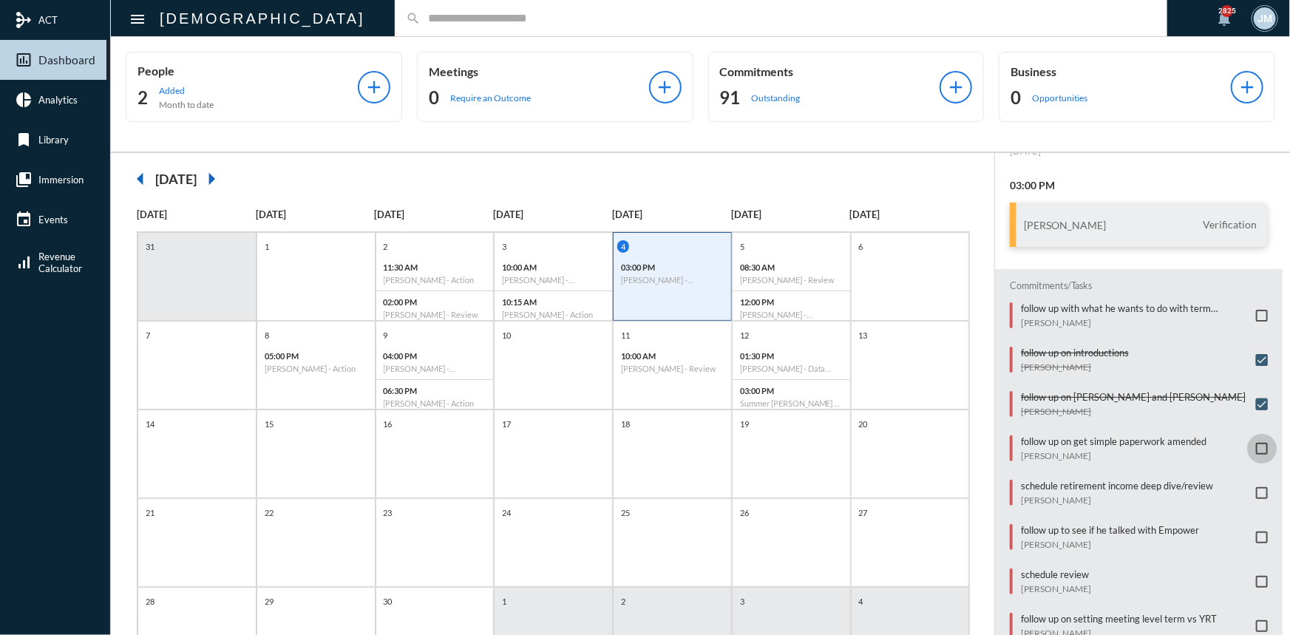
click at [1256, 445] on span at bounding box center [1262, 449] width 12 height 12
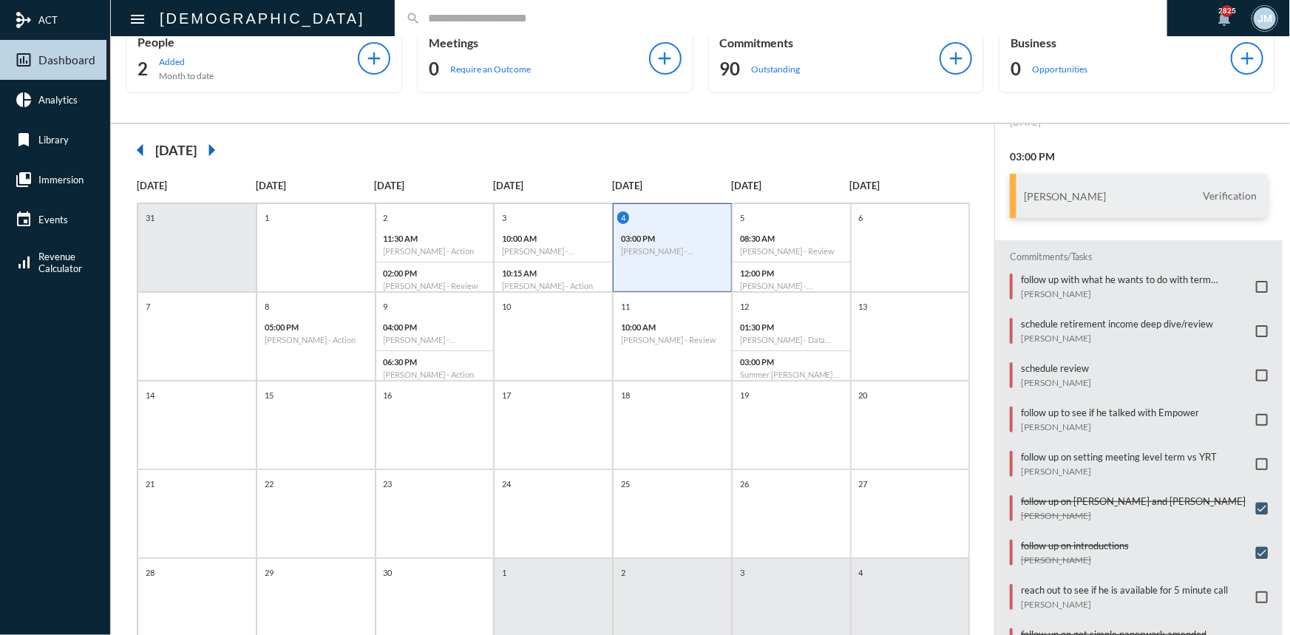
scroll to position [0, 0]
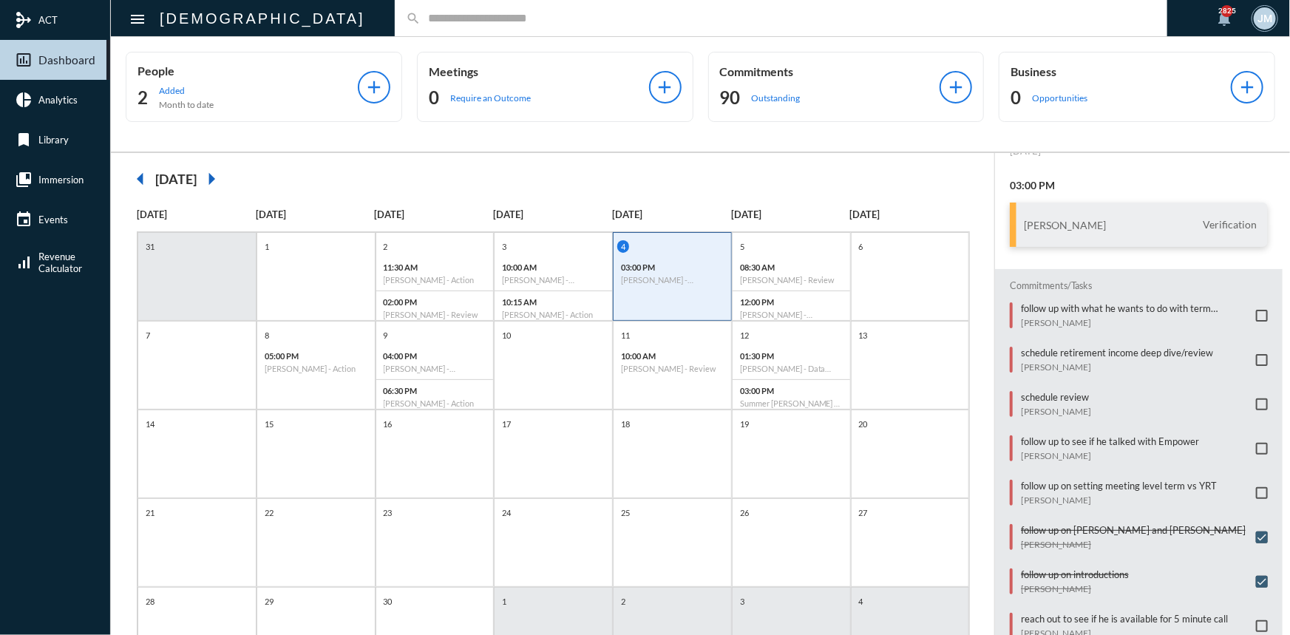
click at [421, 15] on input "text" at bounding box center [789, 18] width 736 height 13
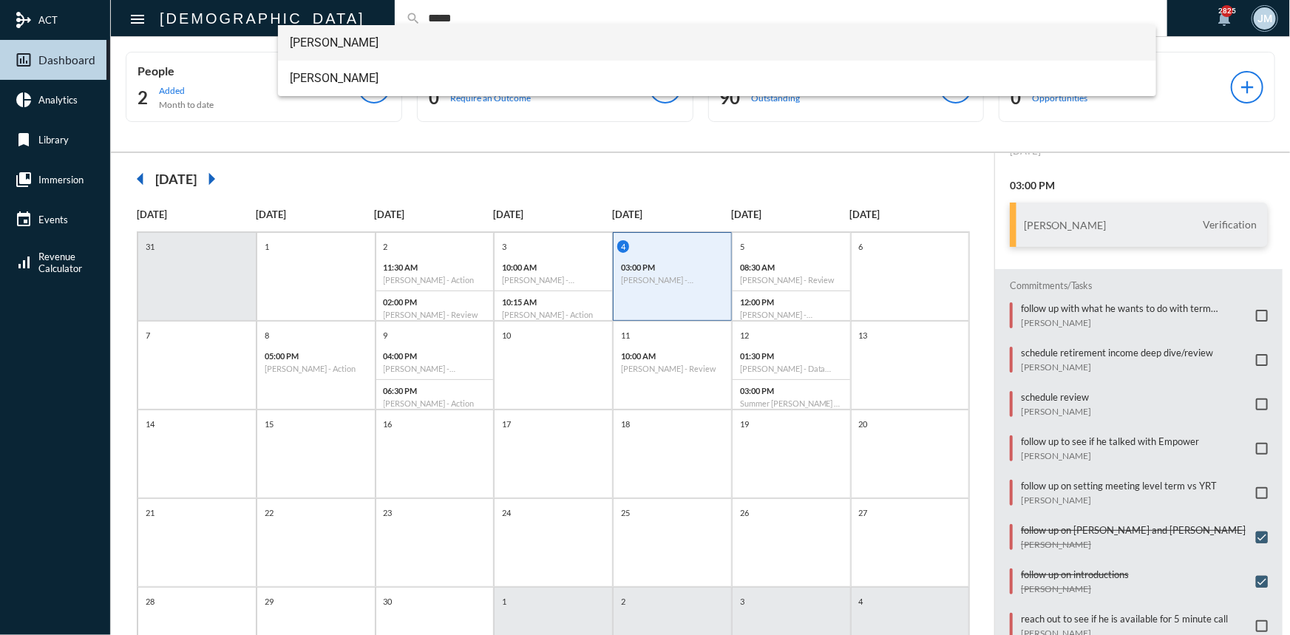
type input "*****"
click at [332, 38] on span "[PERSON_NAME]" at bounding box center [717, 42] width 855 height 35
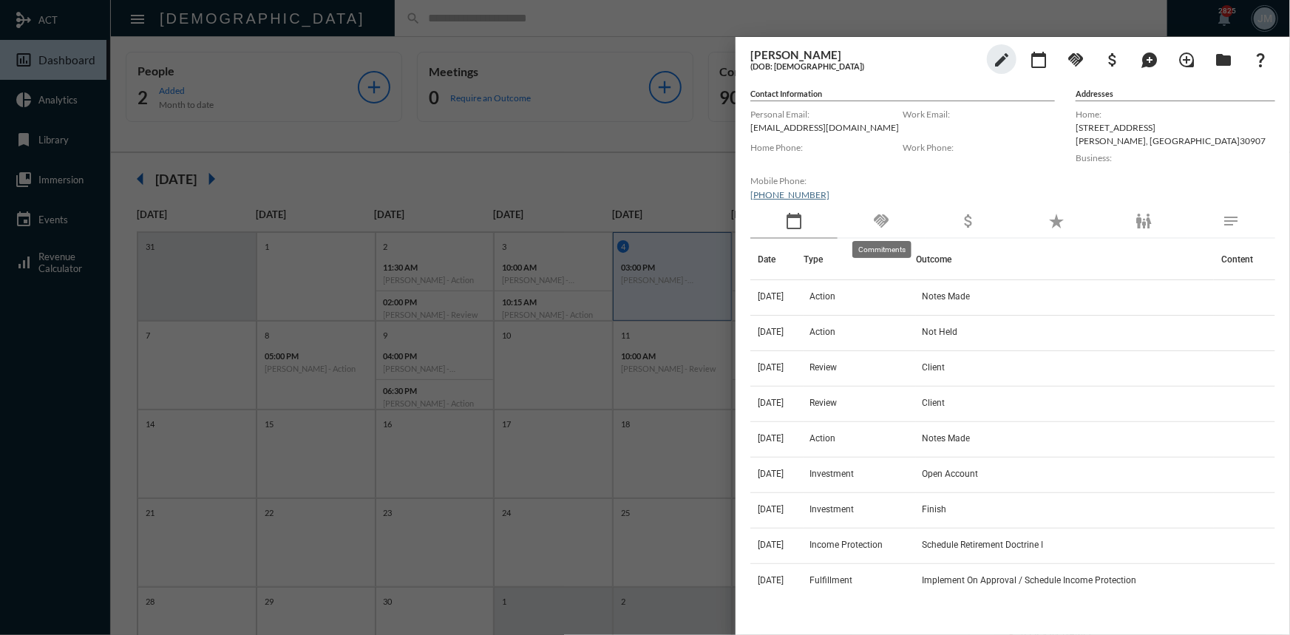
click at [881, 223] on mat-icon "handshake" at bounding box center [881, 221] width 18 height 18
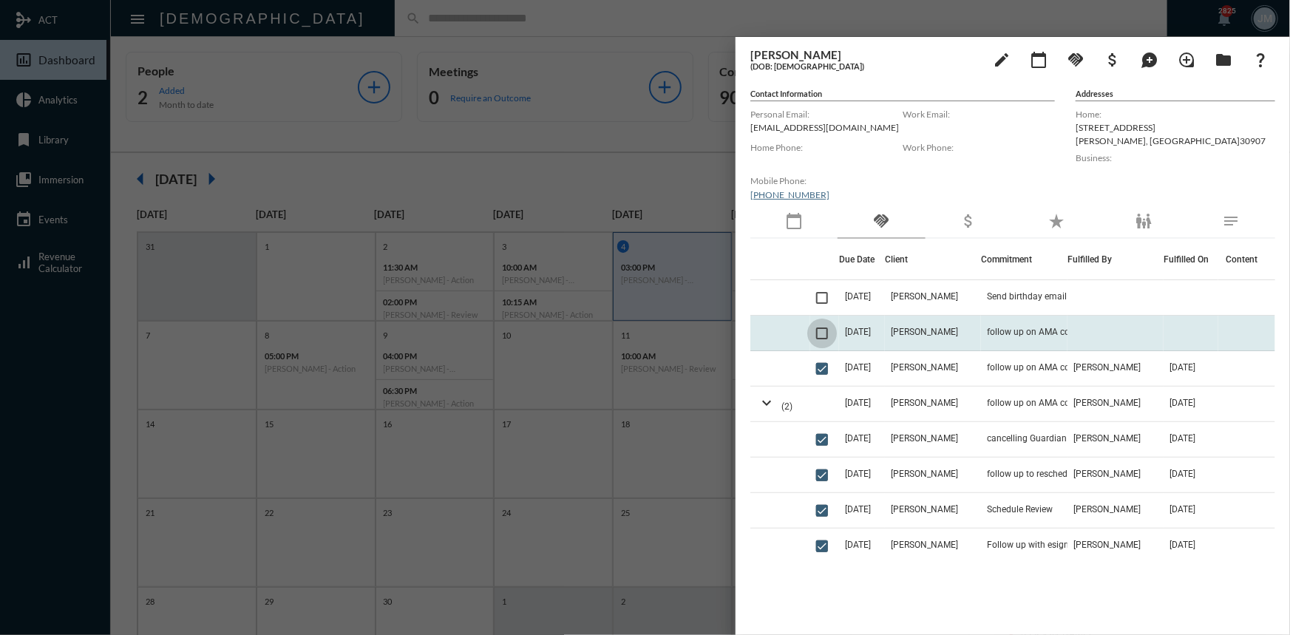
click at [824, 332] on span at bounding box center [822, 334] width 12 height 12
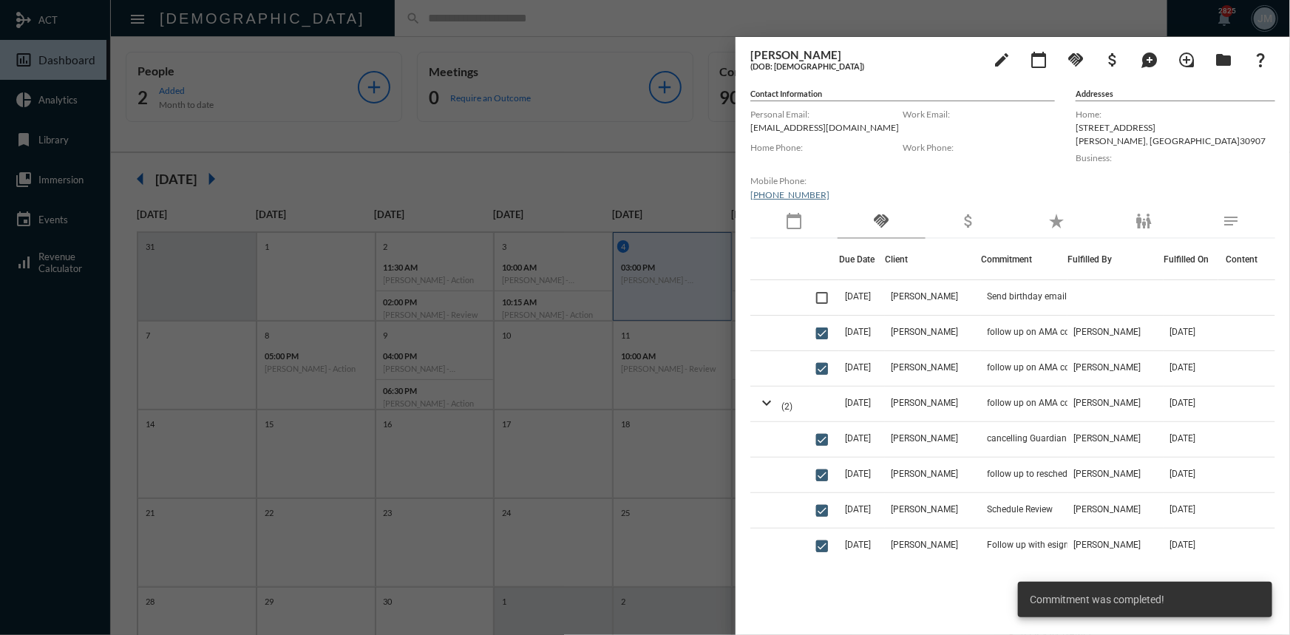
click at [558, 128] on div at bounding box center [645, 317] width 1290 height 635
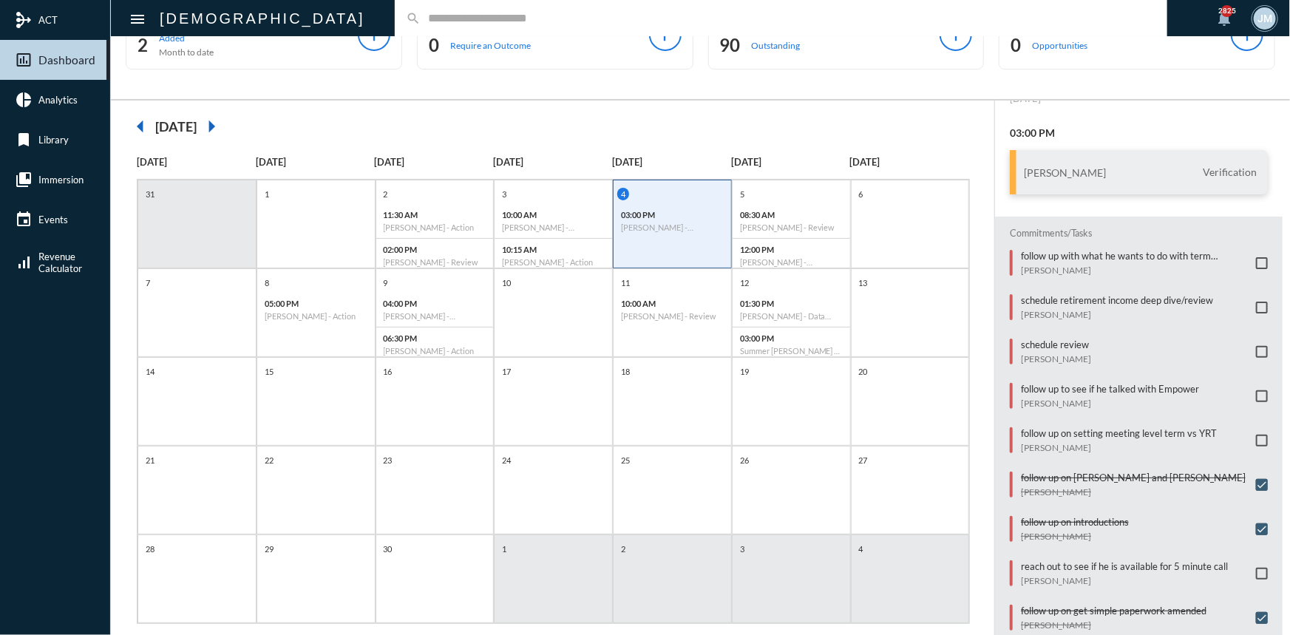
scroll to position [76, 0]
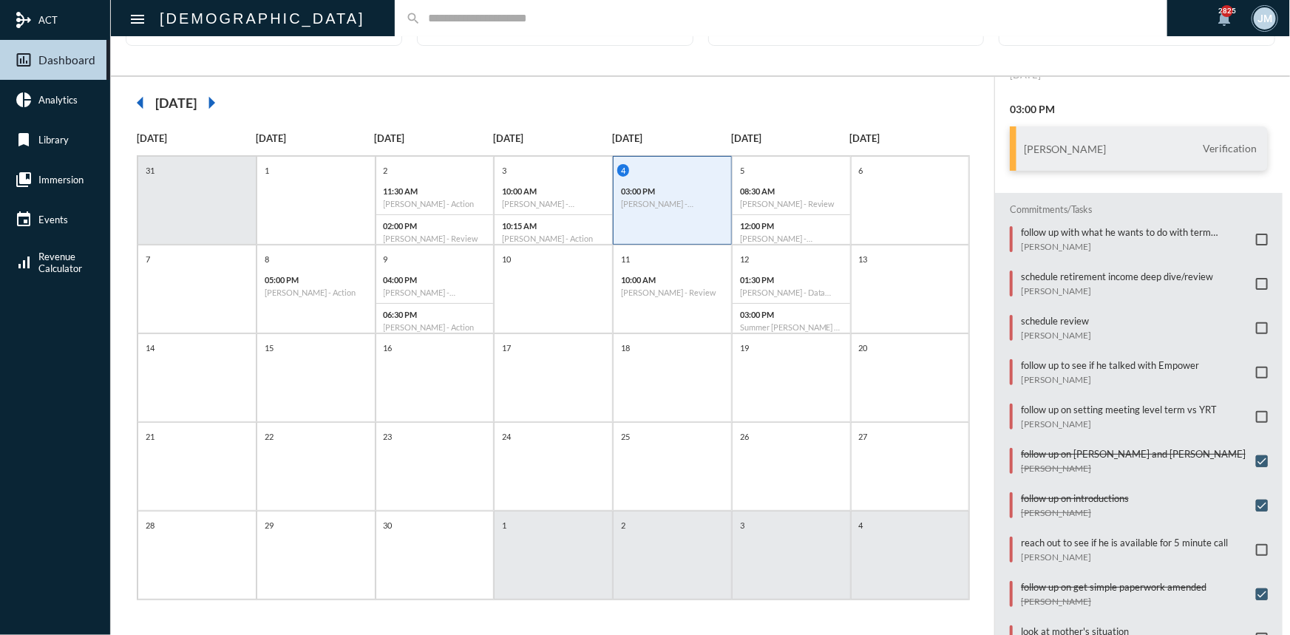
click at [1256, 413] on span at bounding box center [1262, 417] width 12 height 12
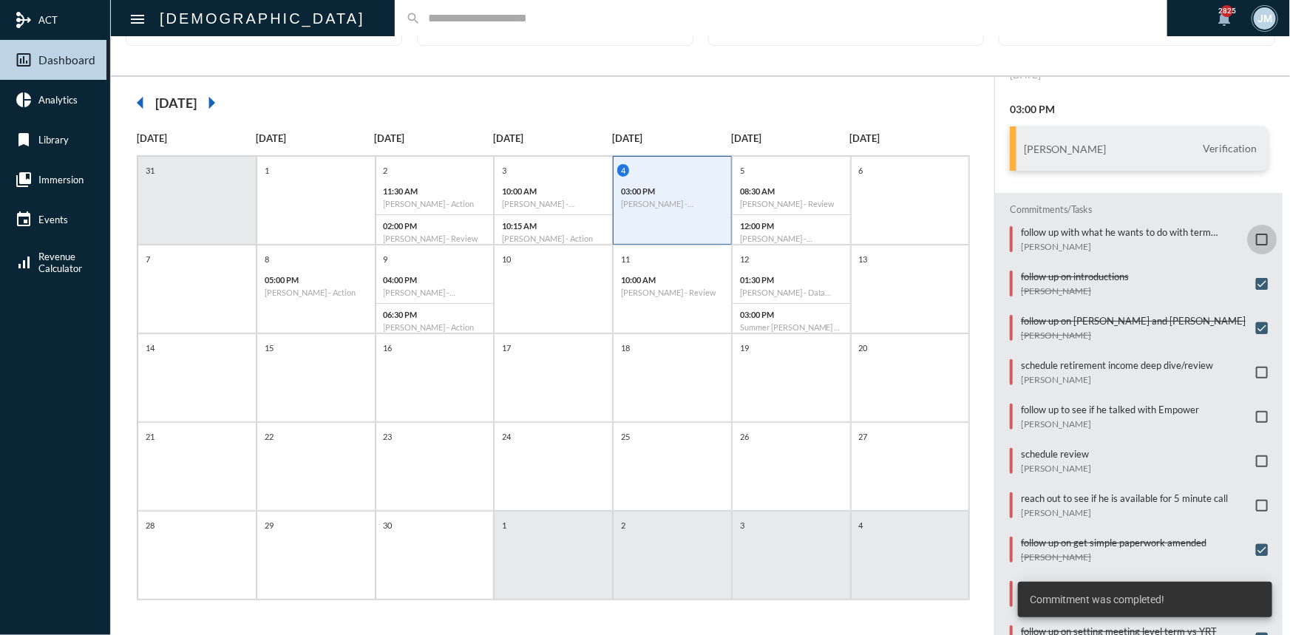
click at [1257, 235] on span at bounding box center [1262, 240] width 12 height 12
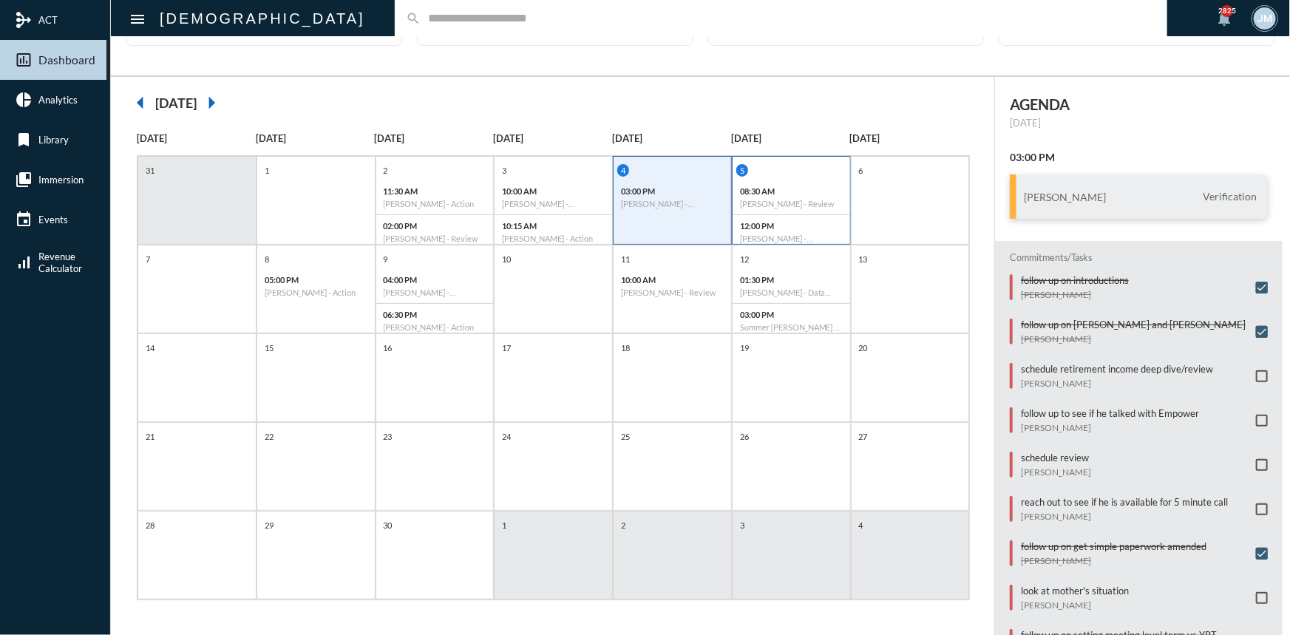
scroll to position [0, 0]
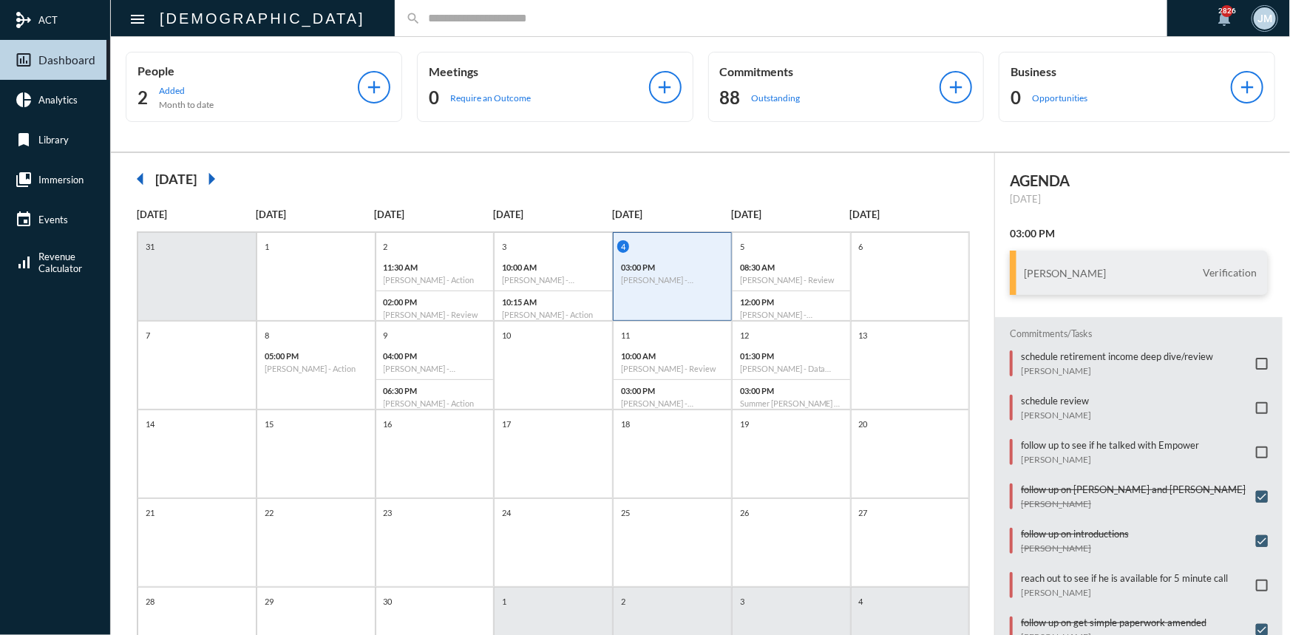
click at [547, 30] on div "search" at bounding box center [781, 18] width 773 height 36
click at [554, 17] on input "text" at bounding box center [789, 18] width 736 height 13
type input "********"
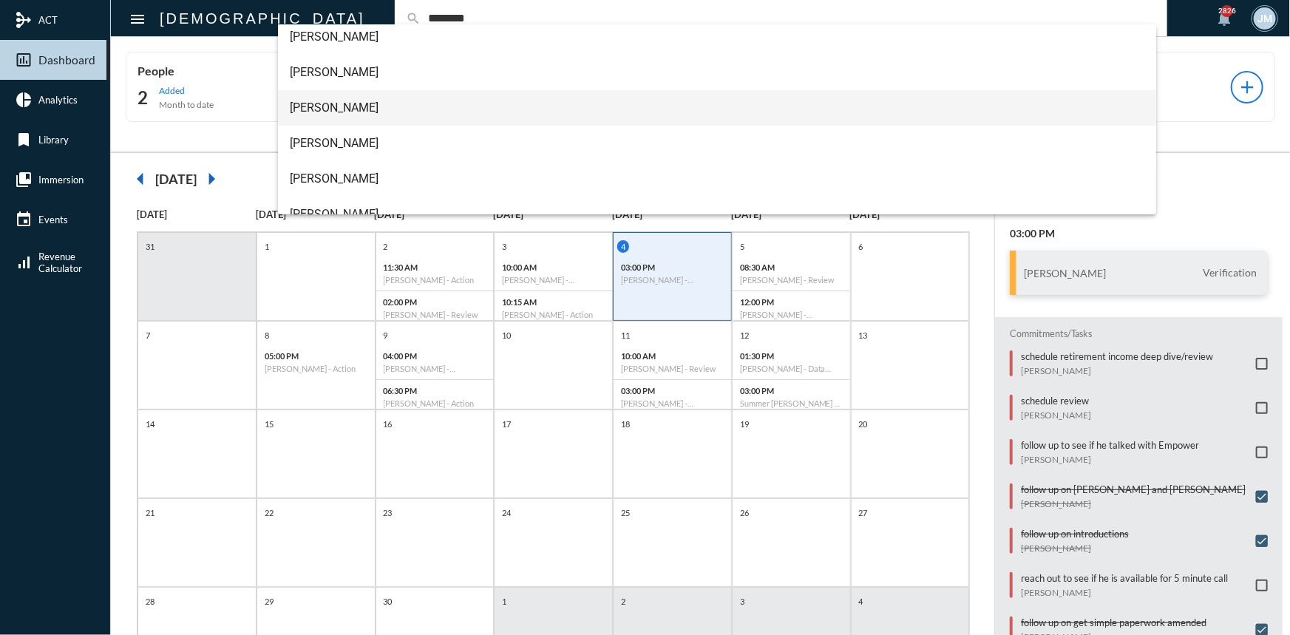
scroll to position [59, 0]
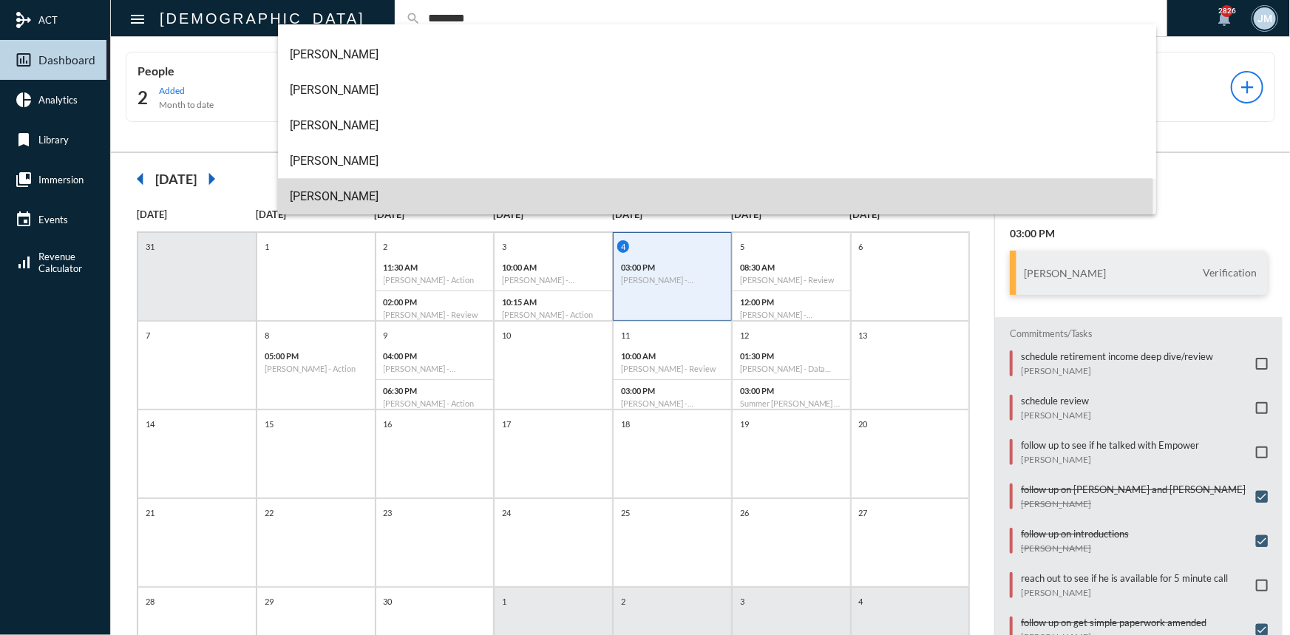
click at [331, 190] on span "Taylor Peterson" at bounding box center [717, 196] width 855 height 35
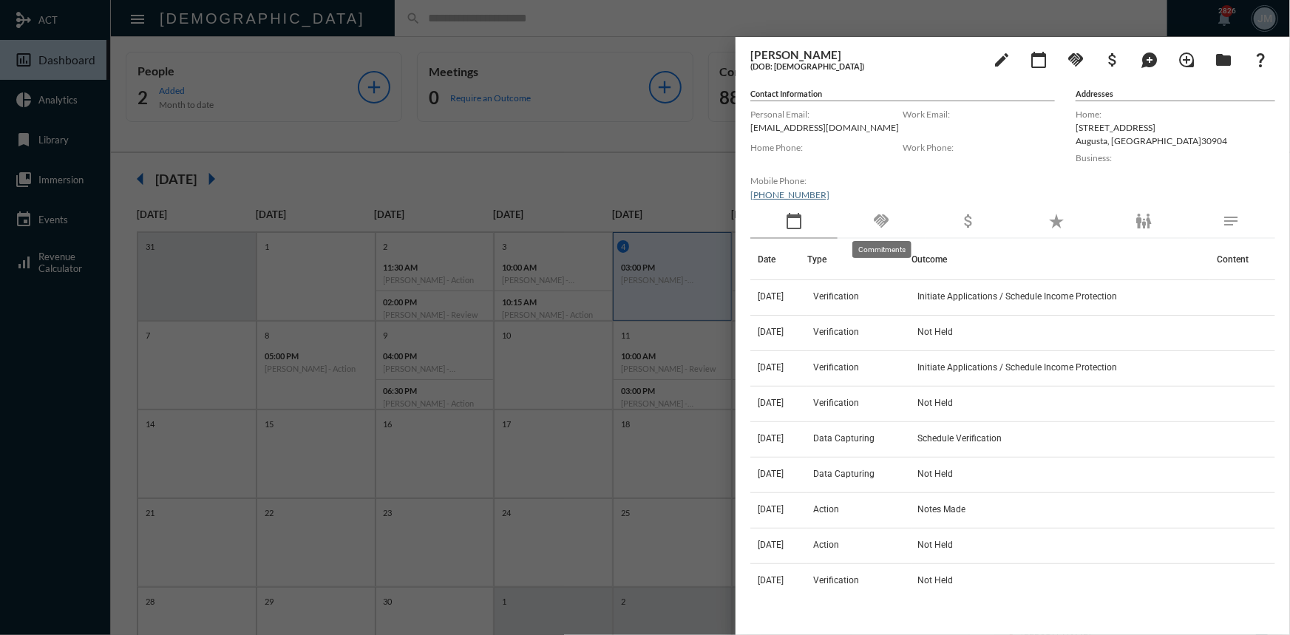
click at [883, 219] on mat-icon "handshake" at bounding box center [881, 221] width 18 height 18
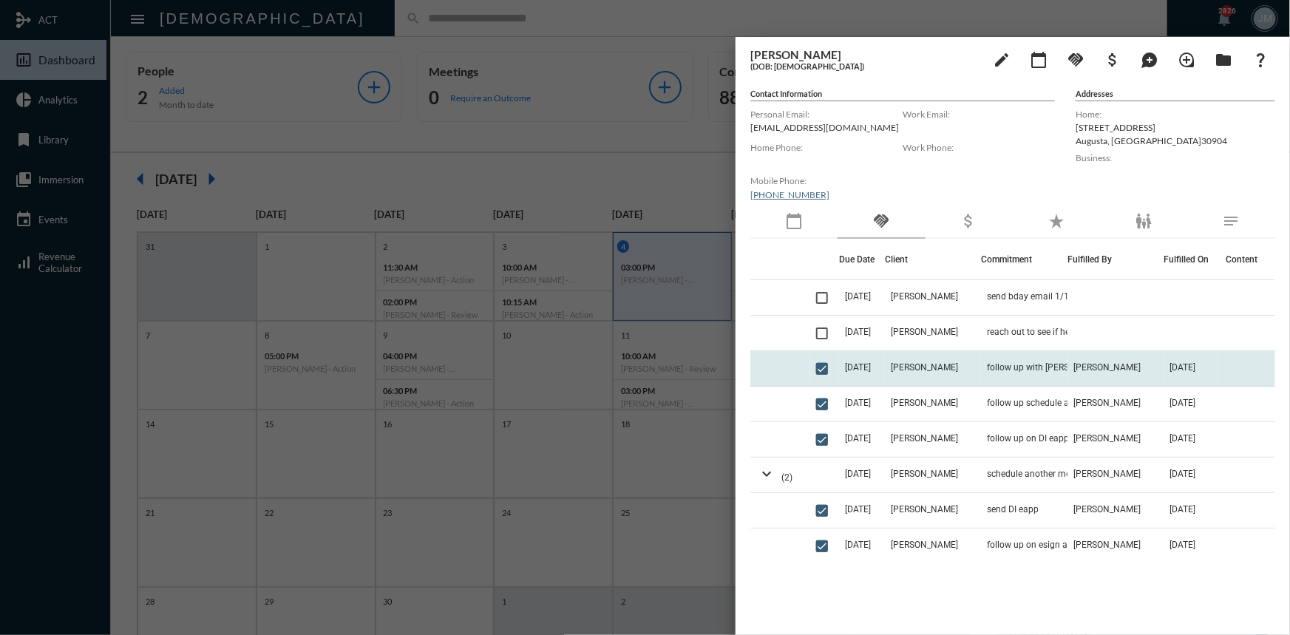
click at [944, 360] on td "Taylor Peterson" at bounding box center [933, 368] width 96 height 35
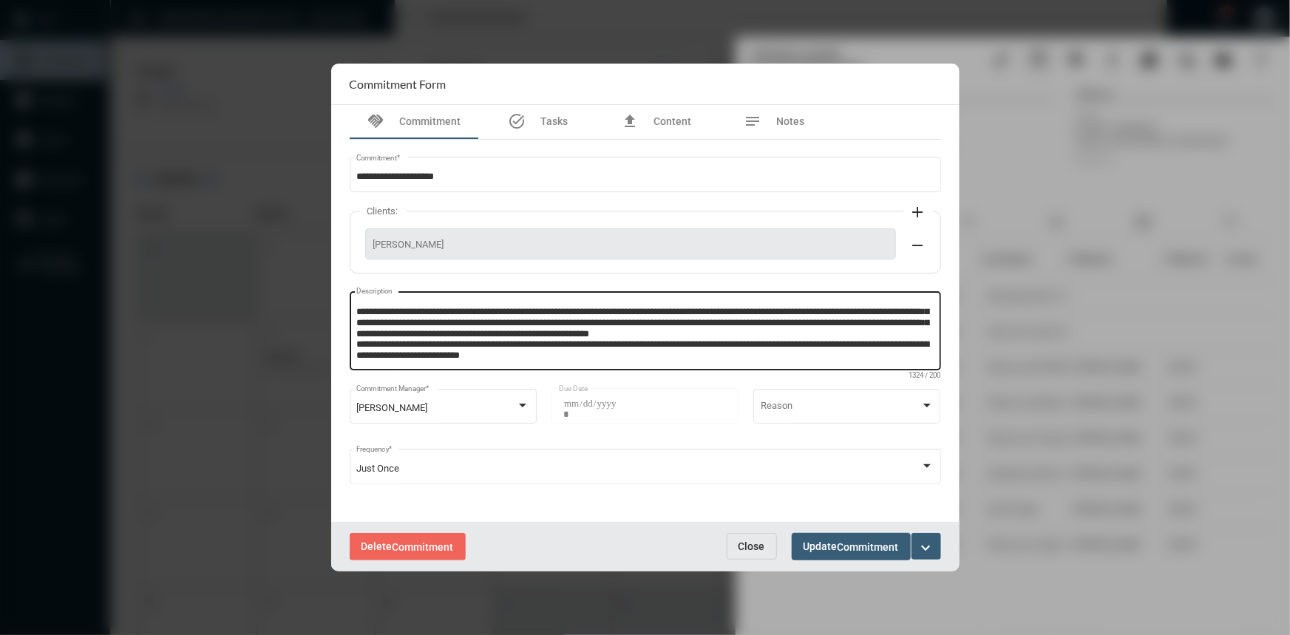
scroll to position [74, 0]
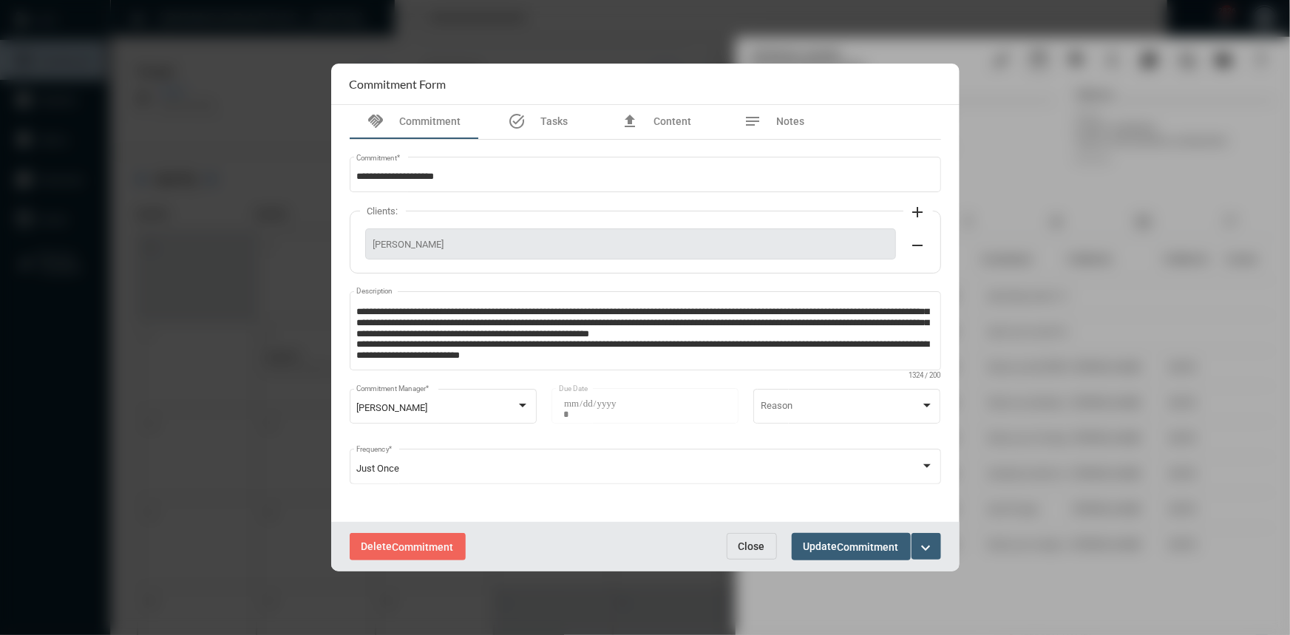
click at [750, 540] on span "Close" at bounding box center [752, 546] width 27 height 12
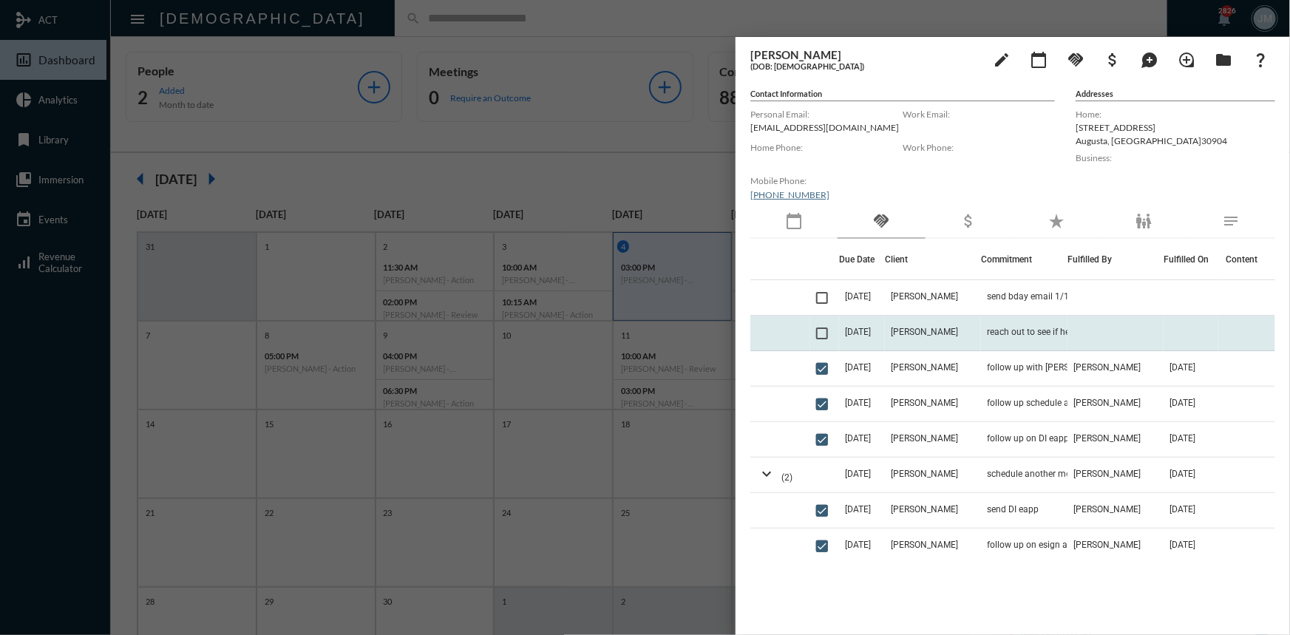
click at [932, 325] on td "Taylor Peterson" at bounding box center [933, 333] width 96 height 35
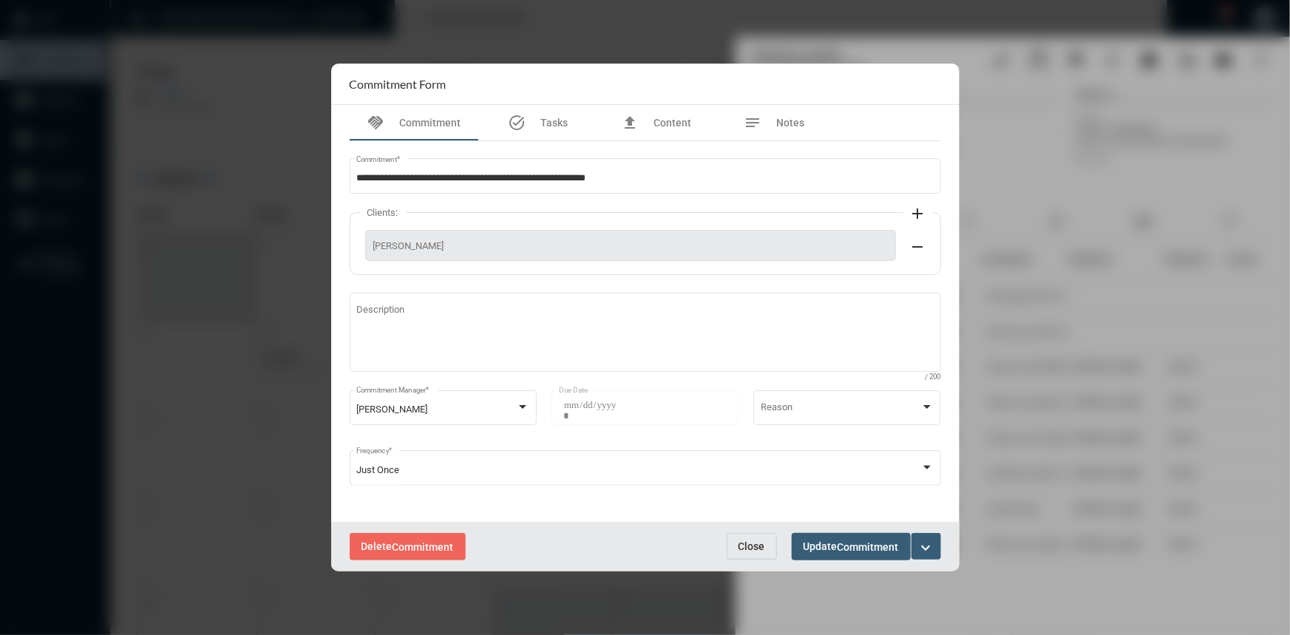
click at [932, 542] on mat-icon "expand_more" at bounding box center [927, 548] width 18 height 18
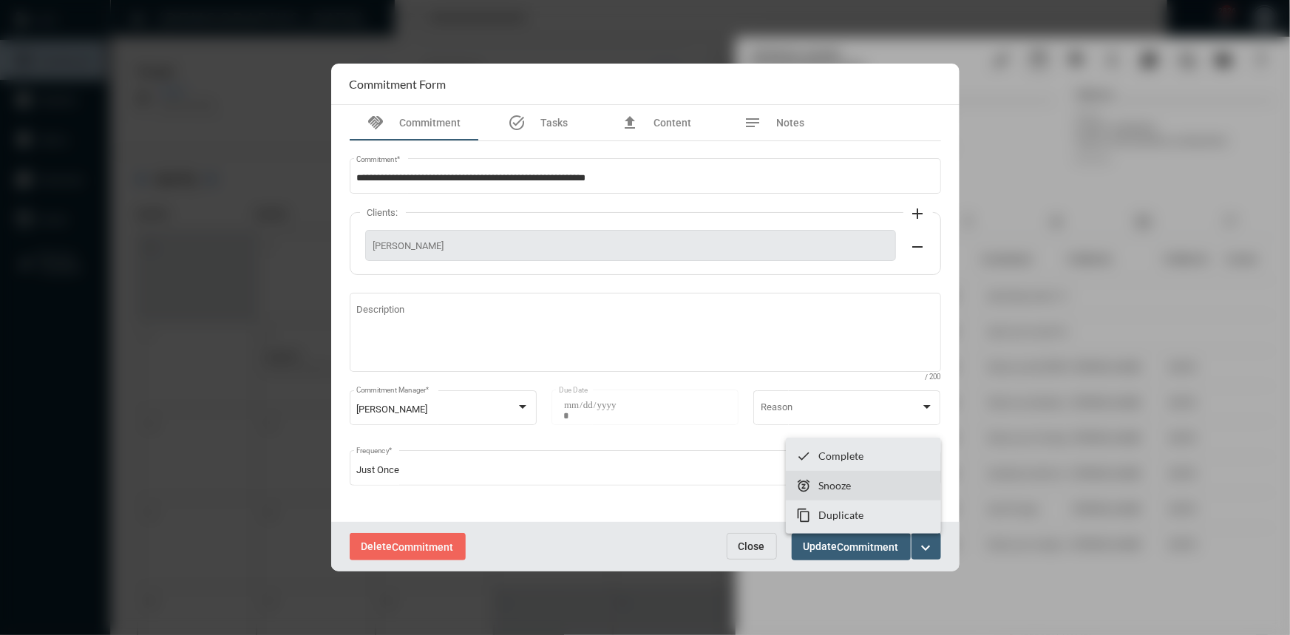
click at [851, 475] on section "snooze Snooze" at bounding box center [863, 486] width 155 height 30
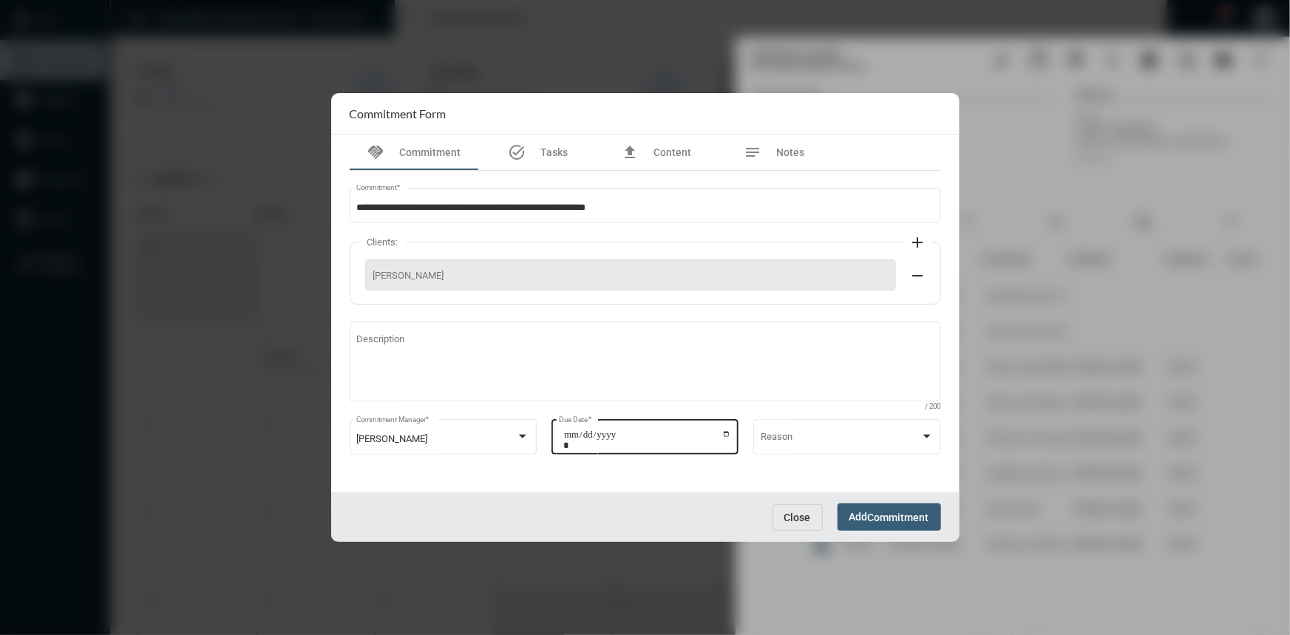
click at [726, 432] on input "**********" at bounding box center [647, 440] width 168 height 21
type input "**********"
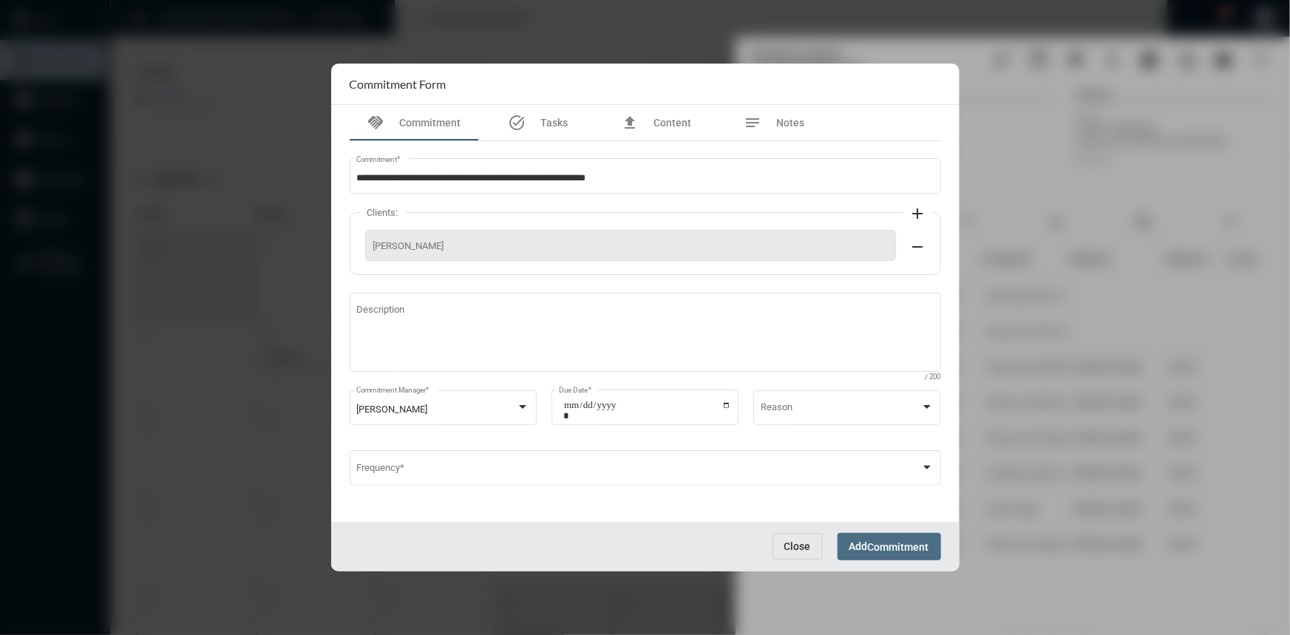
click at [876, 545] on span "Commitment" at bounding box center [898, 547] width 61 height 12
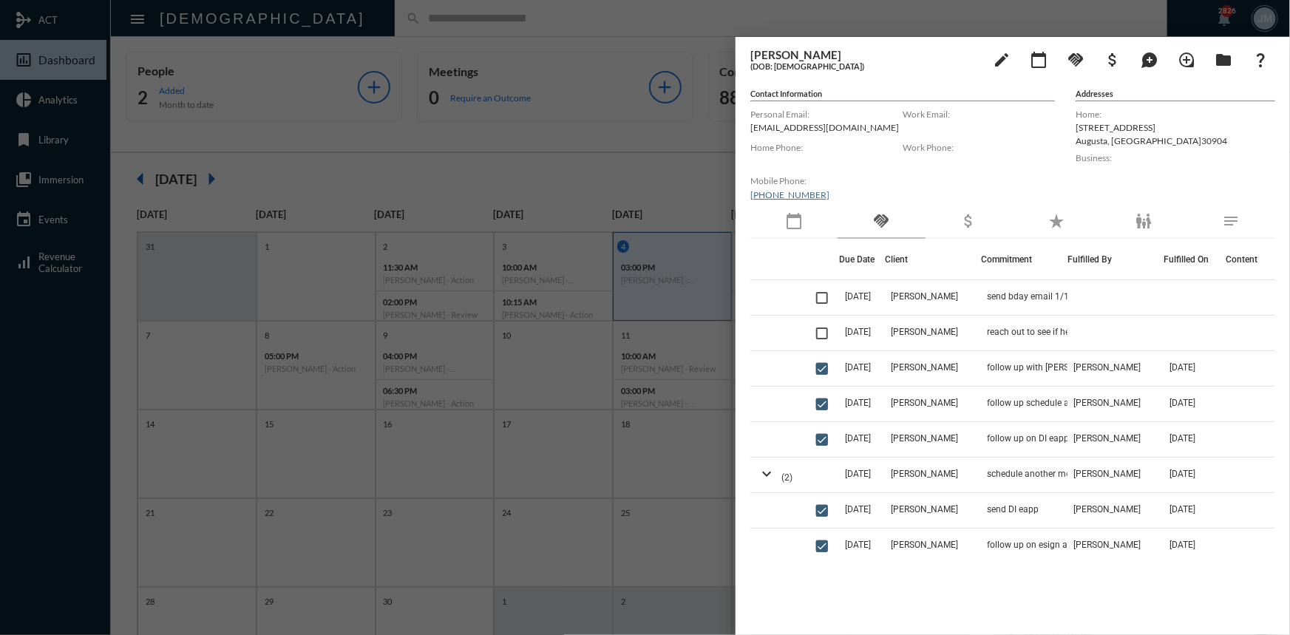
click at [622, 140] on div at bounding box center [645, 317] width 1290 height 635
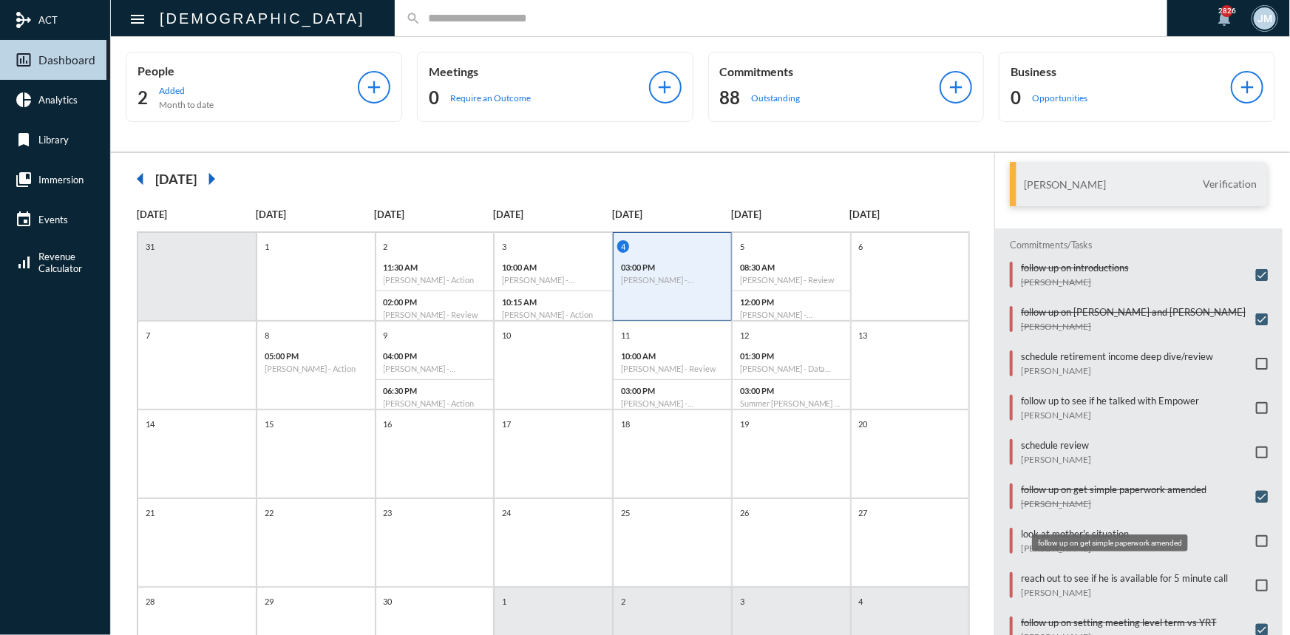
scroll to position [92, 0]
click at [1258, 532] on span at bounding box center [1262, 538] width 12 height 12
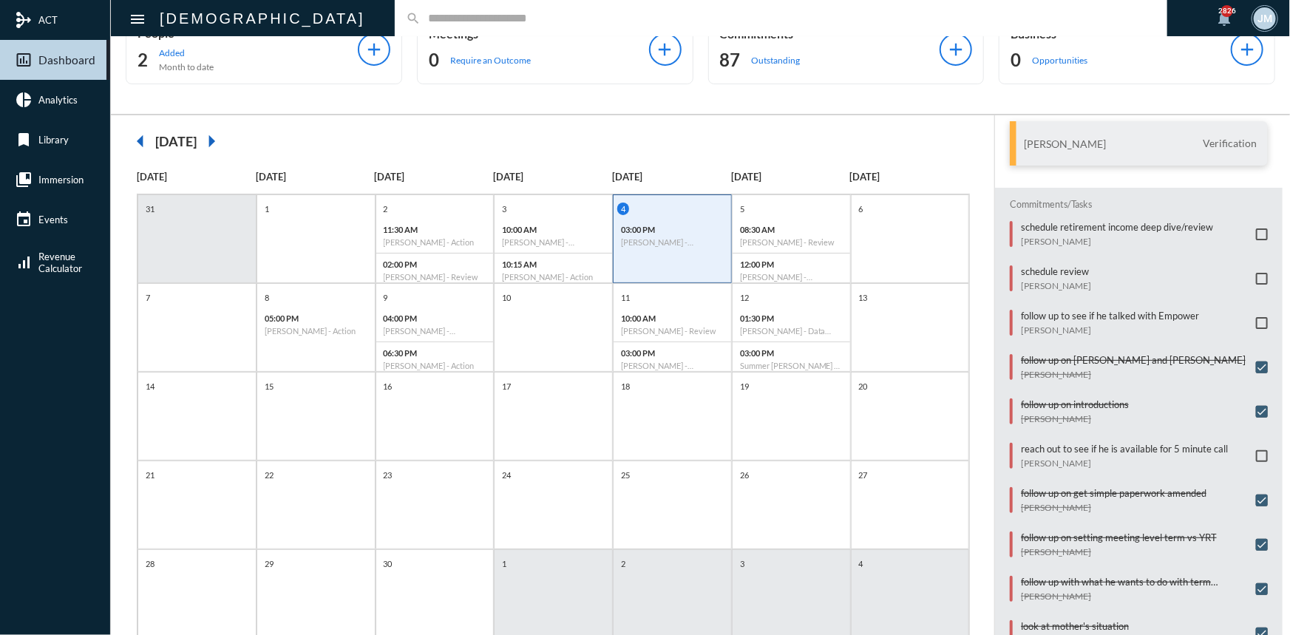
scroll to position [76, 0]
